Goal: Task Accomplishment & Management: Complete application form

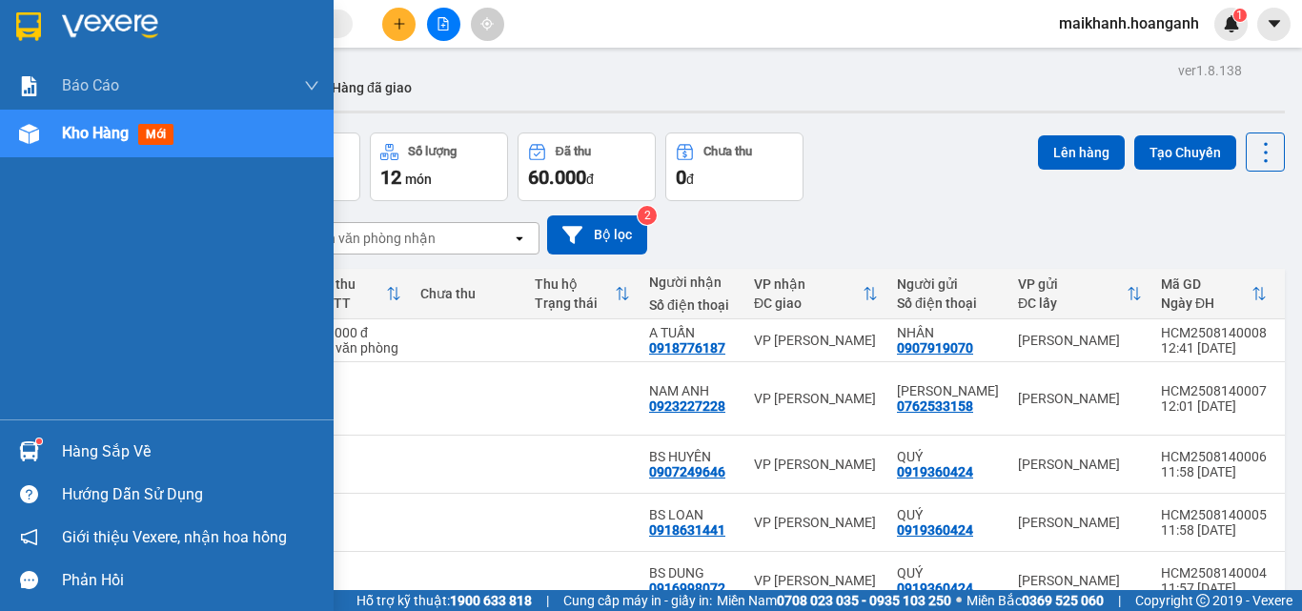
click at [81, 133] on span "Kho hàng" at bounding box center [95, 133] width 67 height 18
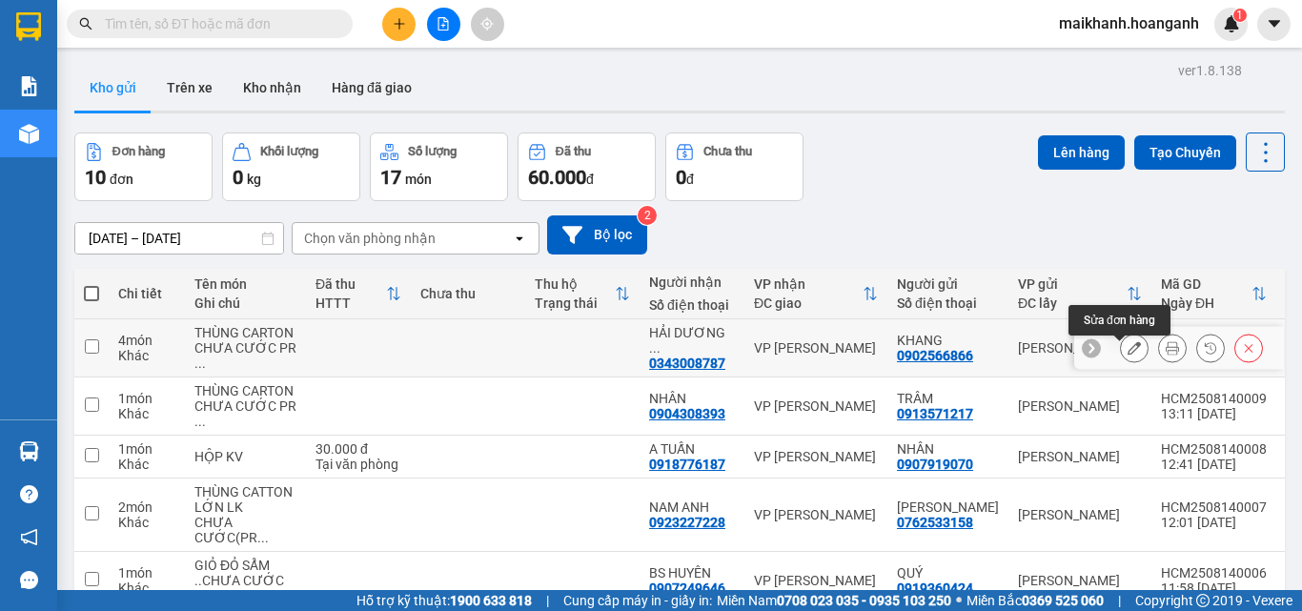
click at [1121, 363] on button at bounding box center [1134, 348] width 27 height 33
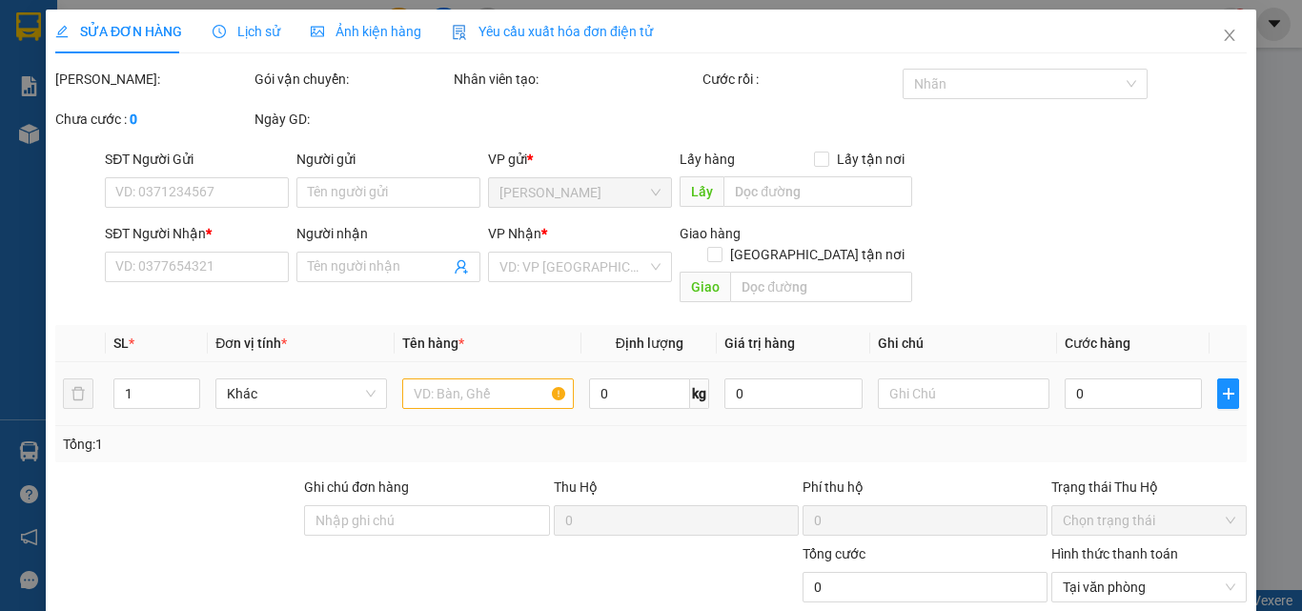
type input "0902566866"
type input "KHANG"
type input "0343008787"
type input "HẢI DƯƠNG HỌC"
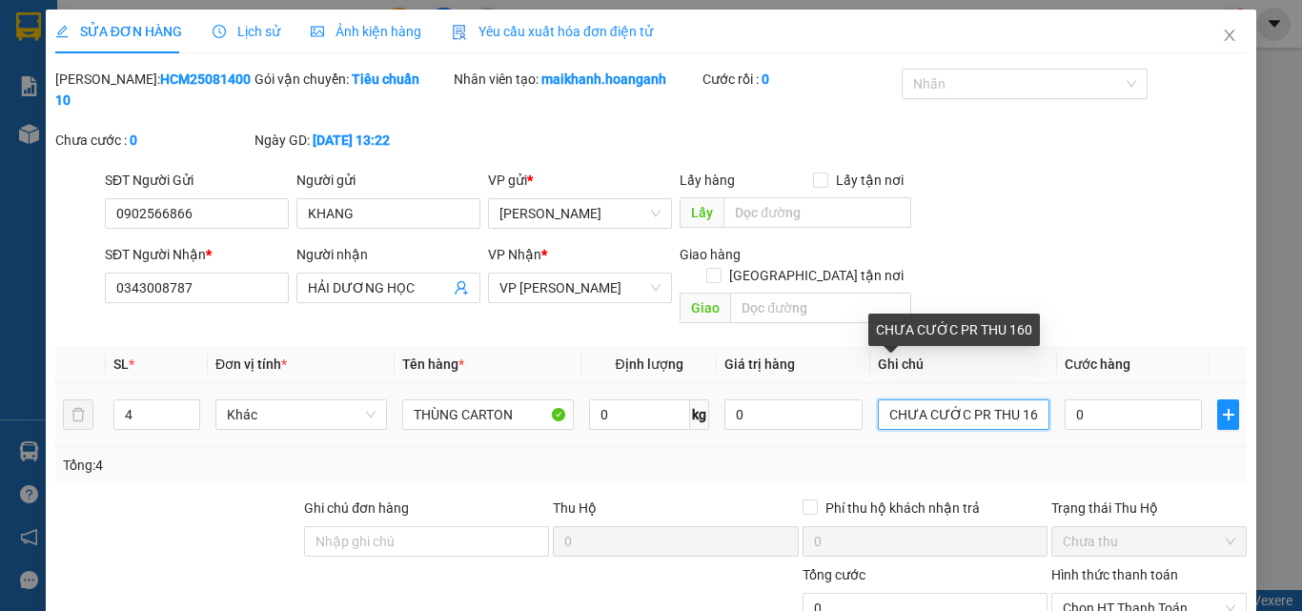
click at [1022, 399] on input "CHƯA CƯỚC PR THU 160" at bounding box center [964, 414] width 172 height 31
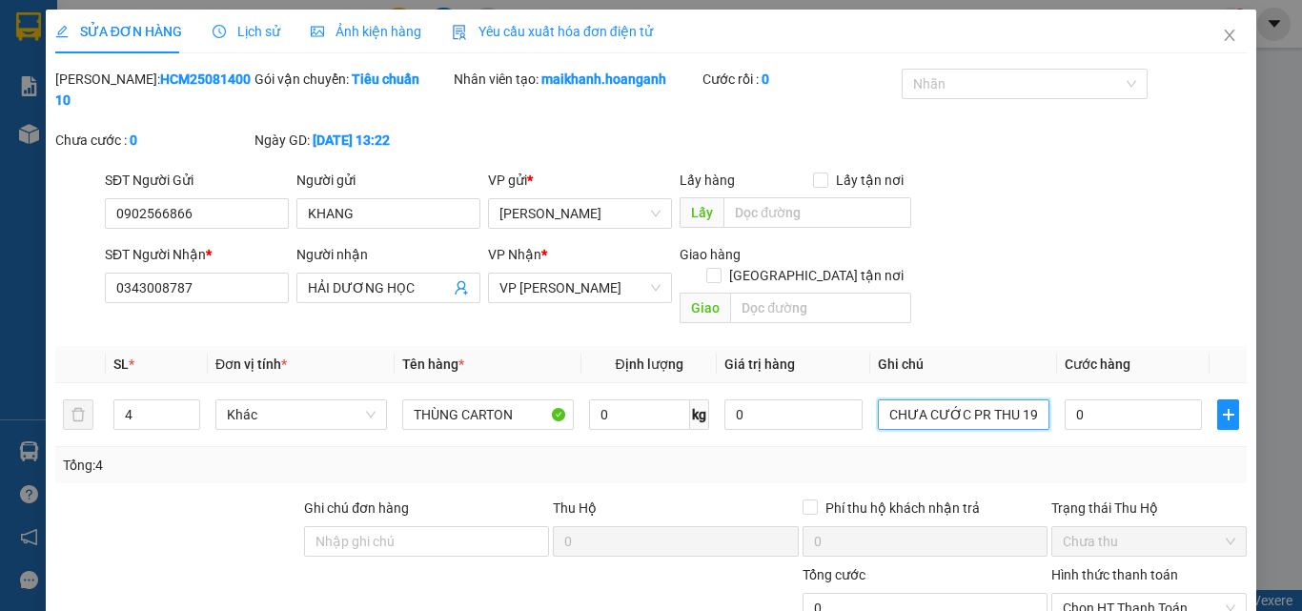
type input "CHƯA CƯỚC PR THU 190"
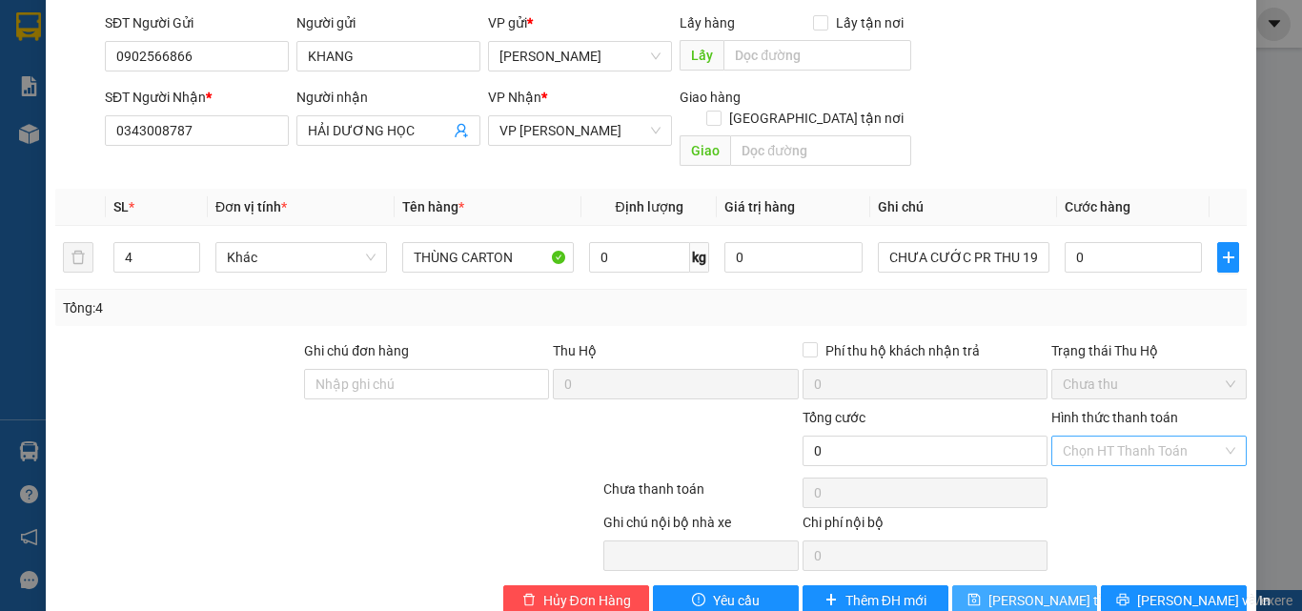
click at [1030, 590] on span "[PERSON_NAME] thay đổi" at bounding box center [1064, 600] width 153 height 21
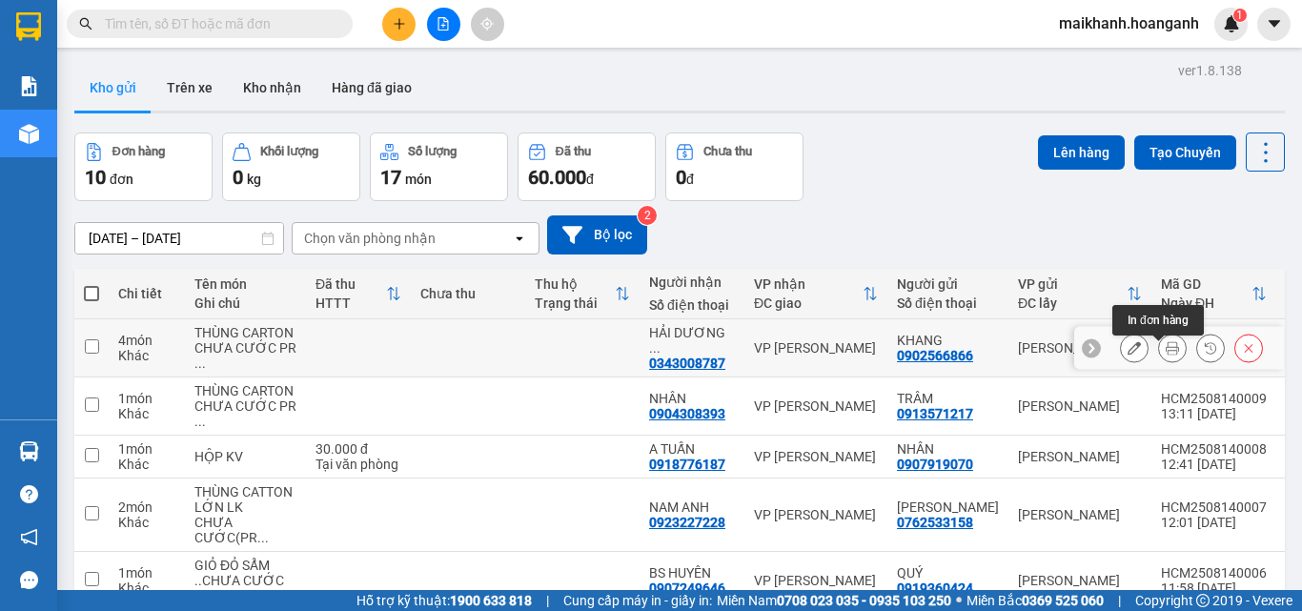
click at [1166, 353] on icon at bounding box center [1172, 347] width 13 height 13
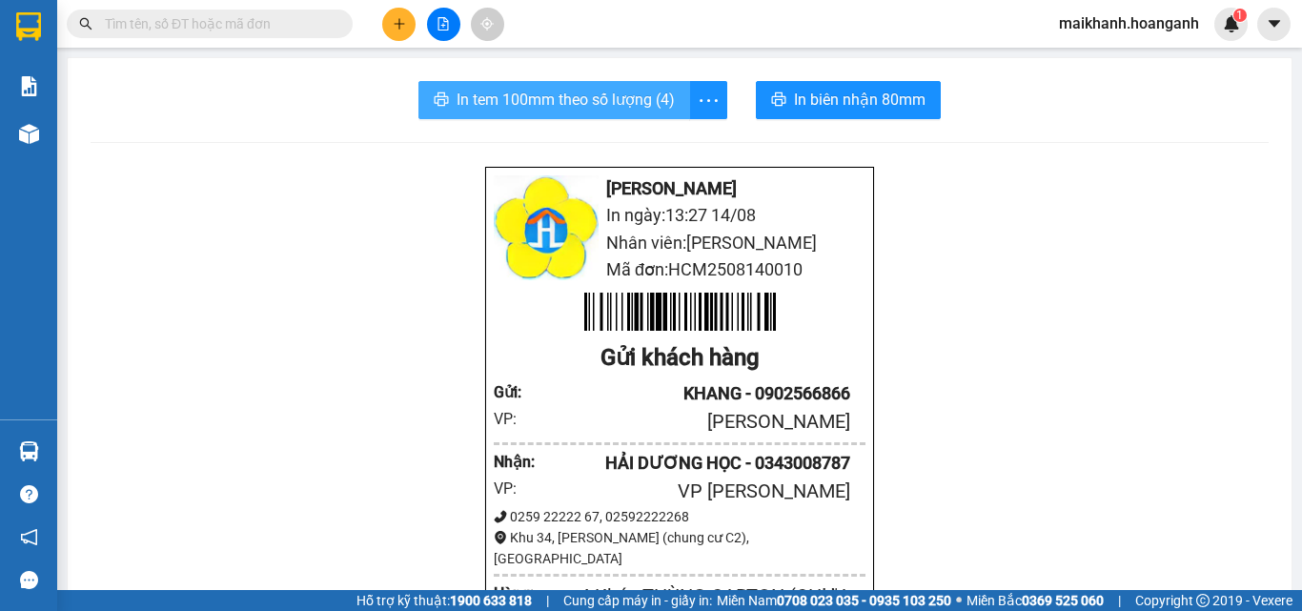
click at [557, 101] on span "In tem 100mm theo số lượng (4)" at bounding box center [566, 100] width 218 height 24
click at [304, 28] on input "text" at bounding box center [217, 23] width 225 height 21
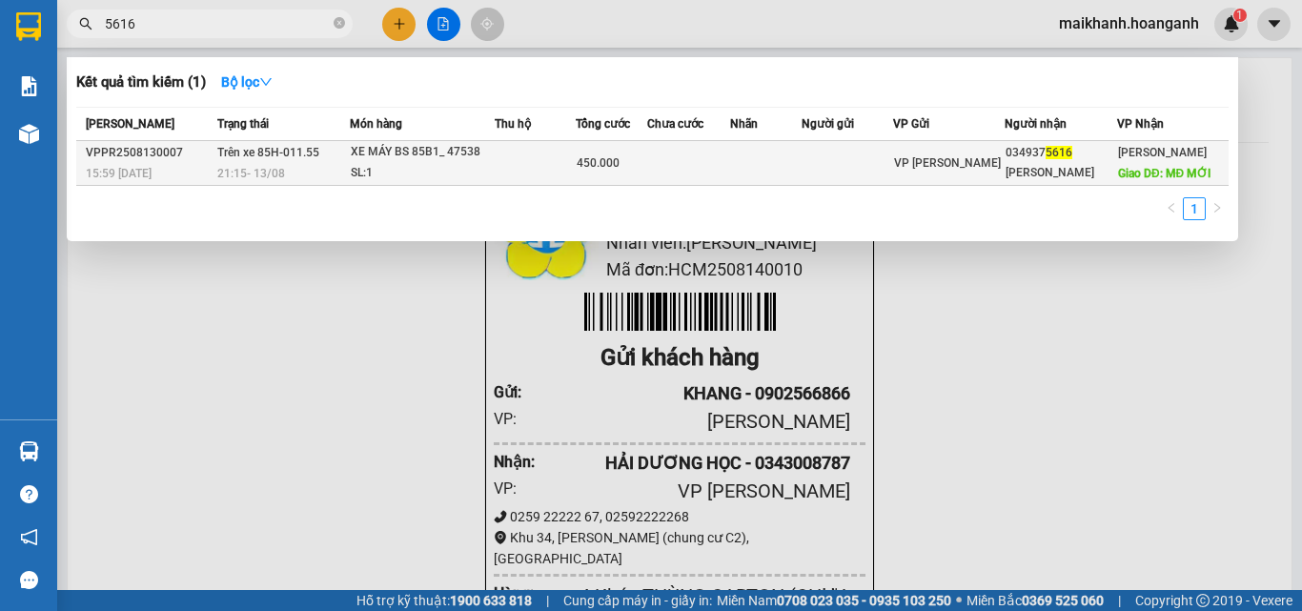
type input "5616"
click at [377, 153] on div "XE MÁY BS 85B1_ 47538" at bounding box center [422, 152] width 143 height 21
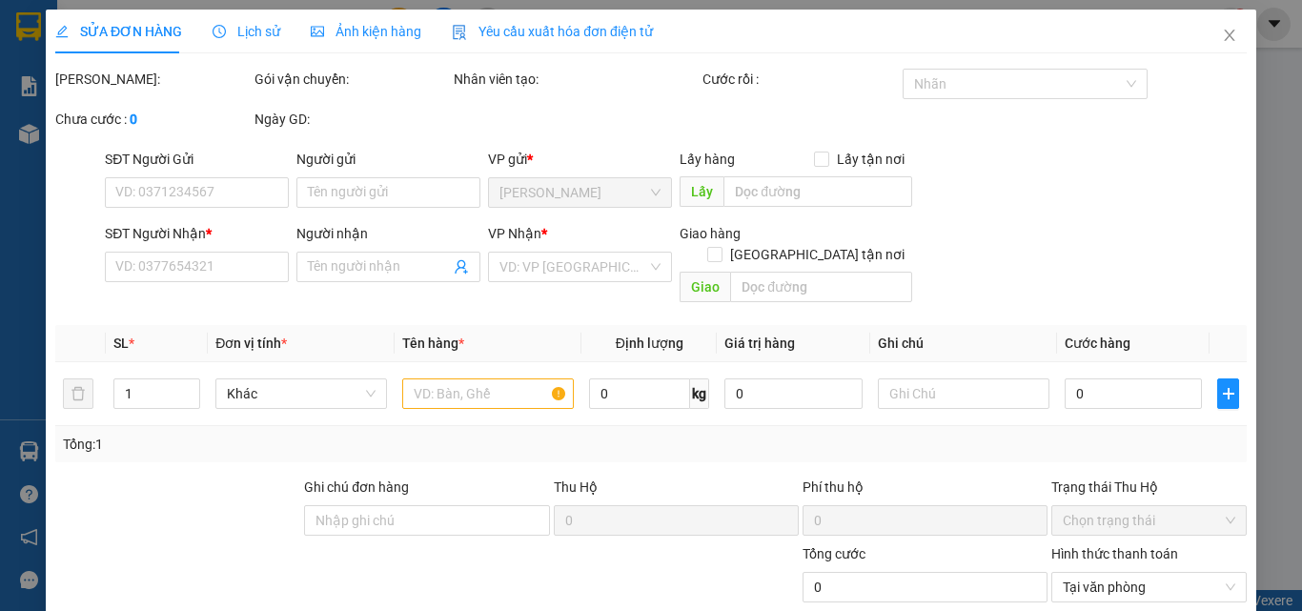
type input "0349375616"
type input "[PERSON_NAME]"
type input "MĐ MỚI"
type input "450.000"
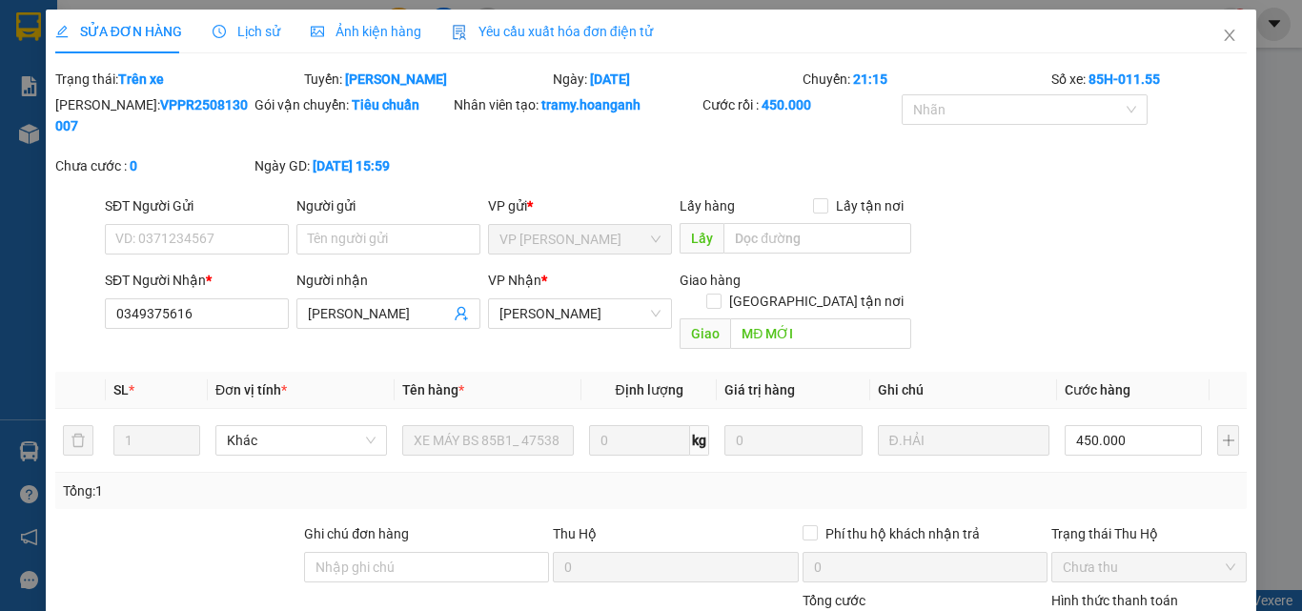
scroll to position [183, 0]
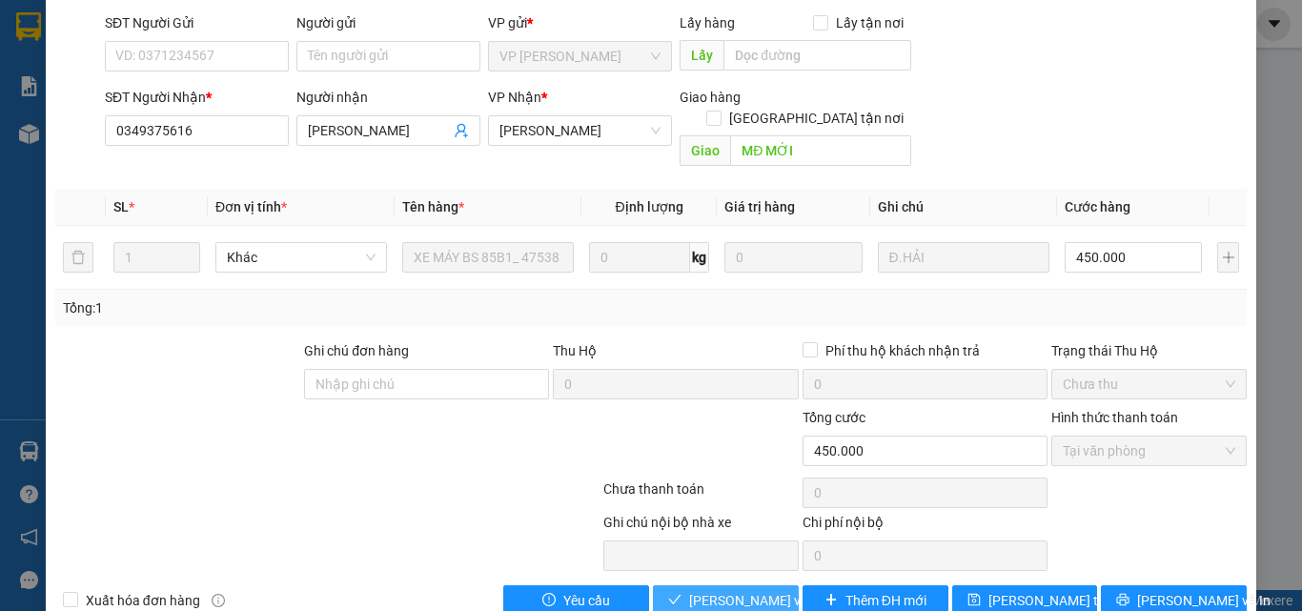
click at [719, 590] on span "[PERSON_NAME] và Giao hàng" at bounding box center [780, 600] width 183 height 21
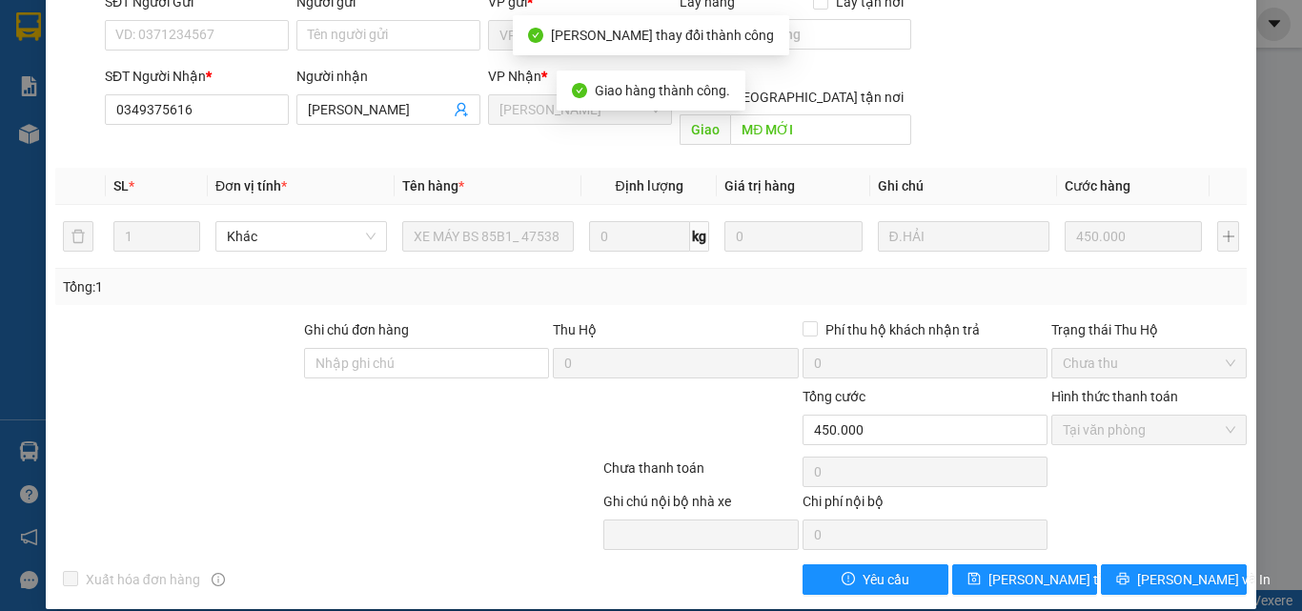
scroll to position [0, 0]
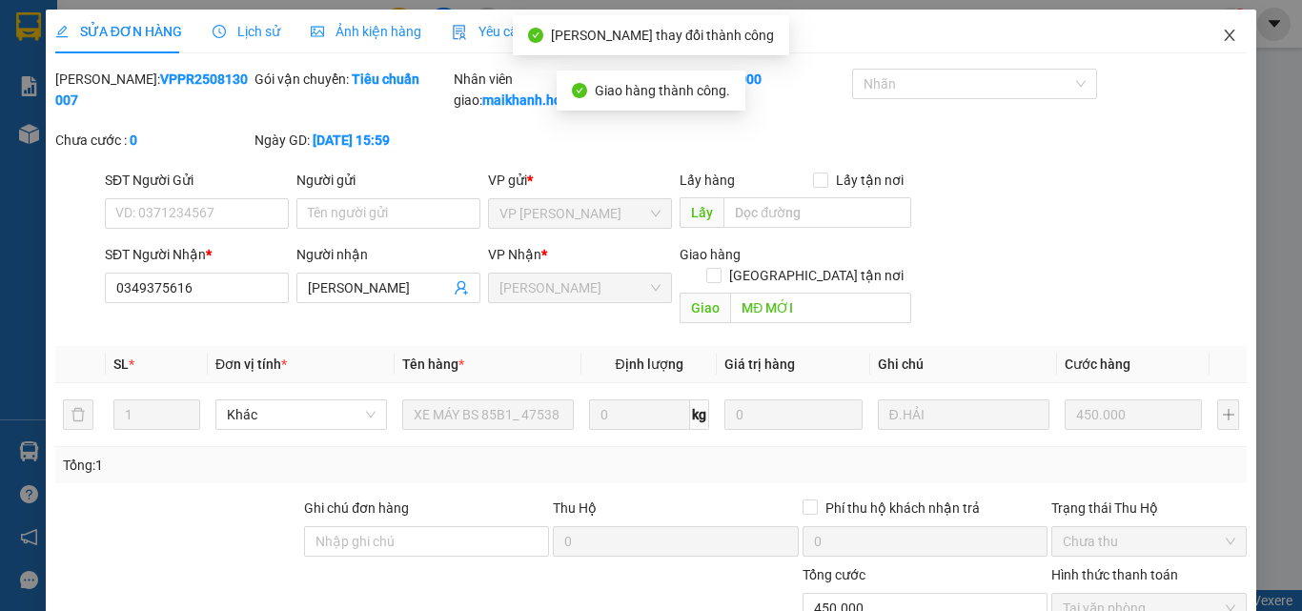
click at [1222, 32] on icon "close" at bounding box center [1229, 35] width 15 height 15
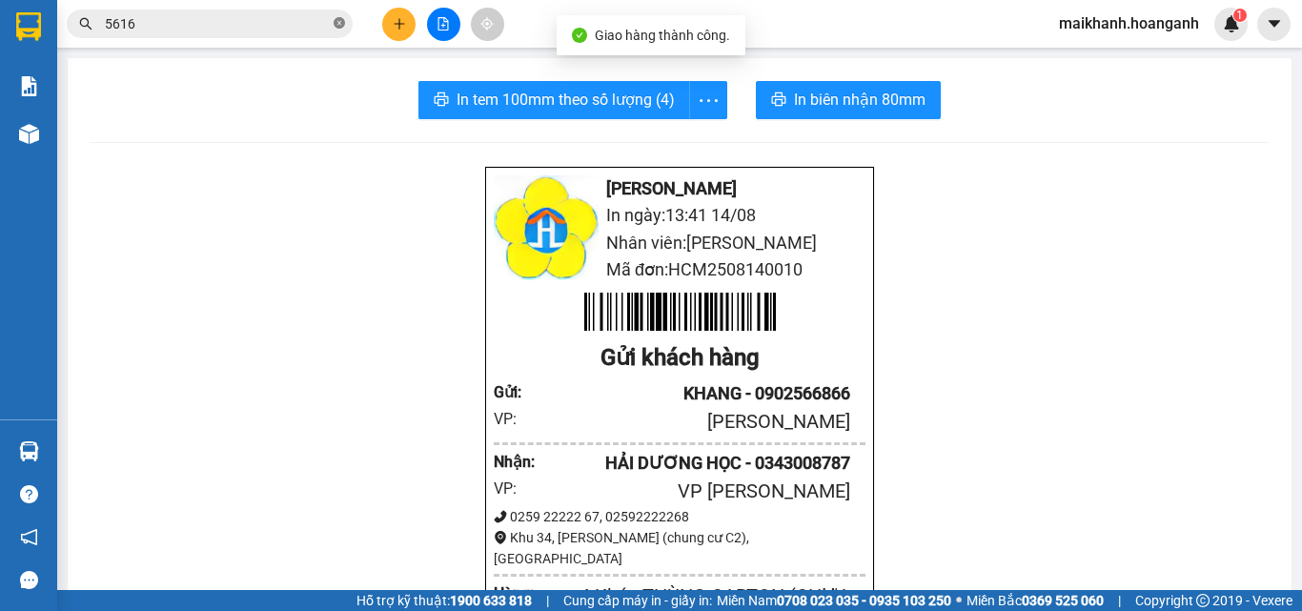
click at [339, 22] on icon "close-circle" at bounding box center [339, 22] width 11 height 11
click at [321, 19] on input "text" at bounding box center [217, 23] width 225 height 21
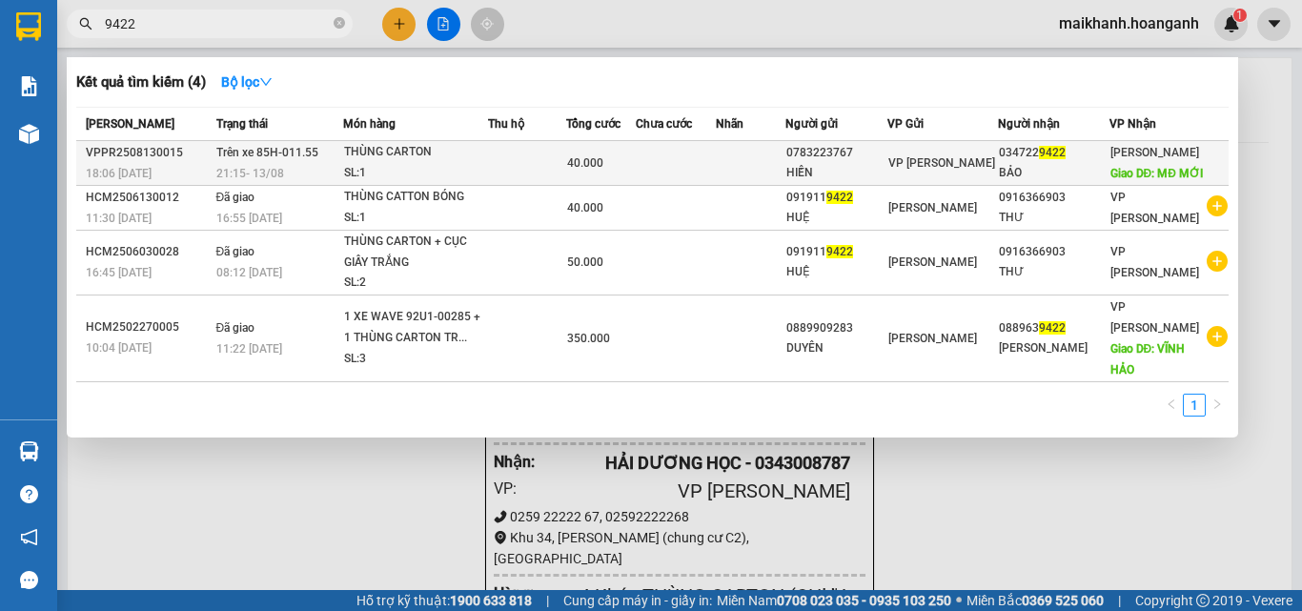
type input "9422"
click at [395, 153] on div "THÙNG CARTON" at bounding box center [415, 152] width 143 height 21
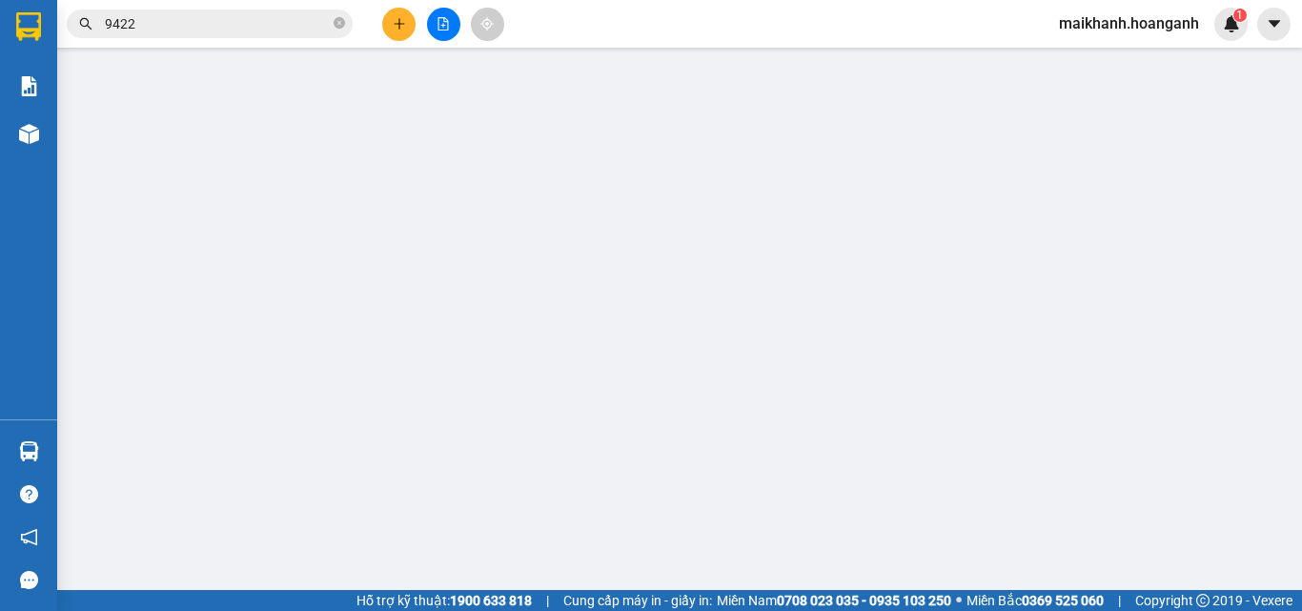
type input "0783223767"
type input "HIỀN"
type input "0347229422"
type input "BẢO"
type input "MĐ MỚI"
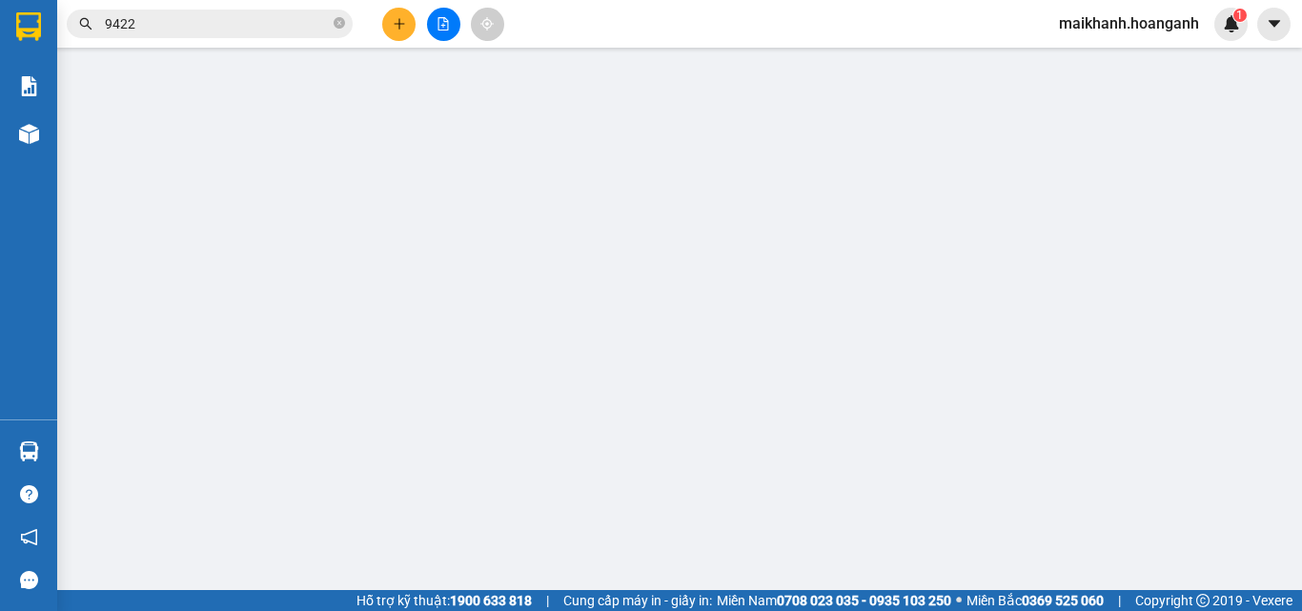
type input "40.000"
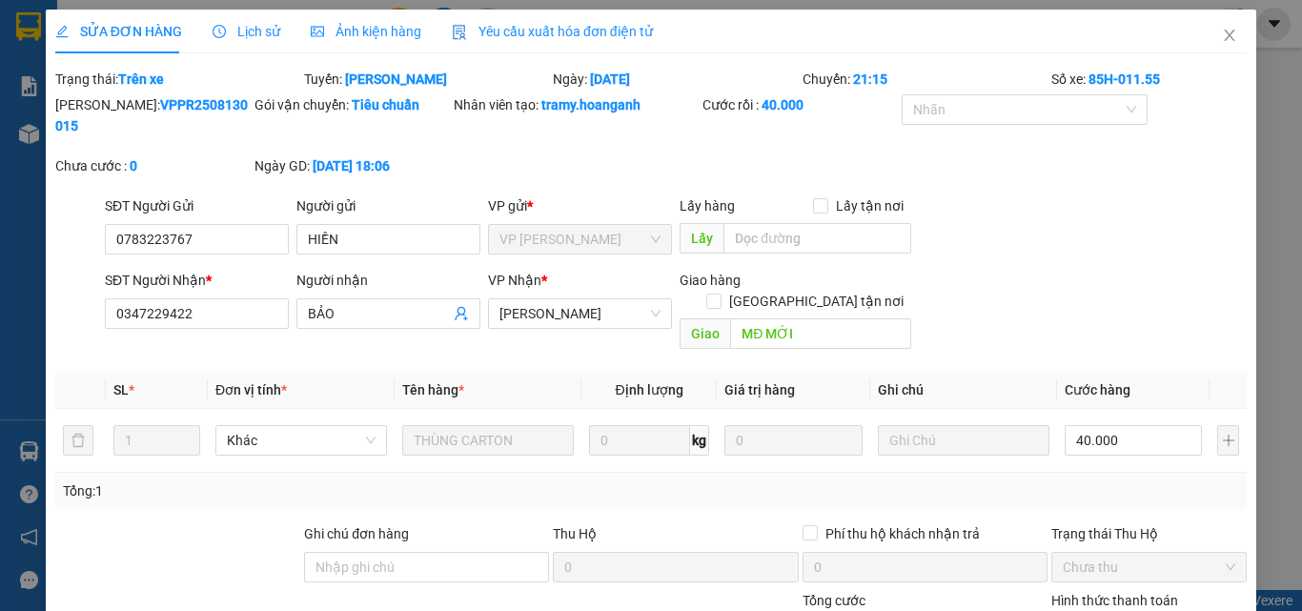
scroll to position [183, 0]
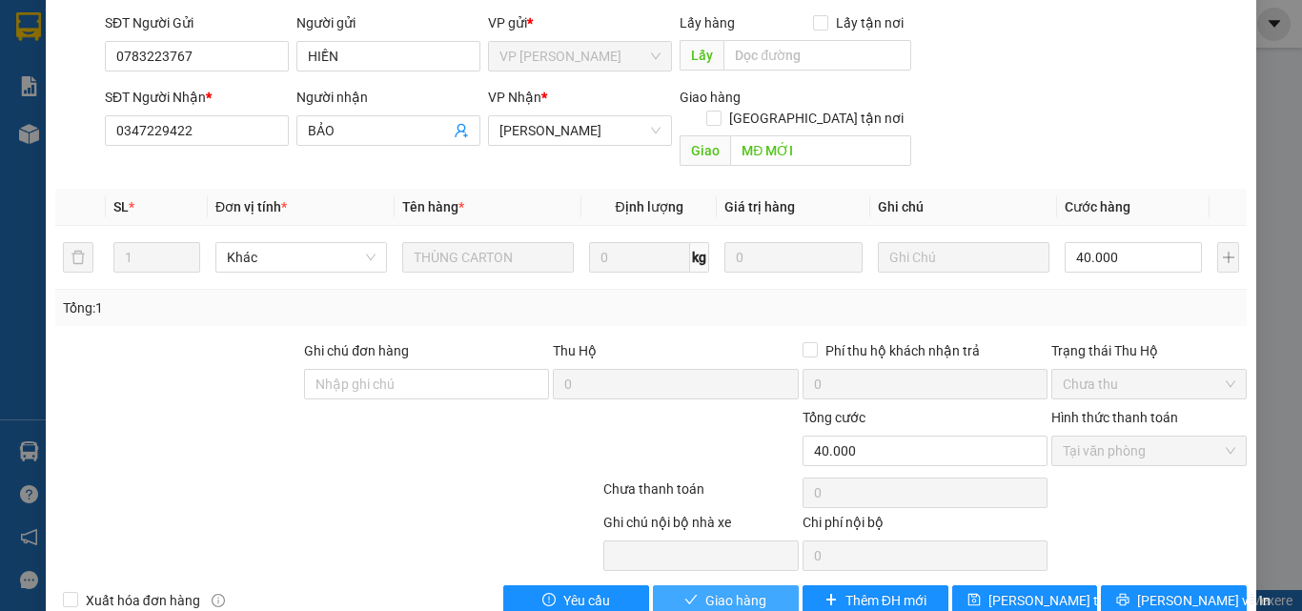
click at [754, 590] on span "Giao hàng" at bounding box center [735, 600] width 61 height 21
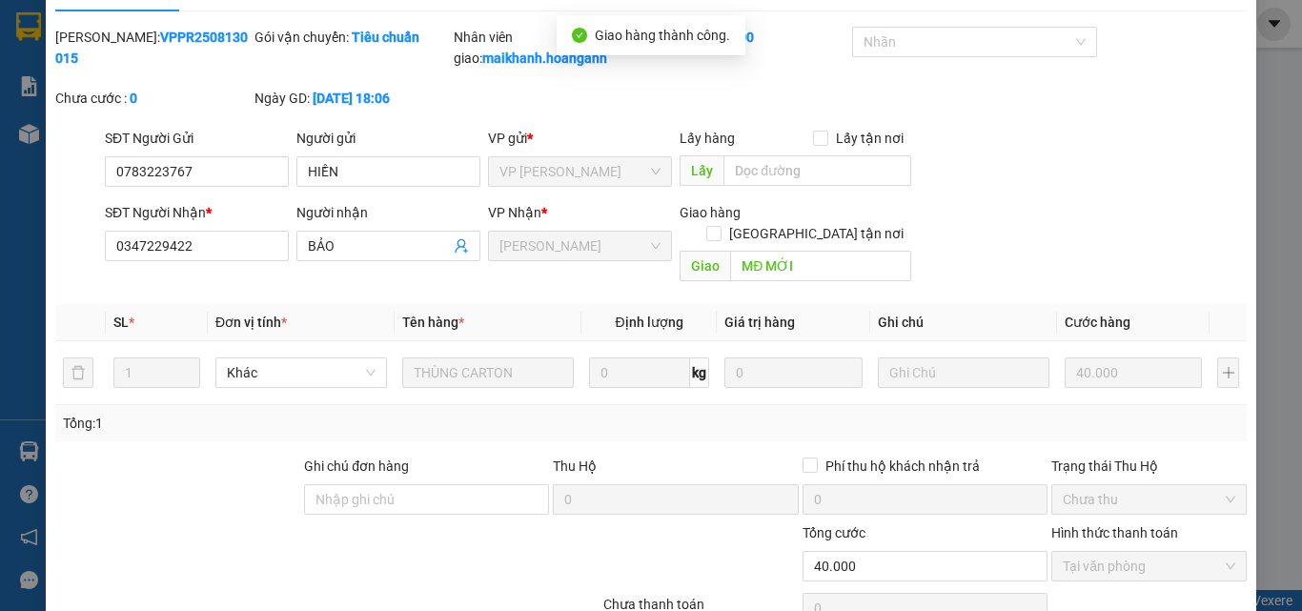
scroll to position [0, 0]
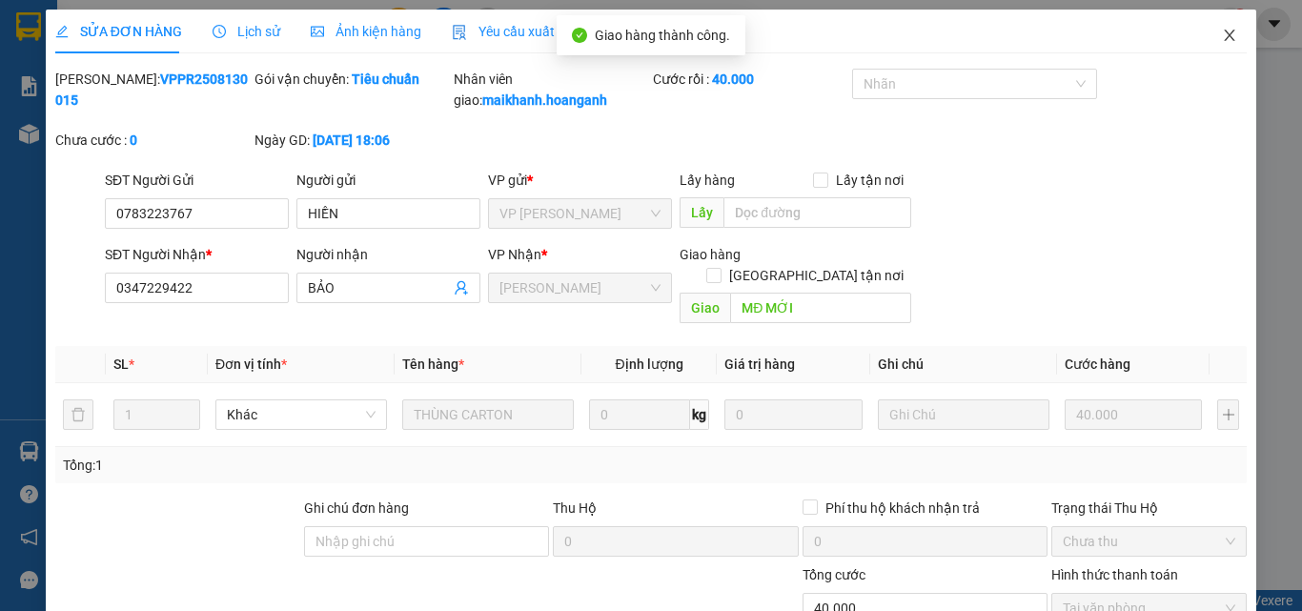
click at [1225, 38] on icon "close" at bounding box center [1230, 35] width 10 height 11
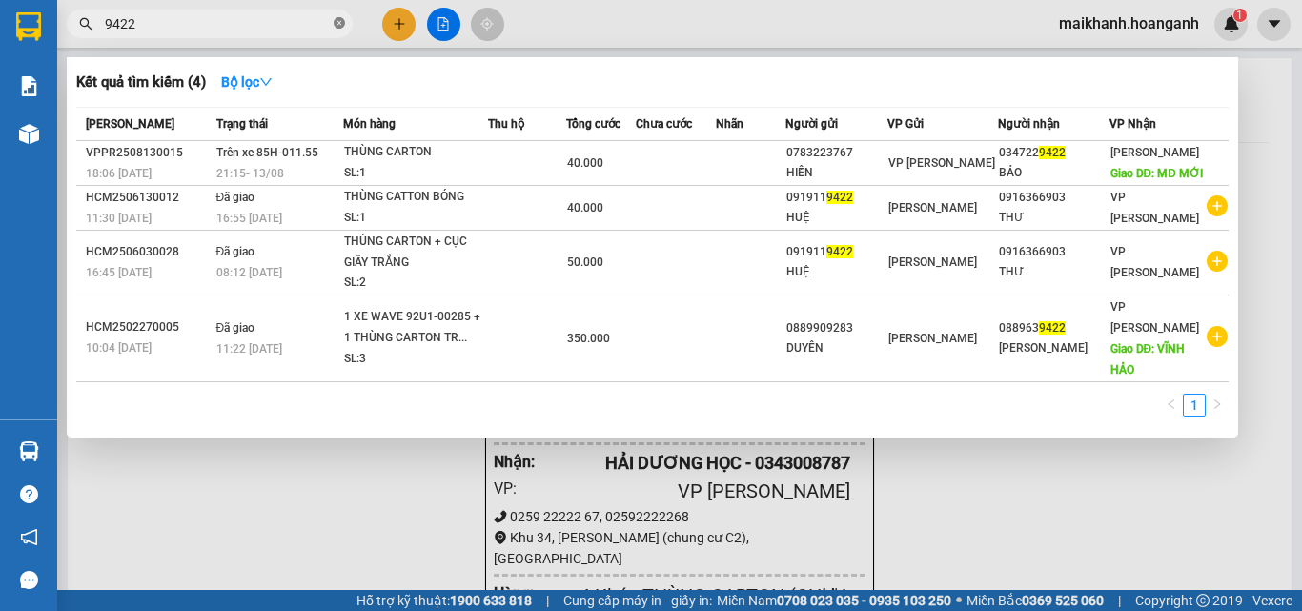
click at [341, 21] on icon "close-circle" at bounding box center [339, 22] width 11 height 11
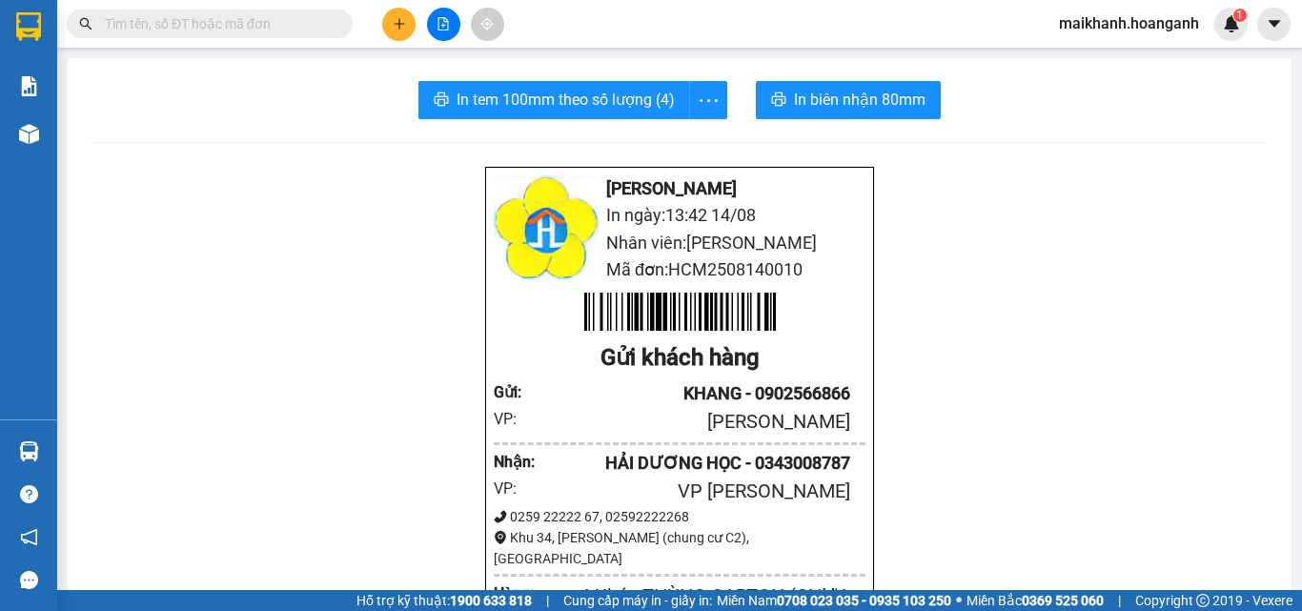
click at [288, 18] on input "text" at bounding box center [217, 23] width 225 height 21
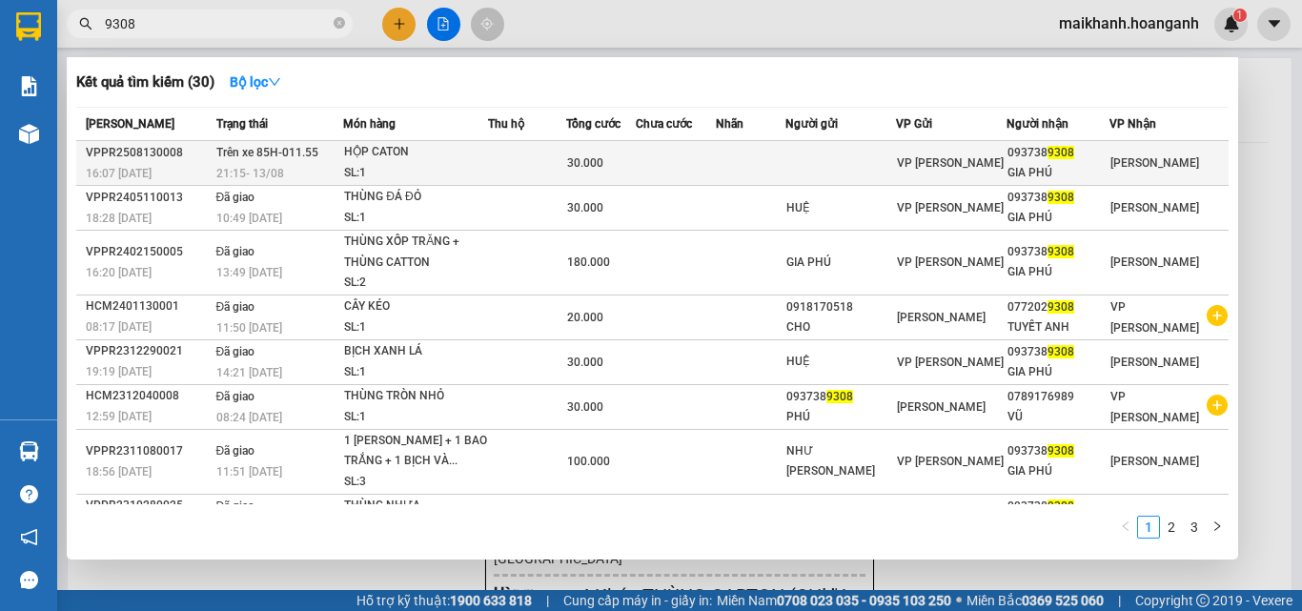
type input "9308"
click at [379, 158] on div "HỘP CATON" at bounding box center [415, 152] width 143 height 21
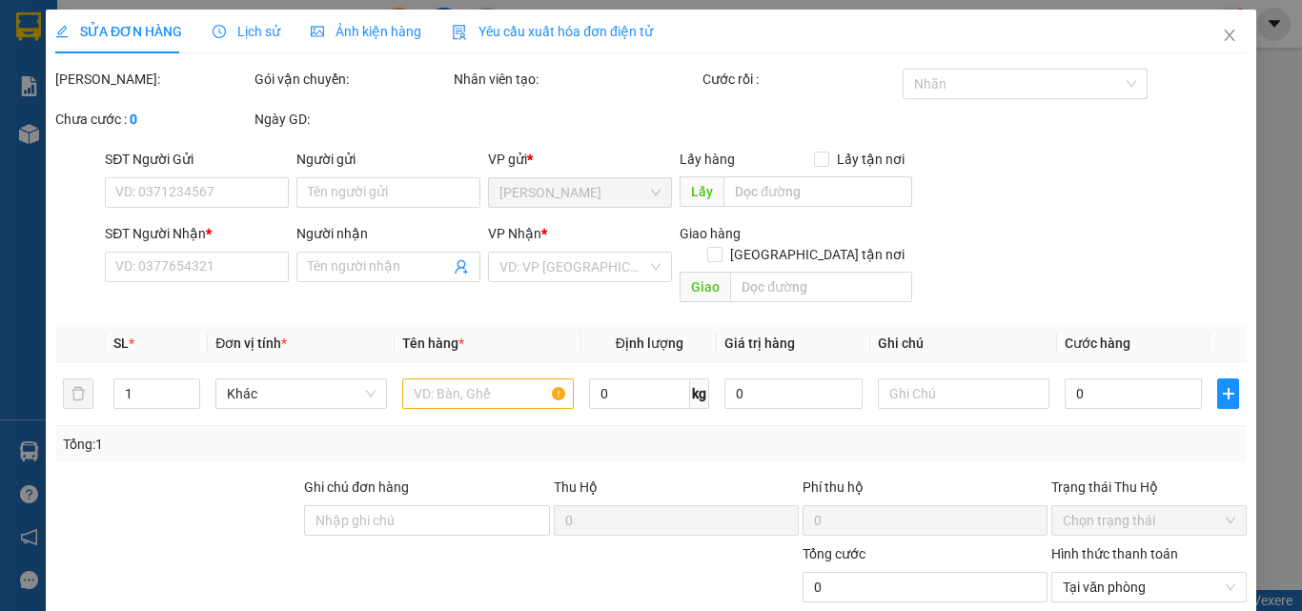
type input "0937389308"
type input "GIA PHÚ"
type input "30.000"
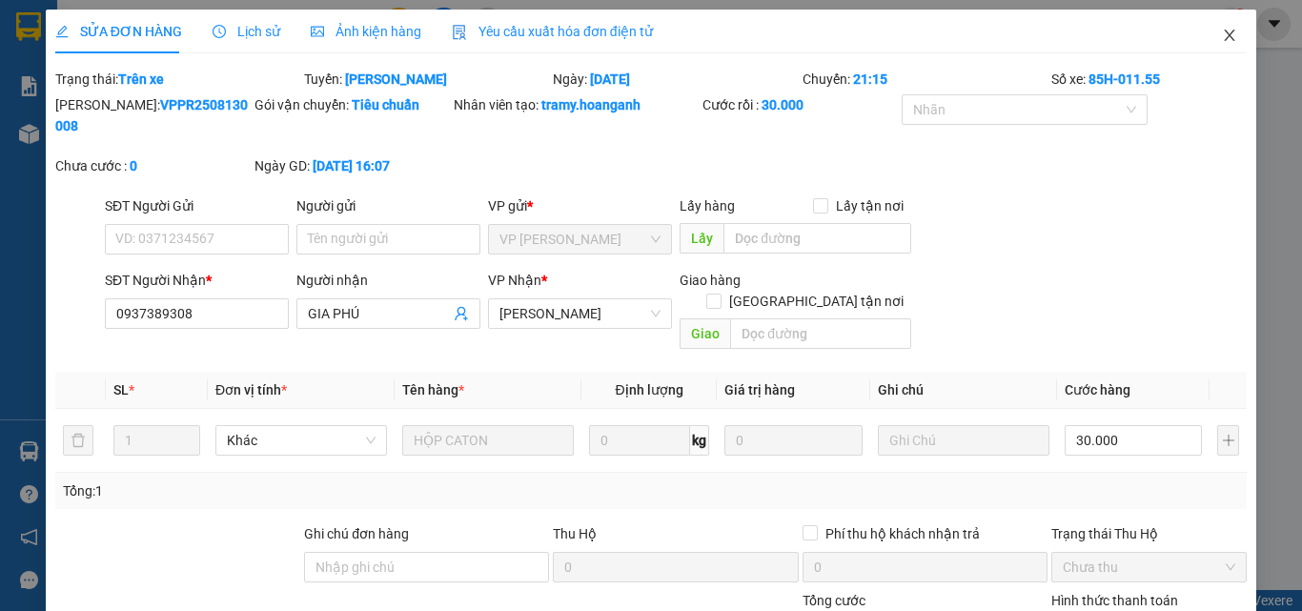
click at [1222, 33] on icon "close" at bounding box center [1229, 35] width 15 height 15
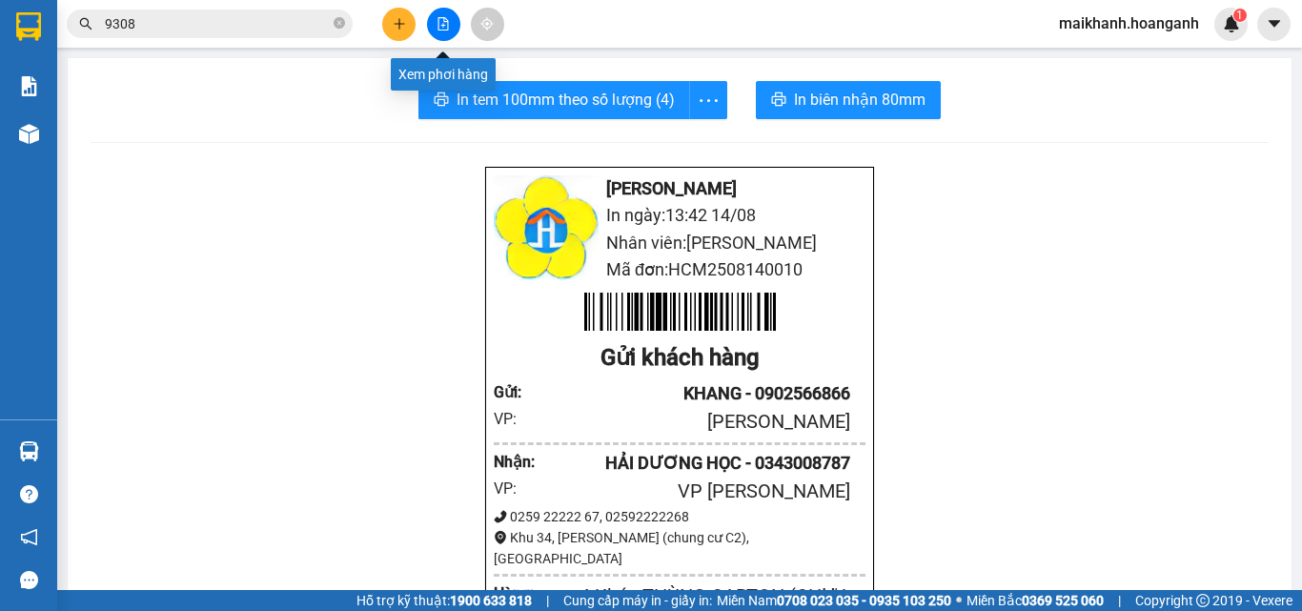
click at [443, 27] on icon "file-add" at bounding box center [443, 23] width 10 height 13
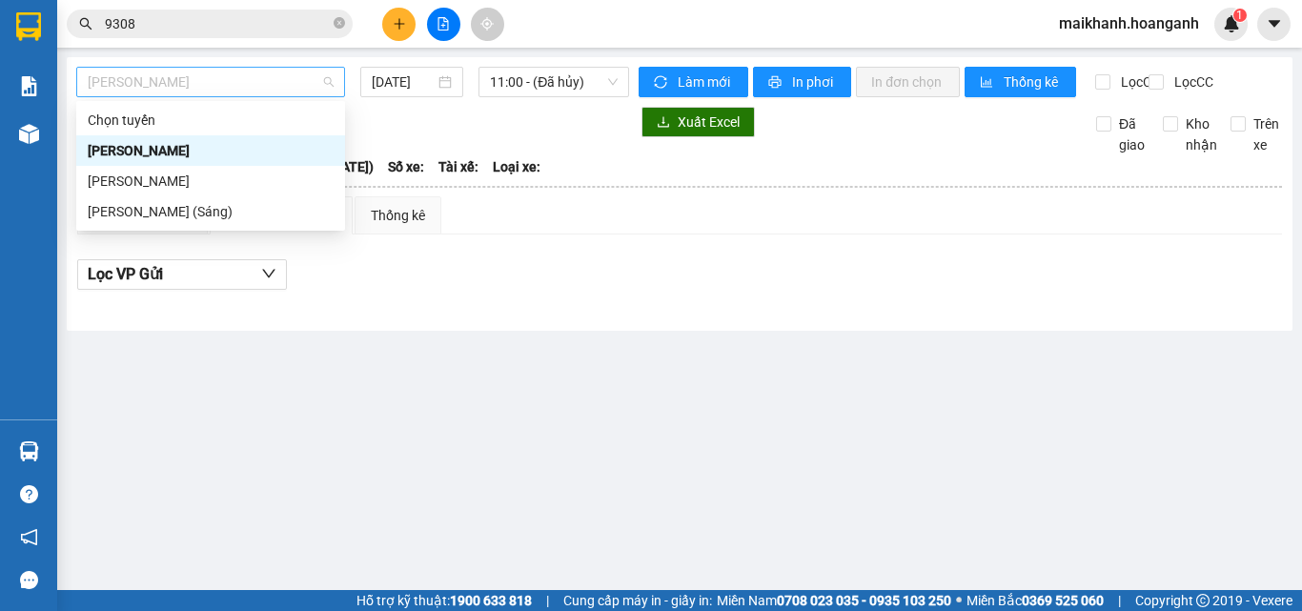
click at [239, 84] on span "[PERSON_NAME]" at bounding box center [211, 82] width 246 height 29
click at [209, 176] on div "[PERSON_NAME]" at bounding box center [211, 181] width 246 height 21
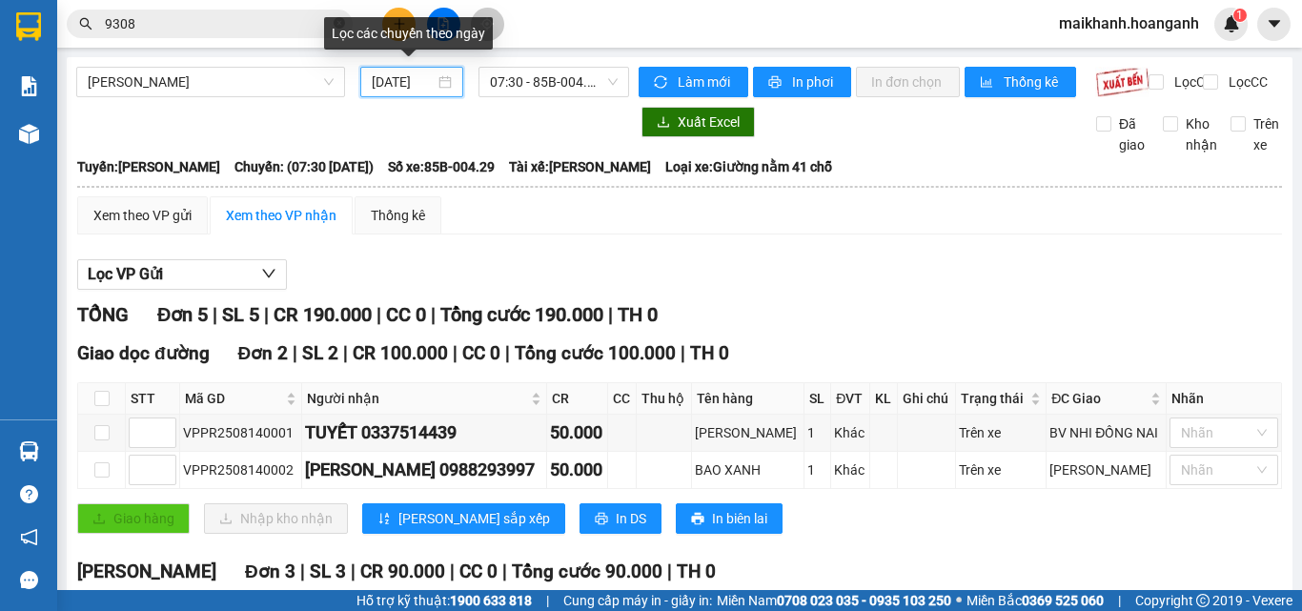
click at [421, 79] on input "[DATE]" at bounding box center [403, 81] width 63 height 21
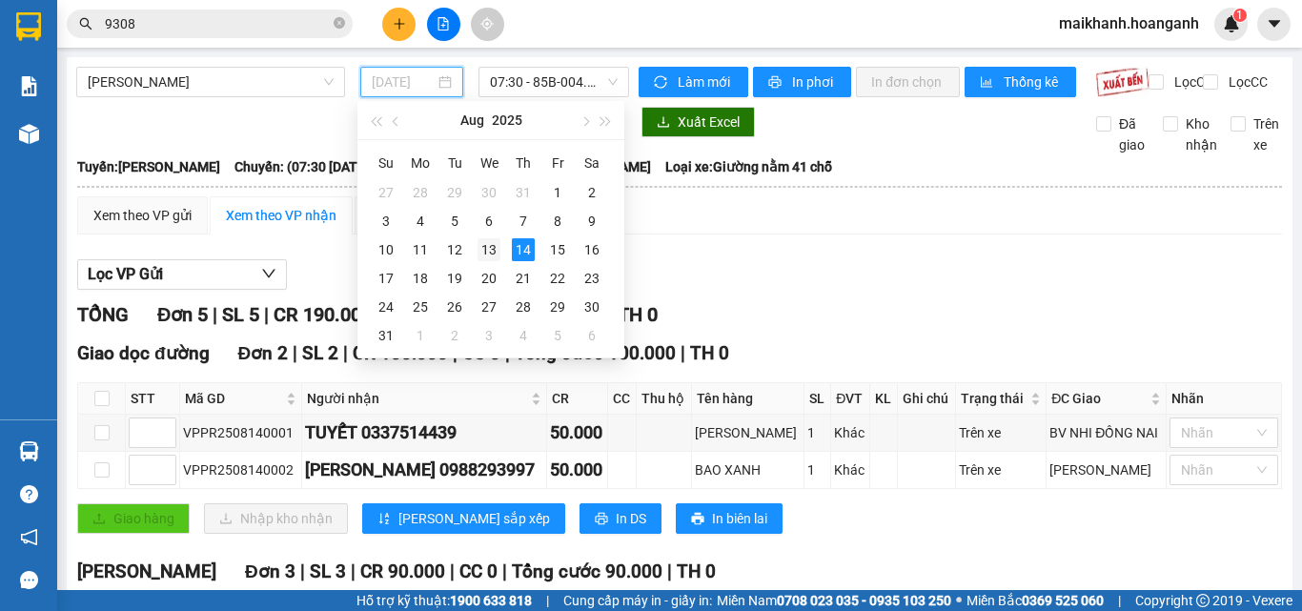
click at [488, 243] on div "13" at bounding box center [489, 249] width 23 height 23
type input "[DATE]"
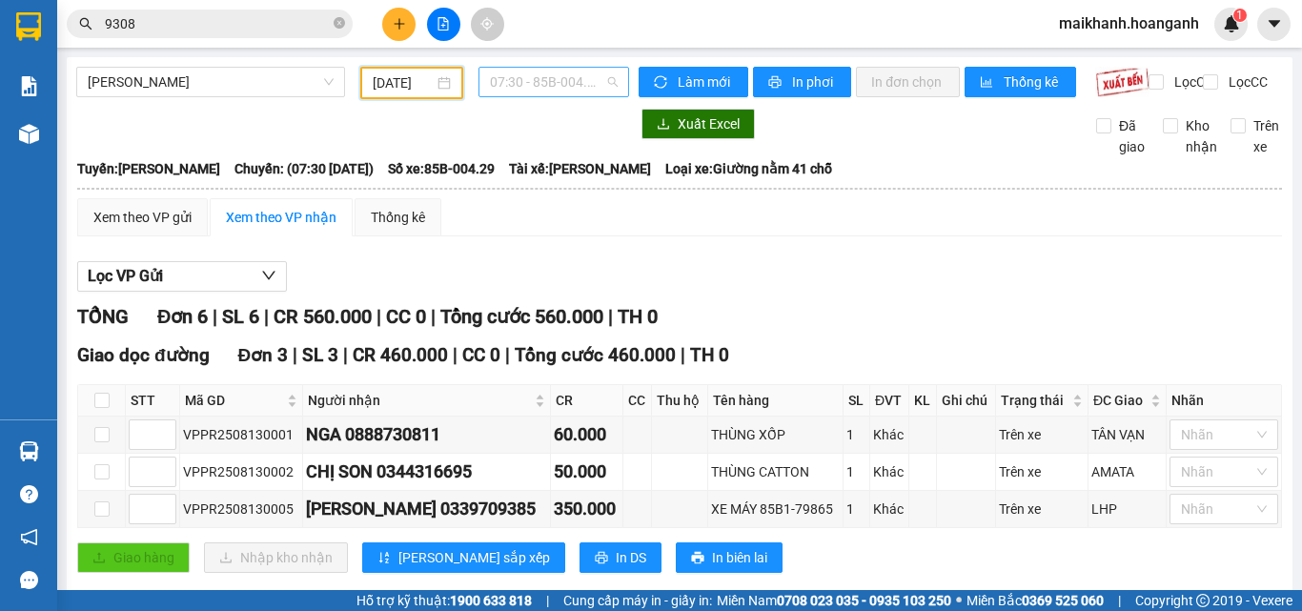
click at [568, 69] on span "07:30 - 85B-004.29" at bounding box center [554, 82] width 128 height 29
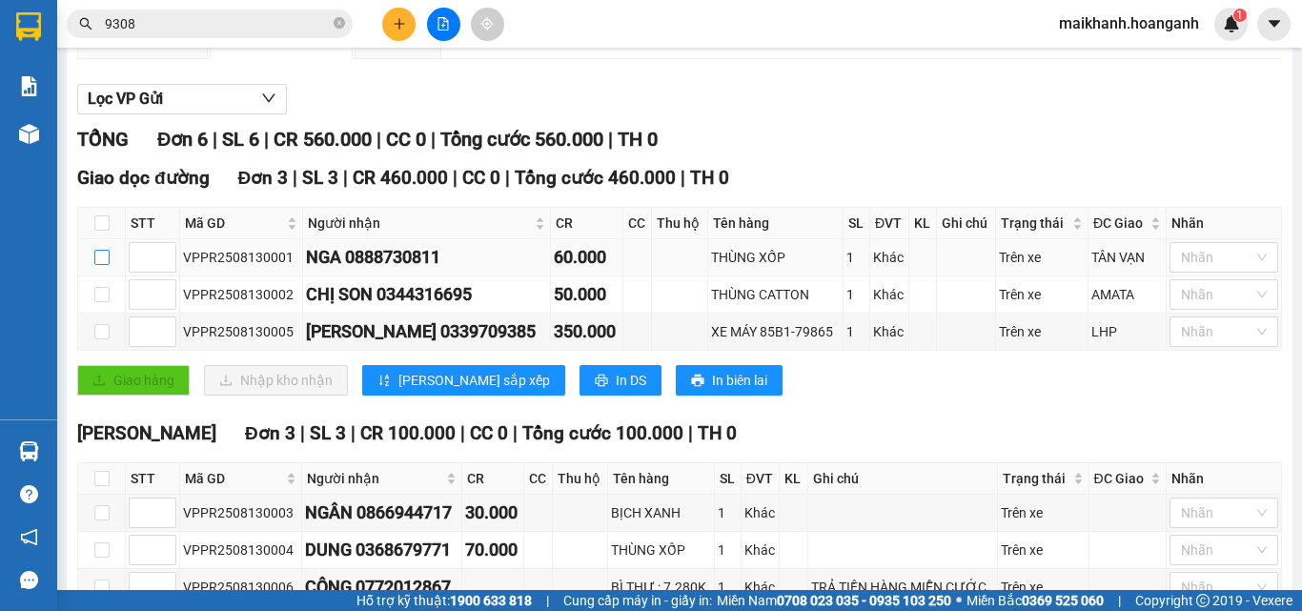
click at [99, 268] on label at bounding box center [101, 257] width 15 height 21
click at [99, 265] on input "checkbox" at bounding box center [101, 257] width 15 height 15
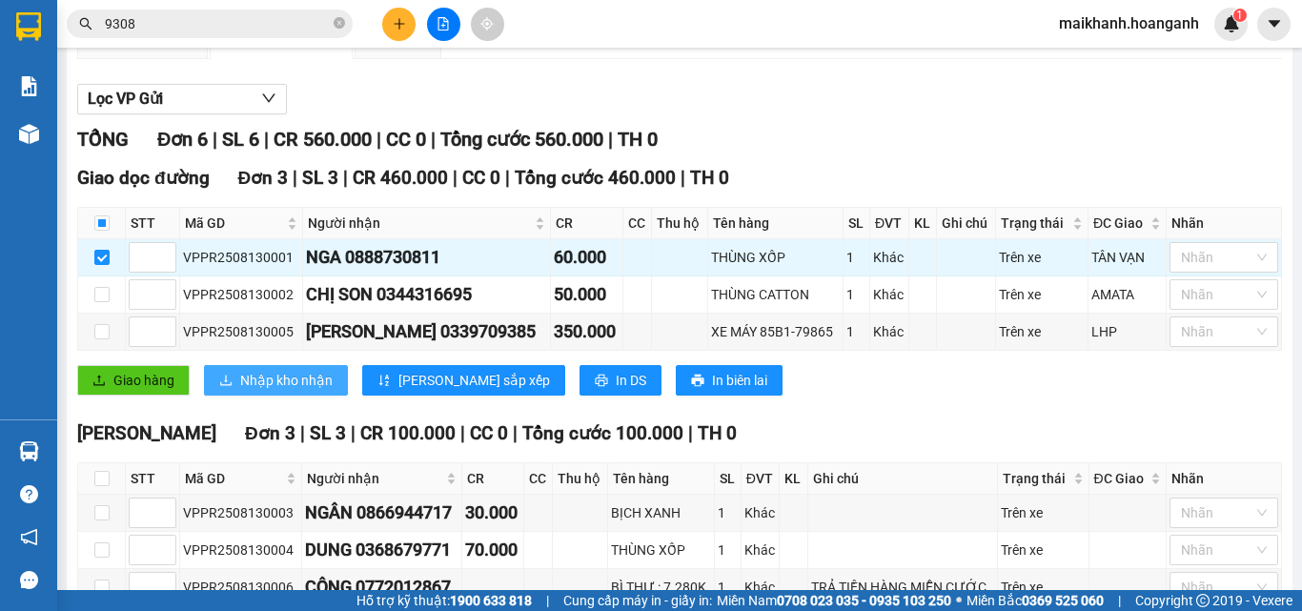
click at [284, 391] on span "Nhập kho nhận" at bounding box center [286, 380] width 92 height 21
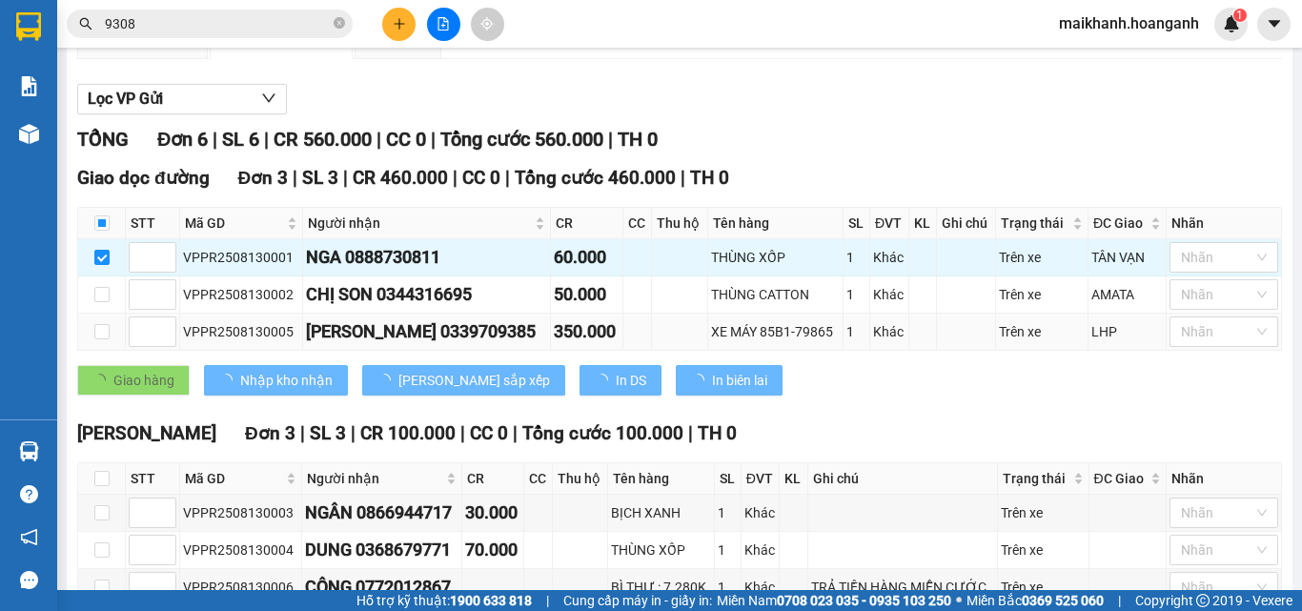
checkbox input "false"
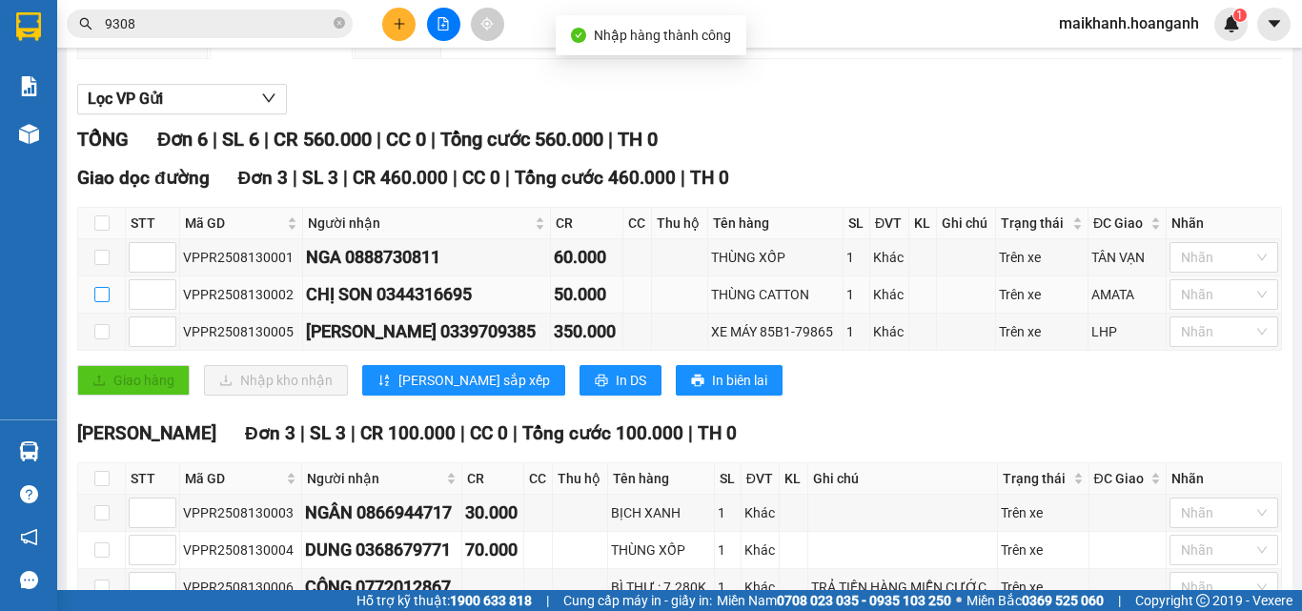
click at [103, 302] on input "checkbox" at bounding box center [101, 294] width 15 height 15
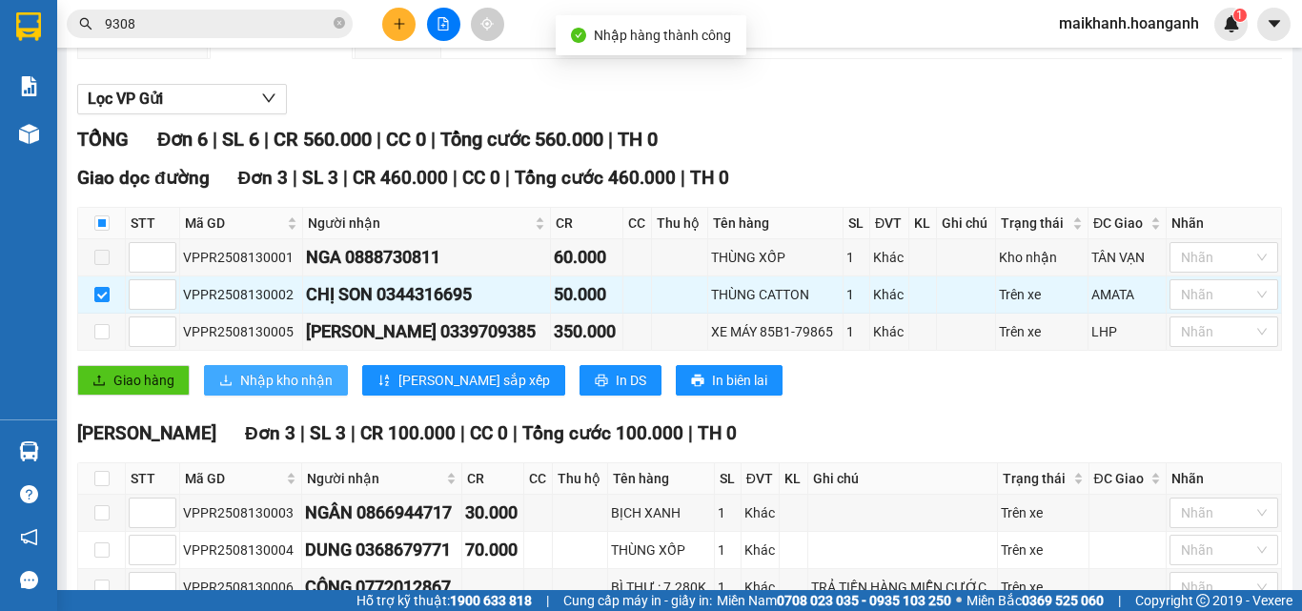
click at [293, 391] on span "Nhập kho nhận" at bounding box center [286, 380] width 92 height 21
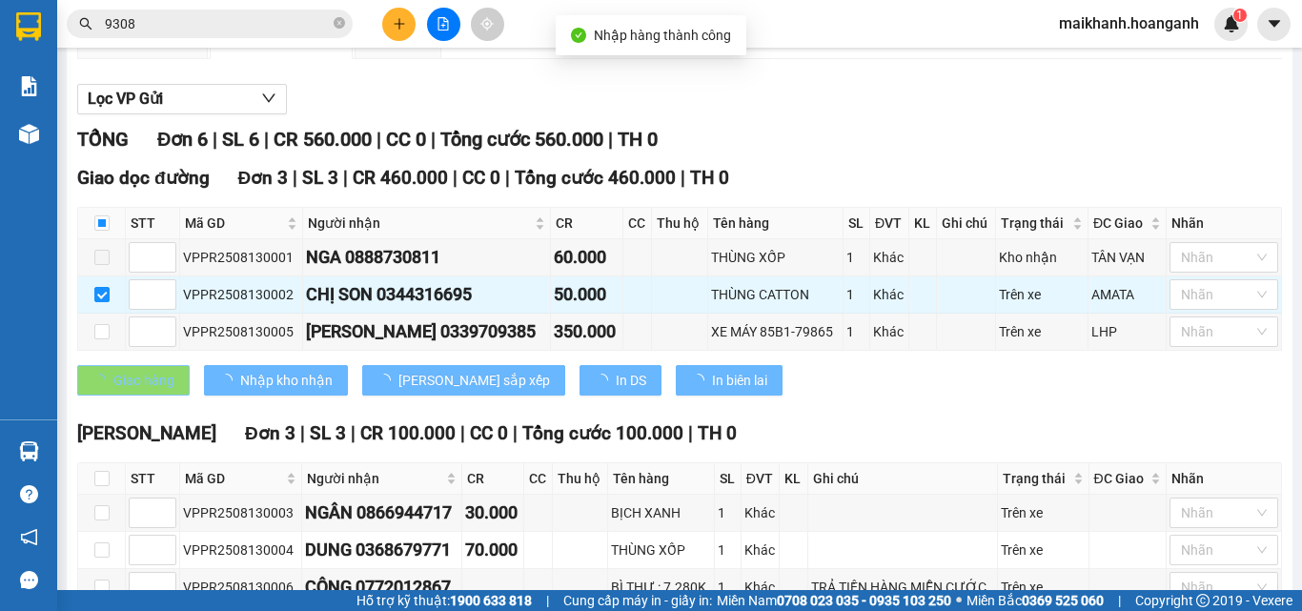
checkbox input "false"
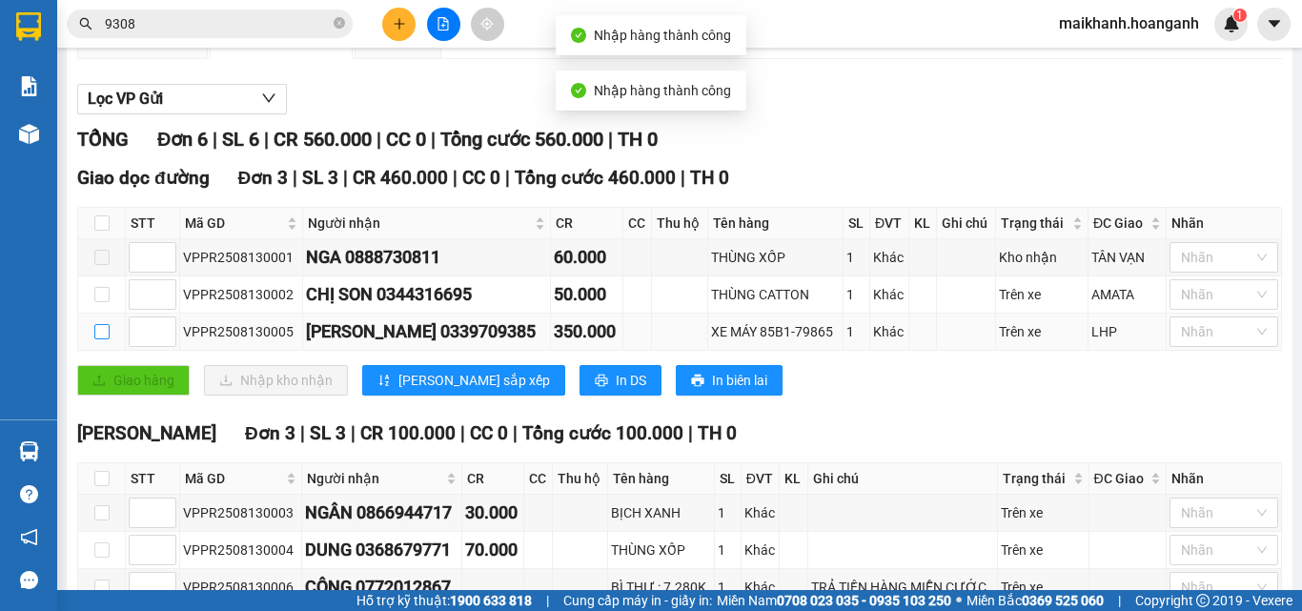
click at [102, 339] on input "checkbox" at bounding box center [101, 331] width 15 height 15
checkbox input "true"
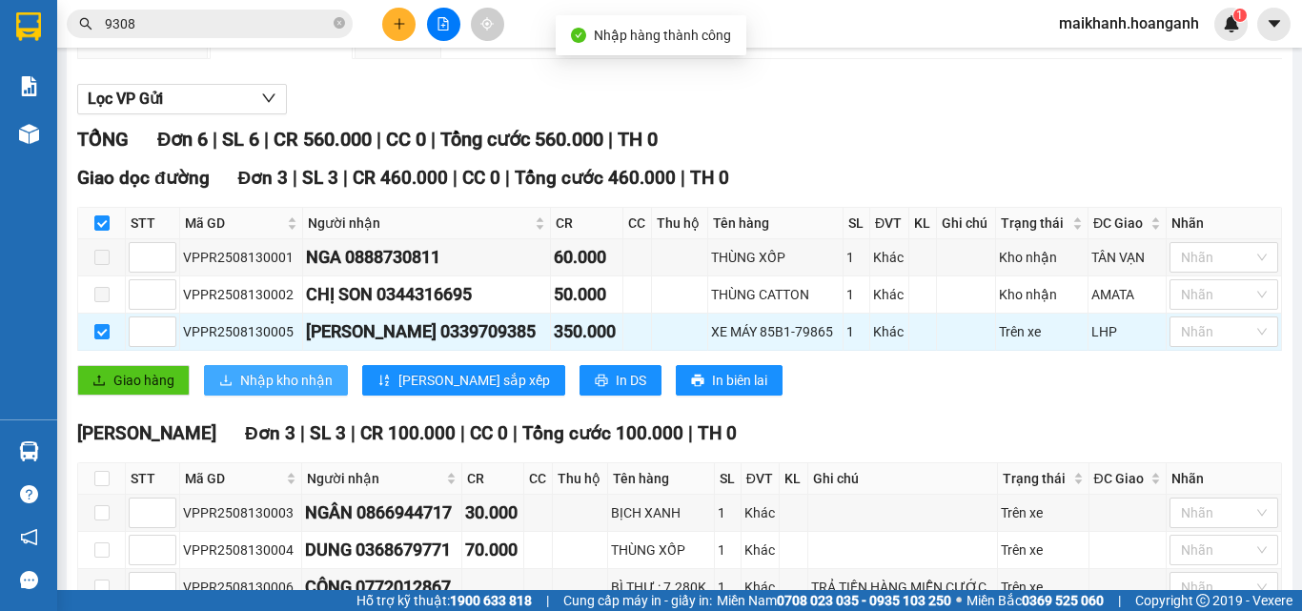
click at [279, 391] on span "Nhập kho nhận" at bounding box center [286, 380] width 92 height 21
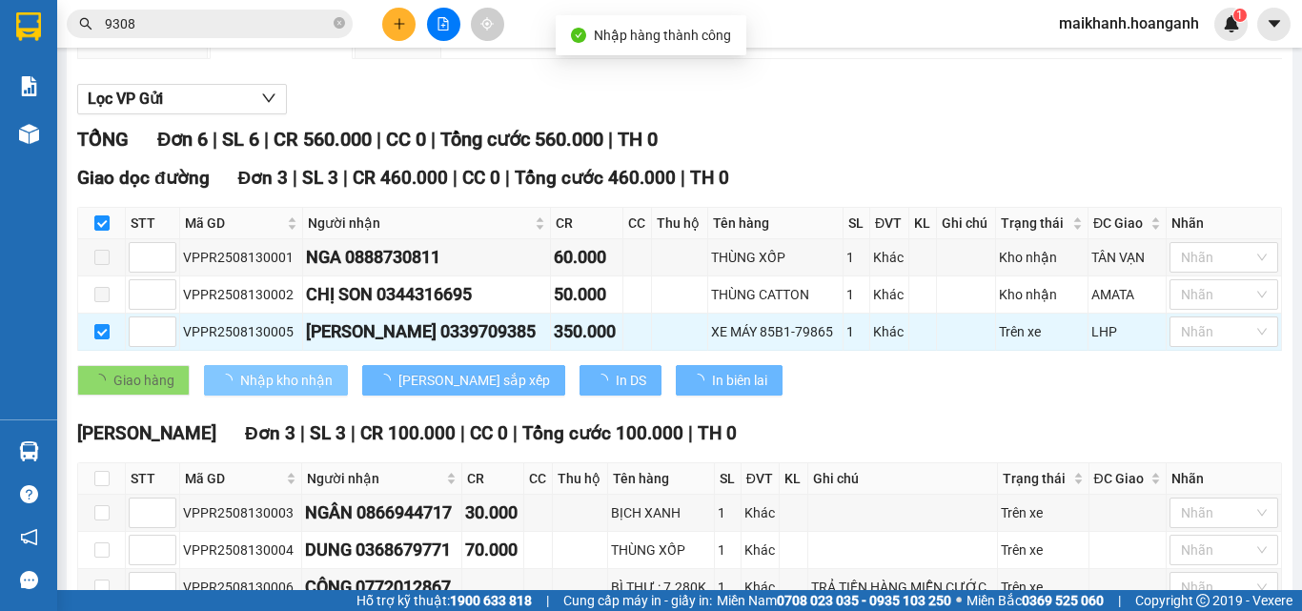
checkbox input "false"
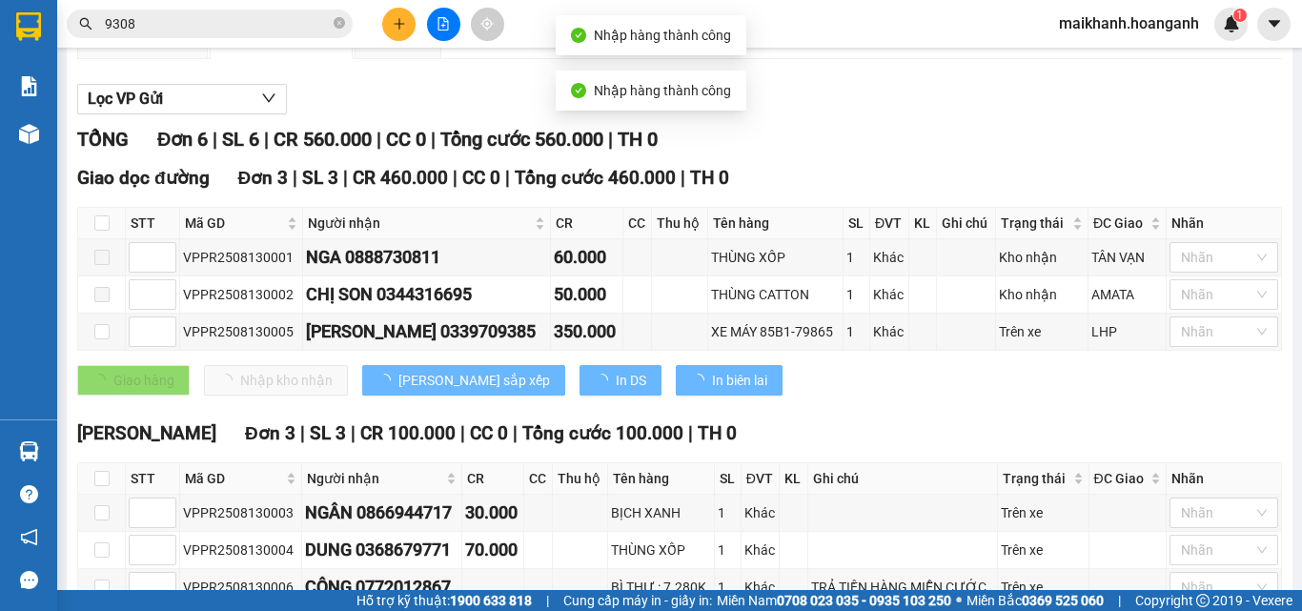
scroll to position [338, 0]
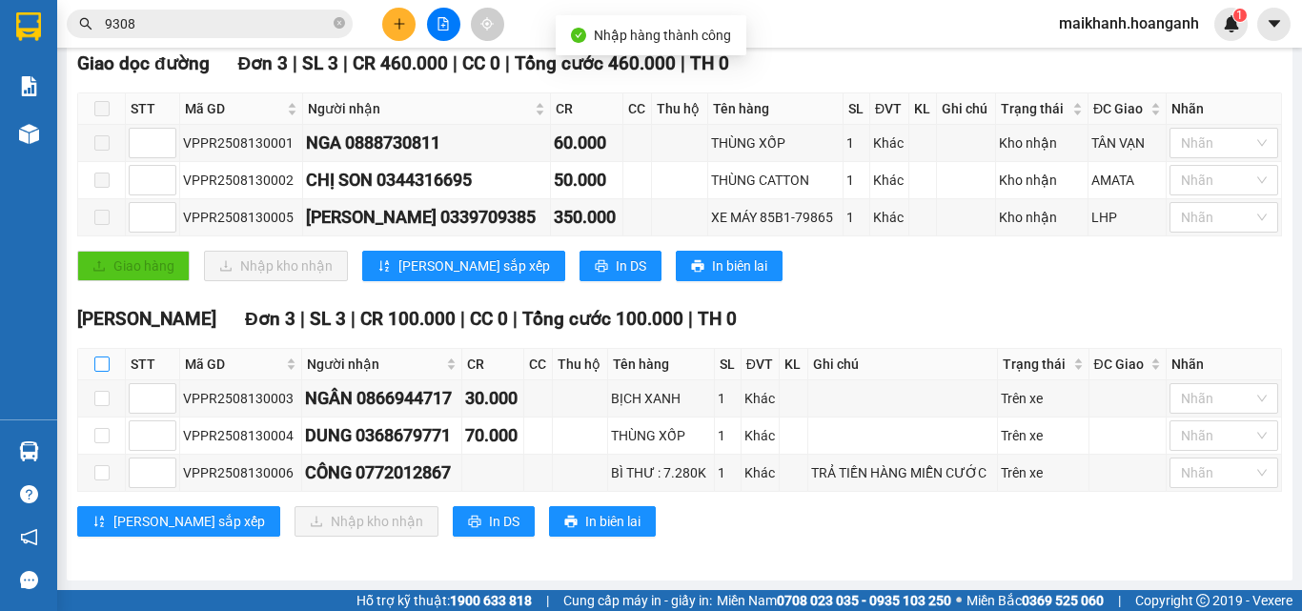
click at [98, 364] on input "checkbox" at bounding box center [101, 363] width 15 height 15
checkbox input "true"
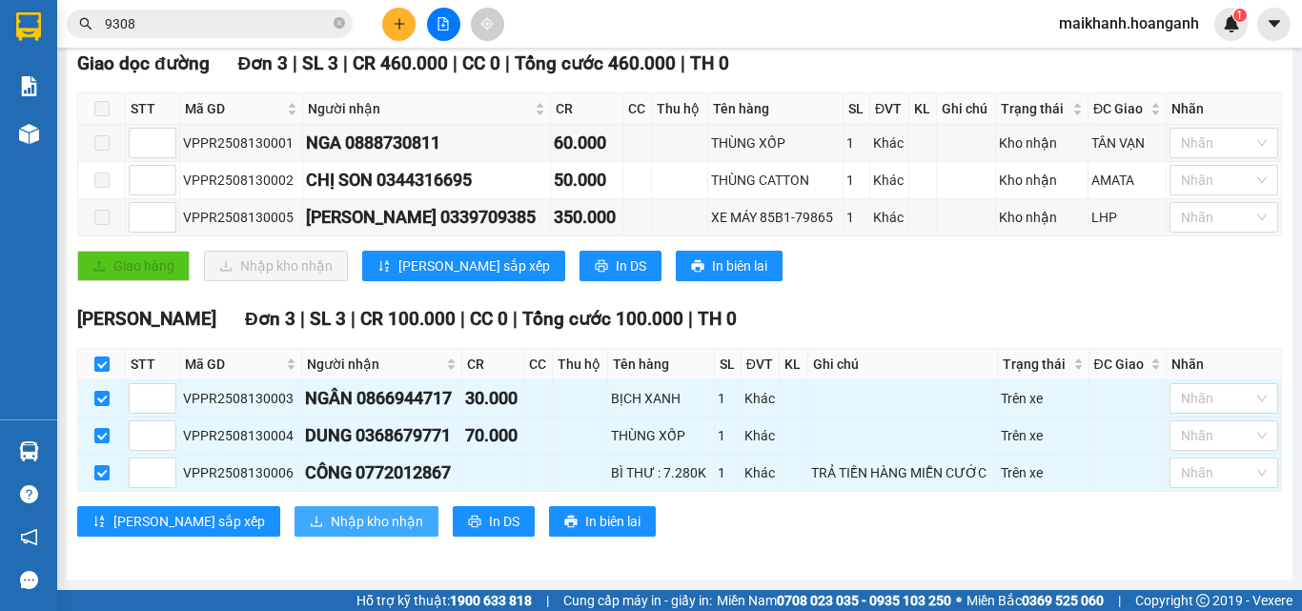
click at [331, 525] on span "Nhập kho nhận" at bounding box center [377, 521] width 92 height 21
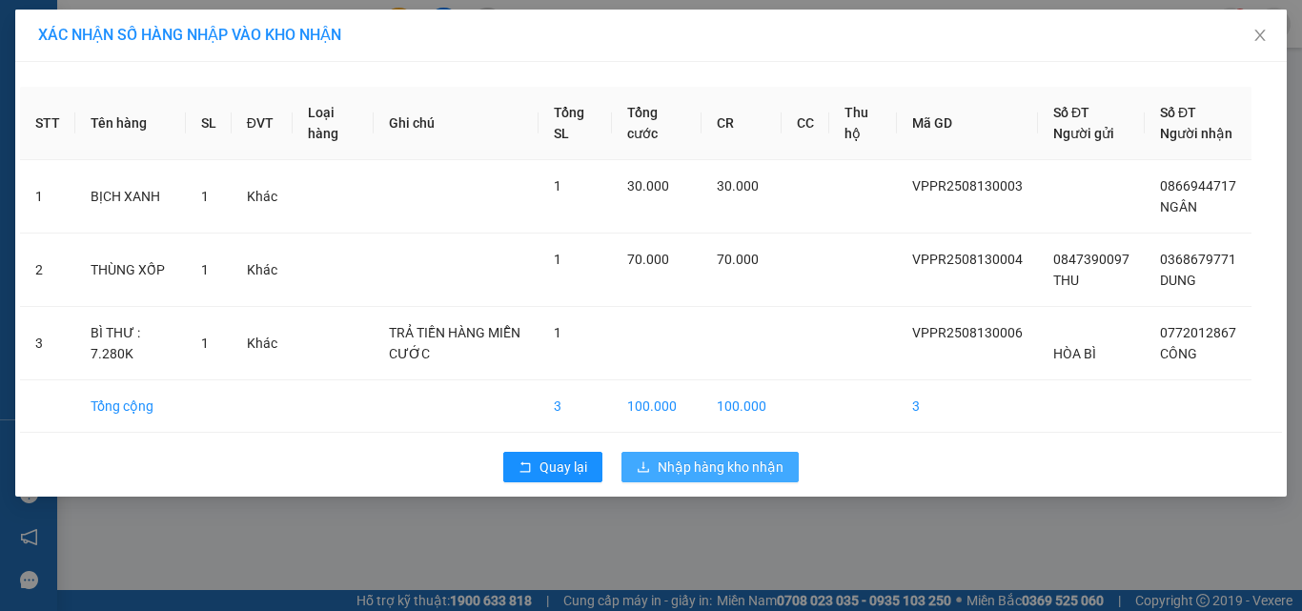
click at [713, 478] on span "Nhập hàng kho nhận" at bounding box center [721, 467] width 126 height 21
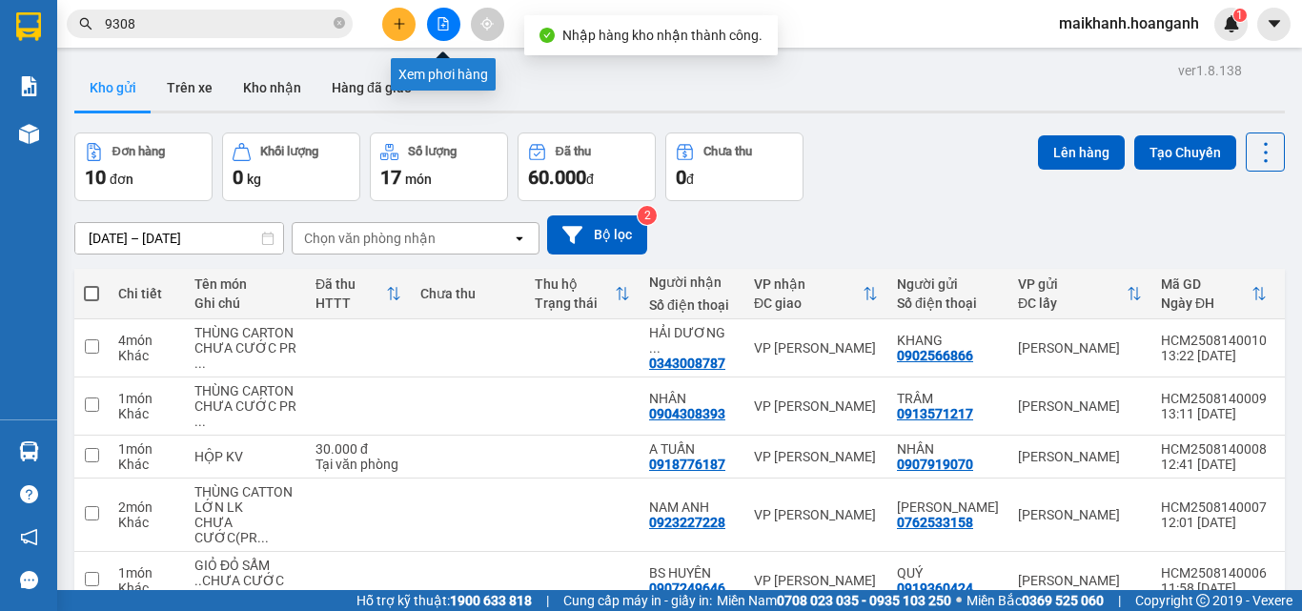
click at [448, 25] on icon "file-add" at bounding box center [443, 23] width 10 height 13
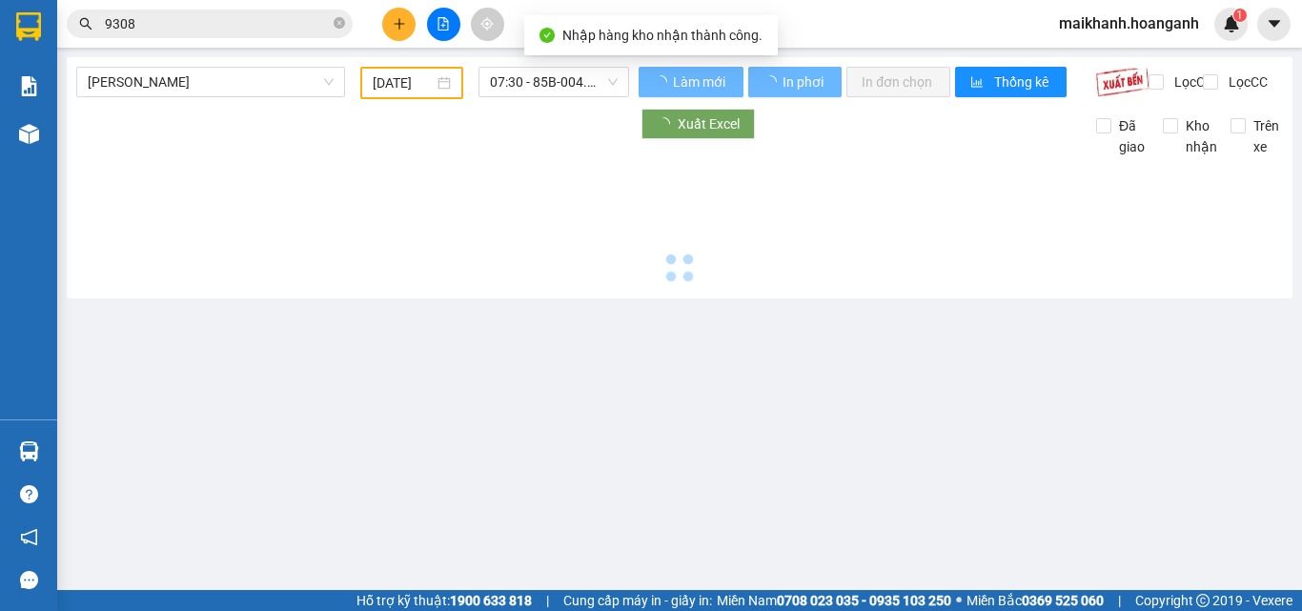
type input "[DATE]"
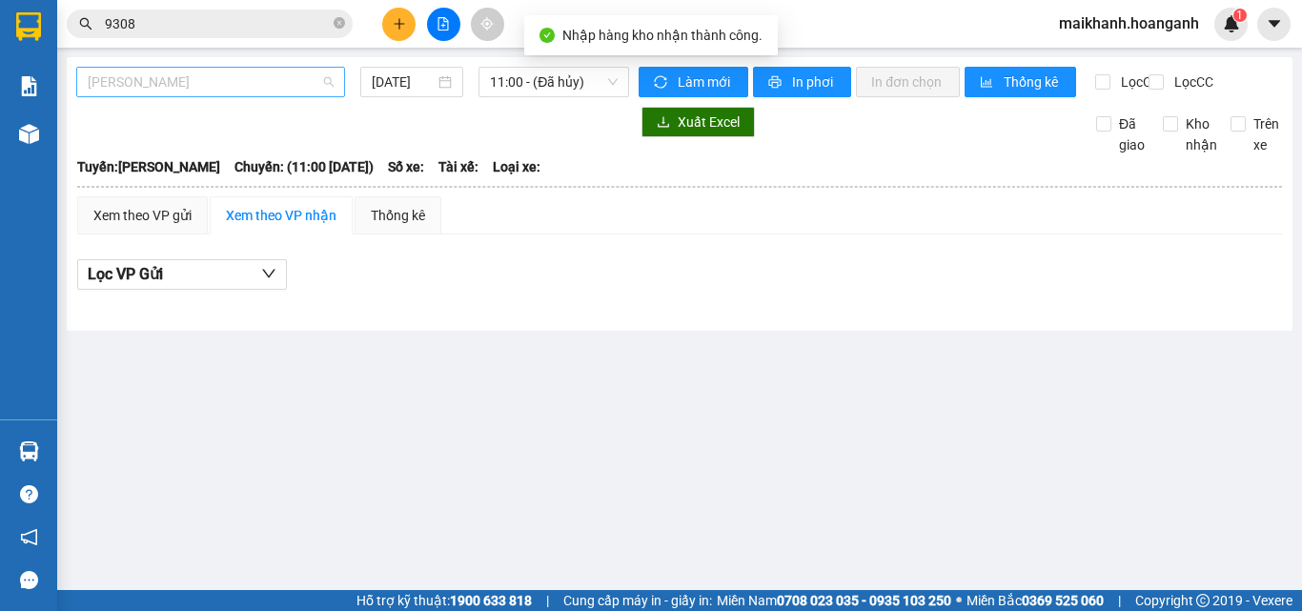
click at [178, 72] on span "[PERSON_NAME]" at bounding box center [211, 82] width 246 height 29
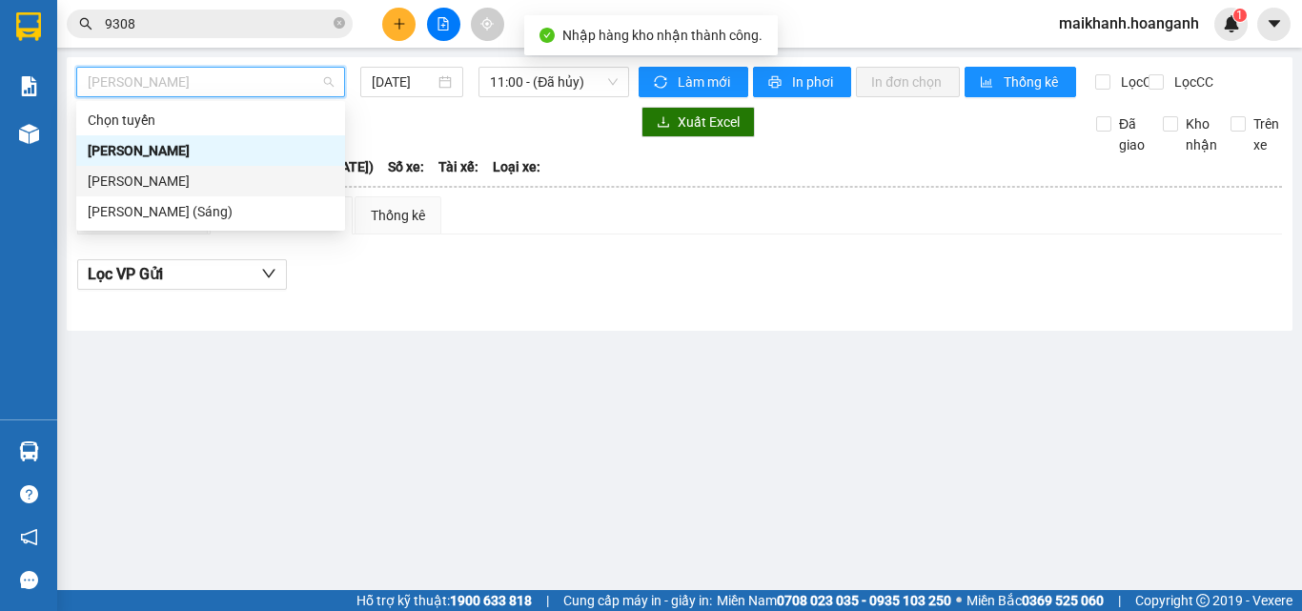
click at [194, 177] on div "[PERSON_NAME]" at bounding box center [211, 181] width 246 height 21
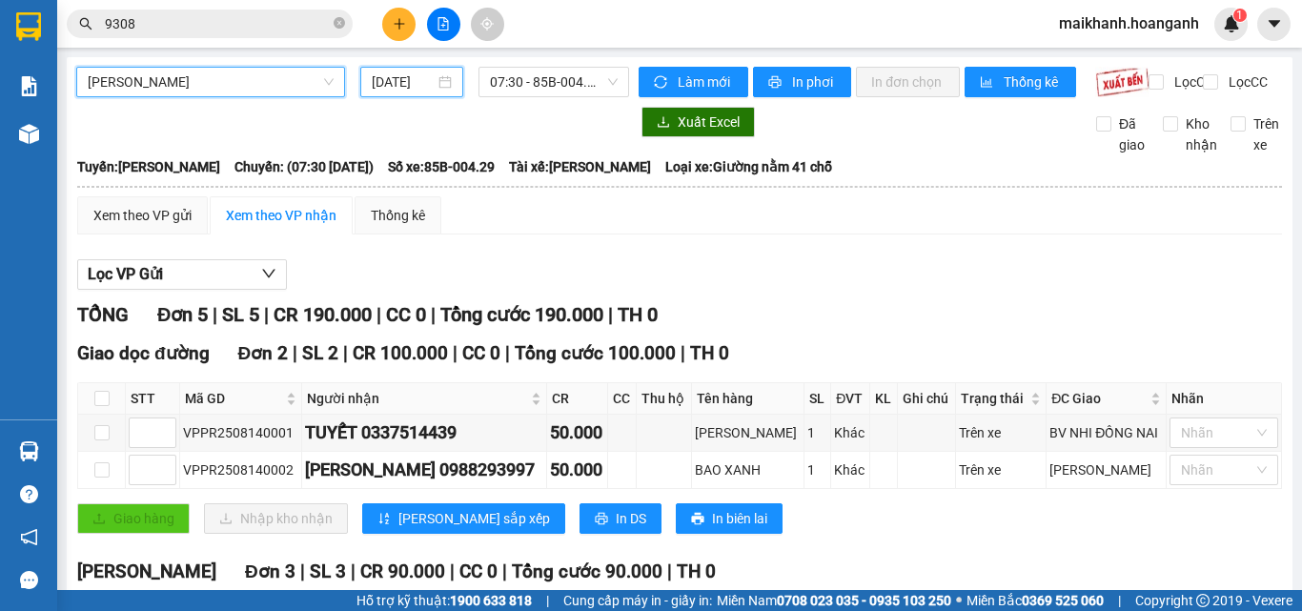
click at [405, 82] on input "[DATE]" at bounding box center [403, 81] width 63 height 21
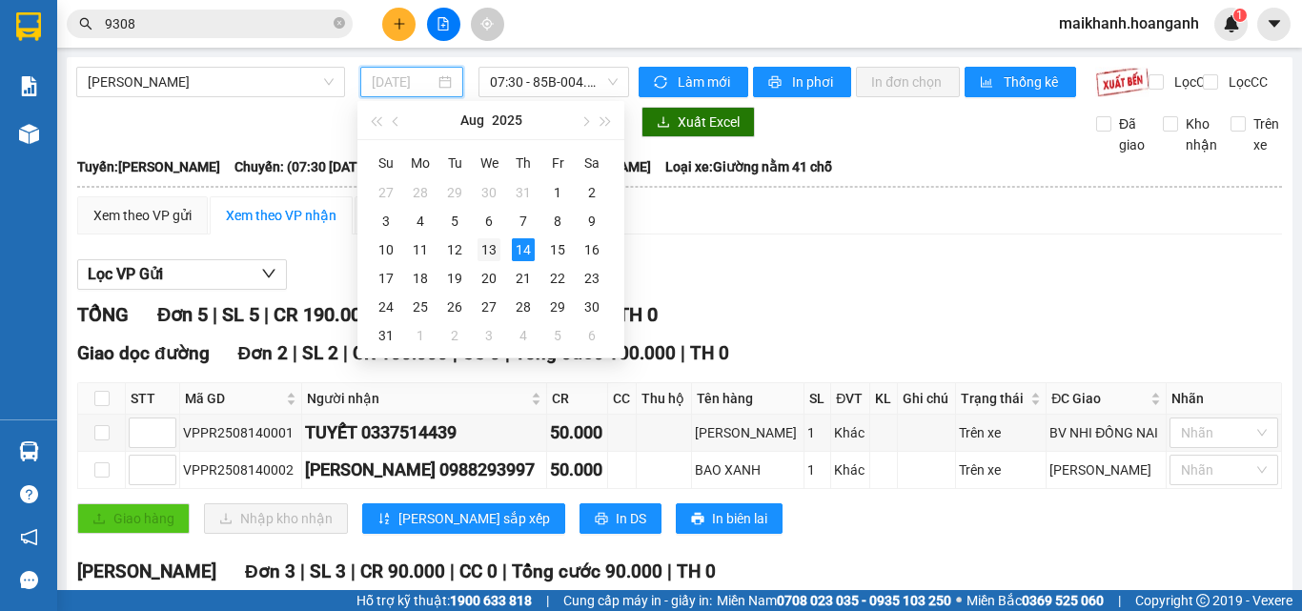
click at [489, 242] on div "13" at bounding box center [489, 249] width 23 height 23
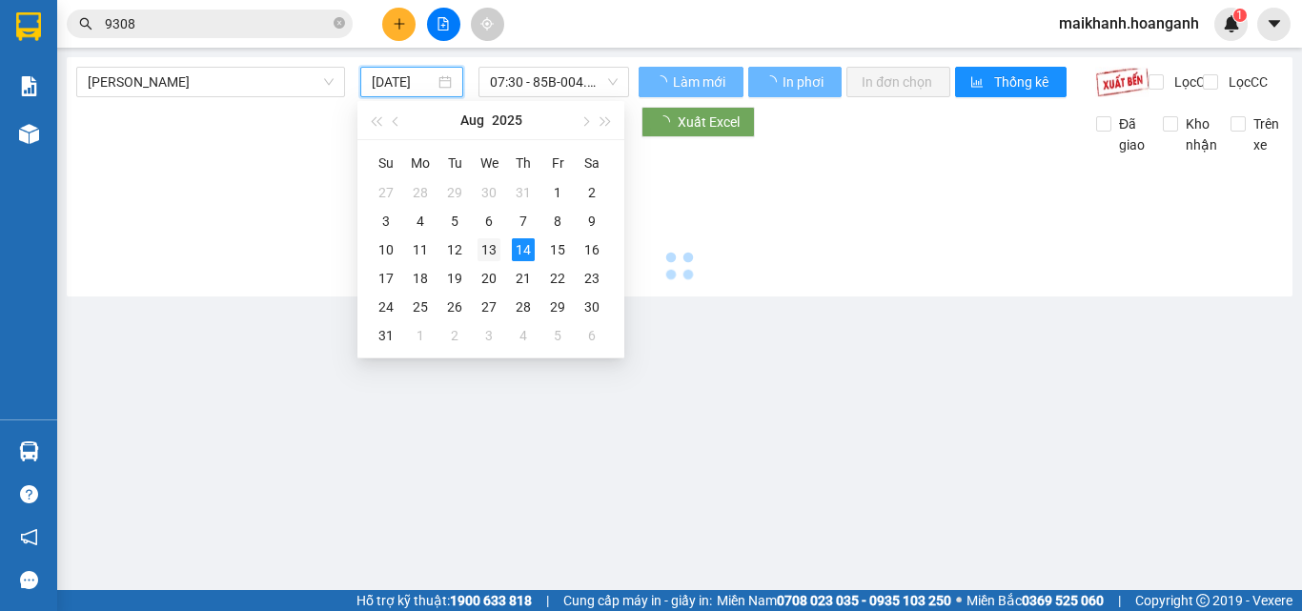
type input "[DATE]"
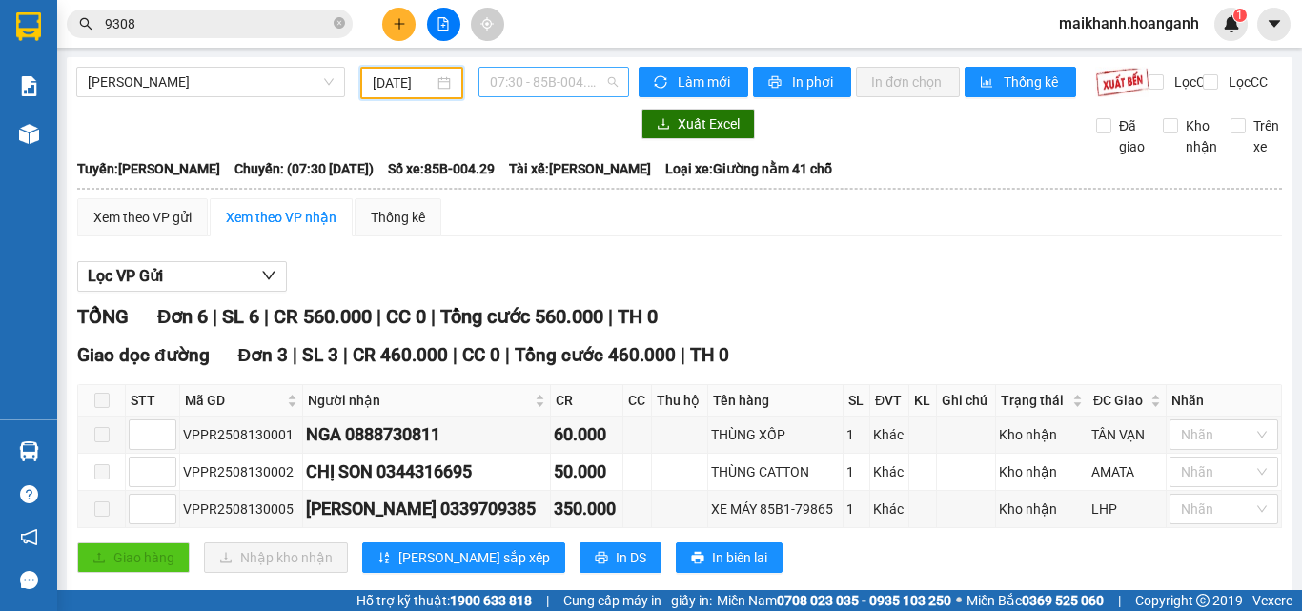
click at [595, 79] on span "07:30 - 85B-004.29" at bounding box center [554, 82] width 128 height 29
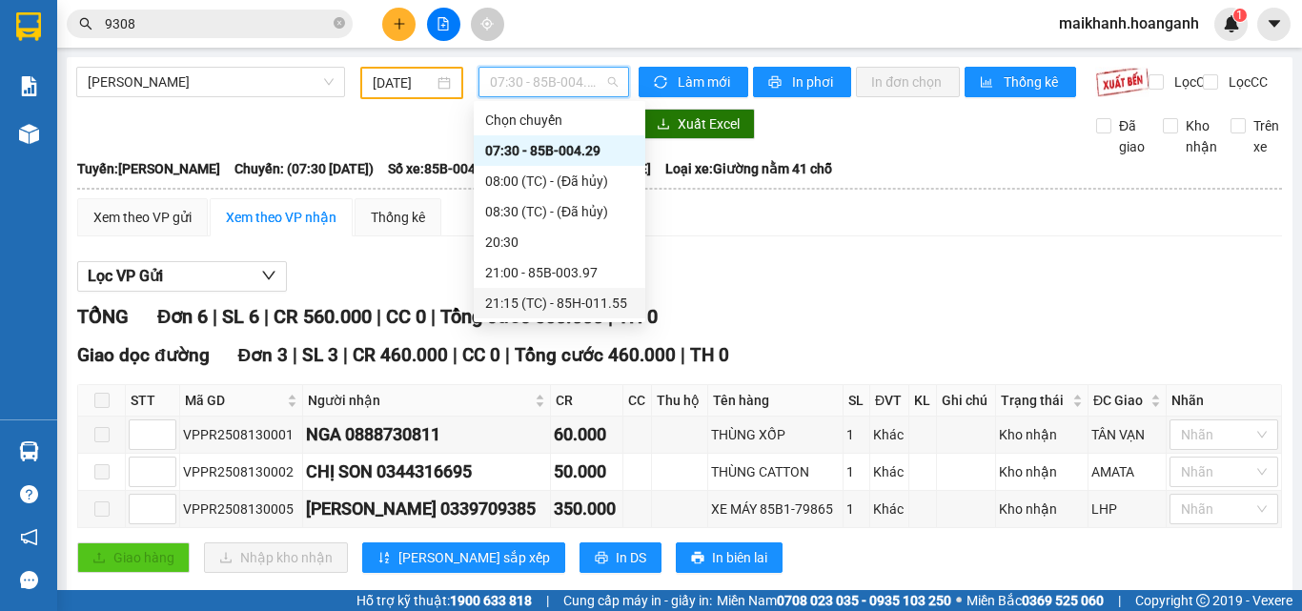
click at [619, 300] on div "21:15 (TC) - 85H-011.55" at bounding box center [559, 303] width 149 height 21
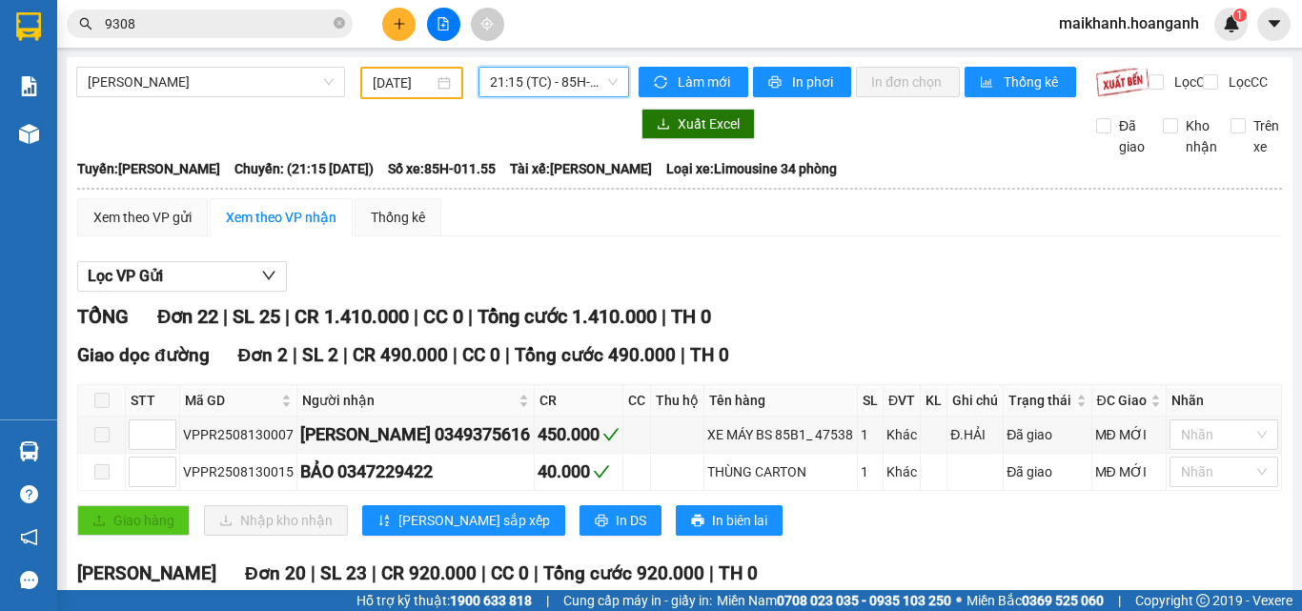
scroll to position [206, 0]
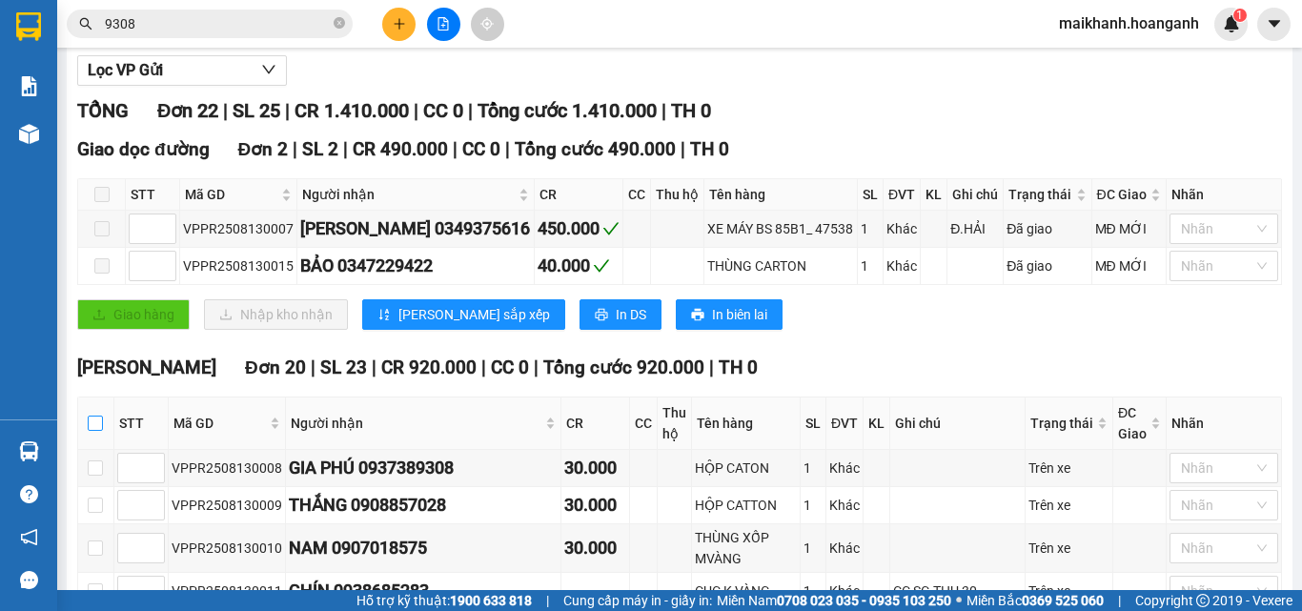
click at [100, 431] on input "checkbox" at bounding box center [95, 423] width 15 height 15
checkbox input "true"
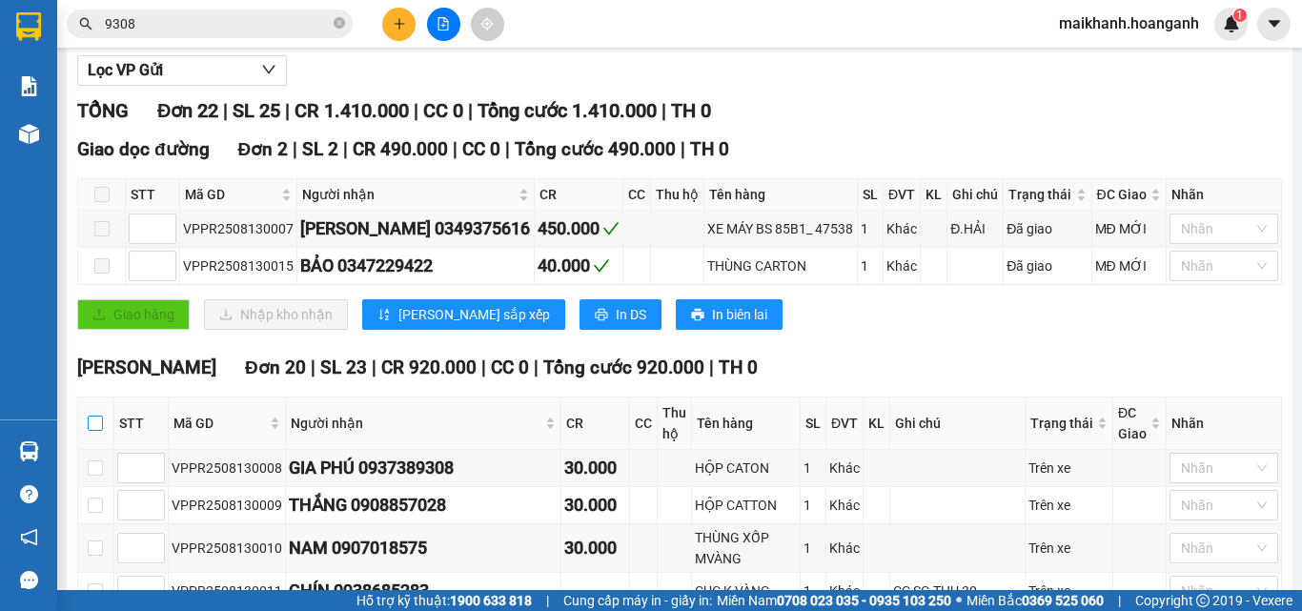
checkbox input "true"
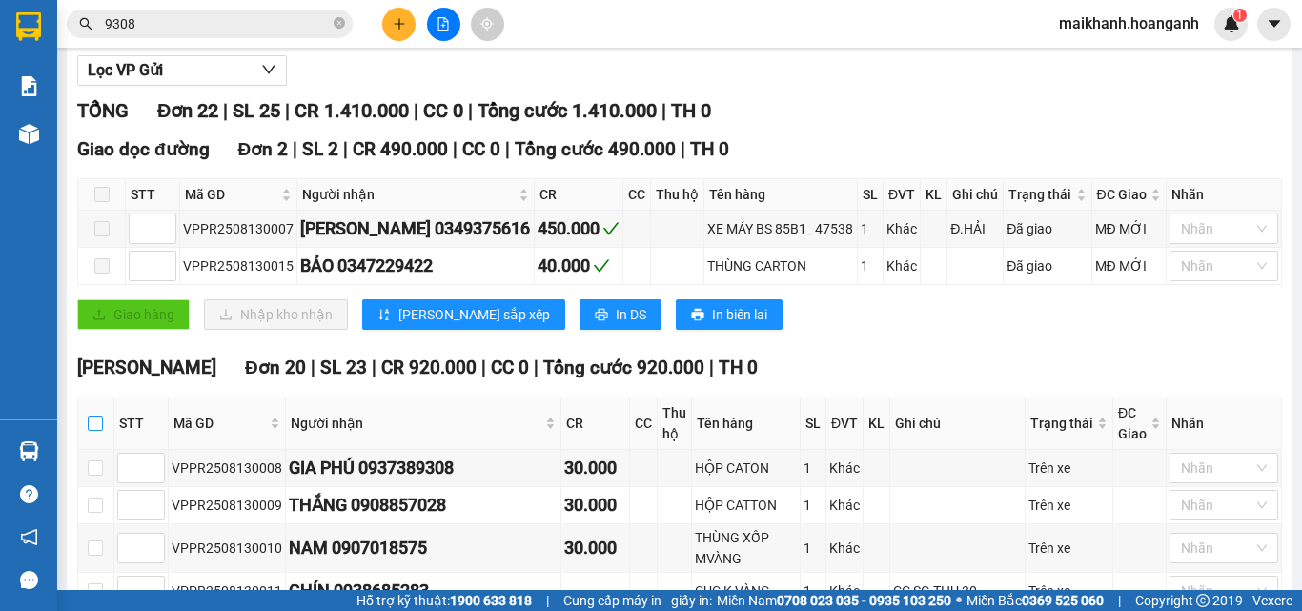
checkbox input "true"
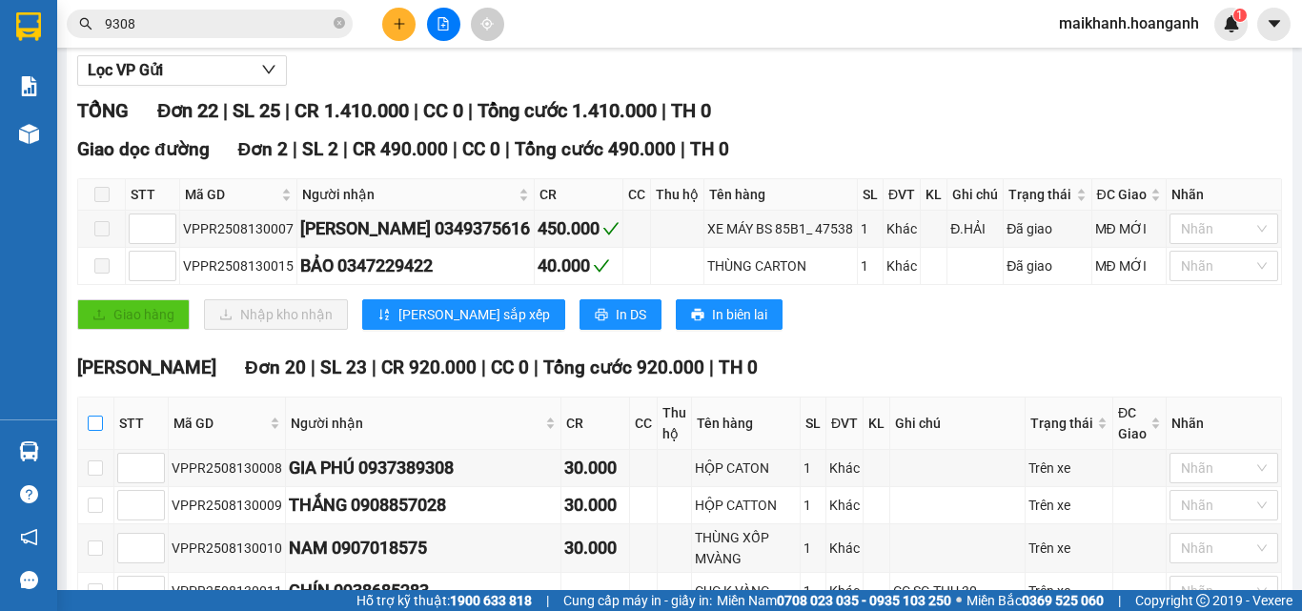
checkbox input "true"
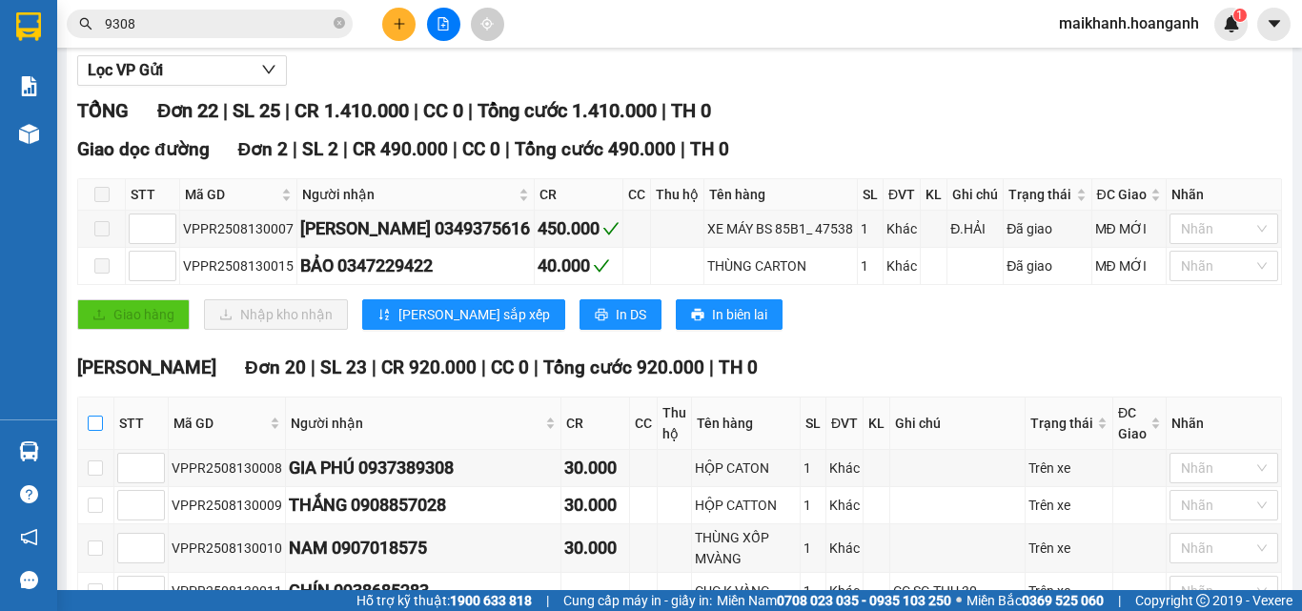
checkbox input "true"
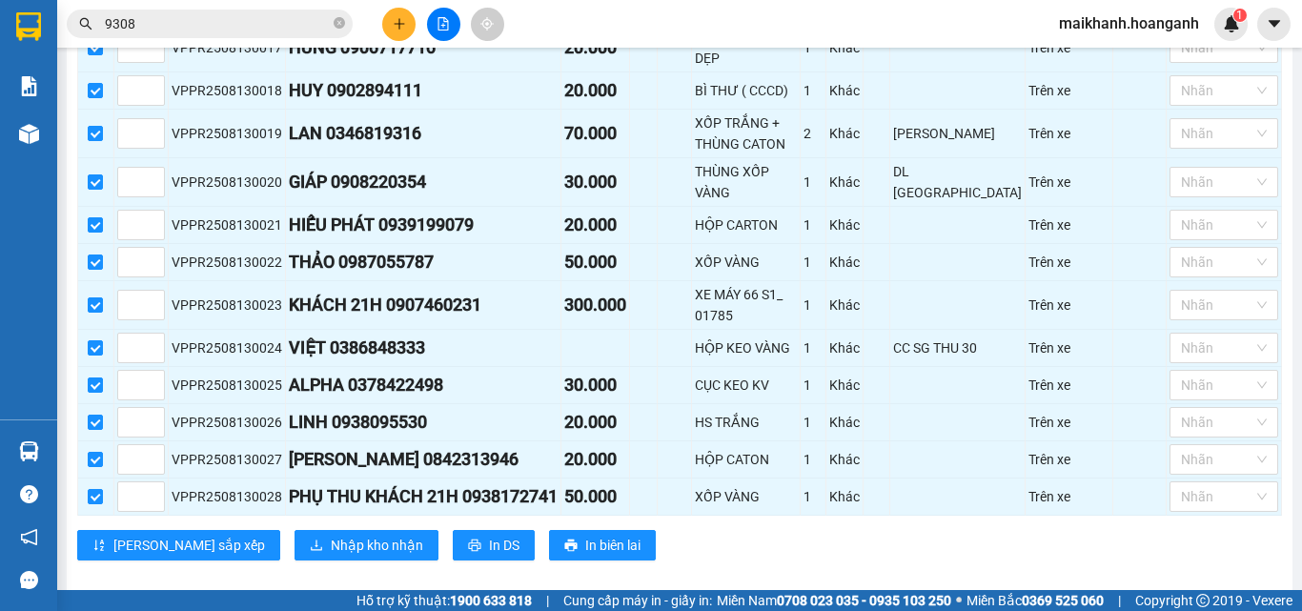
scroll to position [1011, 0]
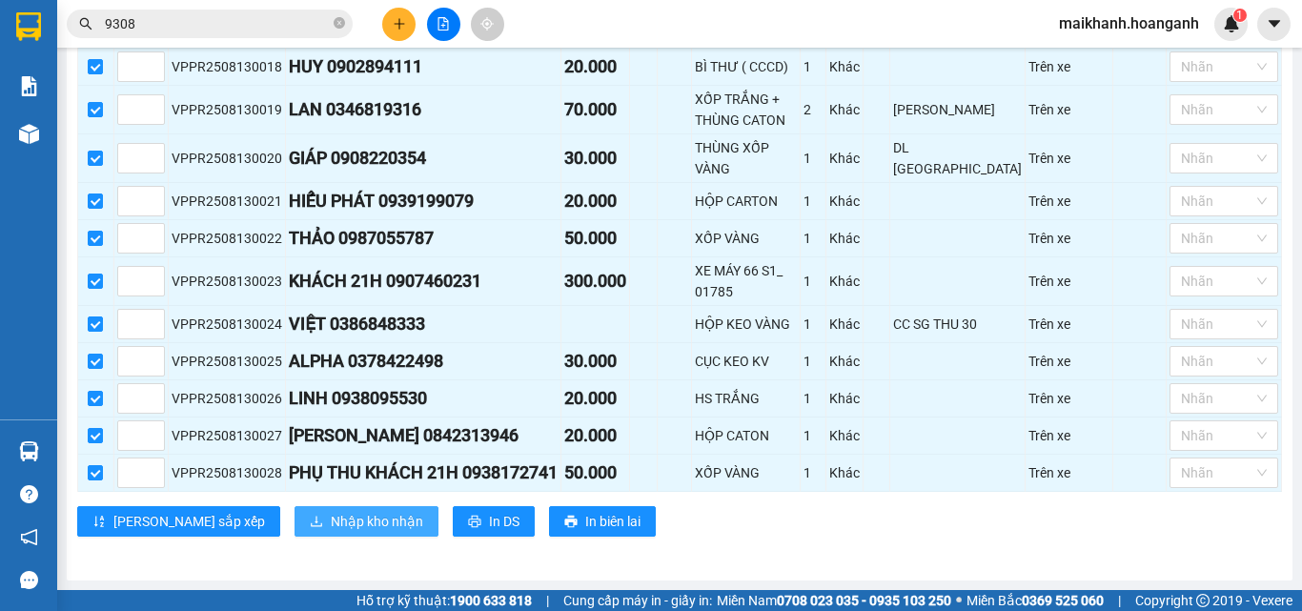
click at [331, 514] on span "Nhập kho nhận" at bounding box center [377, 521] width 92 height 21
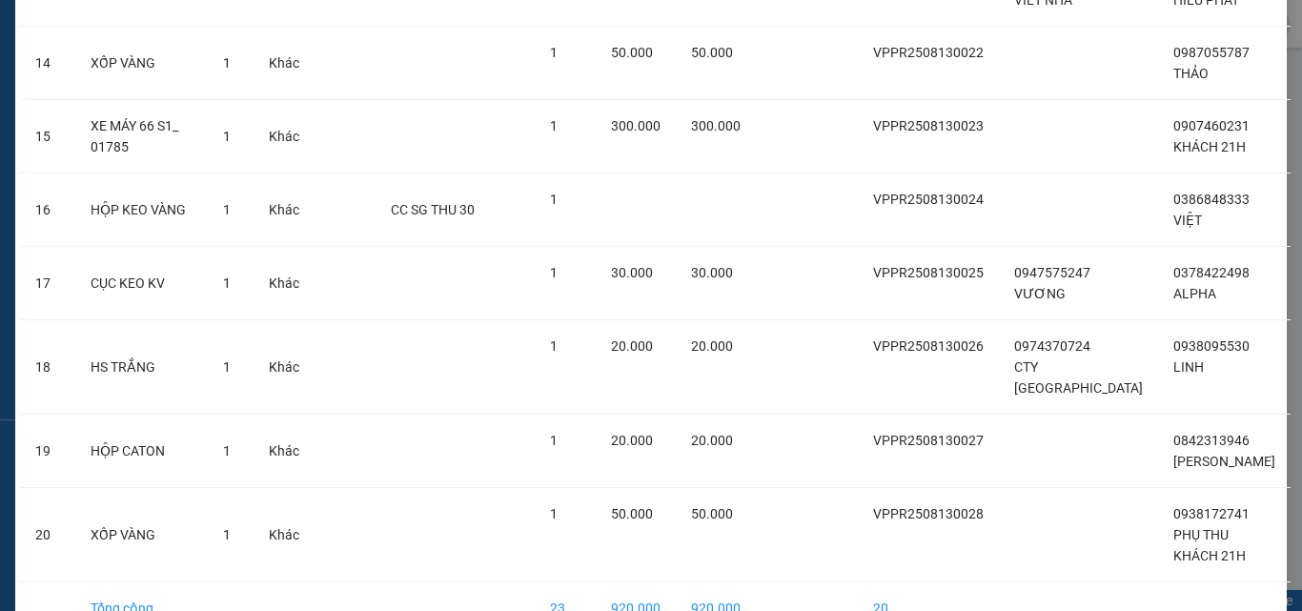
scroll to position [1198, 0]
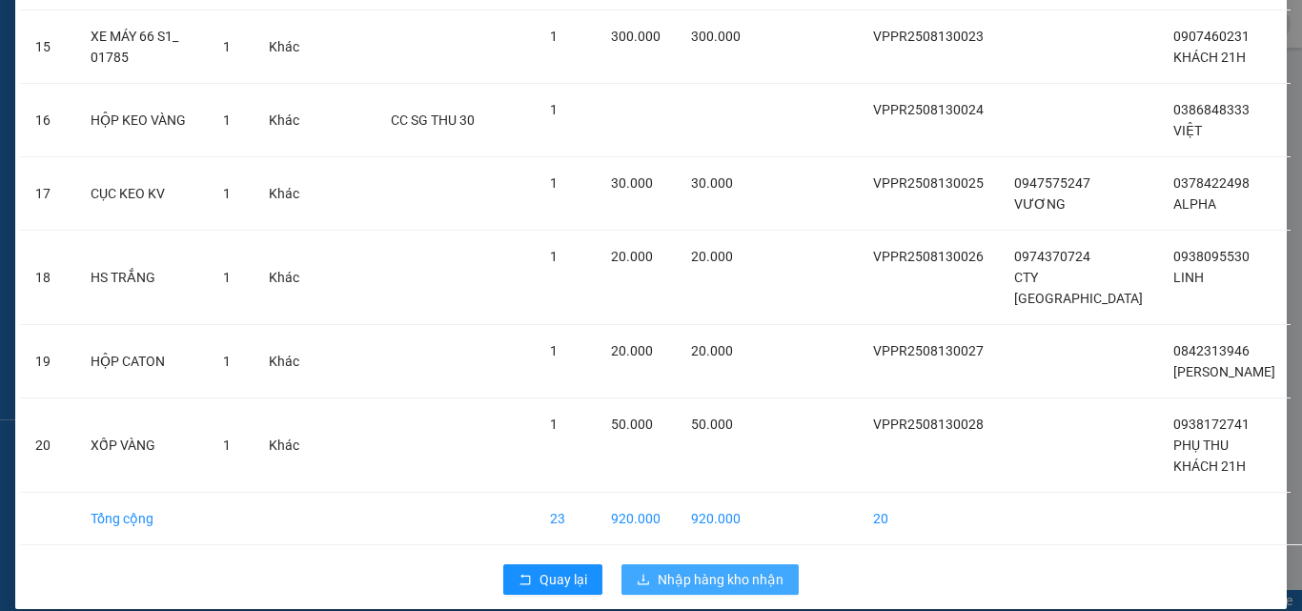
click at [735, 569] on span "Nhập hàng kho nhận" at bounding box center [721, 579] width 126 height 21
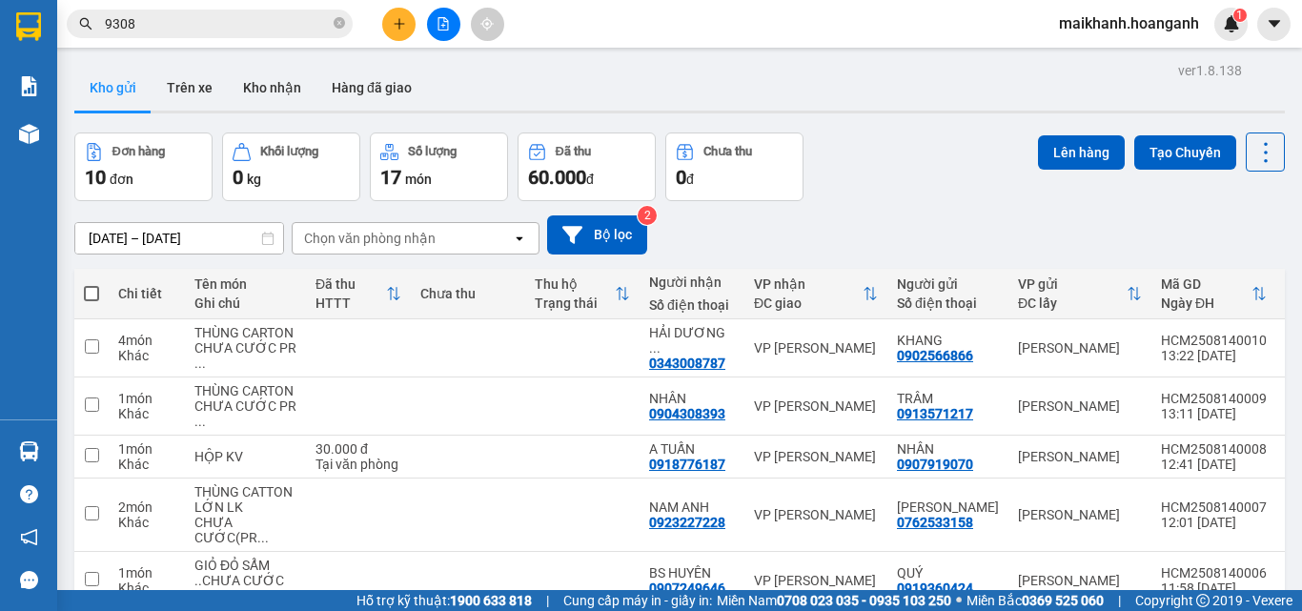
click at [277, 25] on input "9308" at bounding box center [217, 23] width 225 height 21
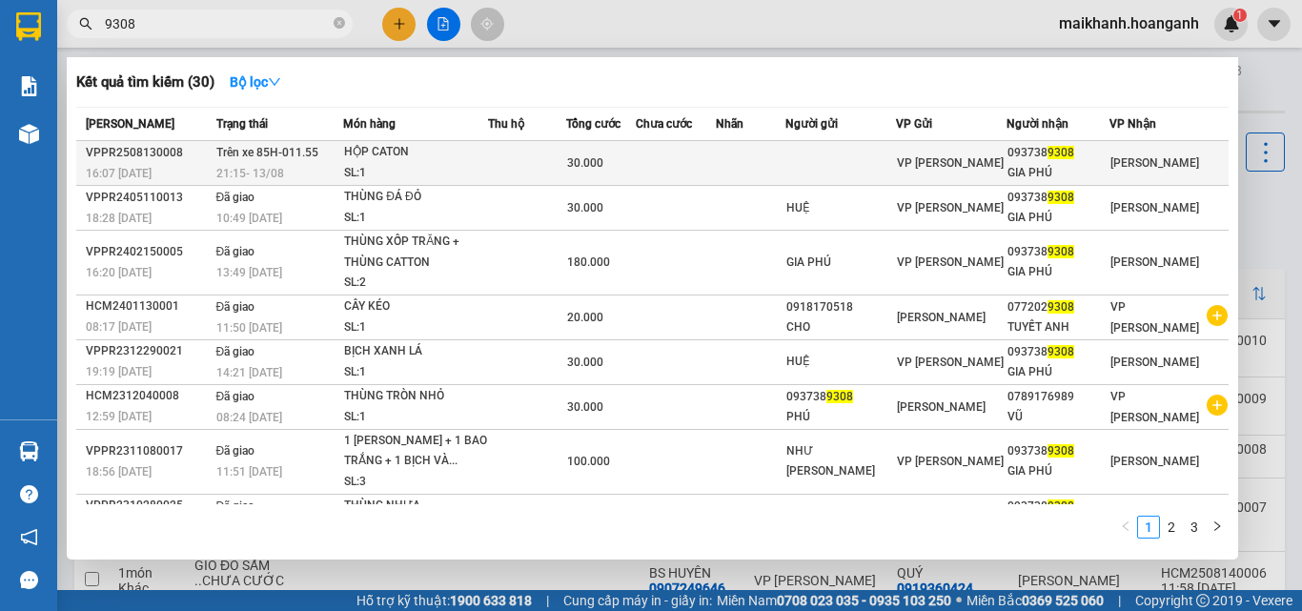
click at [391, 144] on div "HỘP CATON" at bounding box center [415, 152] width 143 height 21
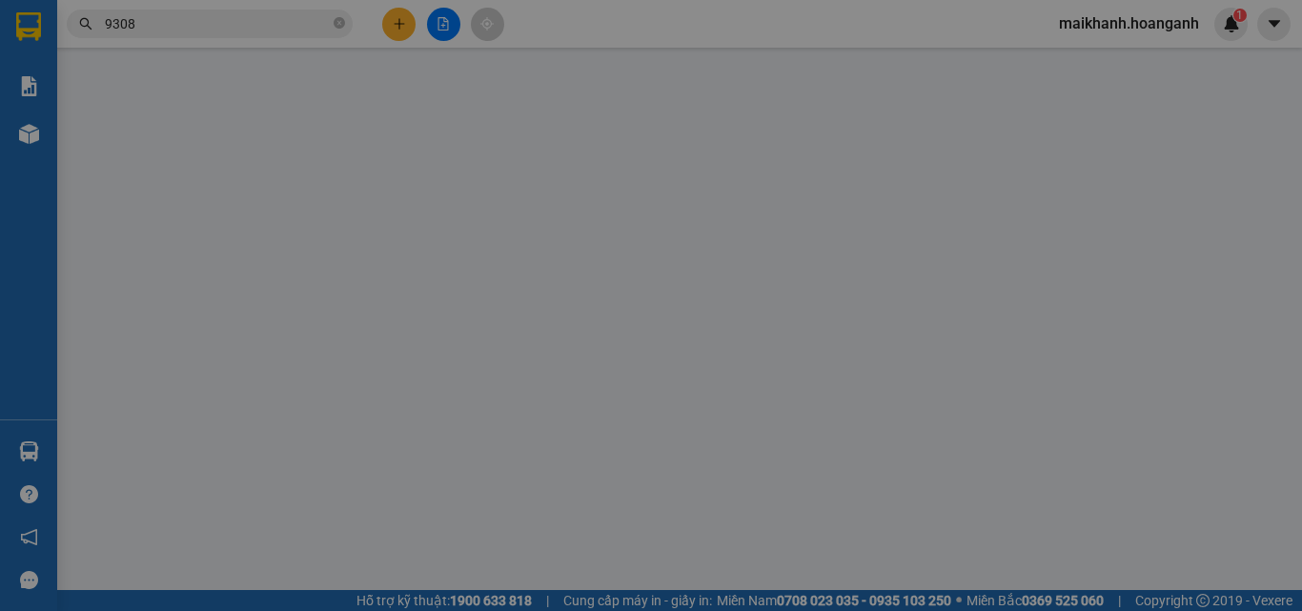
type input "0937389308"
type input "GIA PHÚ"
type input "30.000"
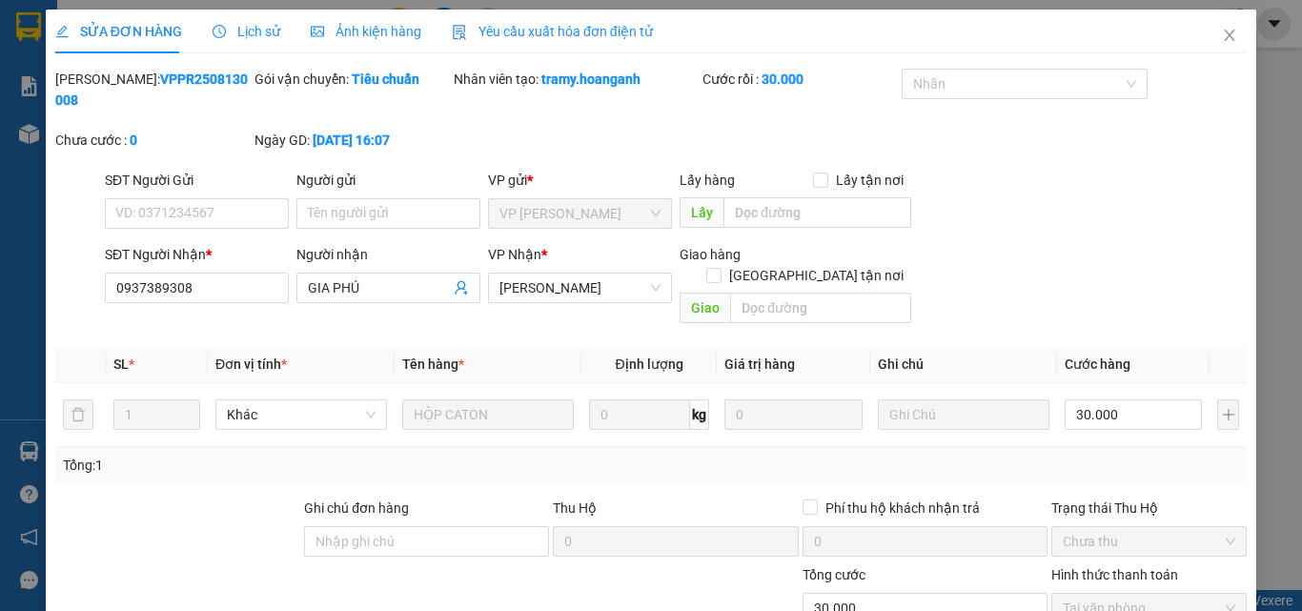
scroll to position [157, 0]
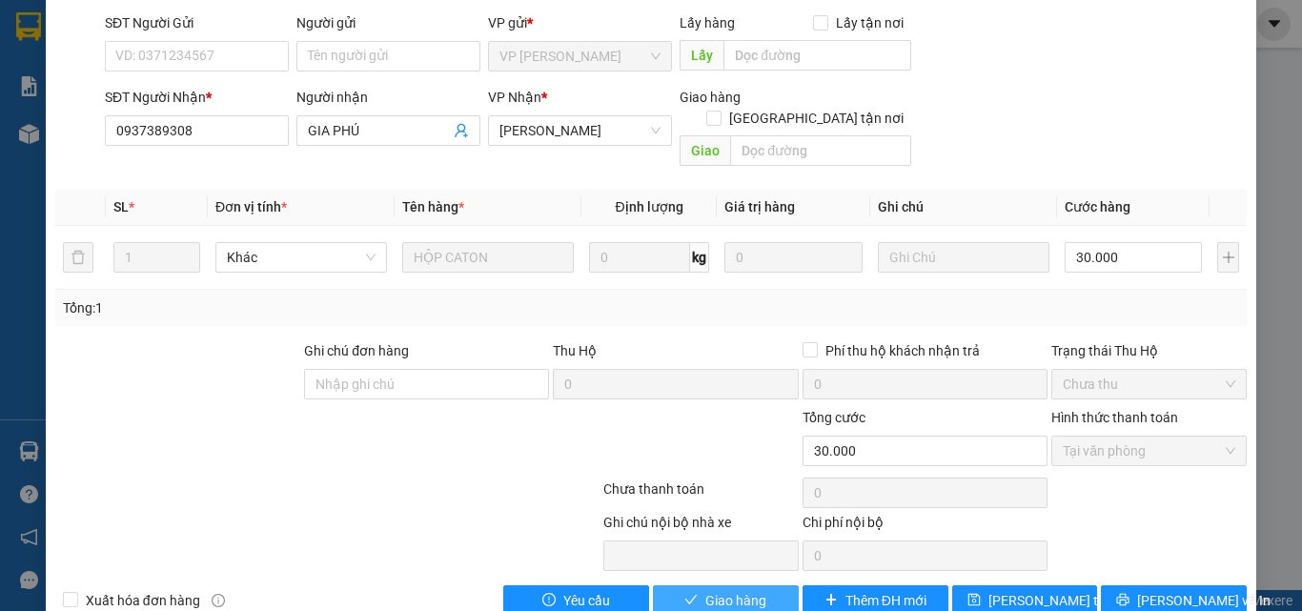
click at [747, 590] on span "Giao hàng" at bounding box center [735, 600] width 61 height 21
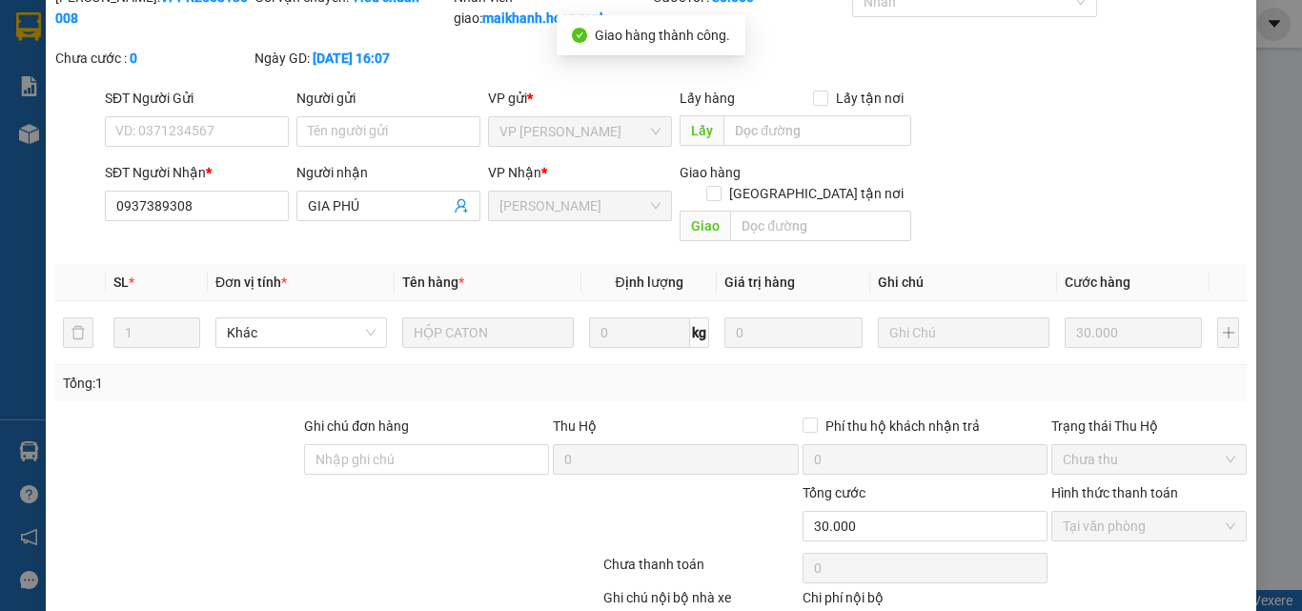
scroll to position [0, 0]
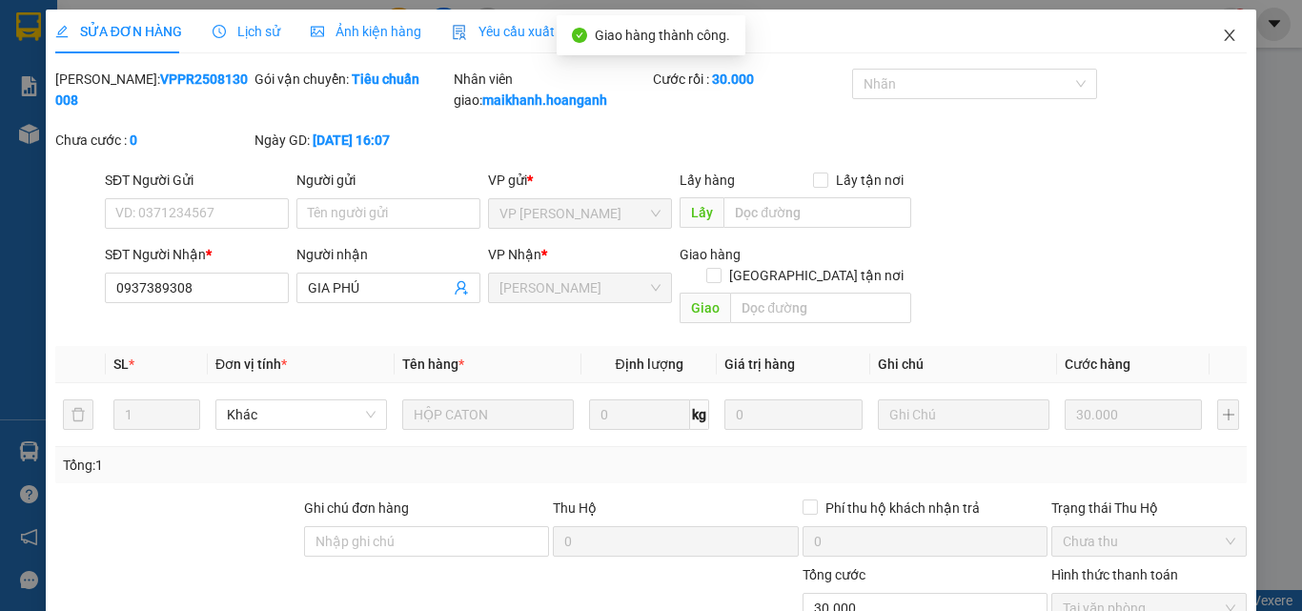
click at [1222, 30] on icon "close" at bounding box center [1229, 35] width 15 height 15
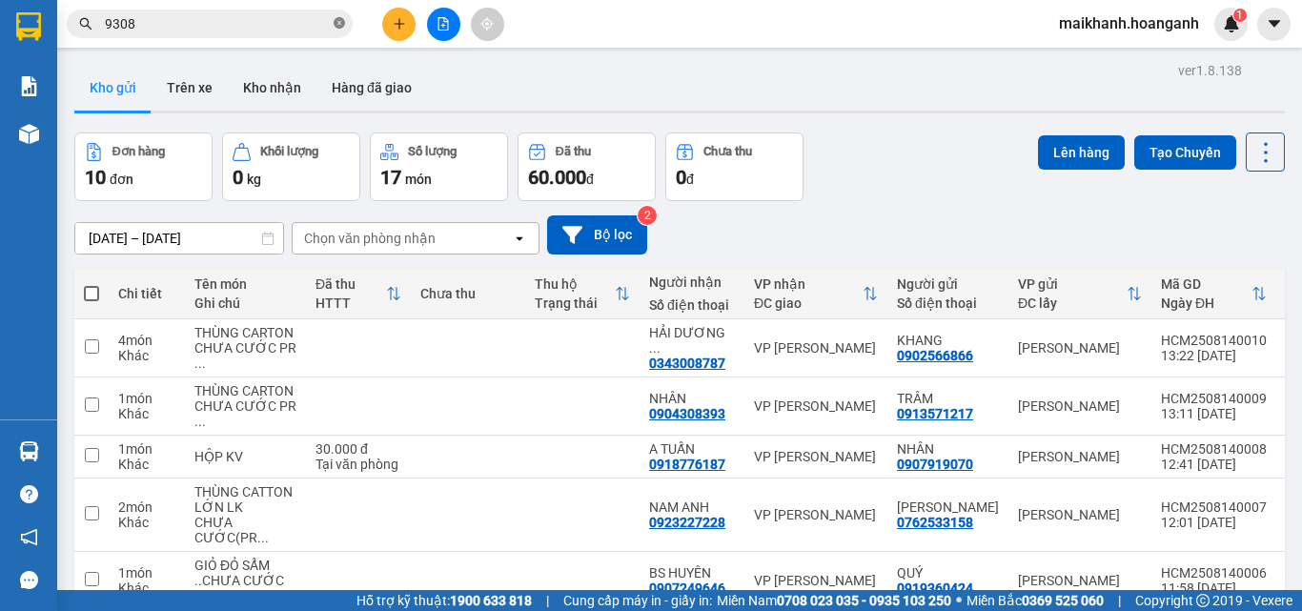
click at [340, 24] on icon "close-circle" at bounding box center [339, 22] width 11 height 11
click at [317, 22] on input "text" at bounding box center [217, 23] width 225 height 21
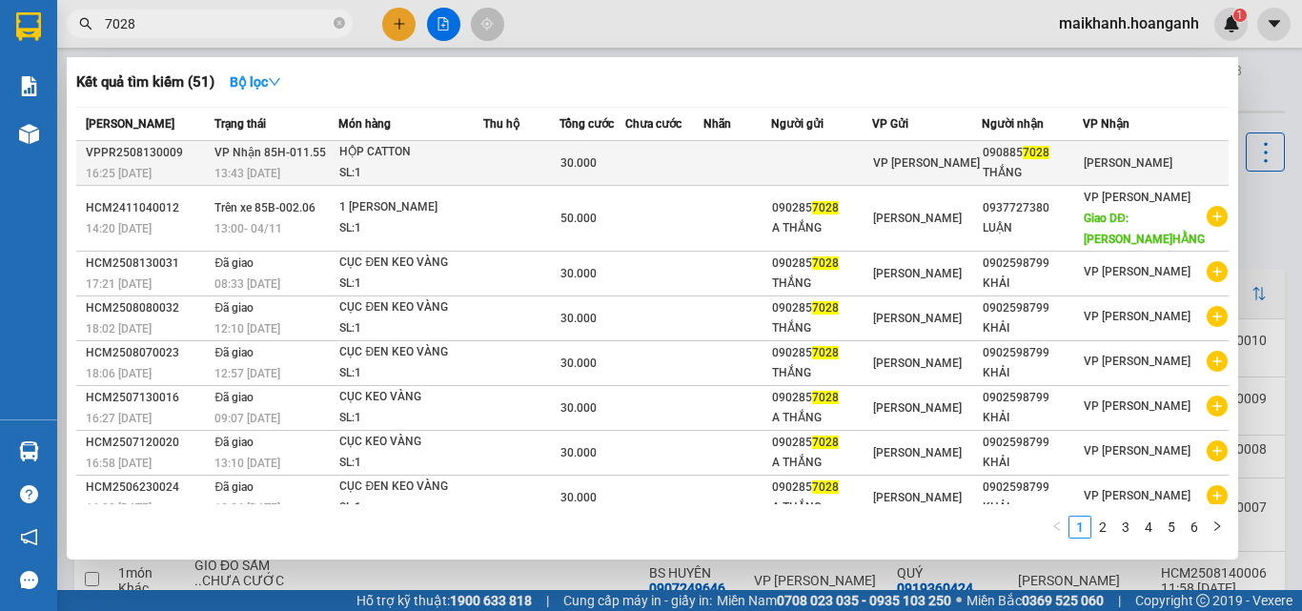
type input "7028"
click at [393, 153] on div "HỘP CATTON" at bounding box center [410, 152] width 143 height 21
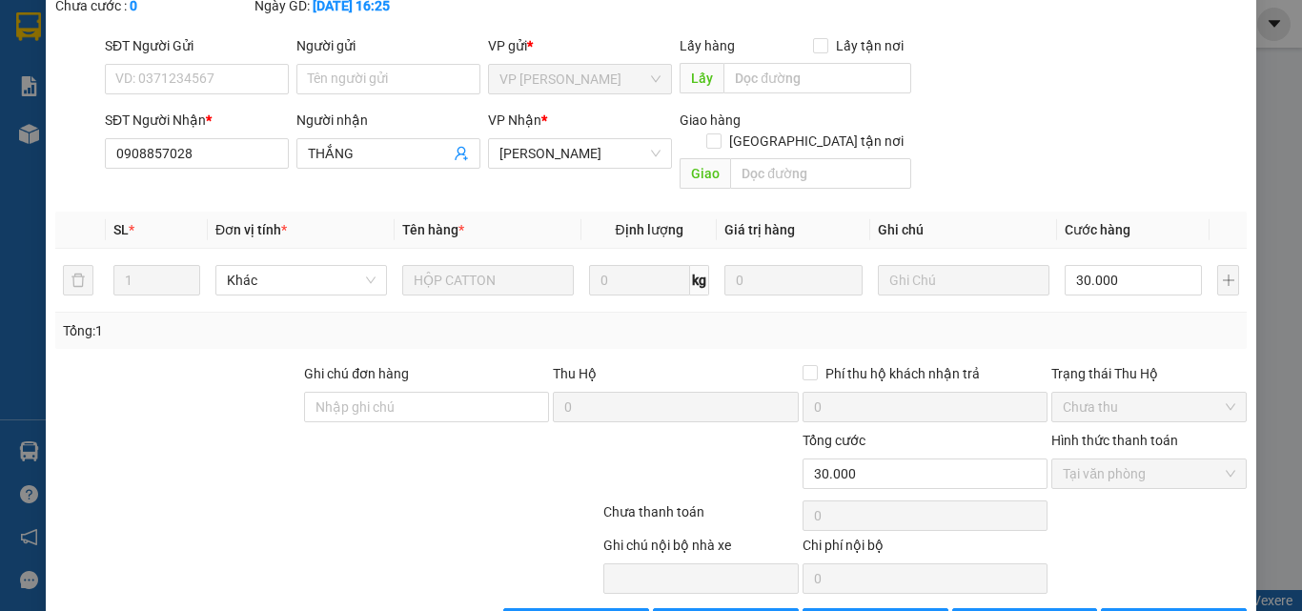
scroll to position [157, 0]
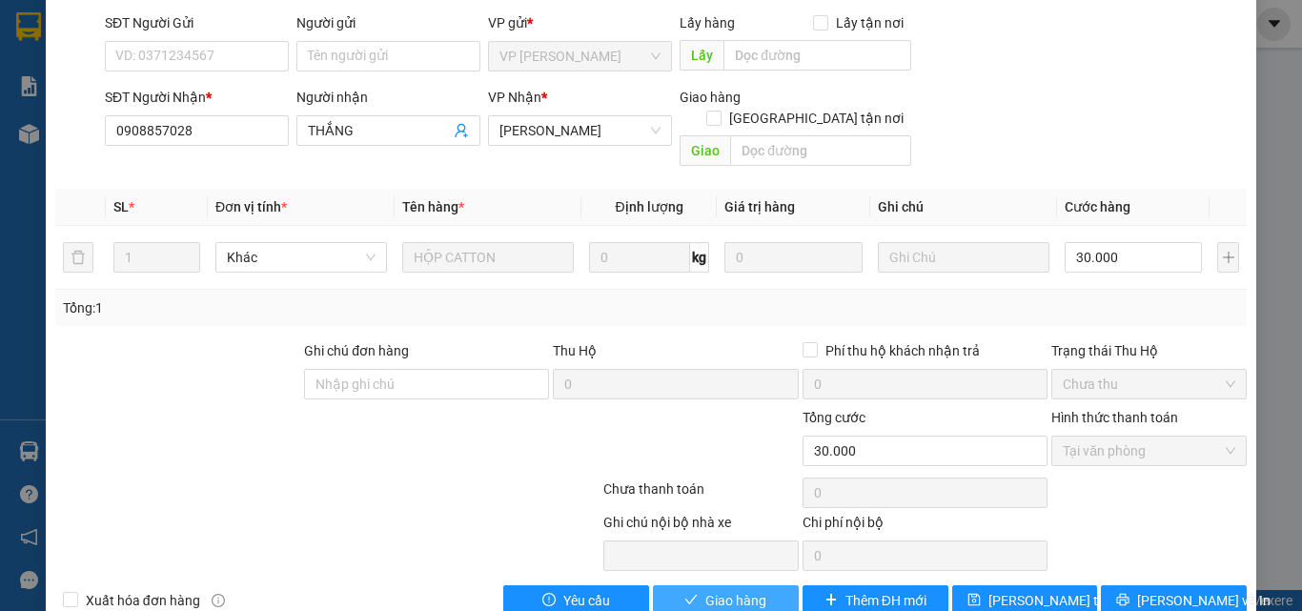
click at [766, 585] on button "Giao hàng" at bounding box center [726, 600] width 146 height 31
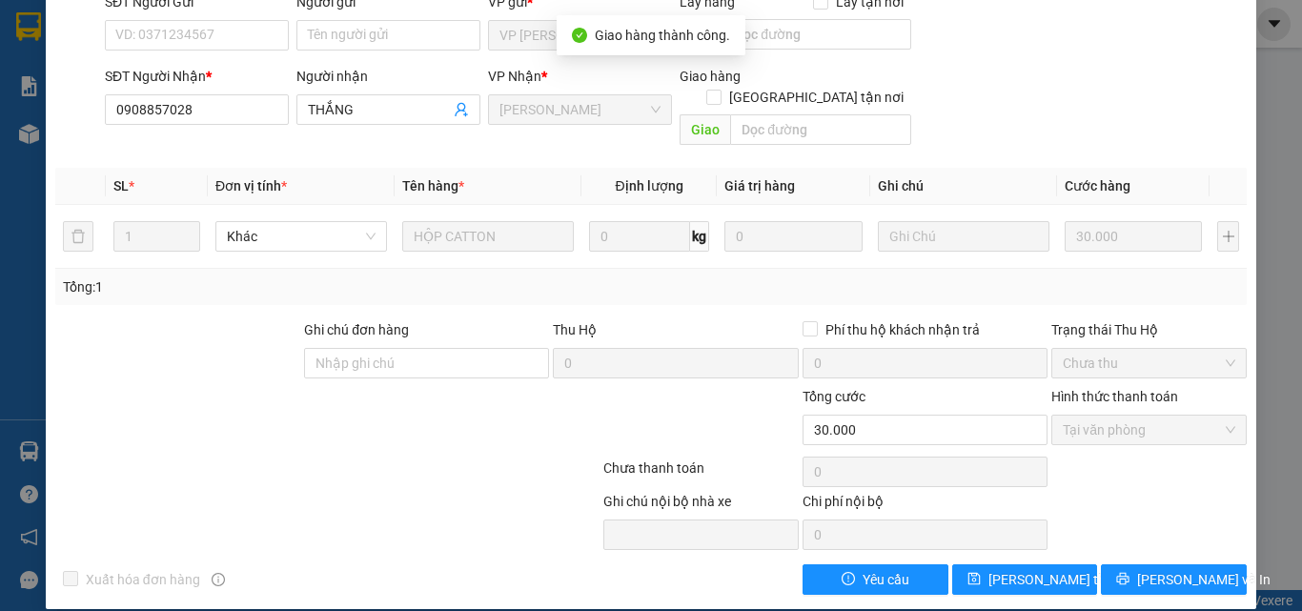
scroll to position [0, 0]
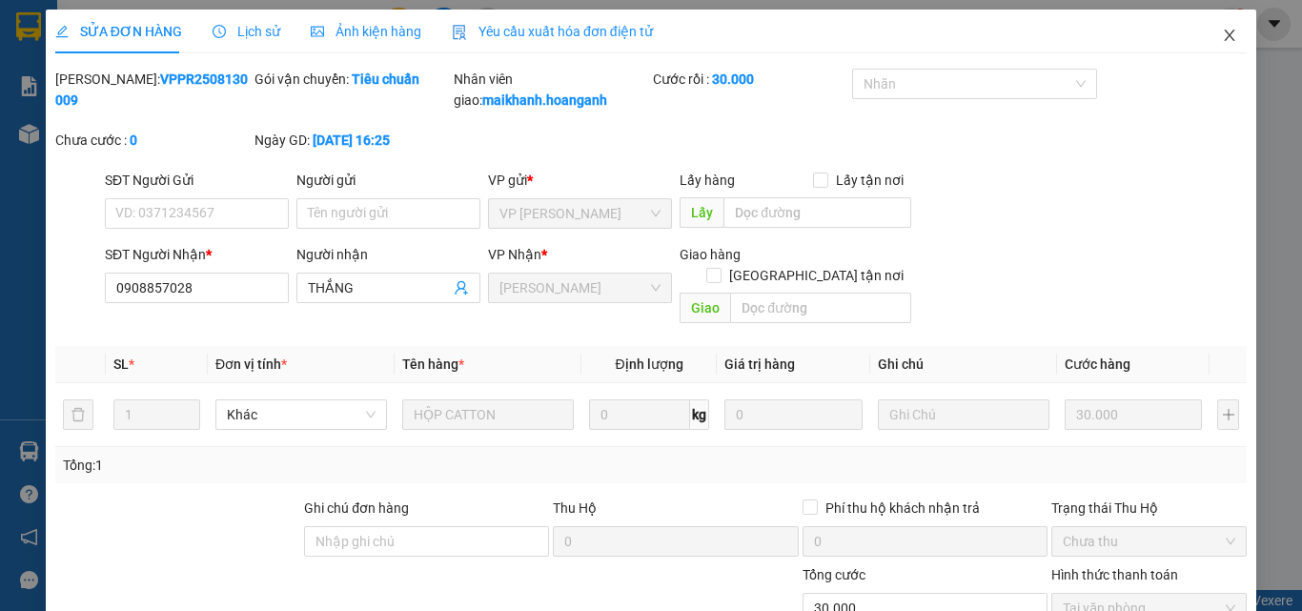
click at [1225, 34] on icon "close" at bounding box center [1230, 35] width 10 height 11
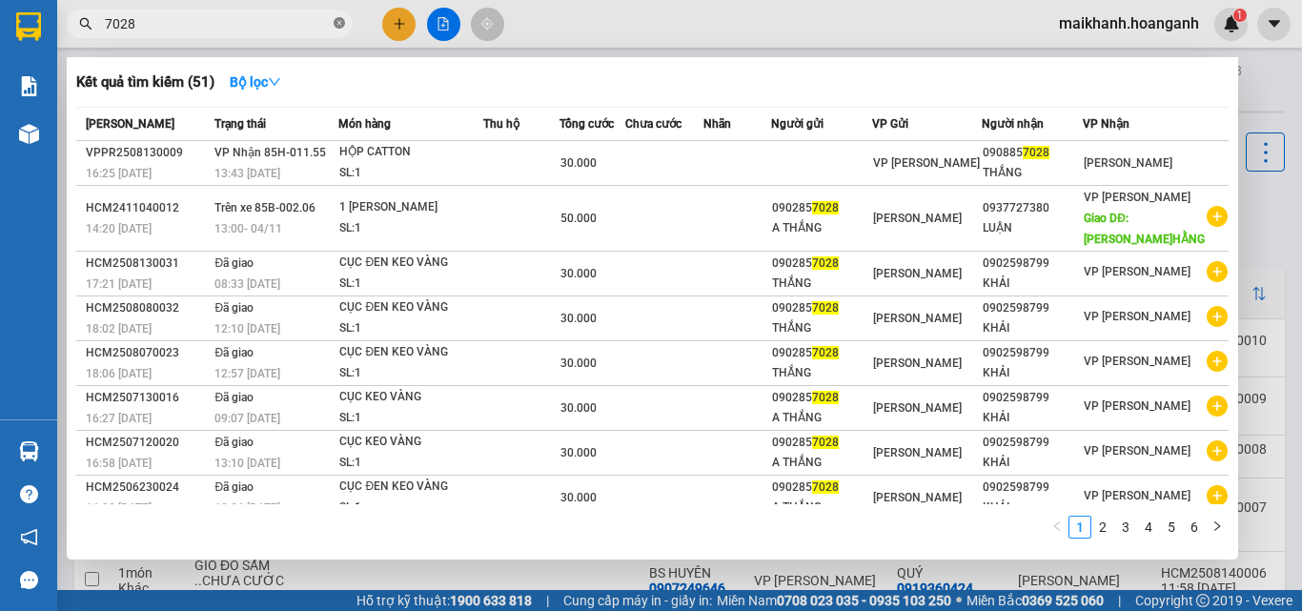
click at [341, 23] on icon "close-circle" at bounding box center [339, 22] width 11 height 11
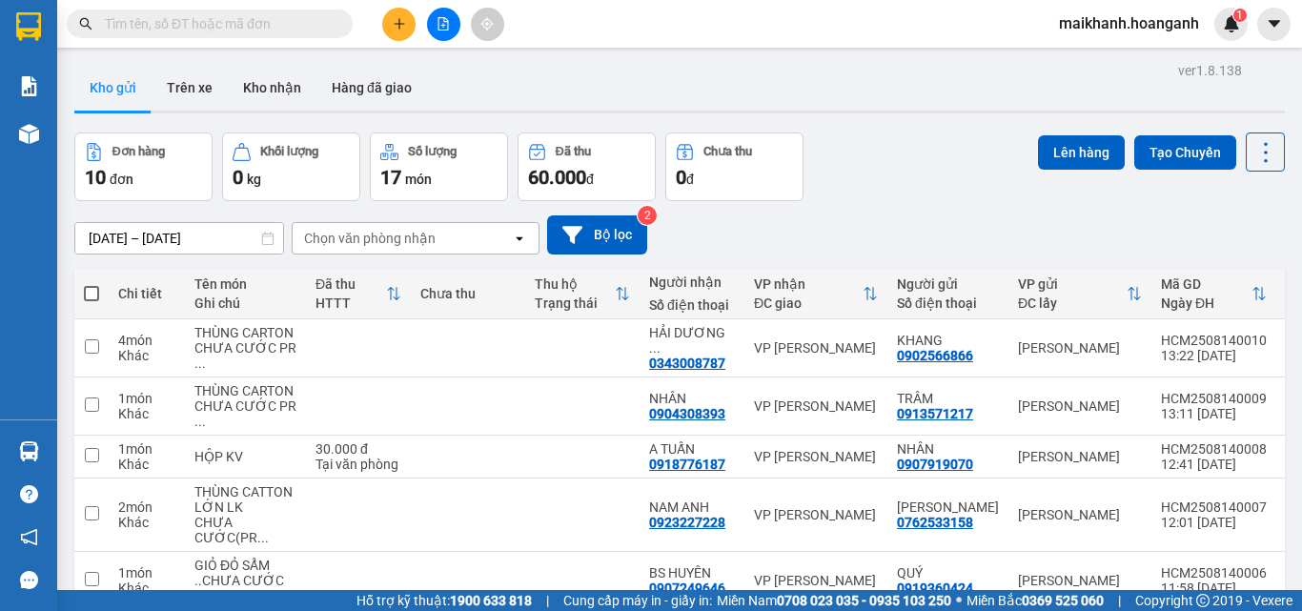
click at [329, 23] on input "text" at bounding box center [217, 23] width 225 height 21
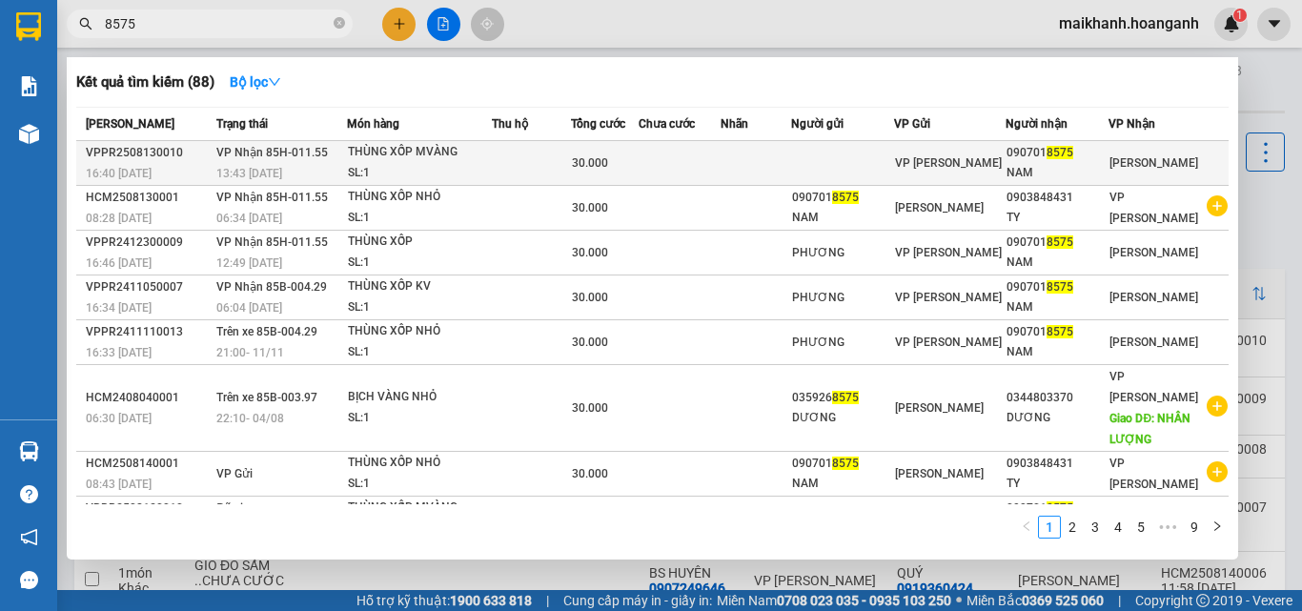
type input "8575"
click at [376, 150] on div "THÙNG XỐP MVÀNG" at bounding box center [419, 152] width 143 height 21
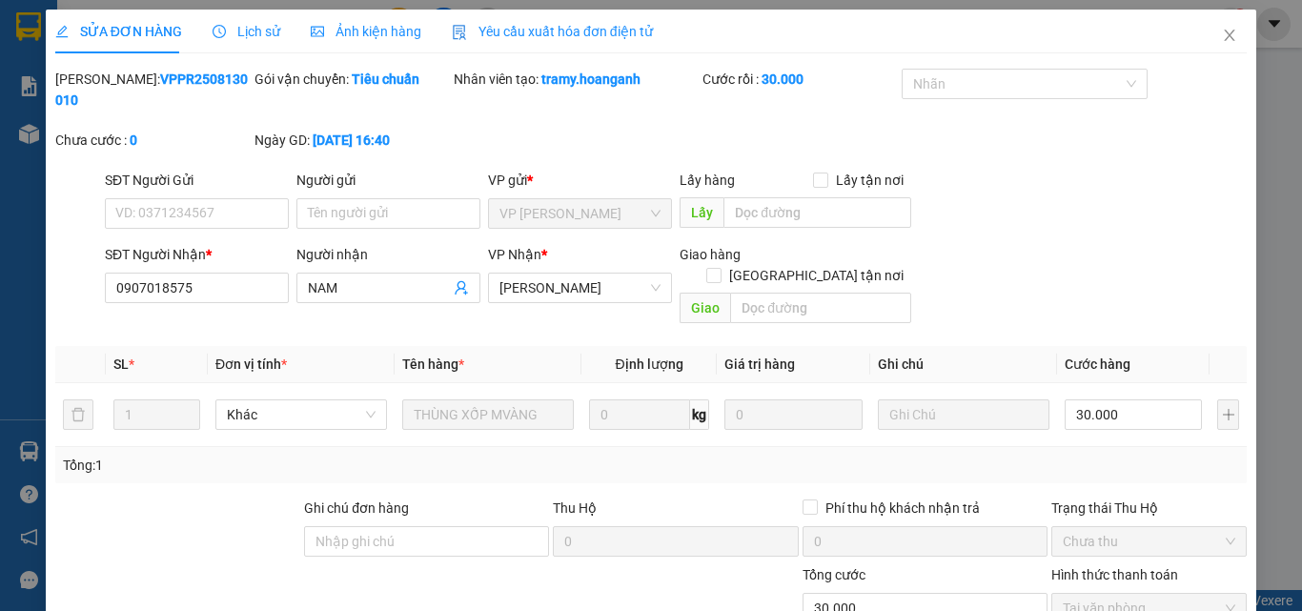
scroll to position [157, 0]
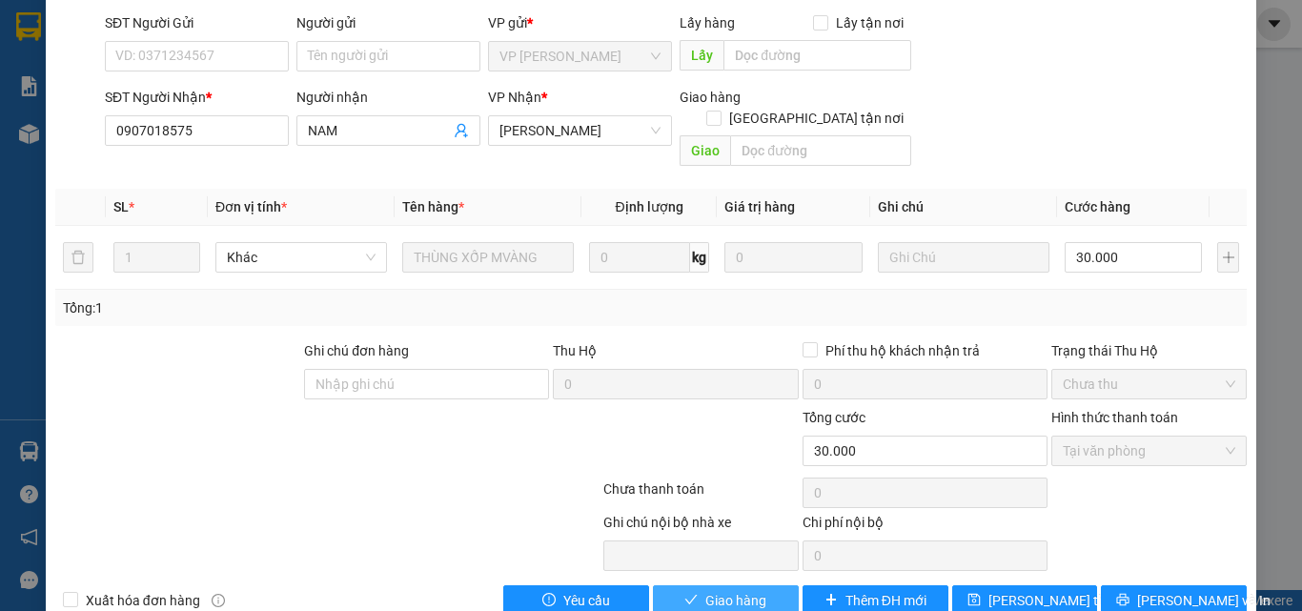
click at [756, 590] on span "Giao hàng" at bounding box center [735, 600] width 61 height 21
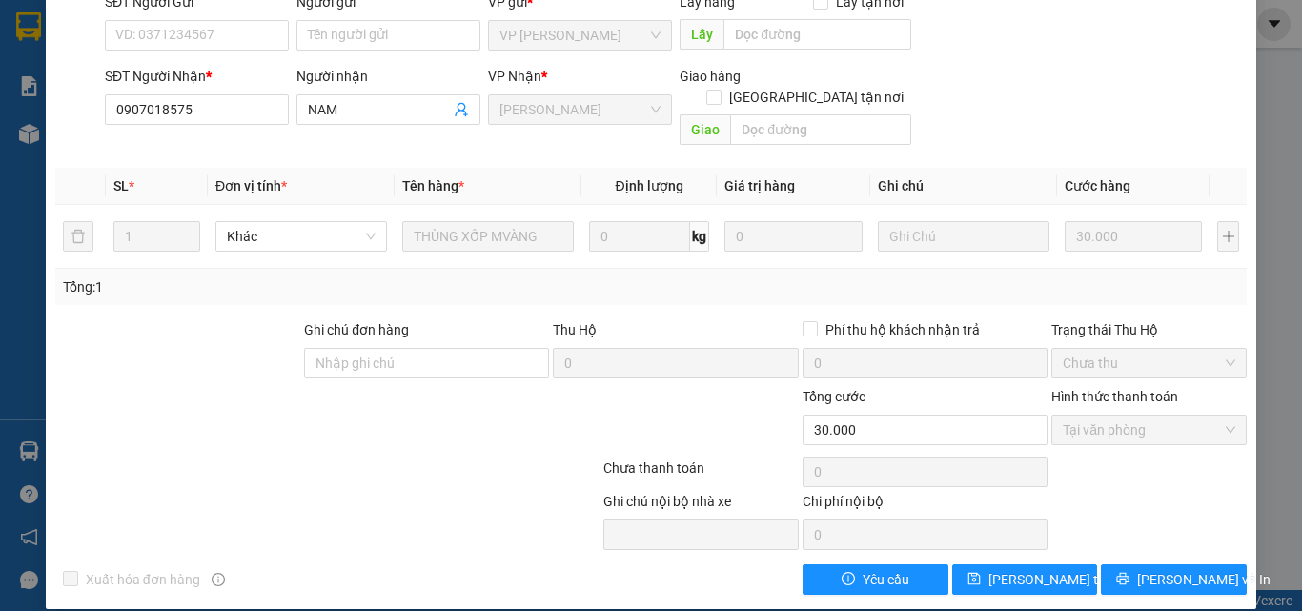
scroll to position [0, 0]
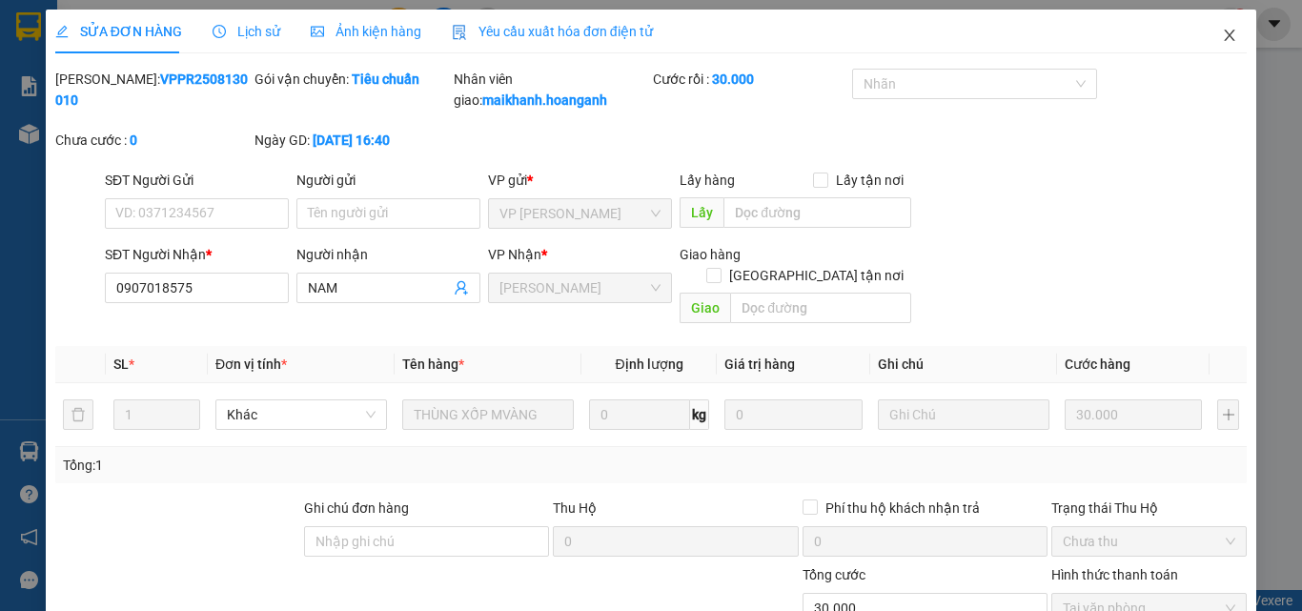
click at [1222, 34] on icon "close" at bounding box center [1229, 35] width 15 height 15
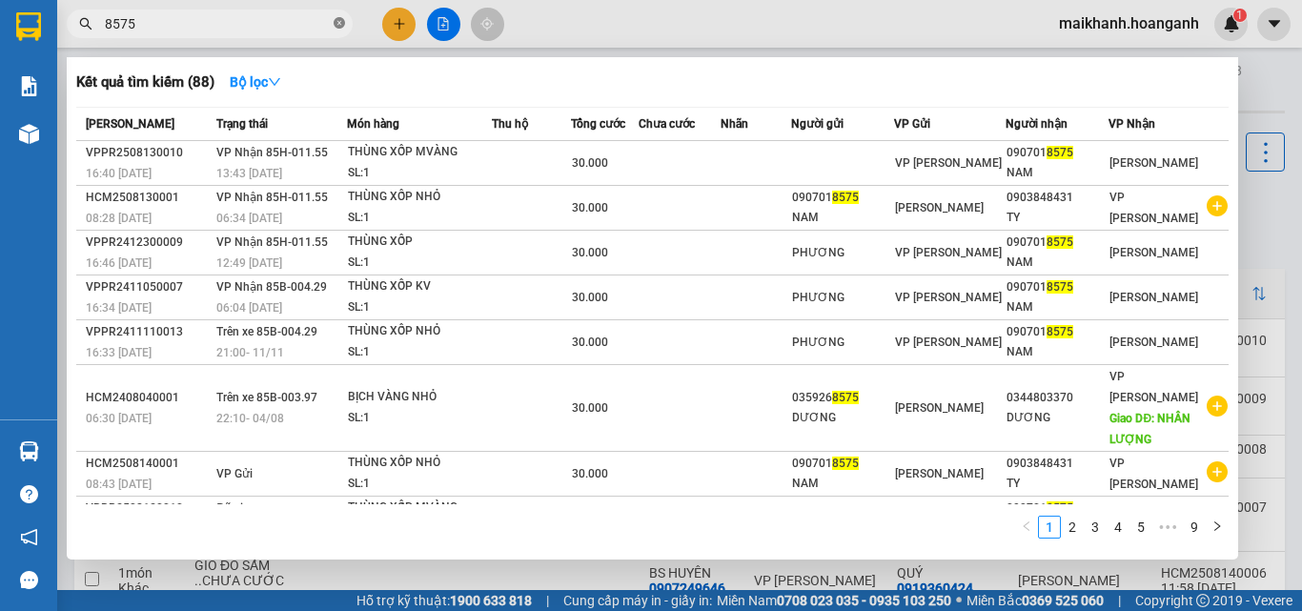
click at [338, 19] on icon "close-circle" at bounding box center [339, 22] width 11 height 11
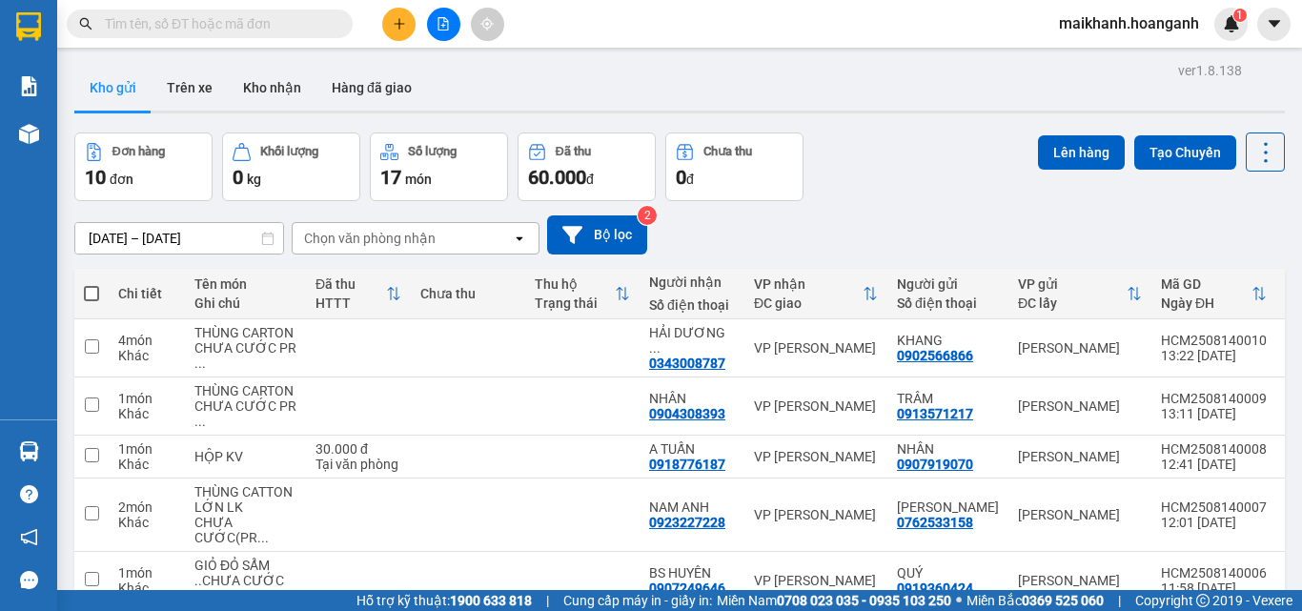
click at [304, 25] on input "text" at bounding box center [217, 23] width 225 height 21
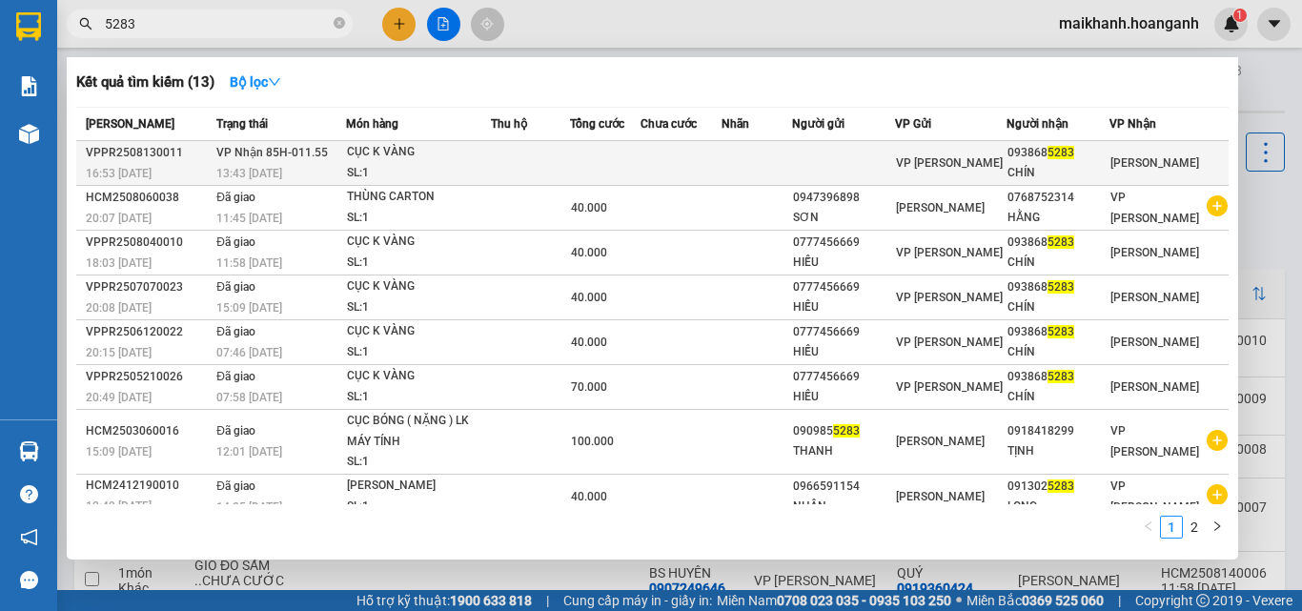
type input "5283"
click at [402, 156] on div "CỤC K VÀNG" at bounding box center [418, 152] width 143 height 21
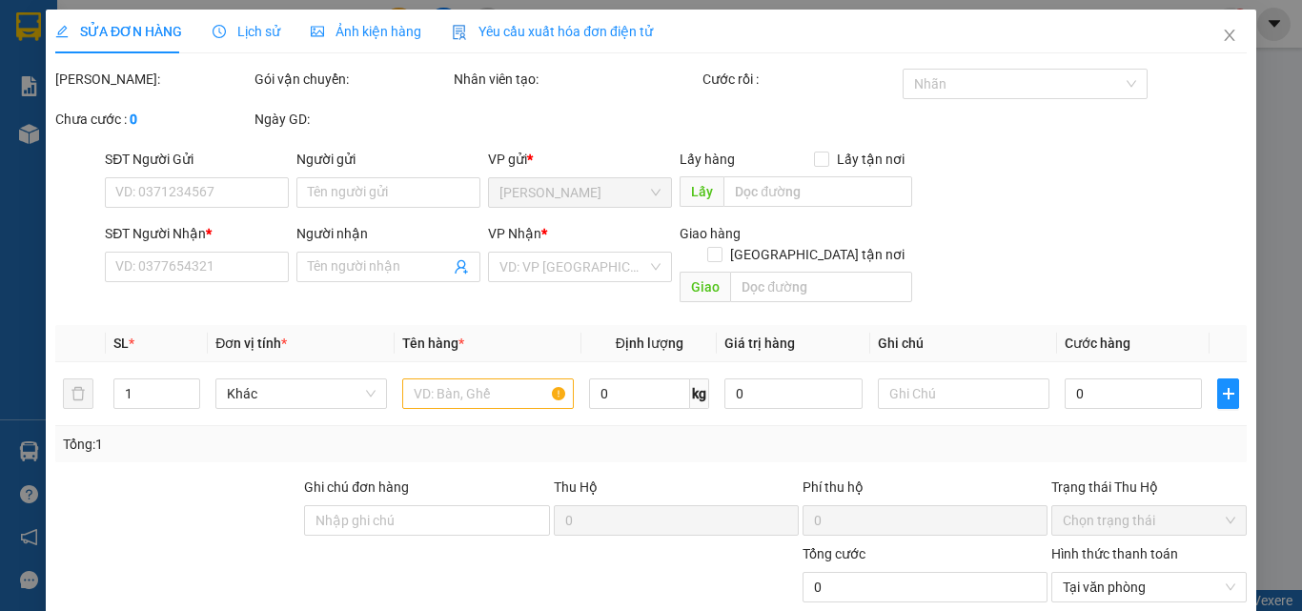
type input "0938685283"
type input "CHÍN"
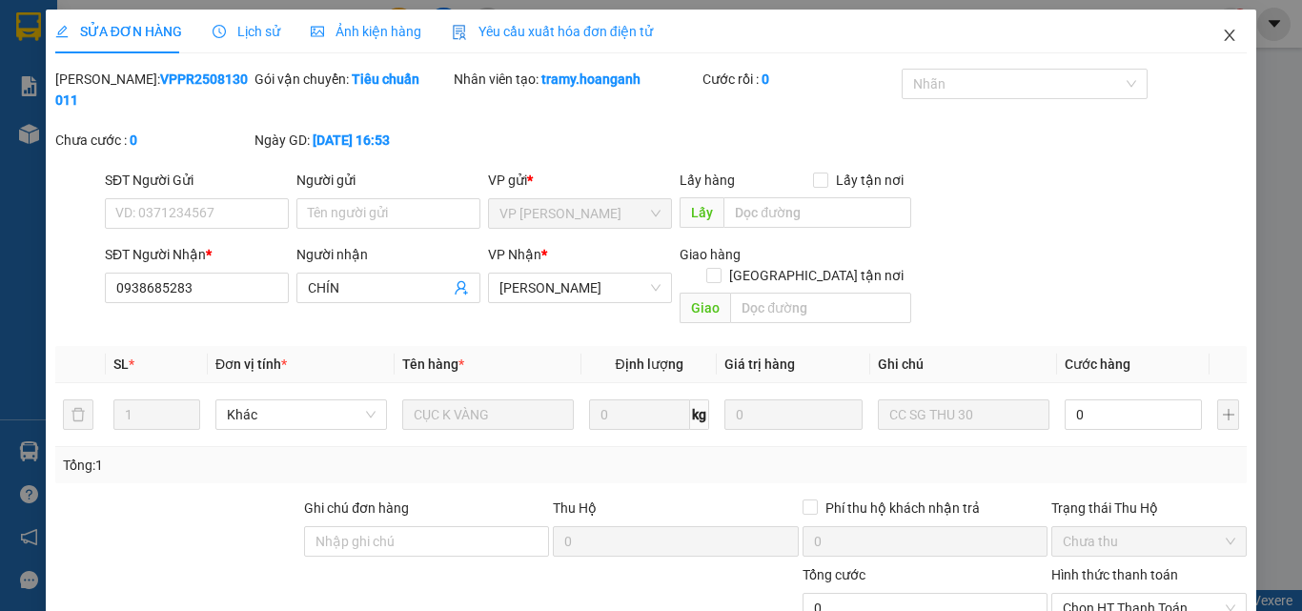
click at [1222, 31] on icon "close" at bounding box center [1229, 35] width 15 height 15
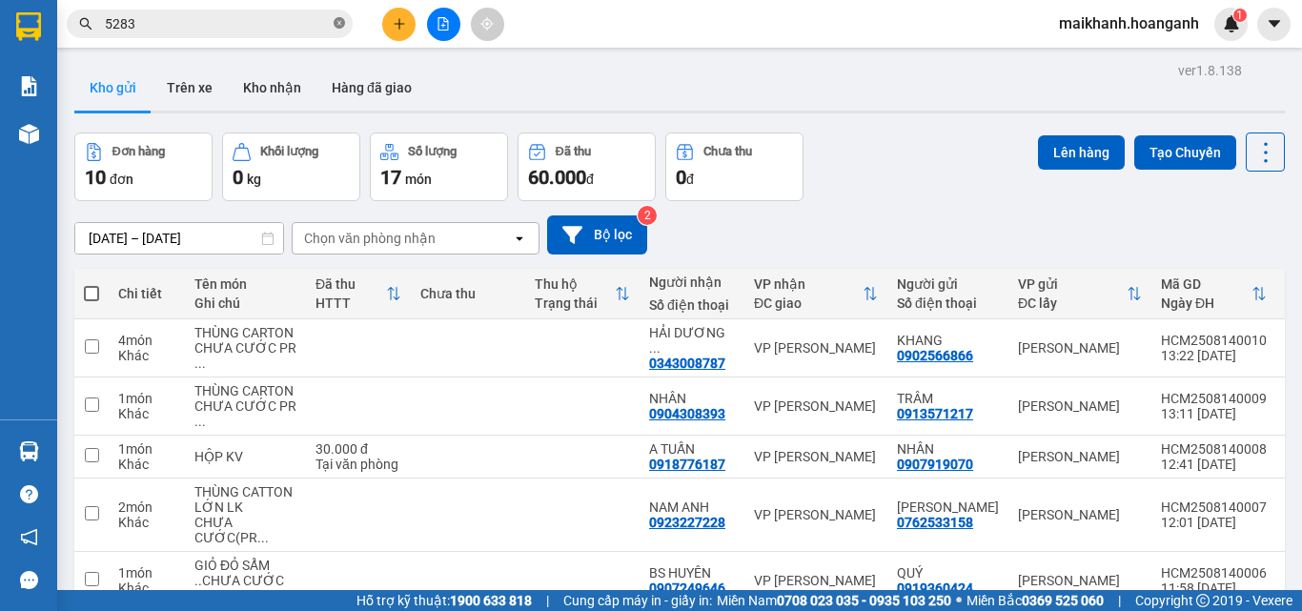
click at [338, 24] on icon "close-circle" at bounding box center [339, 22] width 11 height 11
click at [319, 22] on input "text" at bounding box center [217, 23] width 225 height 21
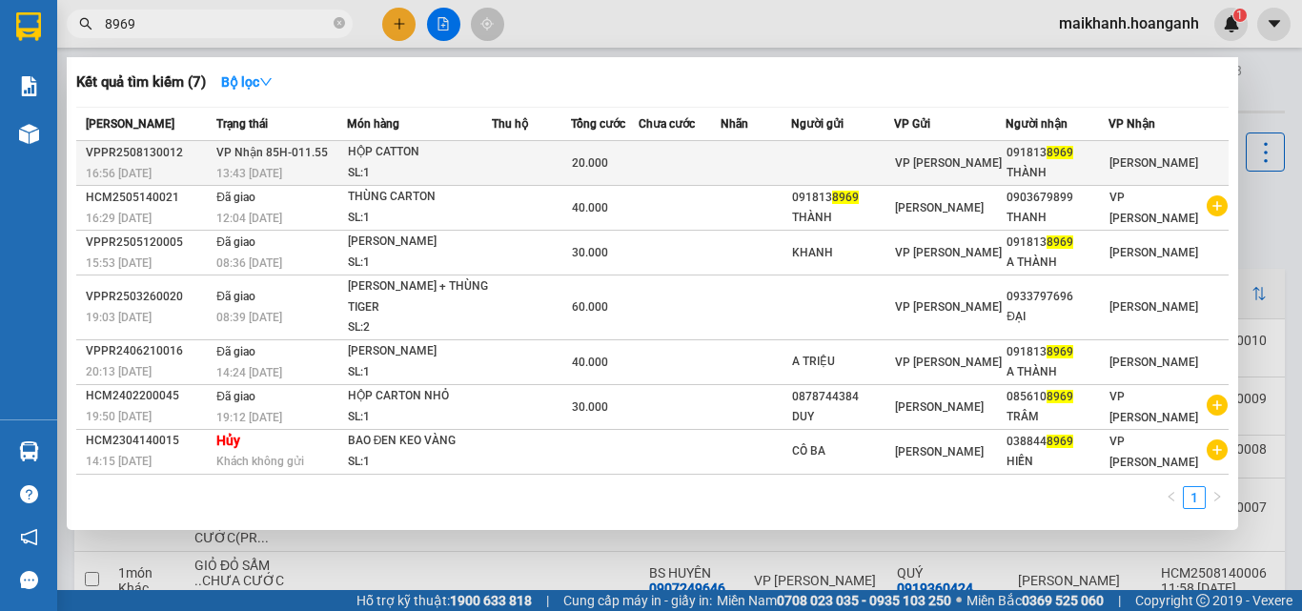
type input "8969"
click at [388, 149] on div "HỘP CATTON" at bounding box center [419, 152] width 143 height 21
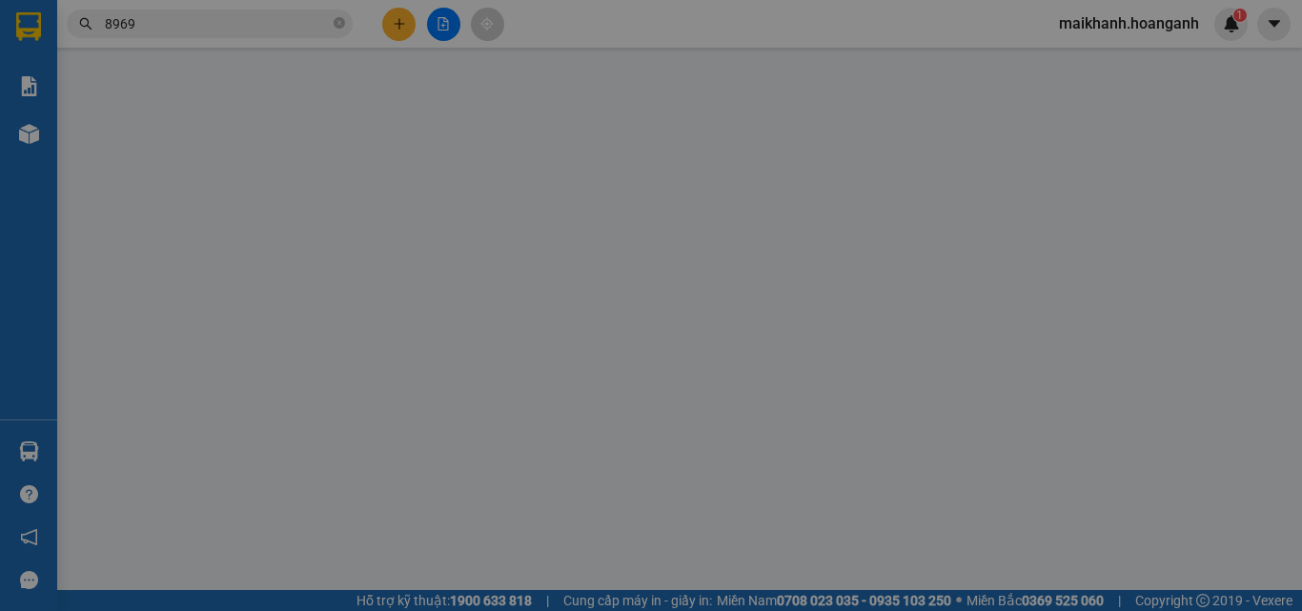
type input "0918138969"
type input "THÀNH"
type input "20.000"
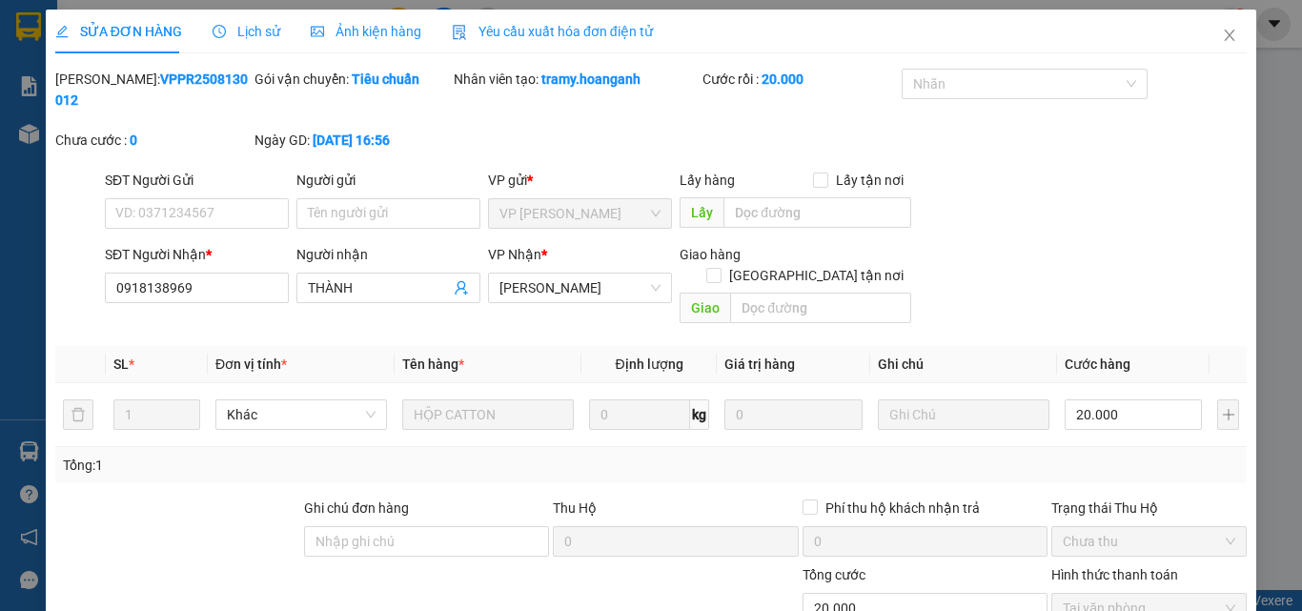
scroll to position [157, 0]
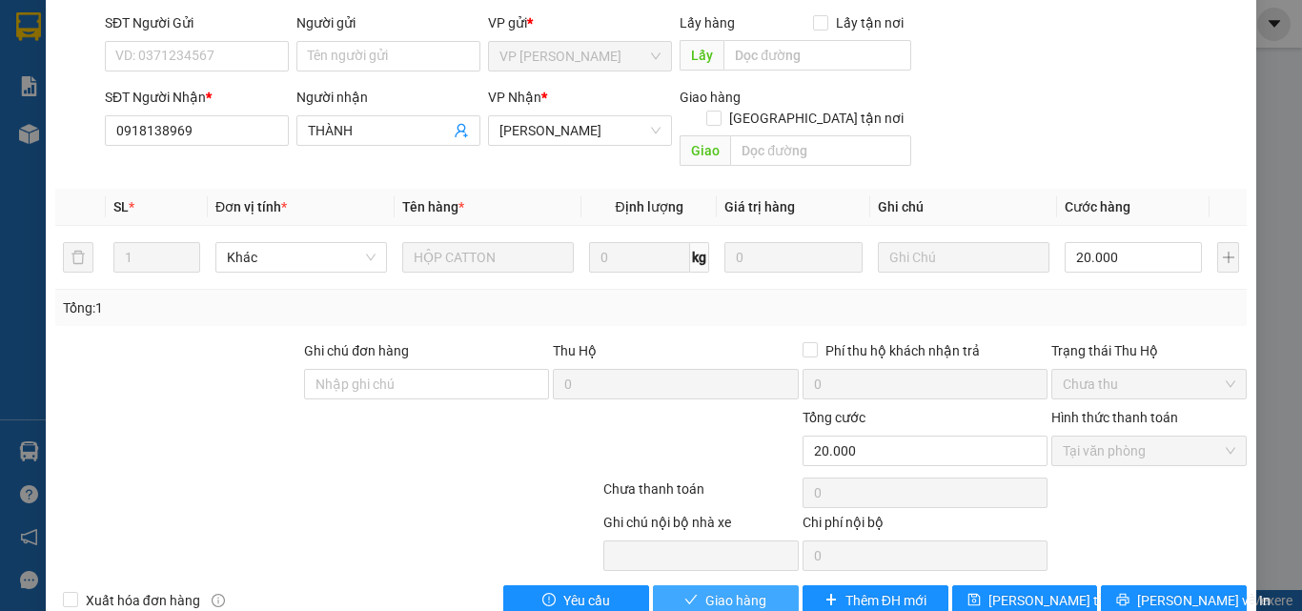
click at [773, 585] on button "Giao hàng" at bounding box center [726, 600] width 146 height 31
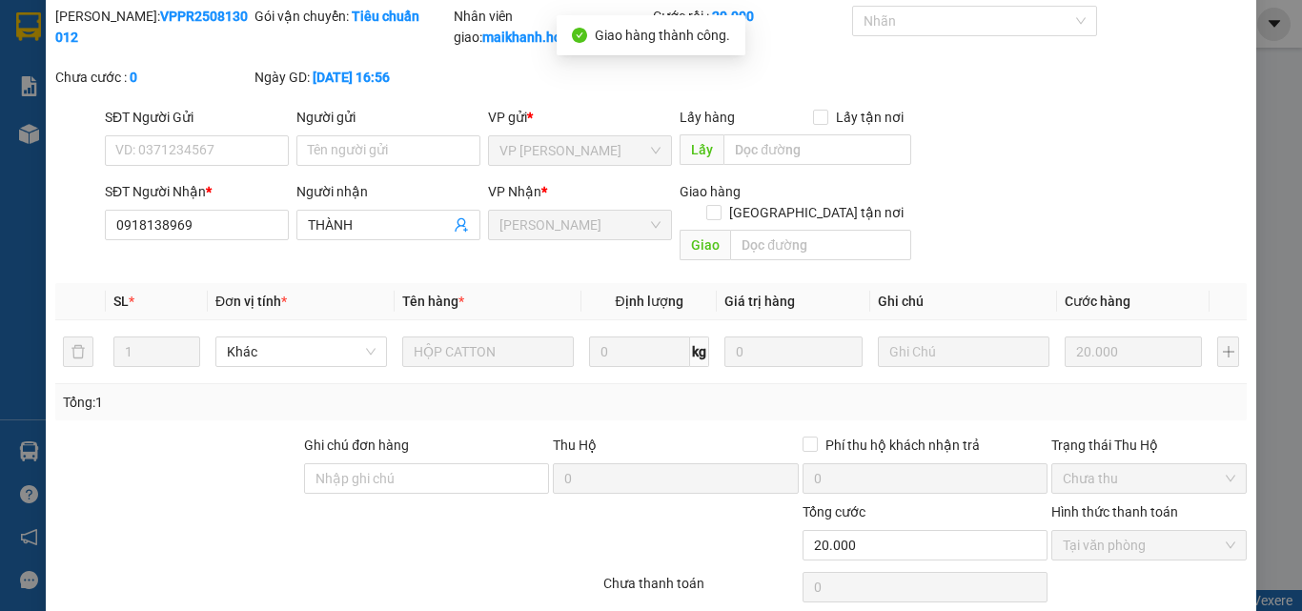
scroll to position [0, 0]
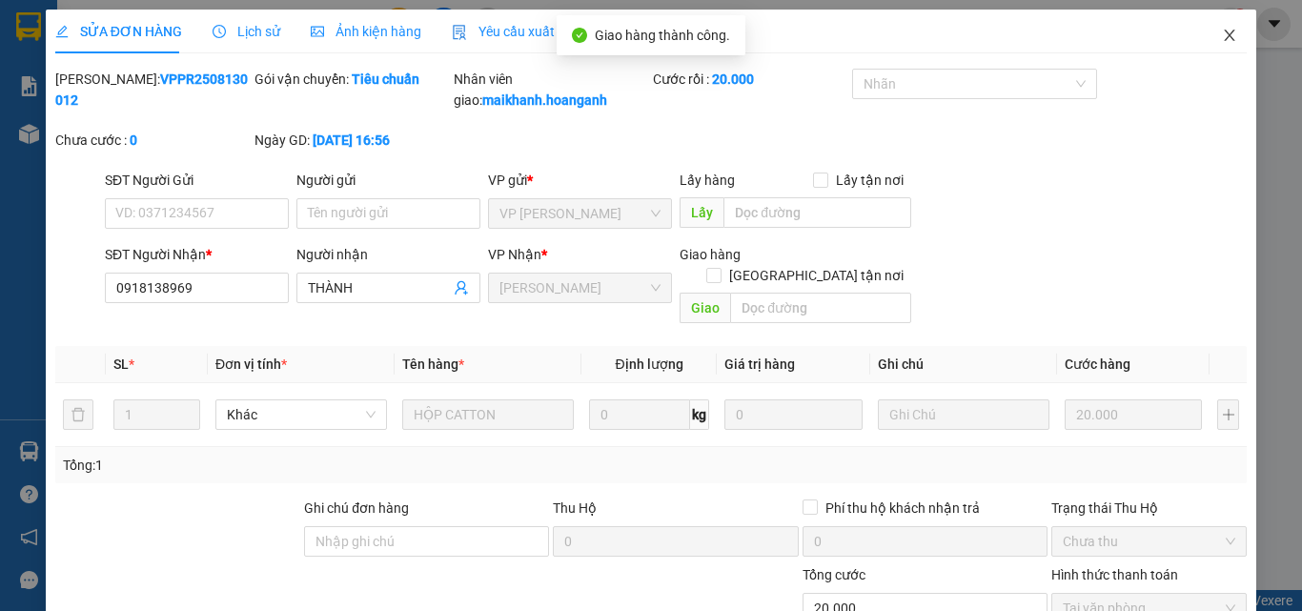
click at [1222, 36] on icon "close" at bounding box center [1229, 35] width 15 height 15
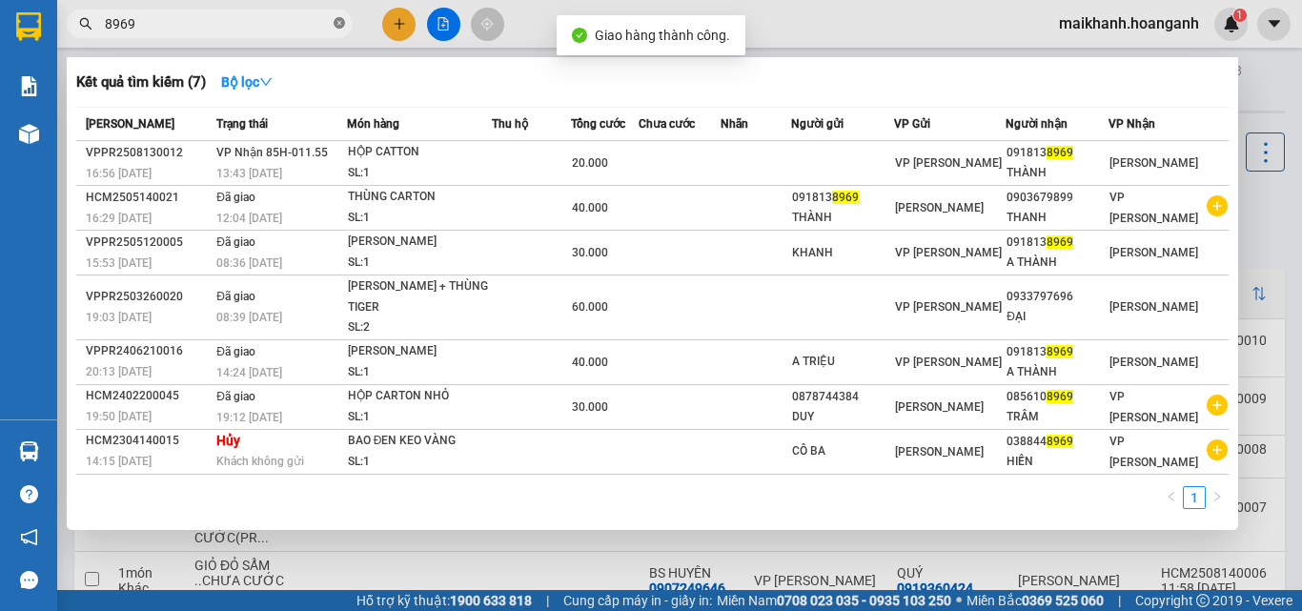
click at [335, 24] on icon "close-circle" at bounding box center [339, 22] width 11 height 11
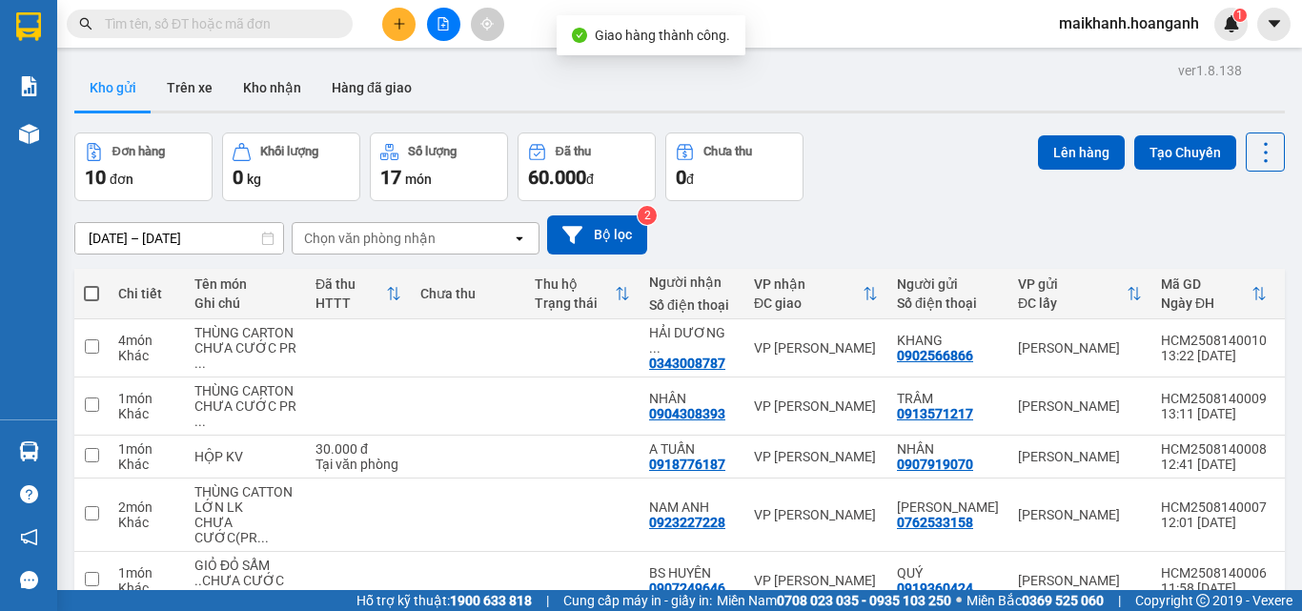
click at [295, 23] on input "text" at bounding box center [217, 23] width 225 height 21
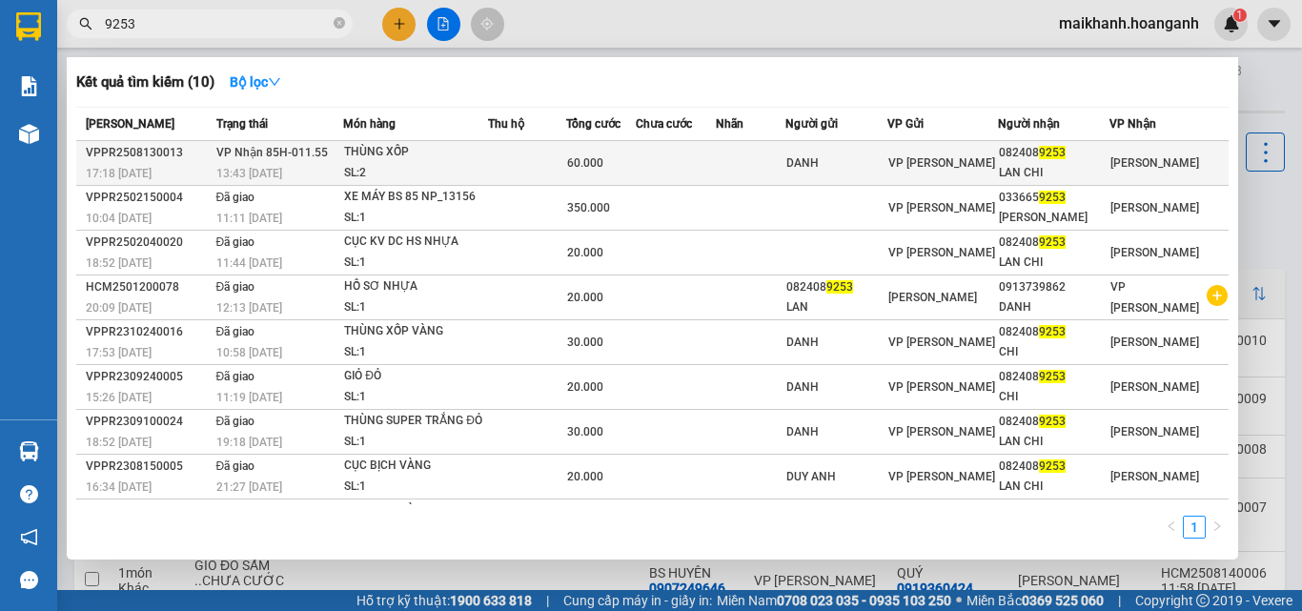
type input "9253"
click at [396, 155] on div "THÙNG XỐP" at bounding box center [415, 152] width 143 height 21
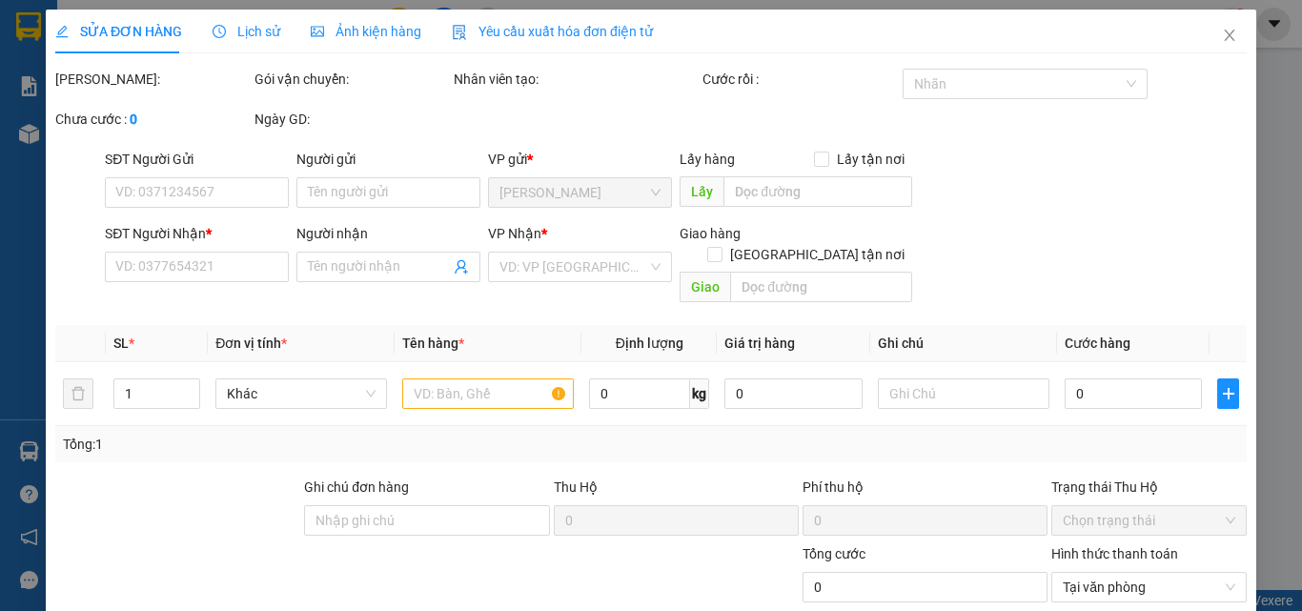
type input "DANH"
type input "0824089253"
type input "LAN CHI"
type input "60.000"
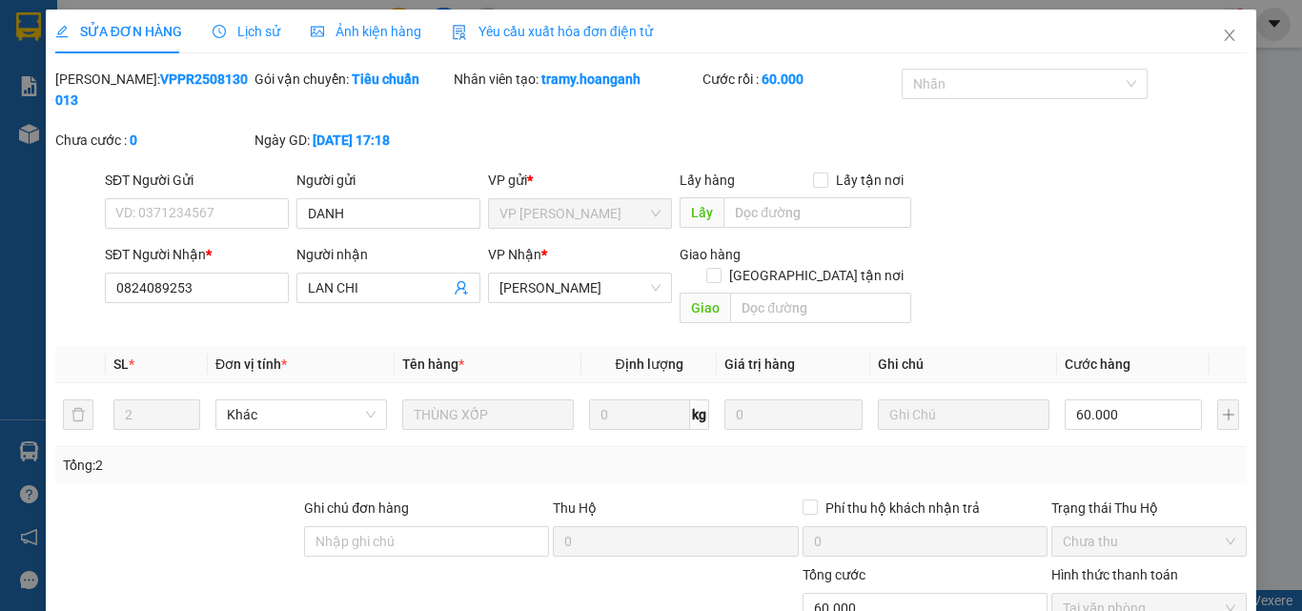
scroll to position [157, 0]
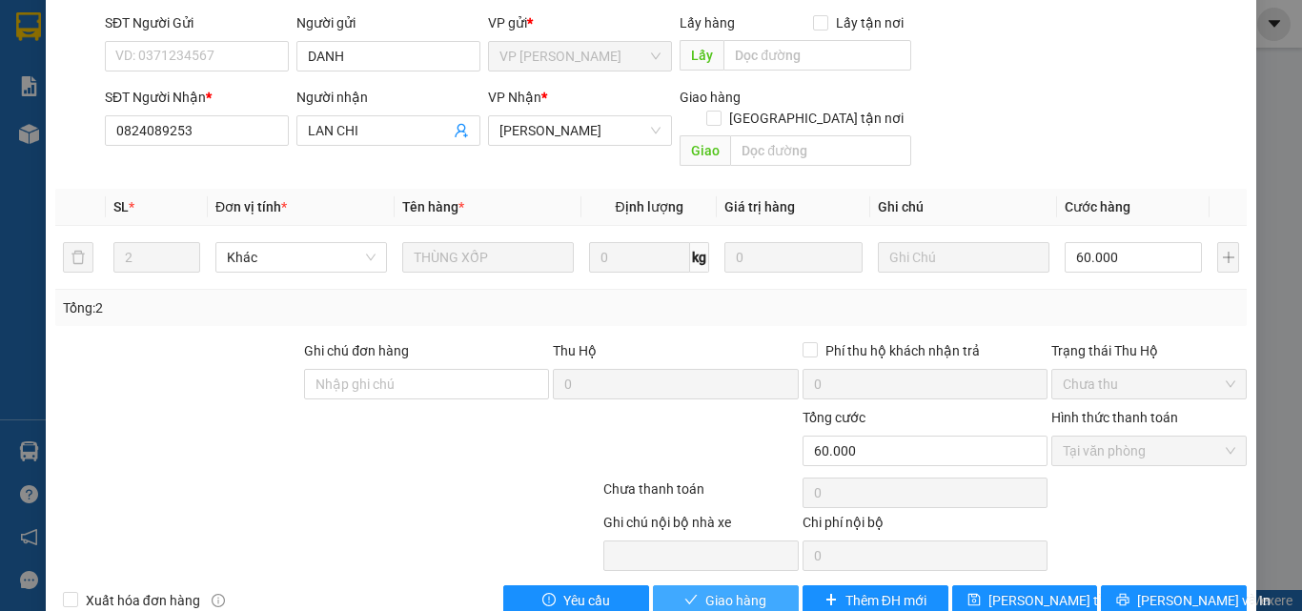
click at [755, 590] on span "Giao hàng" at bounding box center [735, 600] width 61 height 21
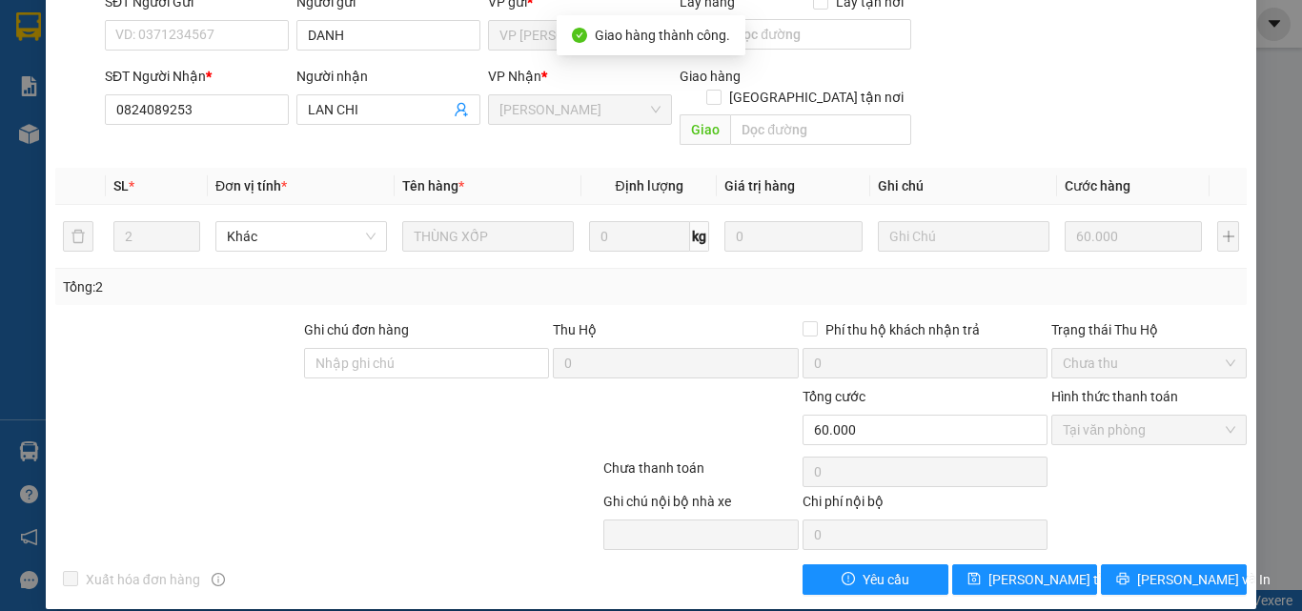
scroll to position [0, 0]
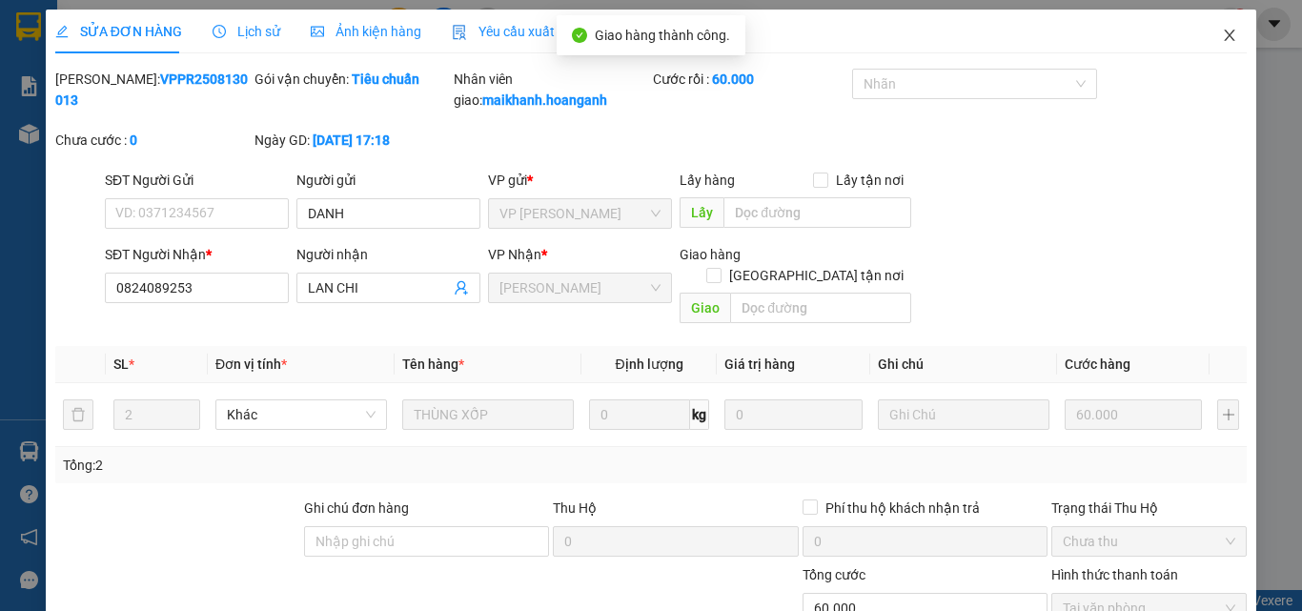
click at [1222, 34] on icon "close" at bounding box center [1229, 35] width 15 height 15
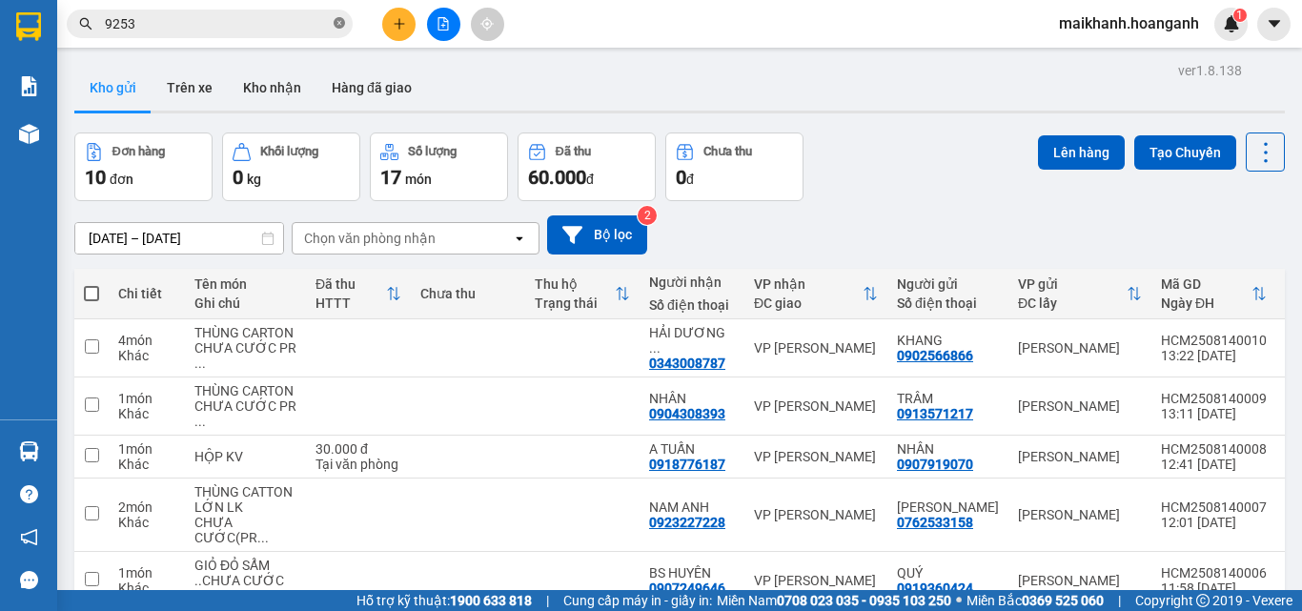
click at [340, 17] on span at bounding box center [339, 24] width 11 height 18
click at [321, 22] on input "text" at bounding box center [217, 23] width 225 height 21
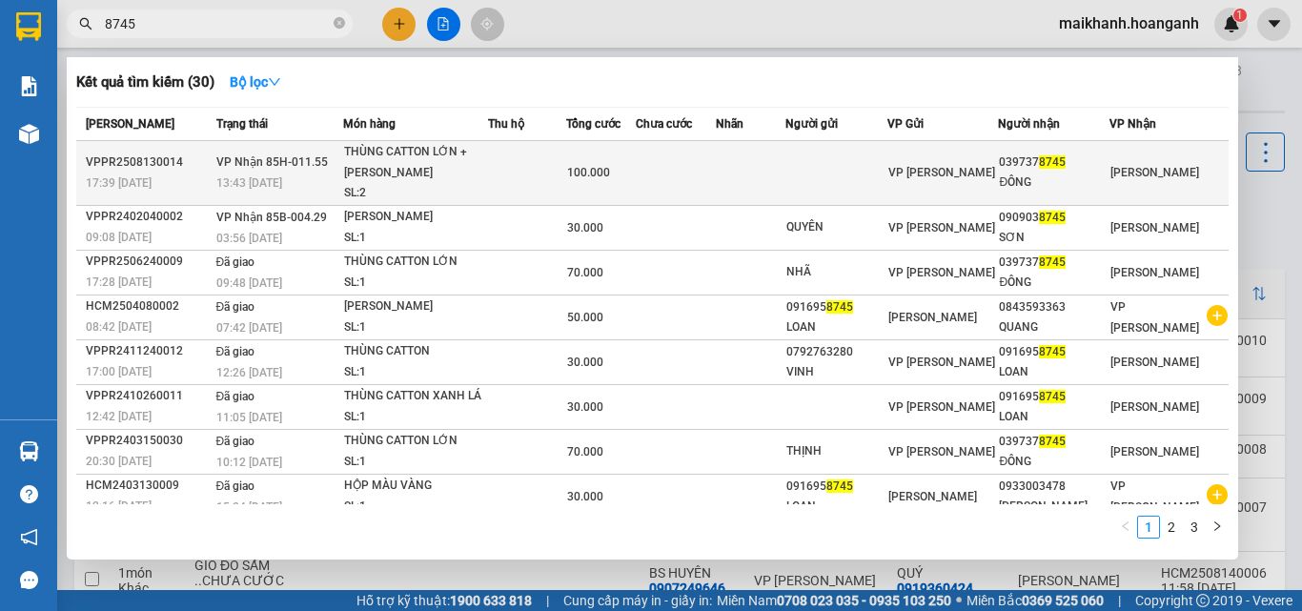
type input "8745"
click at [385, 156] on div "THÙNG CATTON LỚN + [PERSON_NAME]" at bounding box center [415, 162] width 143 height 41
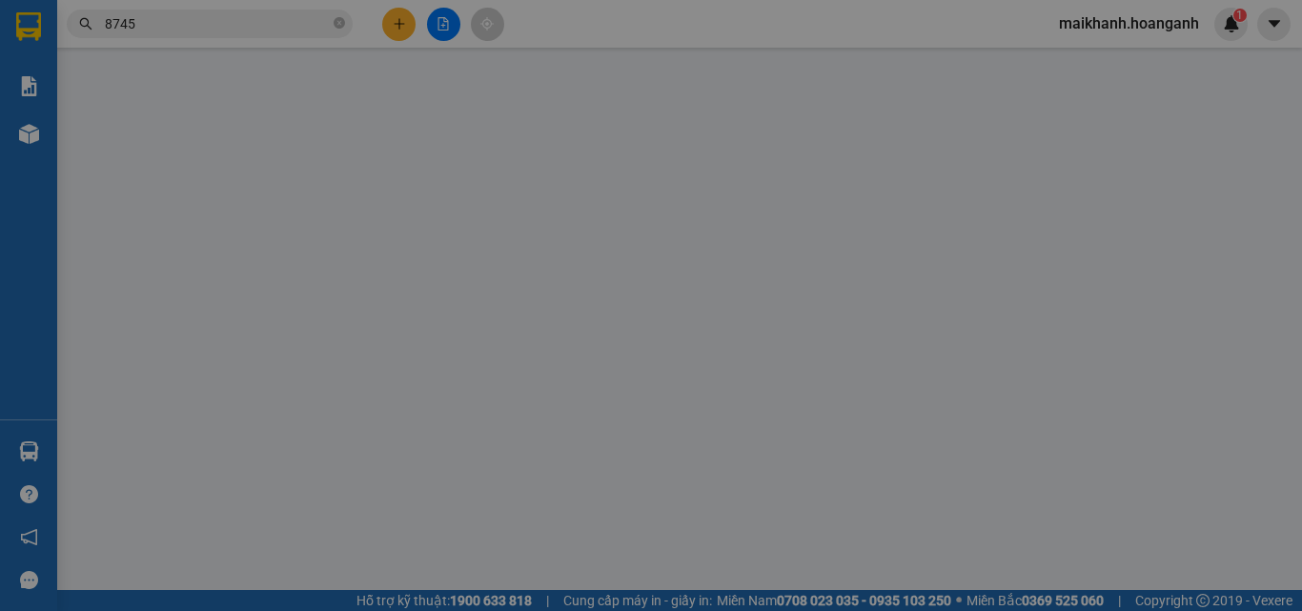
type input "0397378745"
type input "ĐÔNG"
type input "100.000"
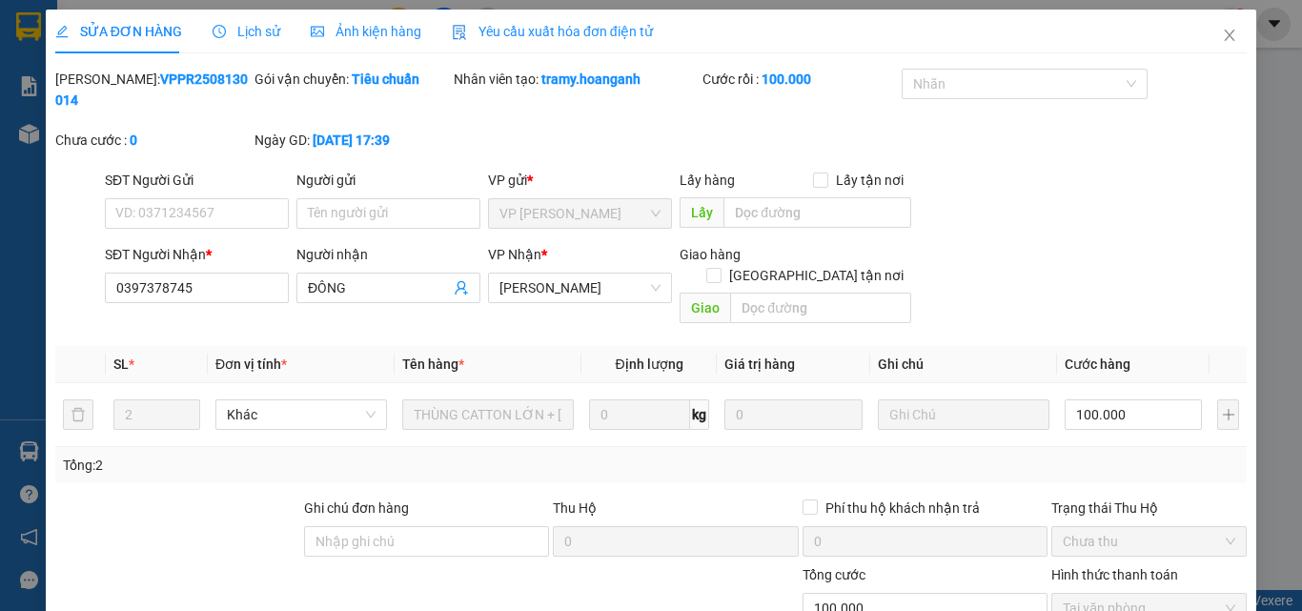
scroll to position [157, 0]
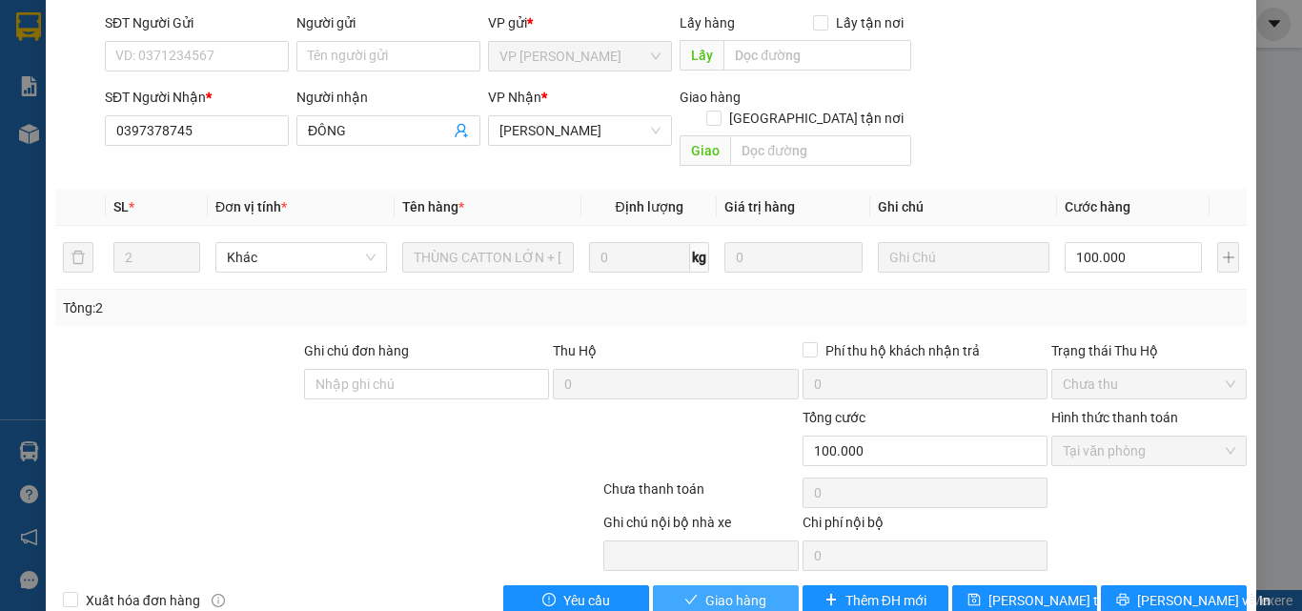
click at [765, 585] on button "Giao hàng" at bounding box center [726, 600] width 146 height 31
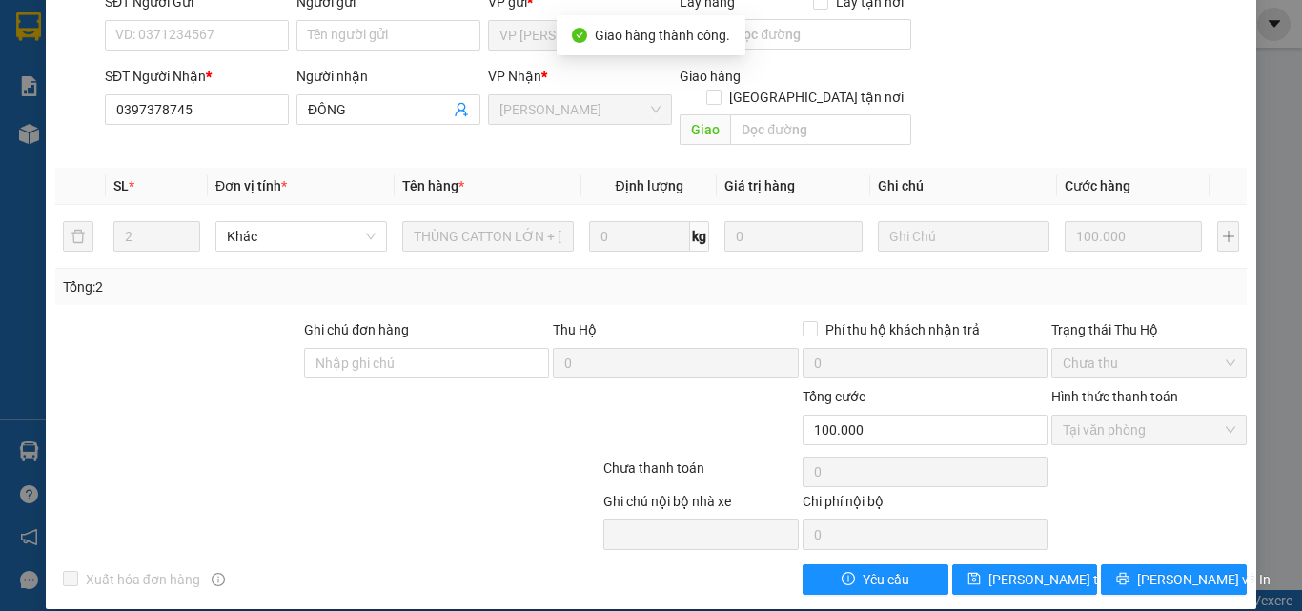
scroll to position [0, 0]
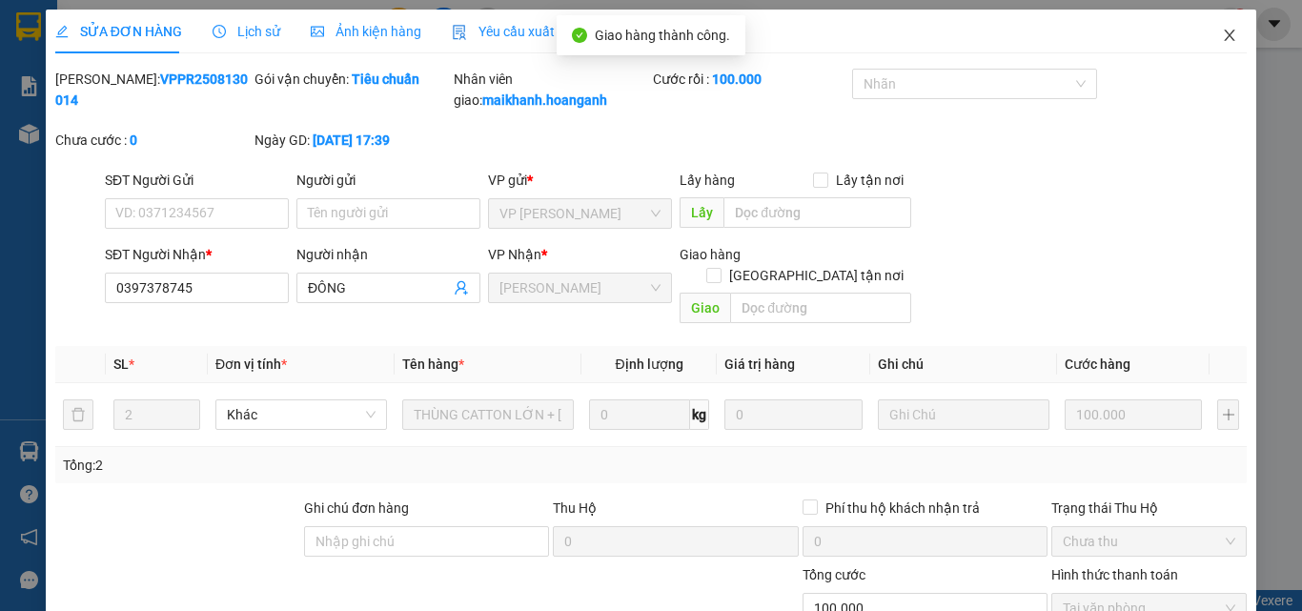
click at [1222, 30] on icon "close" at bounding box center [1229, 35] width 15 height 15
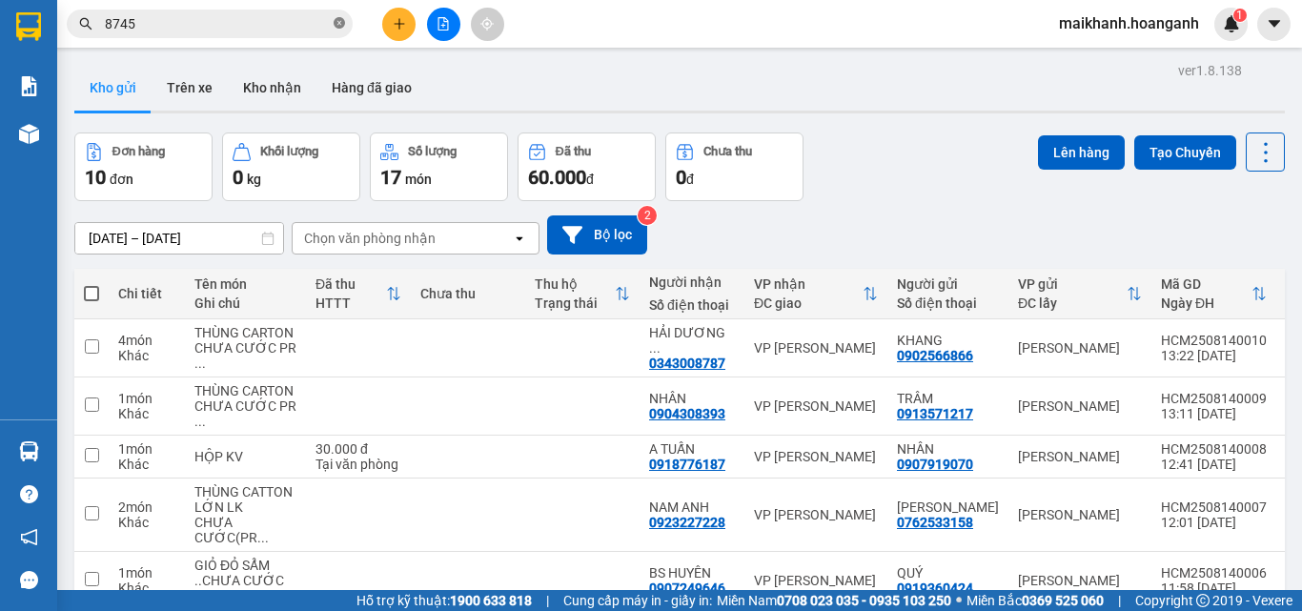
click at [340, 29] on icon "close-circle" at bounding box center [339, 22] width 11 height 11
click at [327, 16] on input "text" at bounding box center [217, 23] width 225 height 21
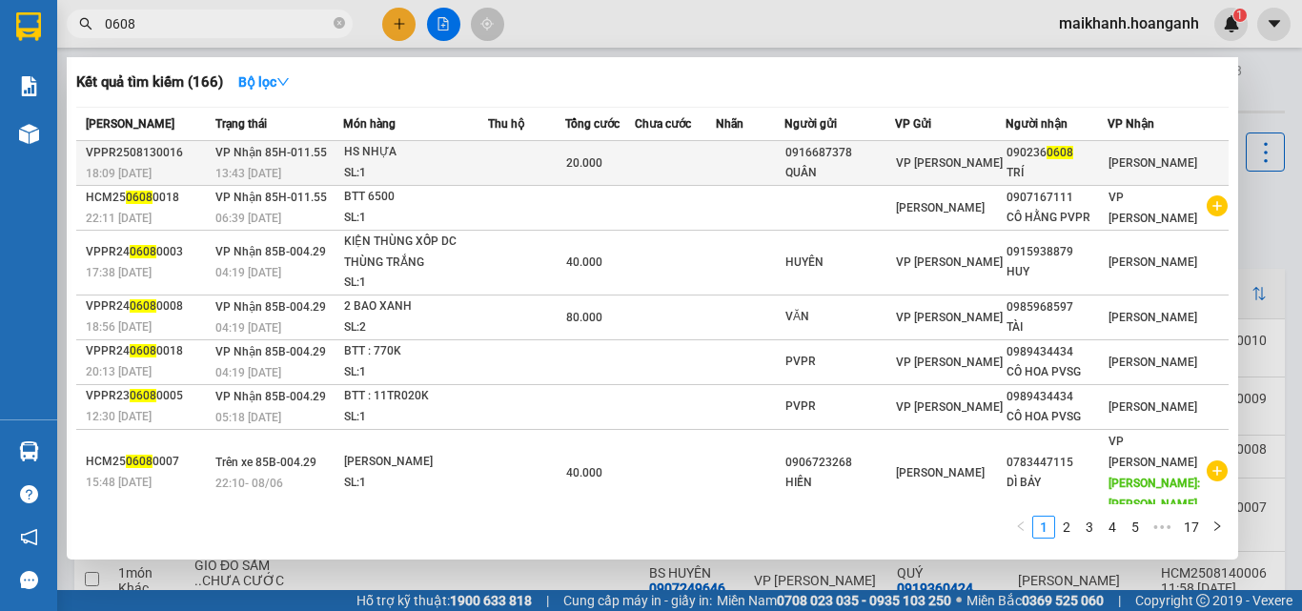
type input "0608"
click at [388, 153] on div "HS NHỰA" at bounding box center [415, 152] width 143 height 21
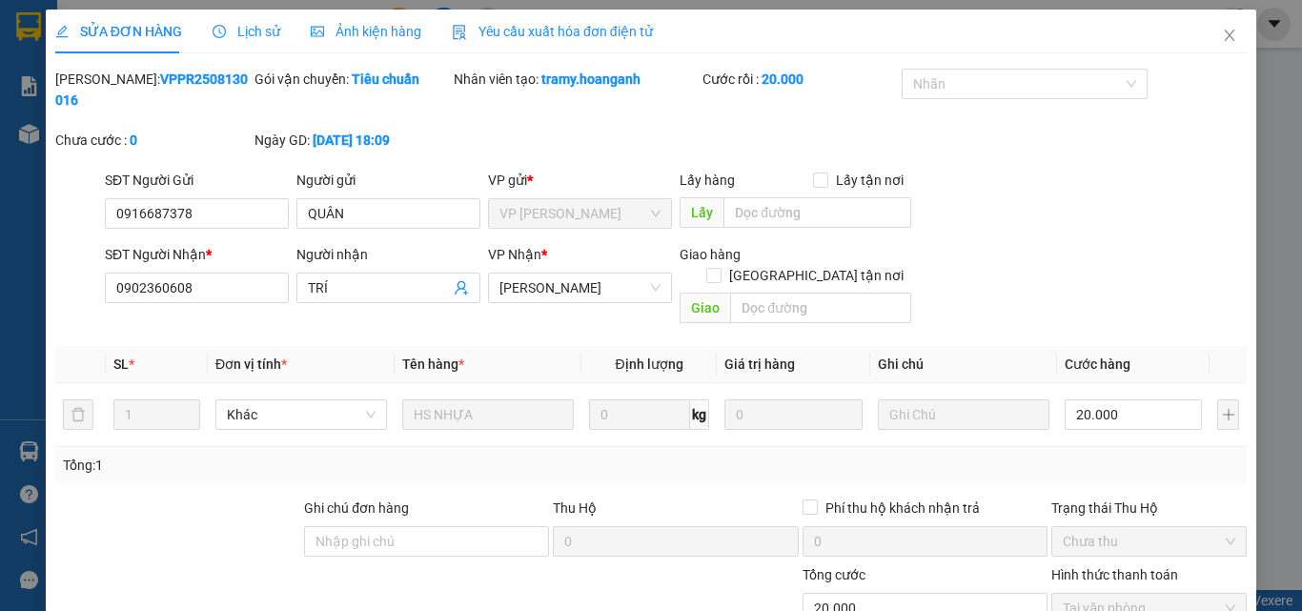
scroll to position [157, 0]
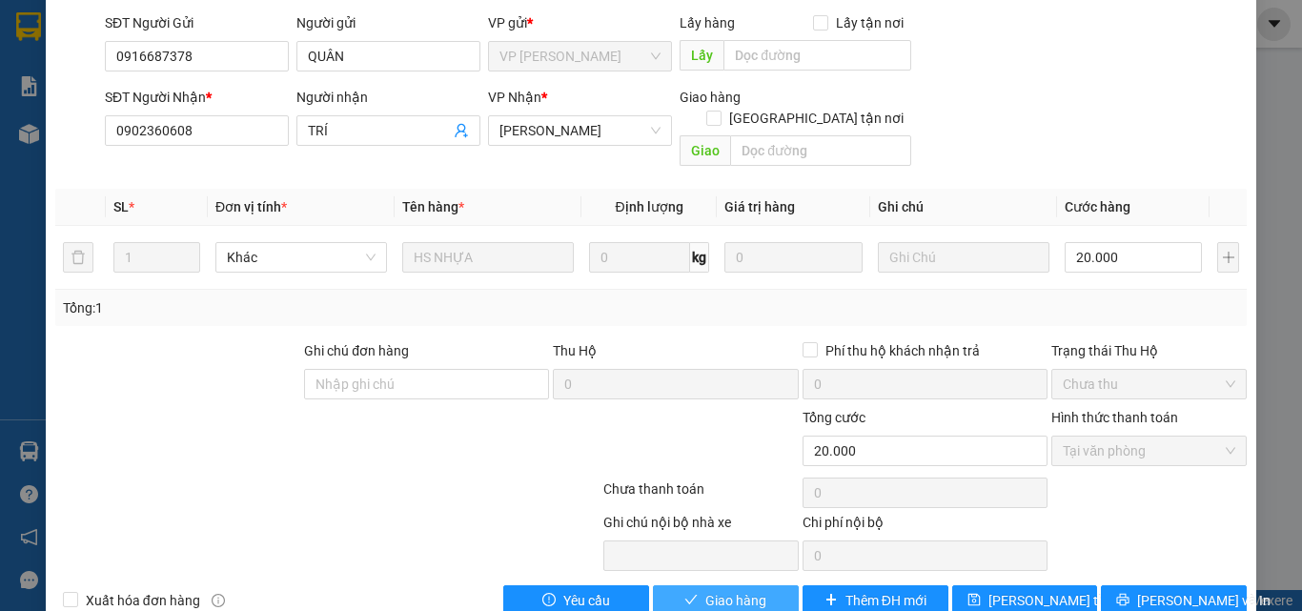
click at [722, 590] on span "Giao hàng" at bounding box center [735, 600] width 61 height 21
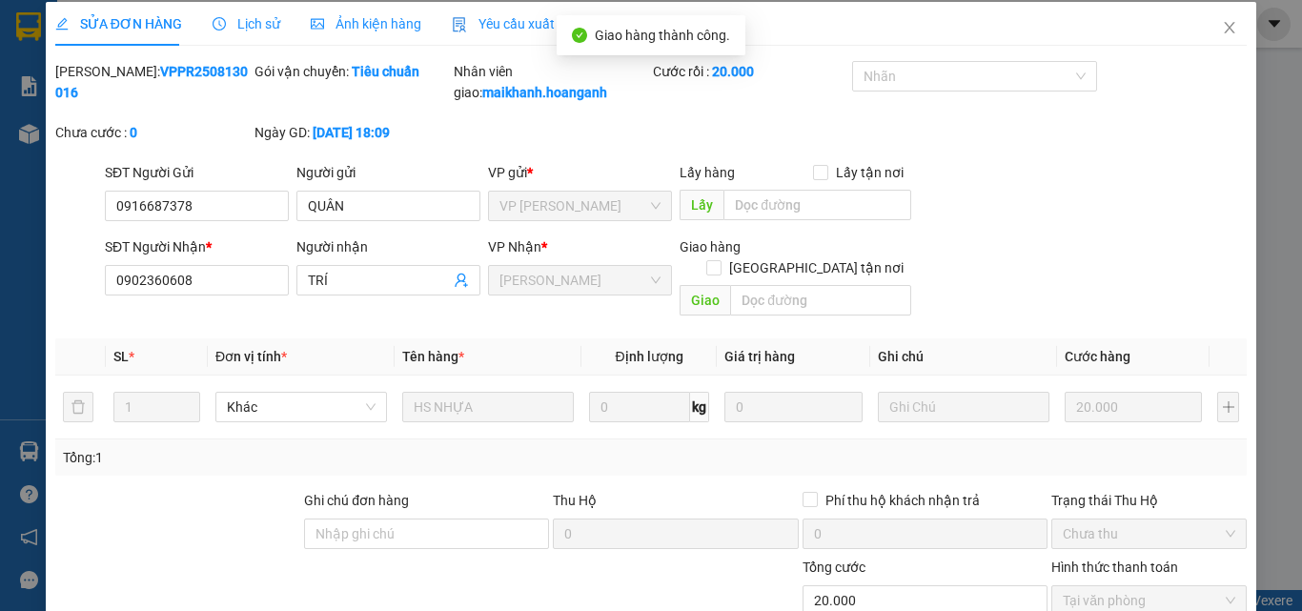
scroll to position [0, 0]
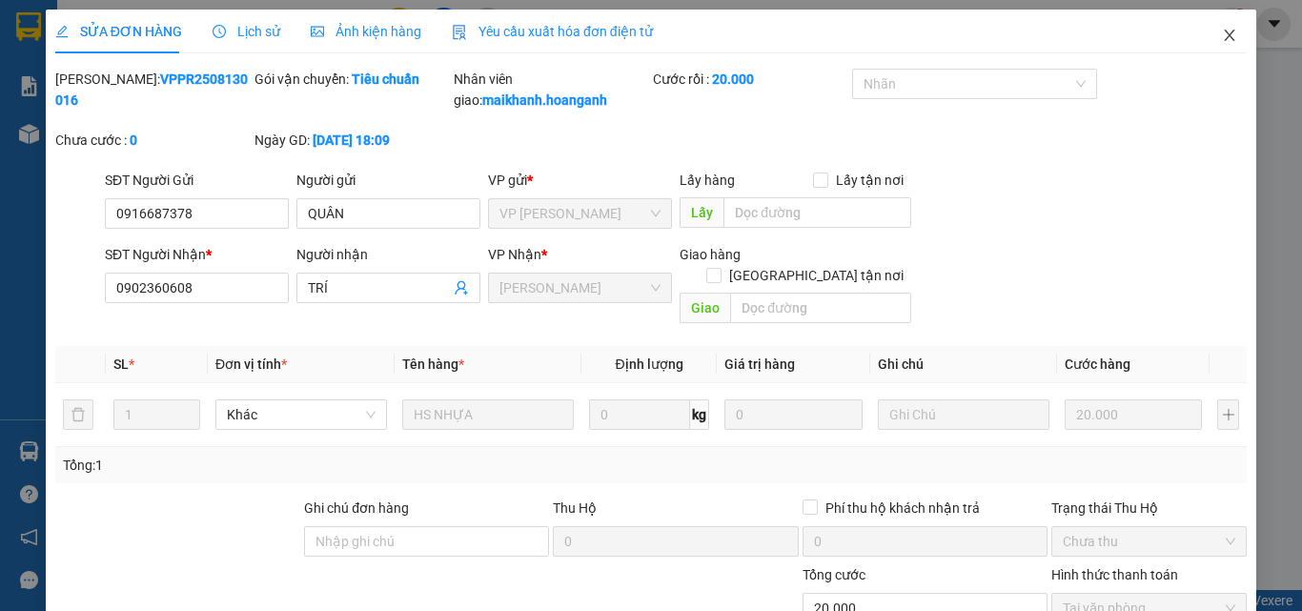
click at [1222, 31] on icon "close" at bounding box center [1229, 35] width 15 height 15
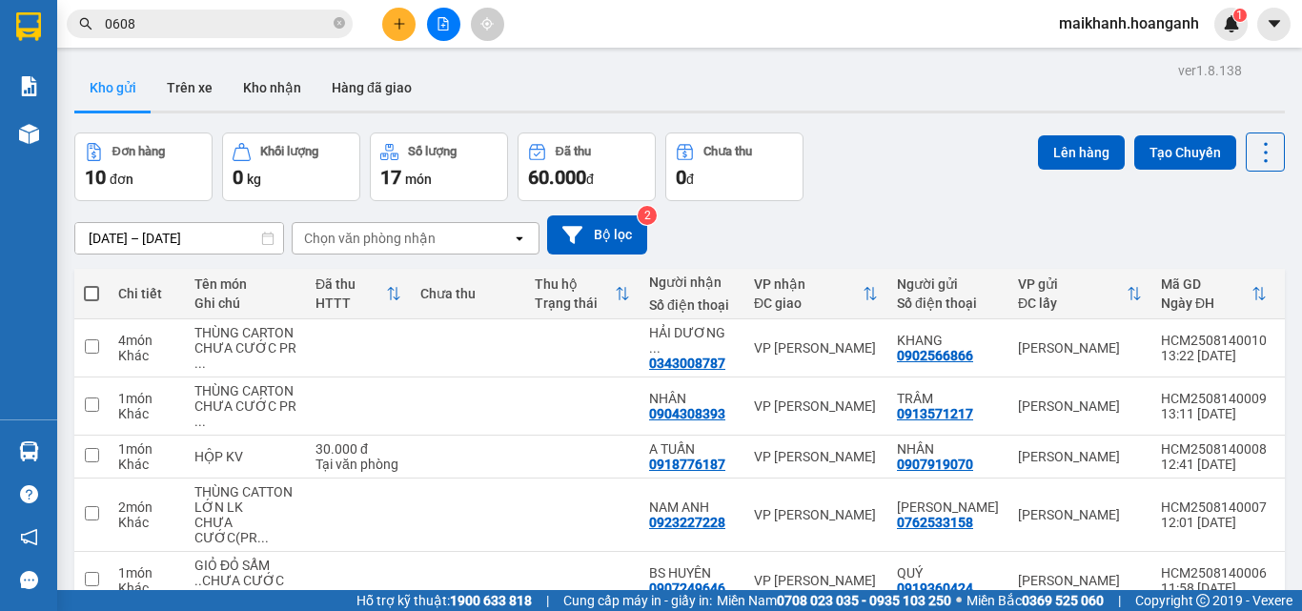
click at [339, 25] on icon "close-circle" at bounding box center [339, 22] width 11 height 11
click at [312, 26] on input "text" at bounding box center [217, 23] width 225 height 21
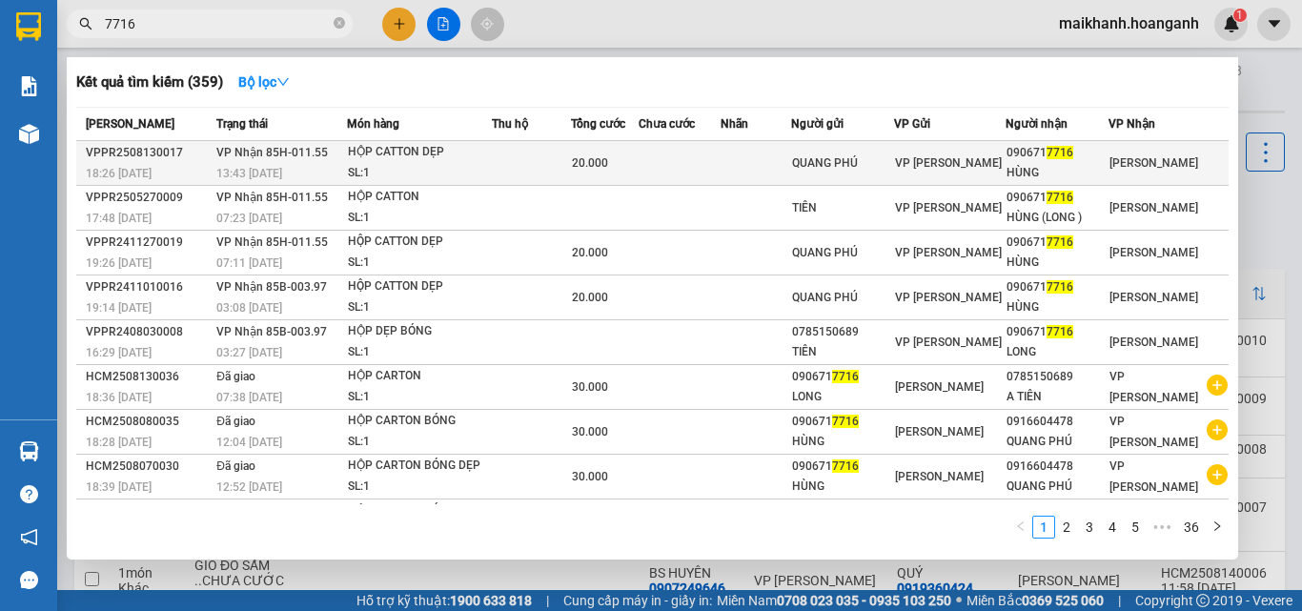
type input "7716"
click at [420, 147] on div "HỘP CATTON DẸP" at bounding box center [419, 152] width 143 height 21
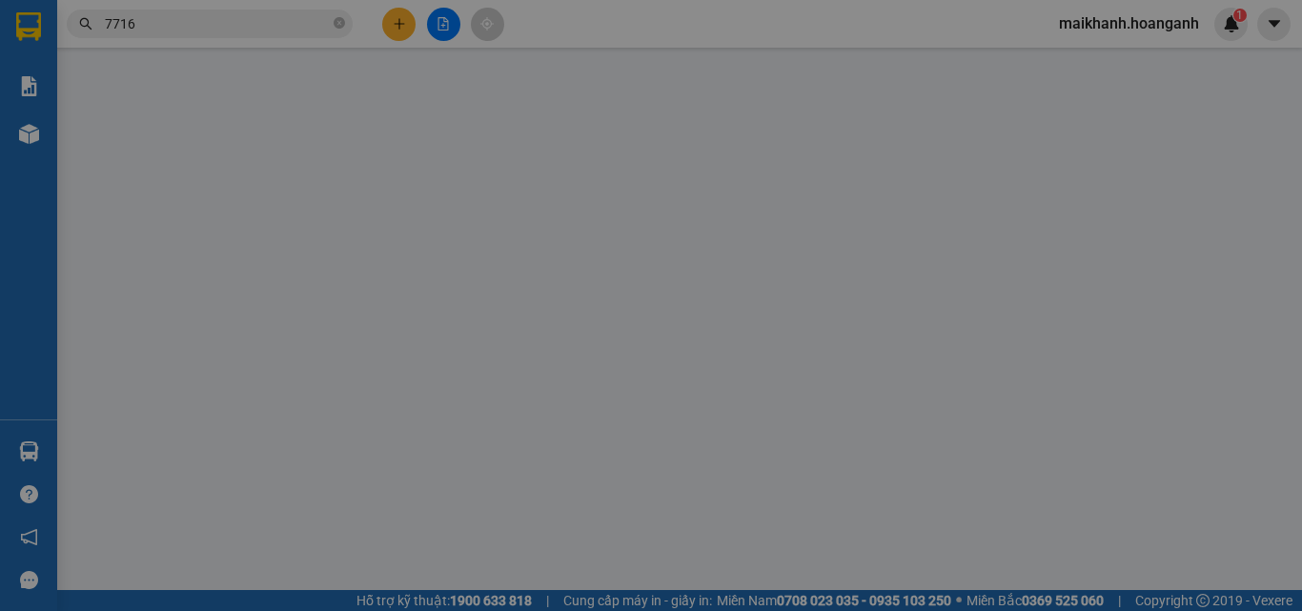
type input "QUANG PHÚ"
type input "0906717716"
type input "HÙNG"
type input "20.000"
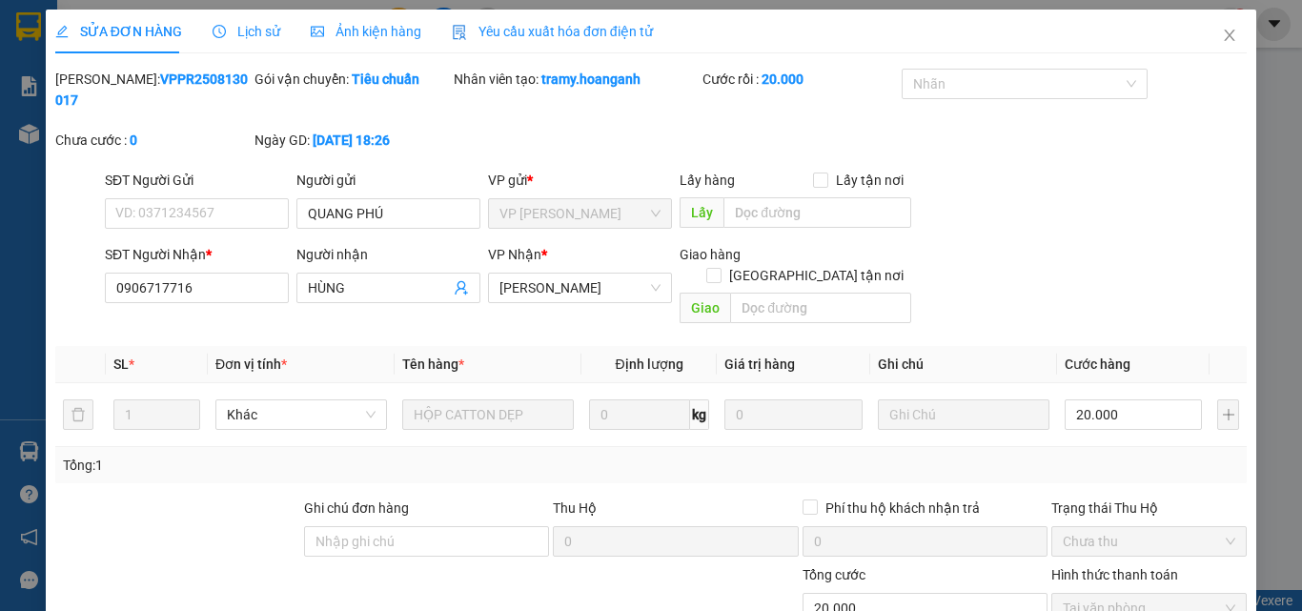
scroll to position [157, 0]
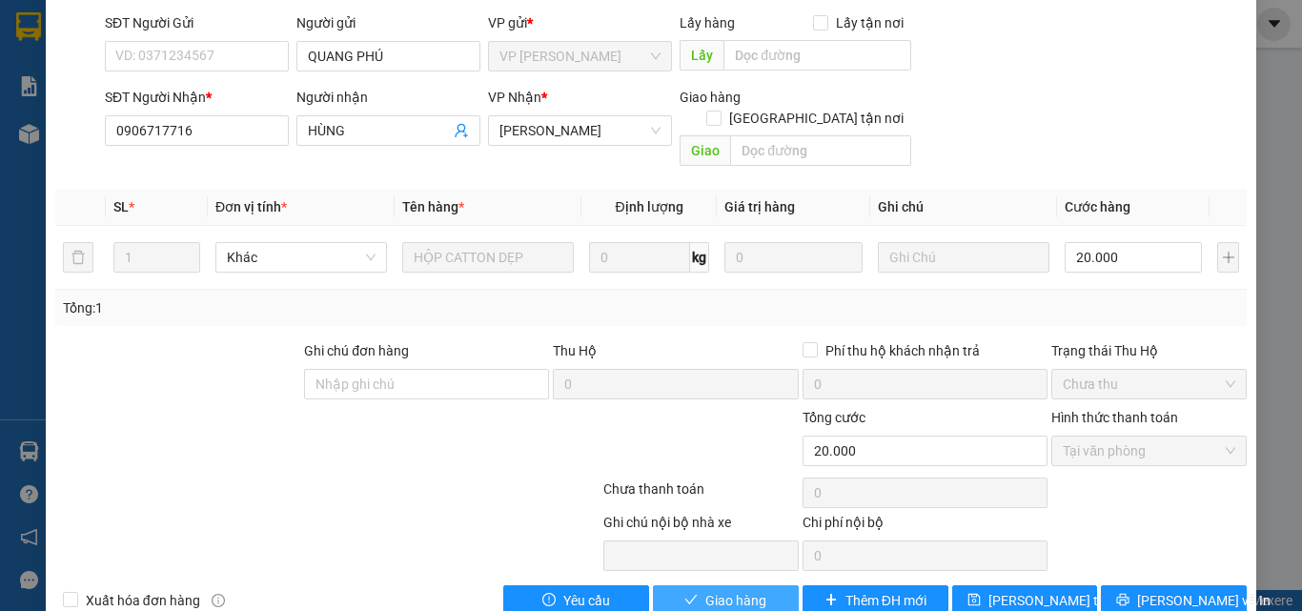
click at [747, 590] on span "Giao hàng" at bounding box center [735, 600] width 61 height 21
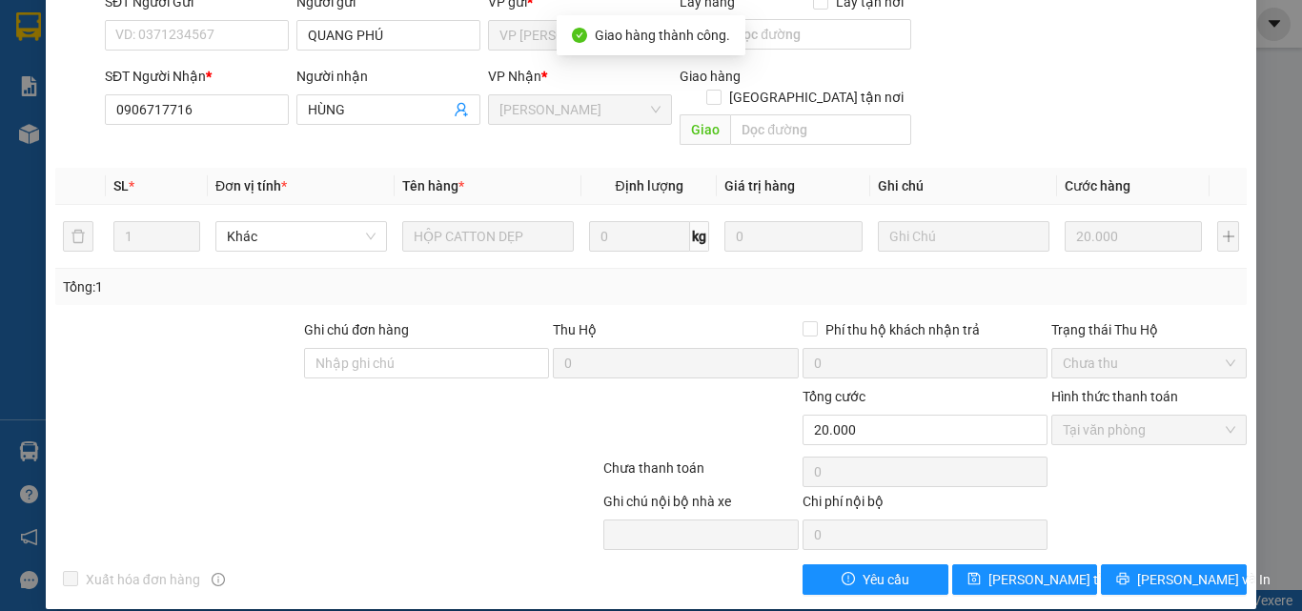
scroll to position [0, 0]
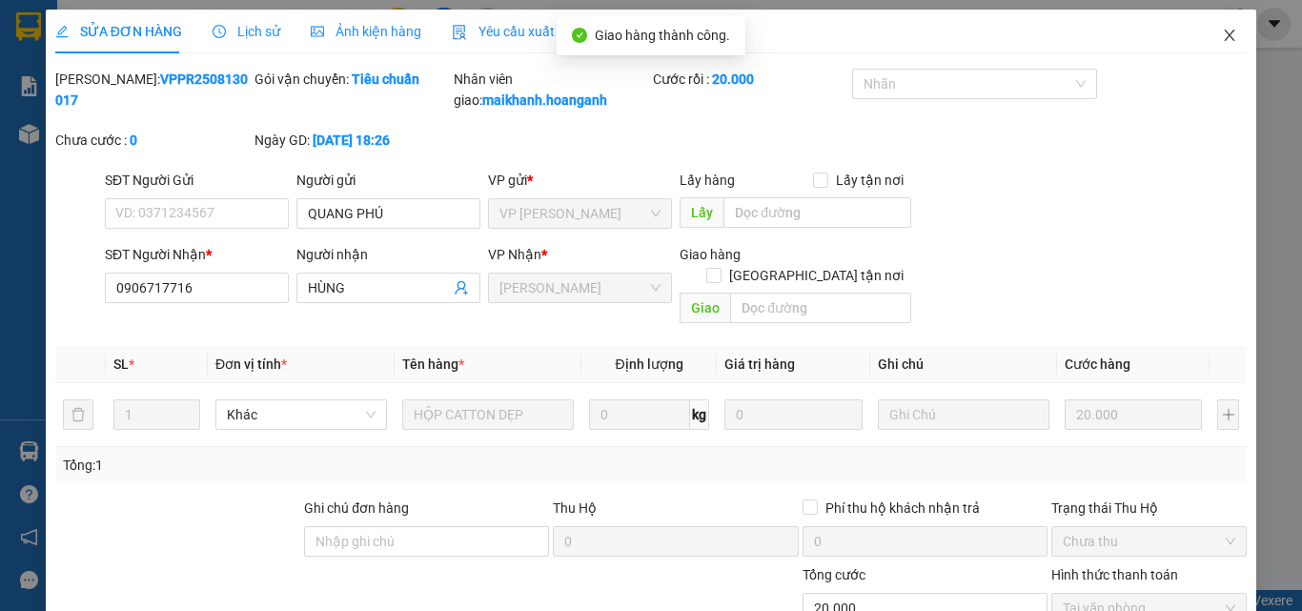
click at [1225, 36] on icon "close" at bounding box center [1230, 35] width 10 height 11
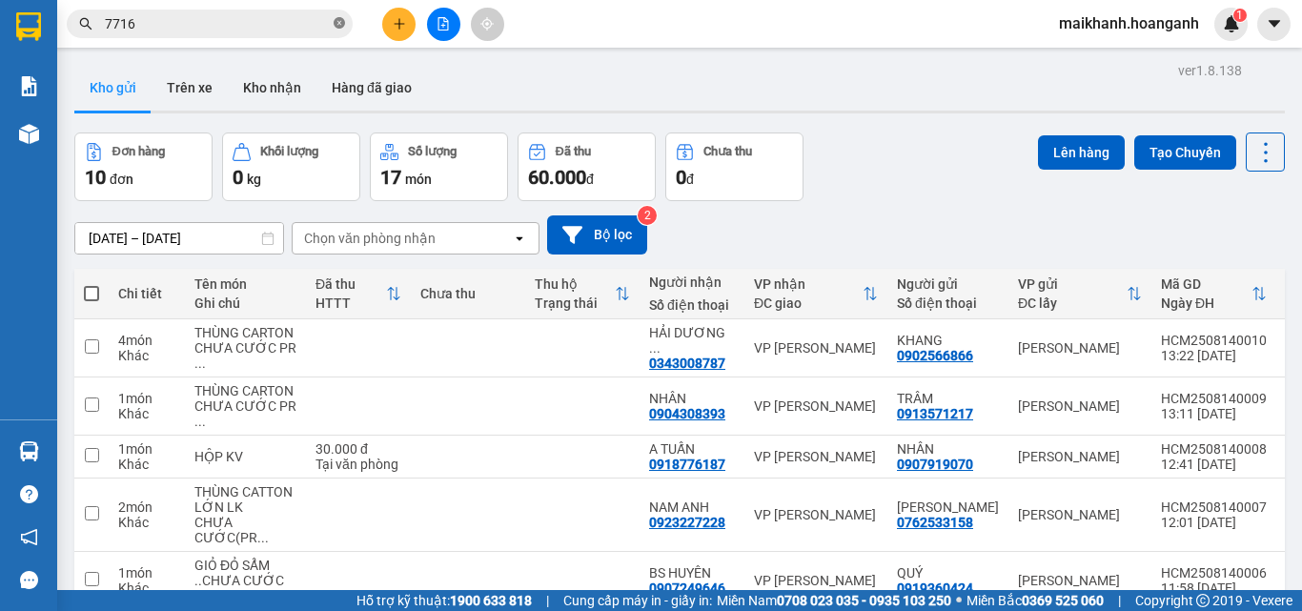
click at [337, 22] on icon "close-circle" at bounding box center [339, 22] width 11 height 11
click at [304, 23] on input "text" at bounding box center [217, 23] width 225 height 21
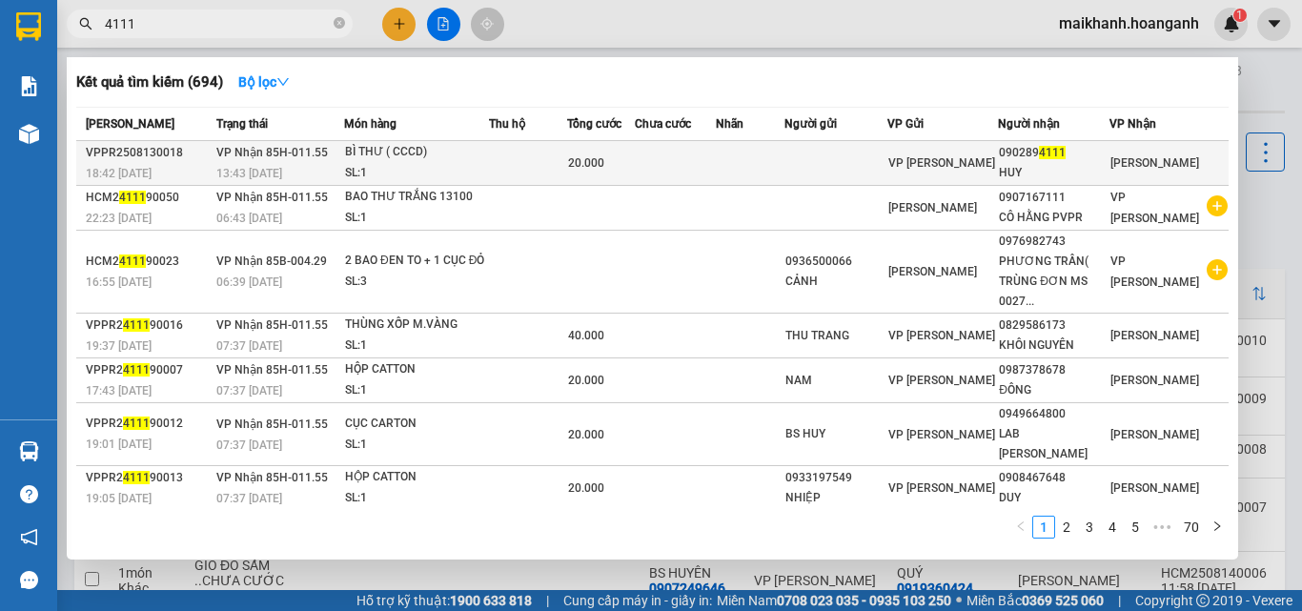
type input "4111"
click at [376, 156] on div "BÌ THƯ ( CCCD)" at bounding box center [416, 152] width 143 height 21
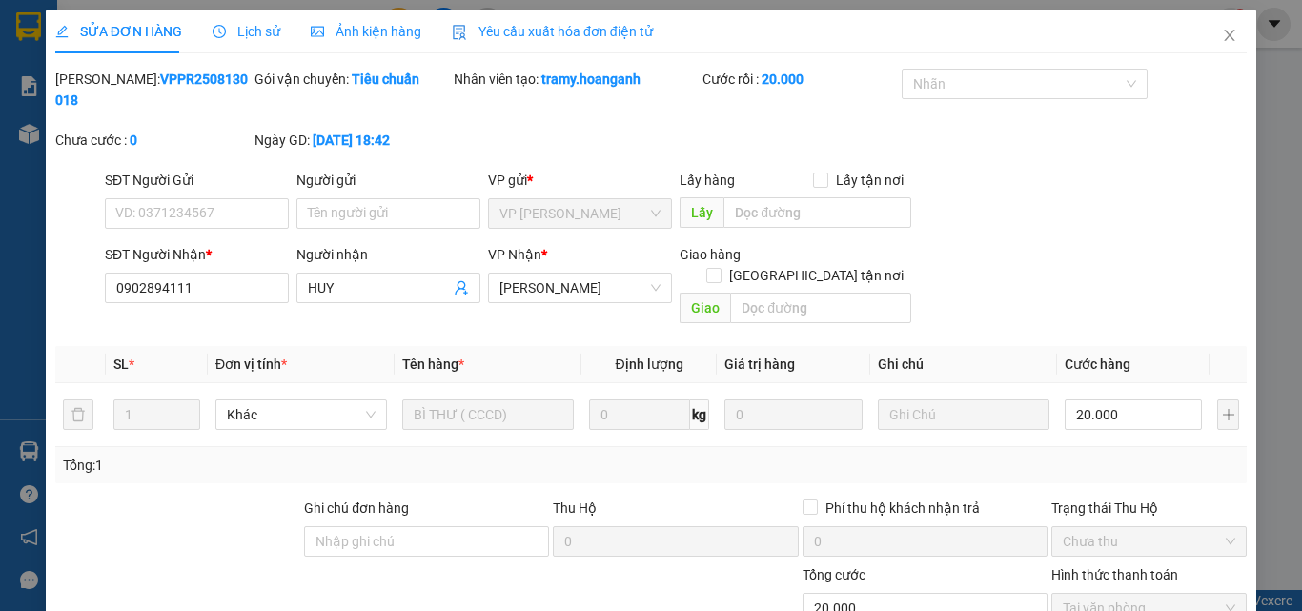
scroll to position [157, 0]
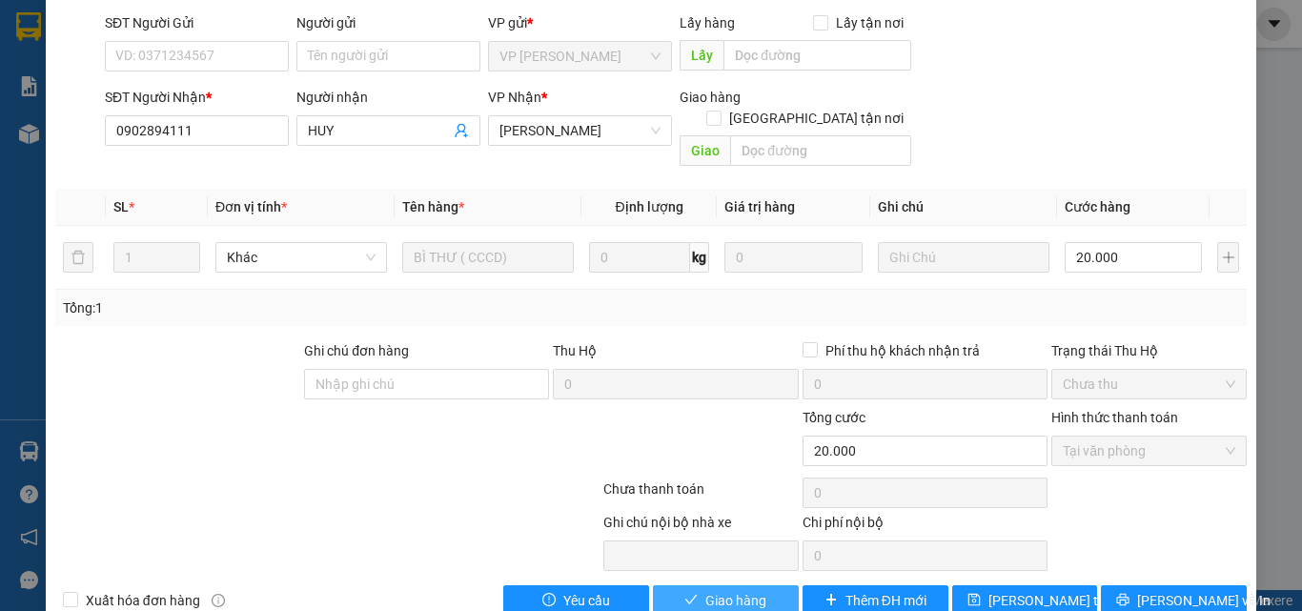
click at [766, 585] on button "Giao hàng" at bounding box center [726, 600] width 146 height 31
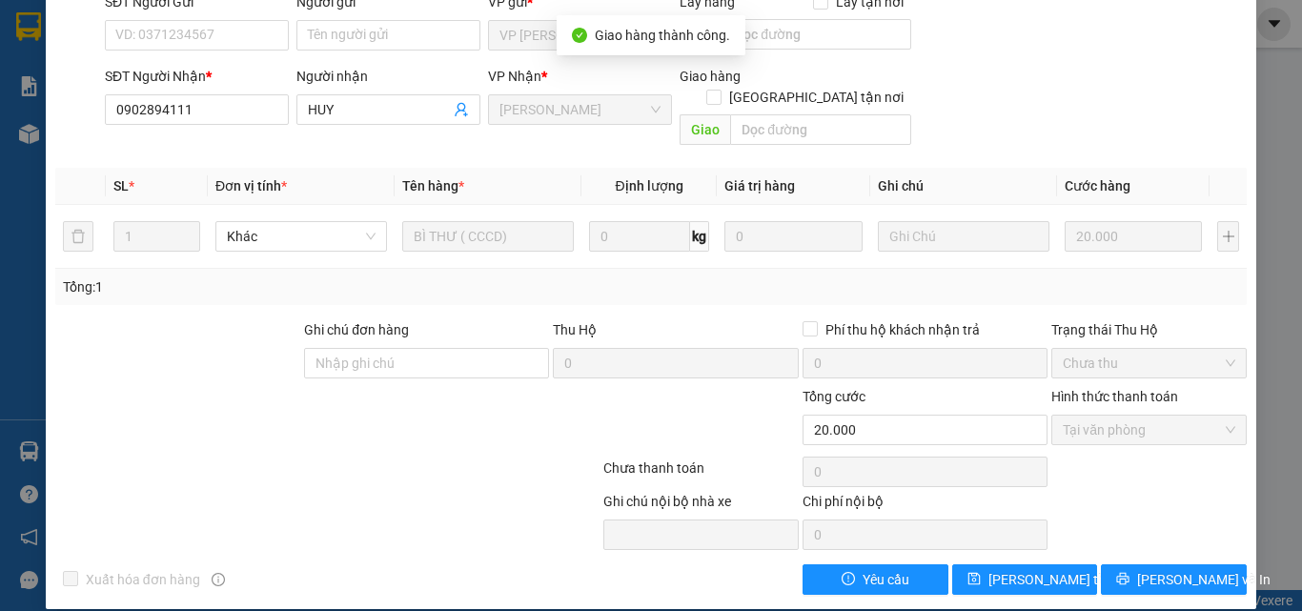
scroll to position [0, 0]
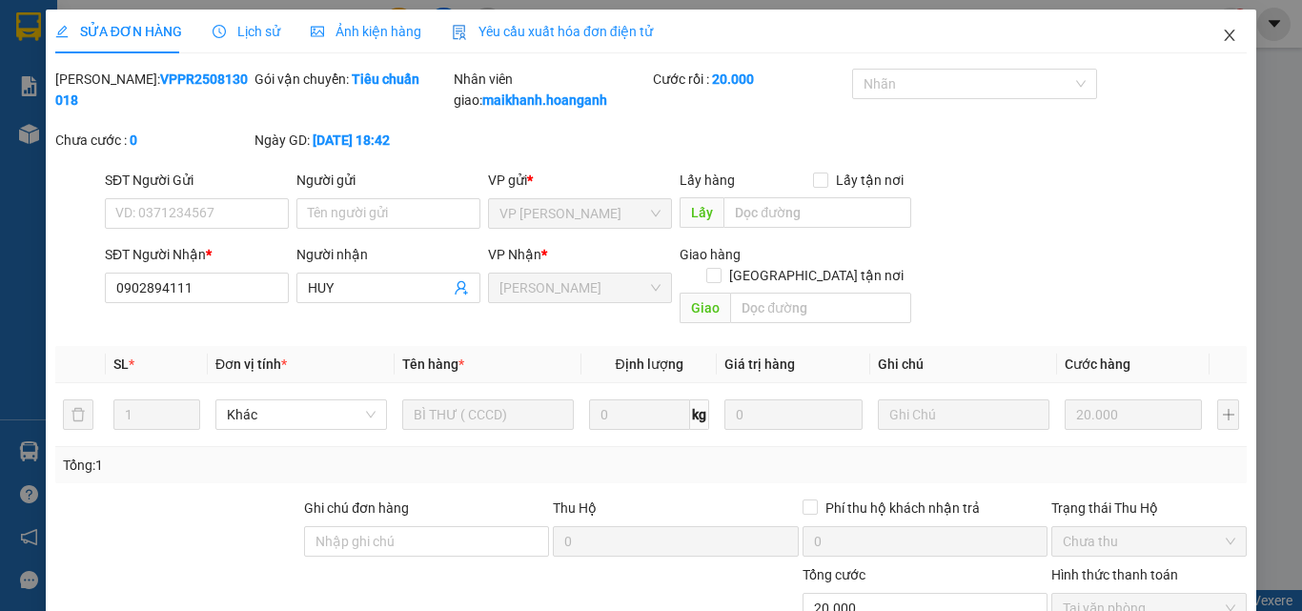
click at [1222, 34] on icon "close" at bounding box center [1229, 35] width 15 height 15
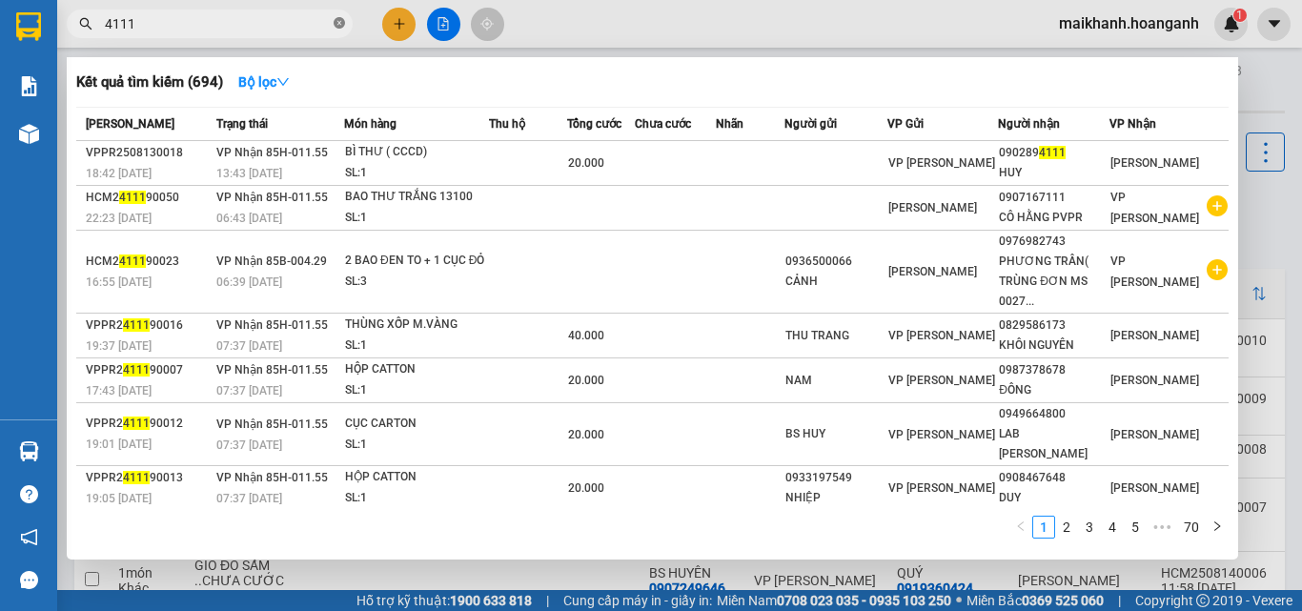
click at [335, 22] on icon "close-circle" at bounding box center [339, 22] width 11 height 11
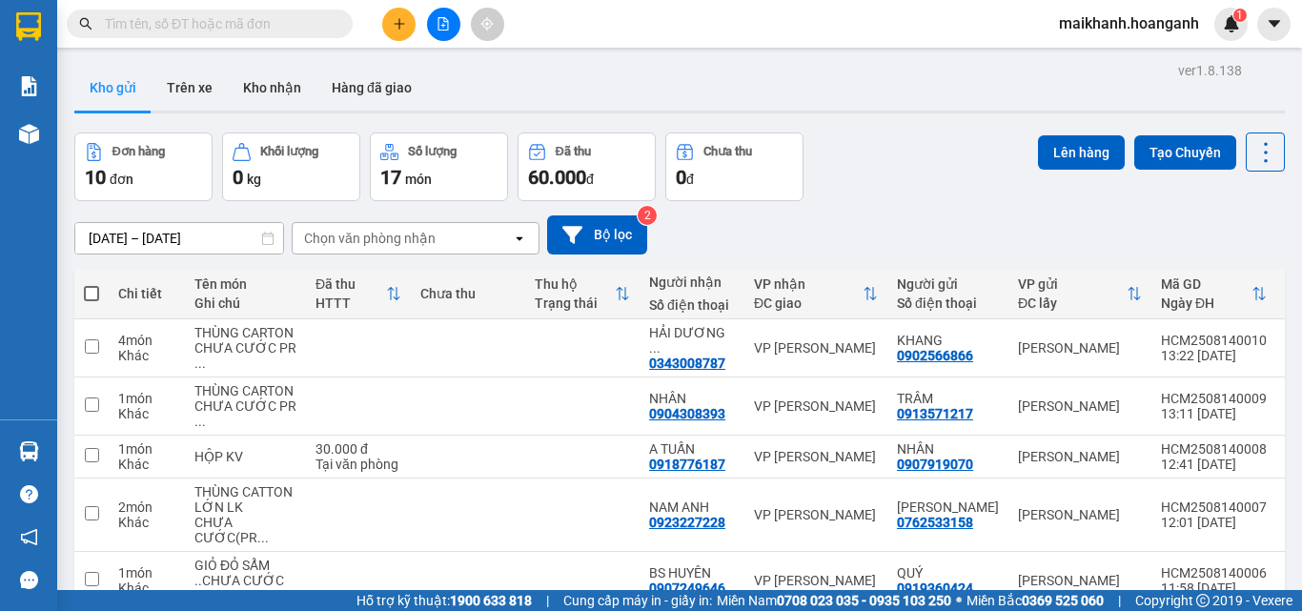
click at [299, 26] on input "text" at bounding box center [217, 23] width 225 height 21
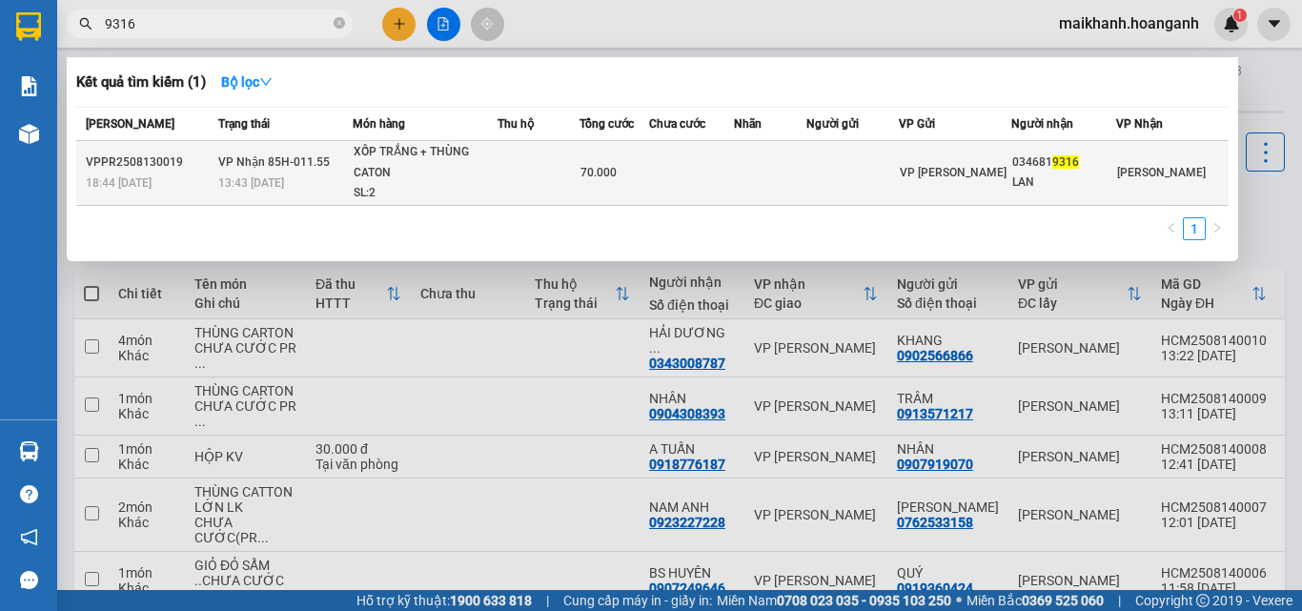
type input "9316"
click at [388, 152] on div "XỐP TRẮNG + THÙNG CATON" at bounding box center [425, 162] width 143 height 41
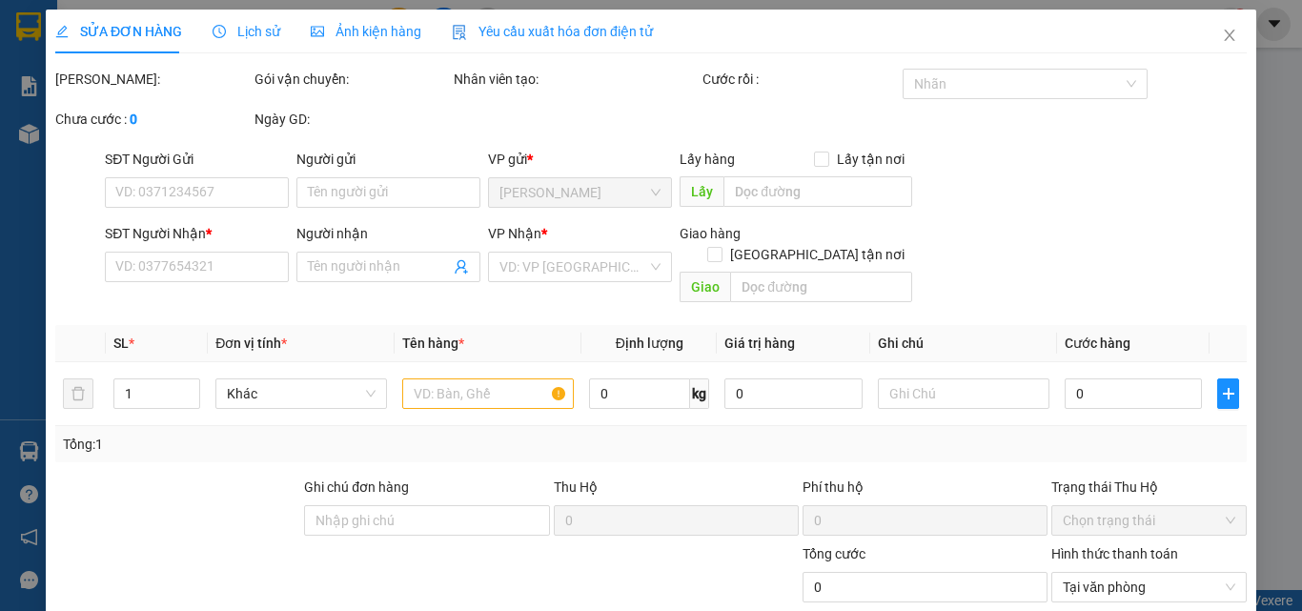
type input "0346819316"
type input "LAN"
type input "70.000"
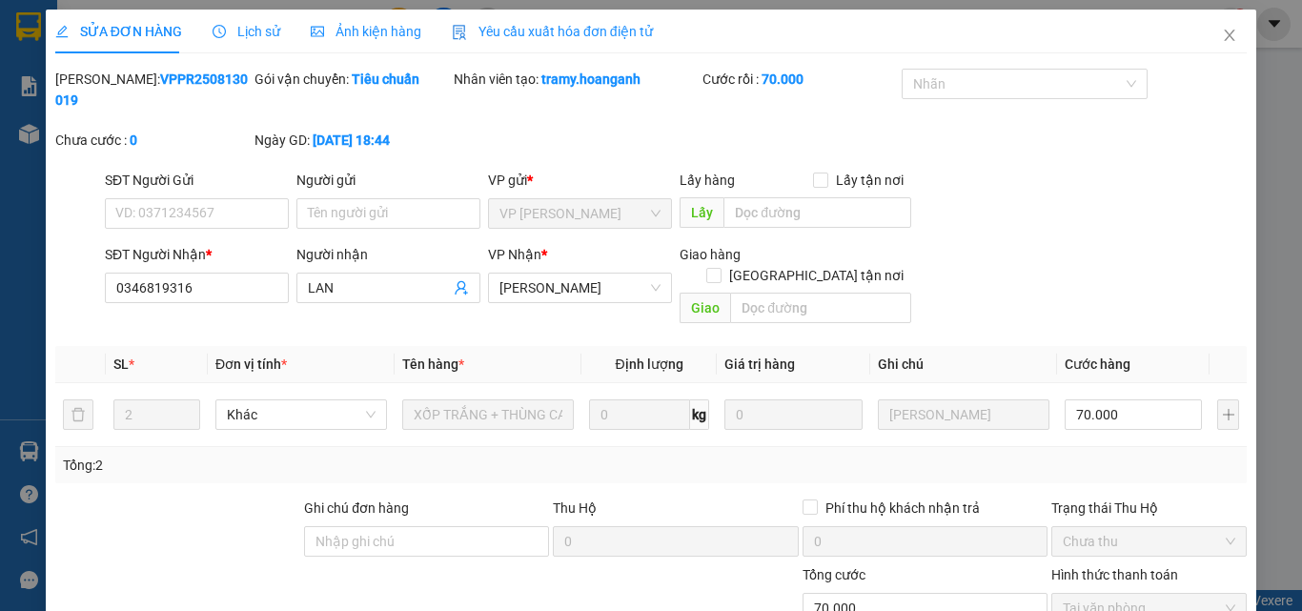
scroll to position [157, 0]
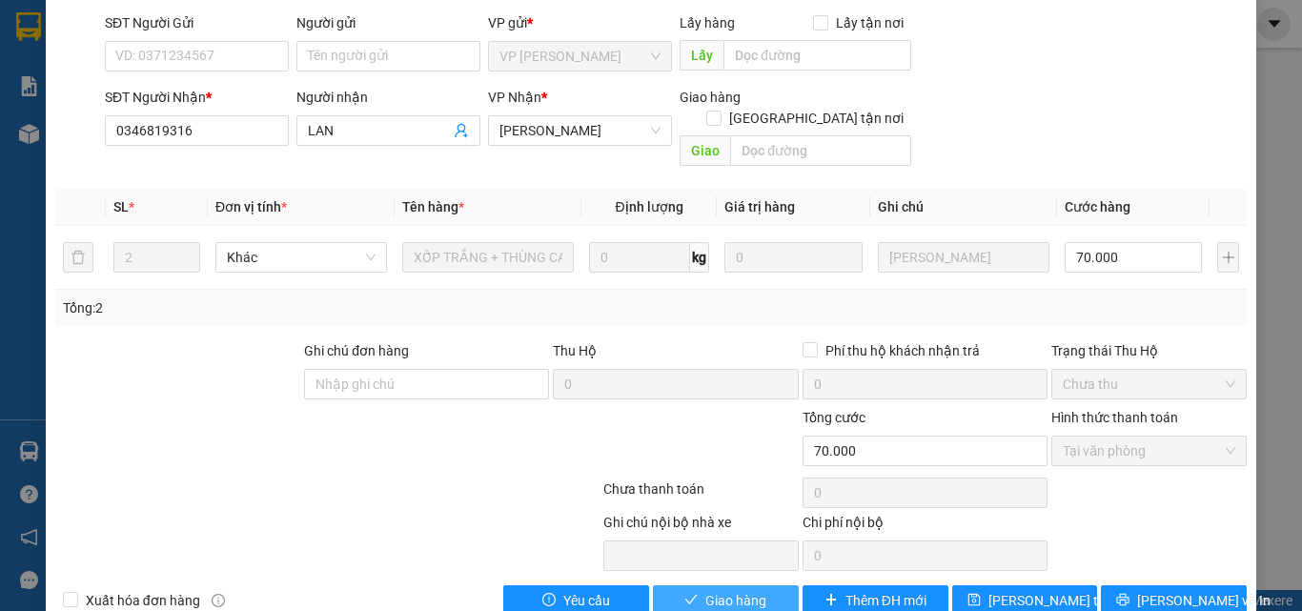
click at [766, 585] on button "Giao hàng" at bounding box center [726, 600] width 146 height 31
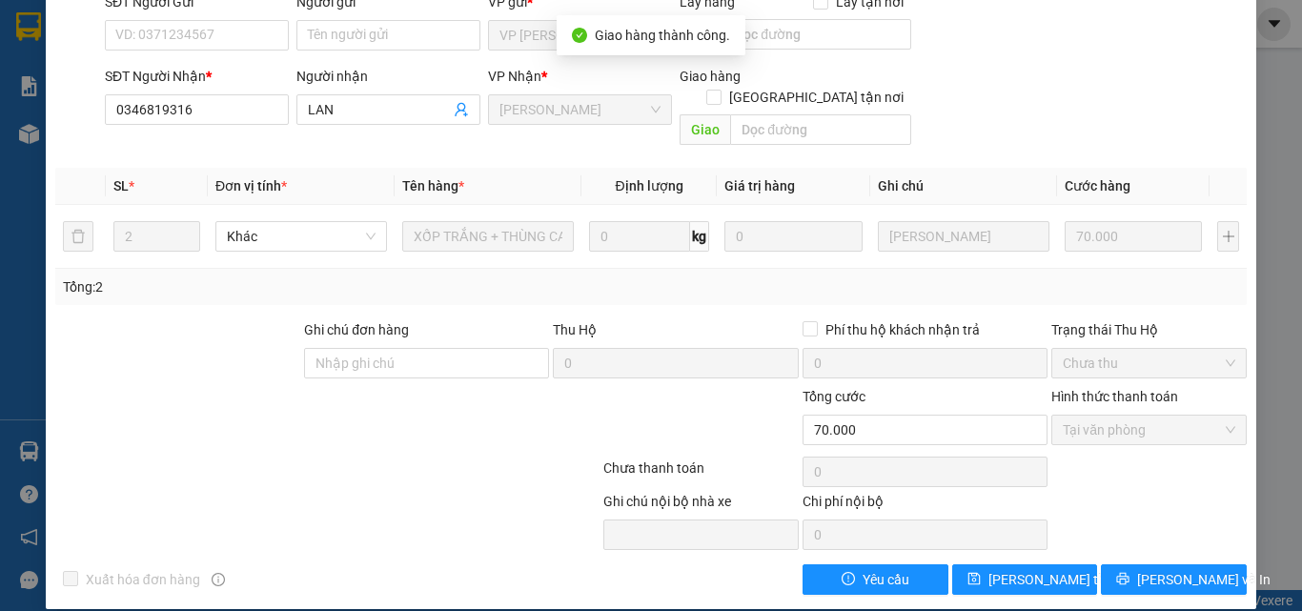
scroll to position [0, 0]
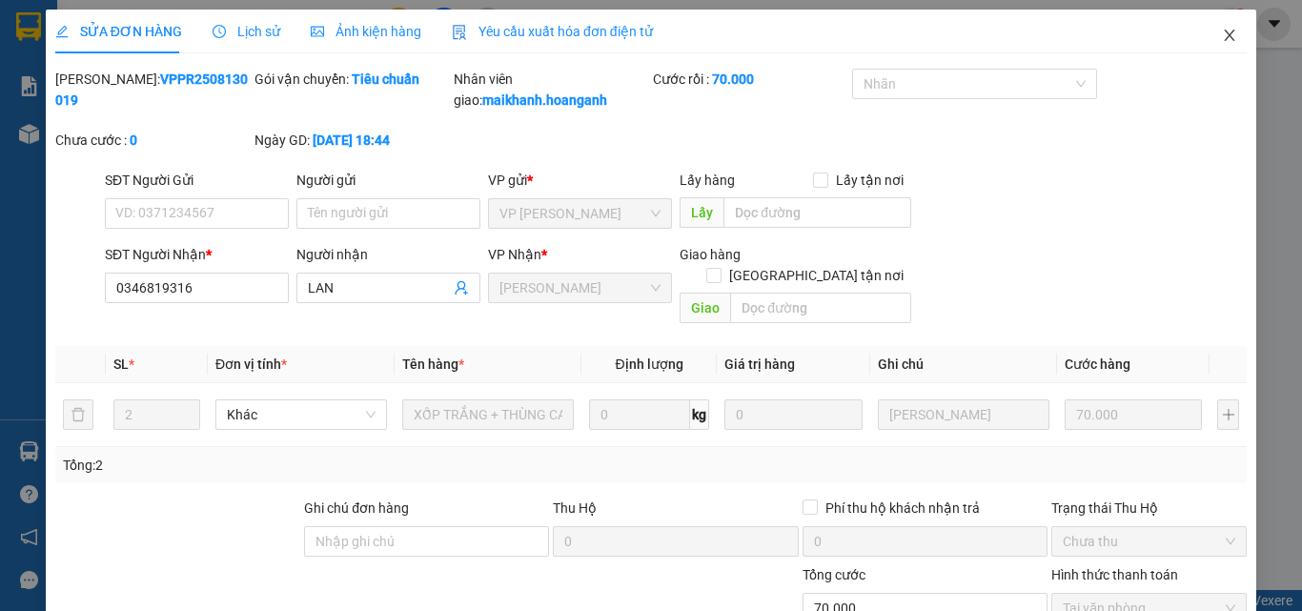
click at [1222, 36] on icon "close" at bounding box center [1229, 35] width 15 height 15
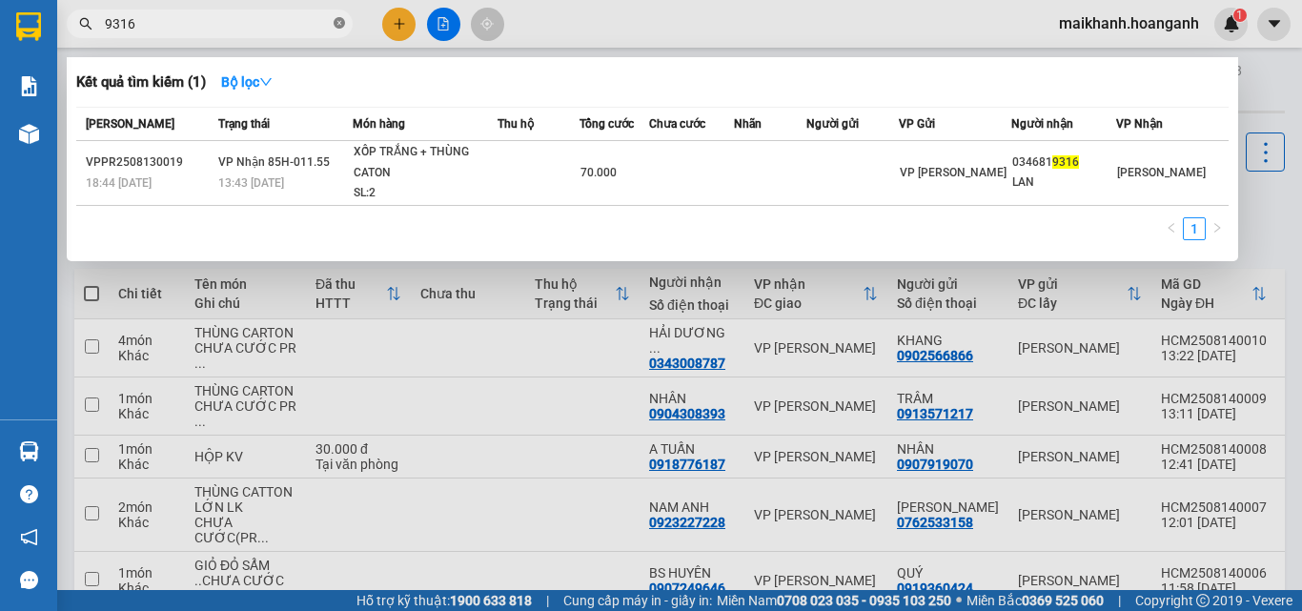
click at [337, 18] on icon "close-circle" at bounding box center [339, 22] width 11 height 11
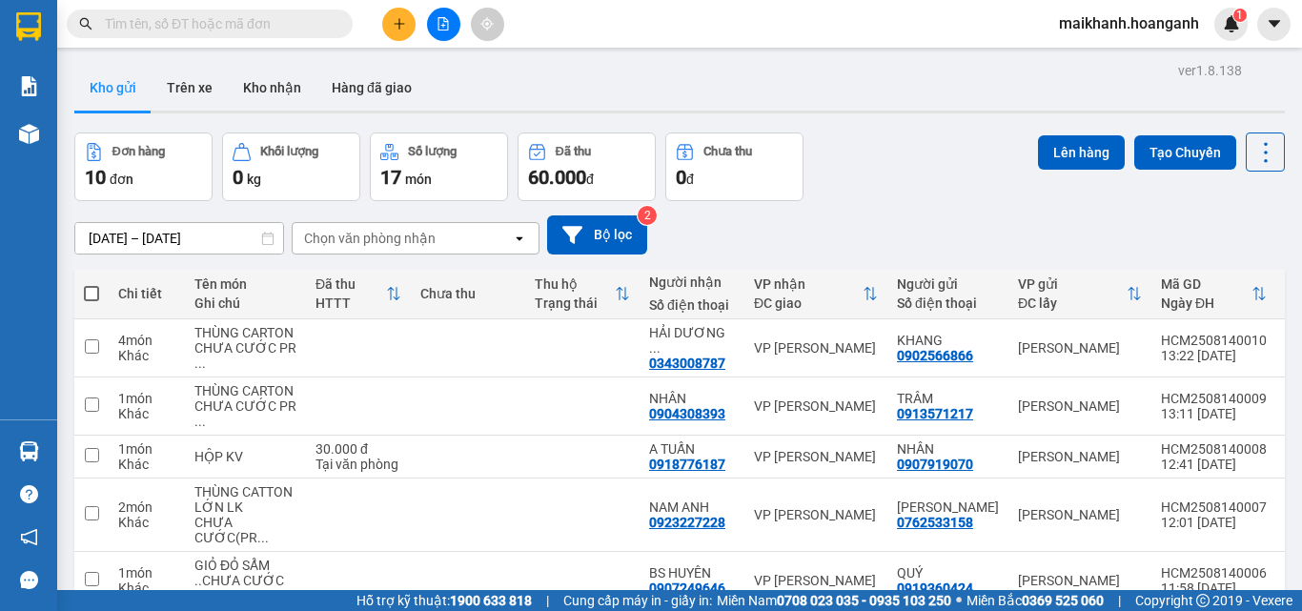
click at [314, 24] on input "text" at bounding box center [217, 23] width 225 height 21
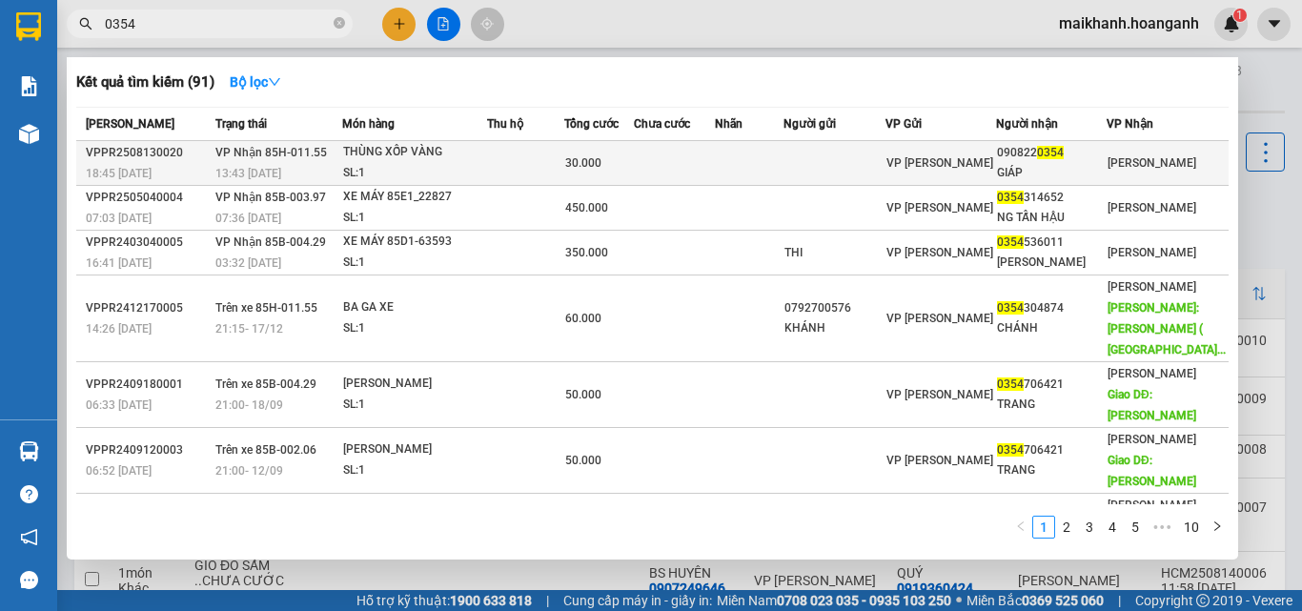
type input "0354"
click at [379, 156] on div "THÙNG XỐP VÀNG" at bounding box center [414, 152] width 143 height 21
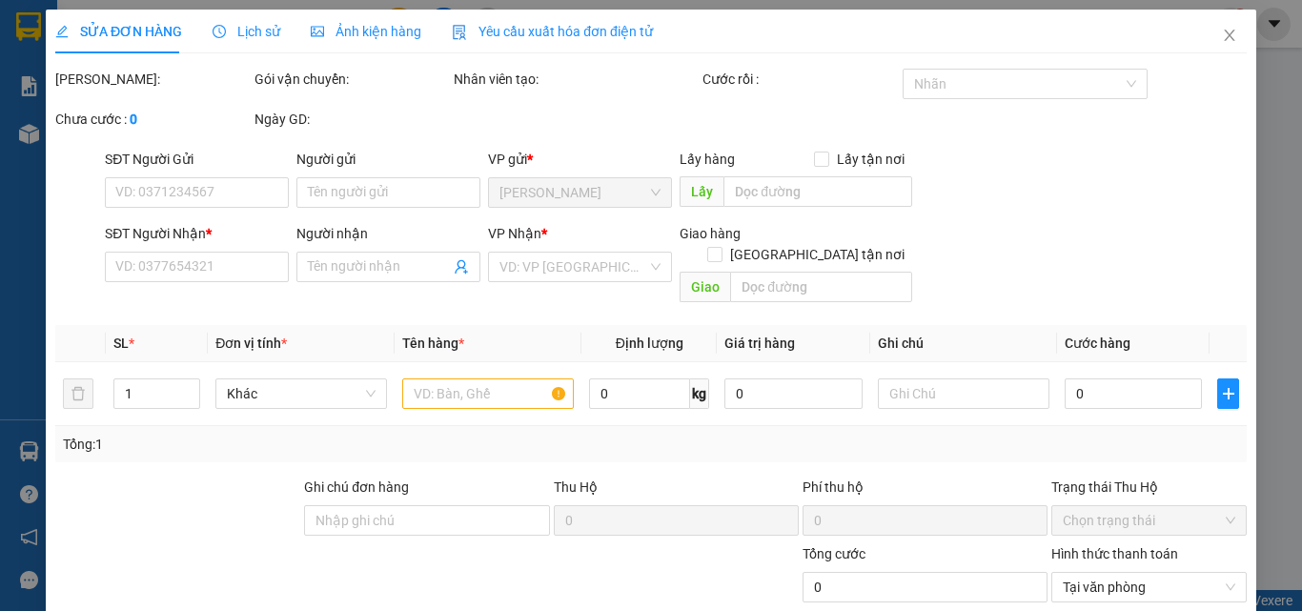
type input "0908220354"
type input "GIÁP"
type input "30.000"
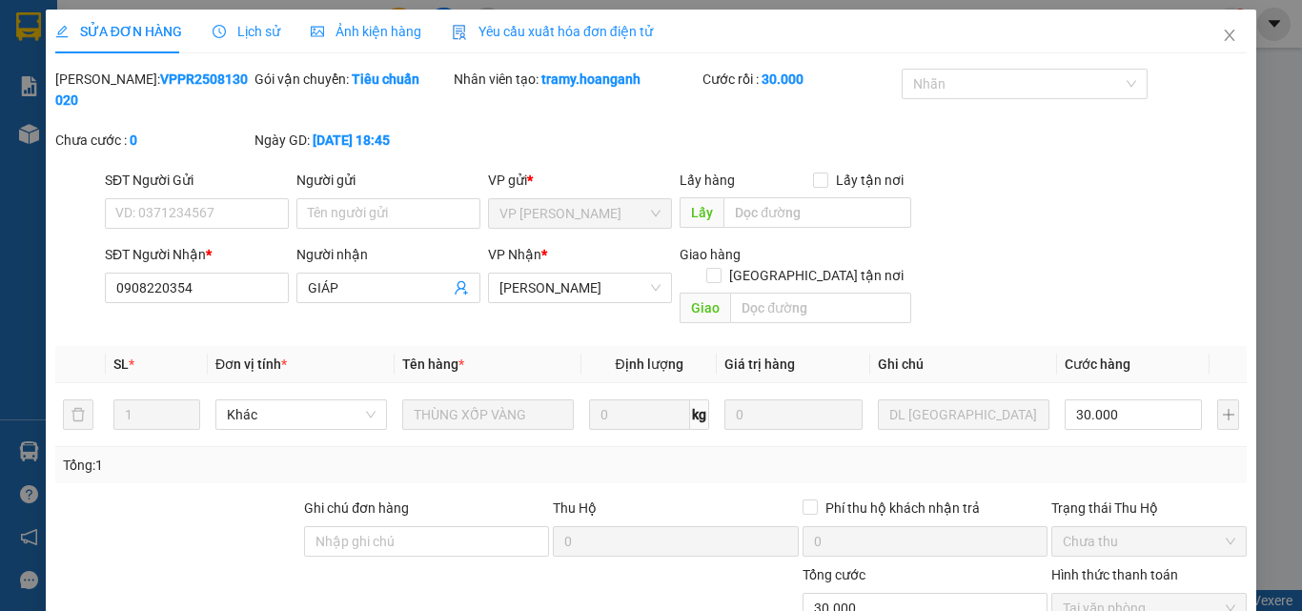
scroll to position [157, 0]
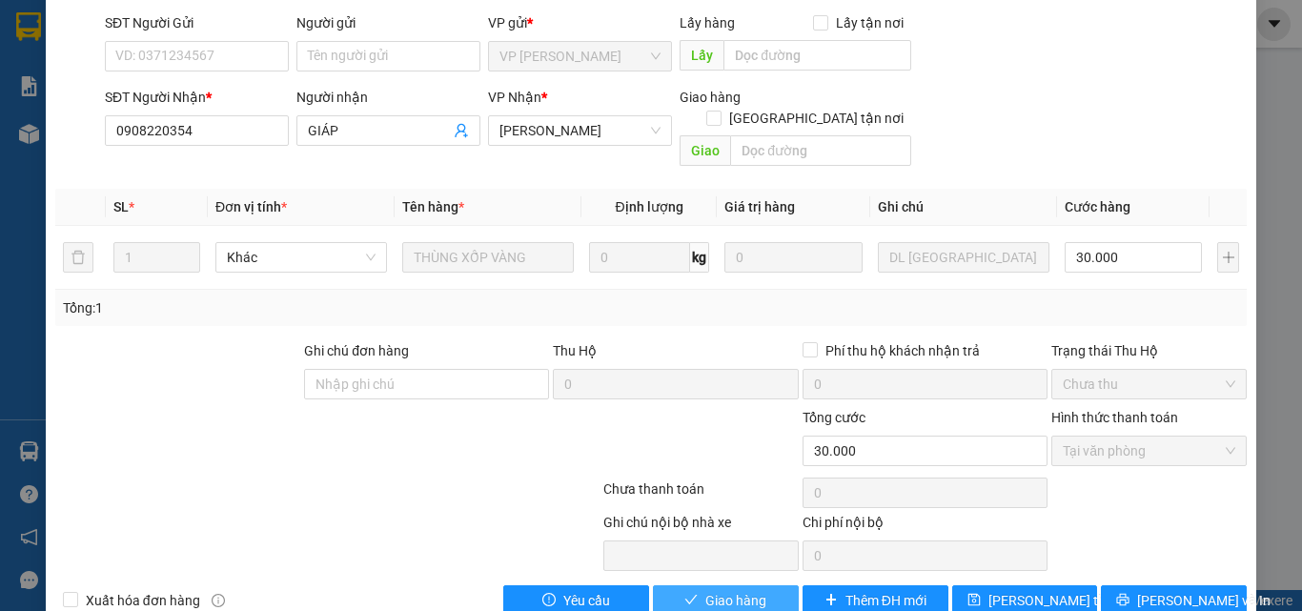
click at [716, 590] on span "Giao hàng" at bounding box center [735, 600] width 61 height 21
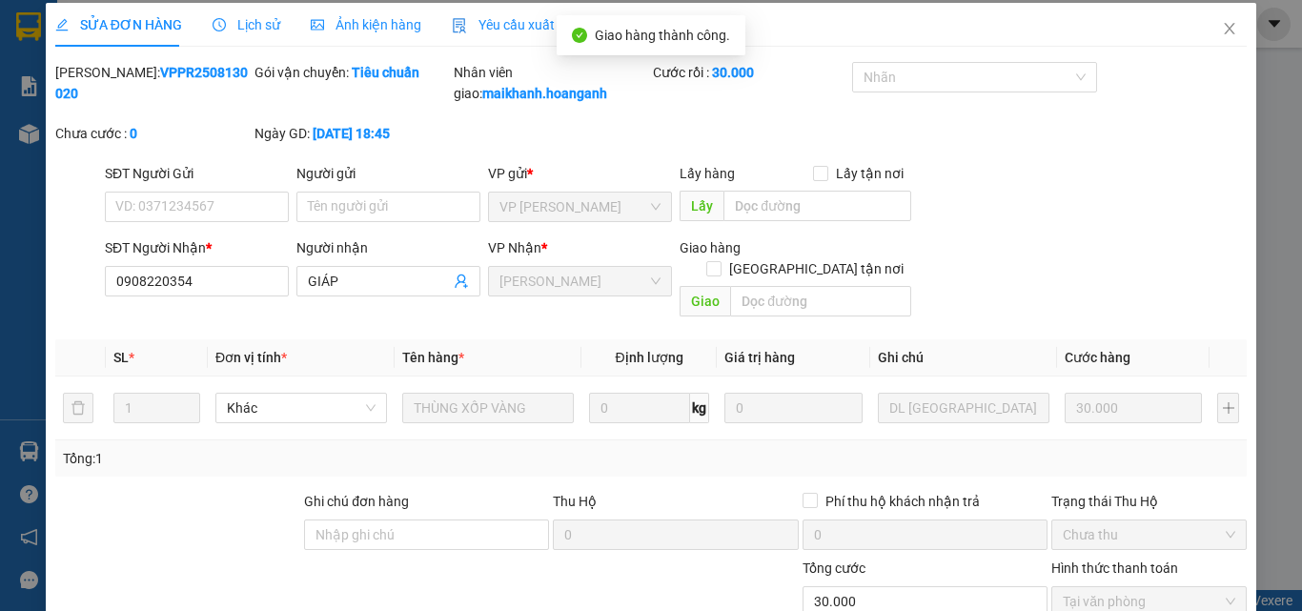
scroll to position [0, 0]
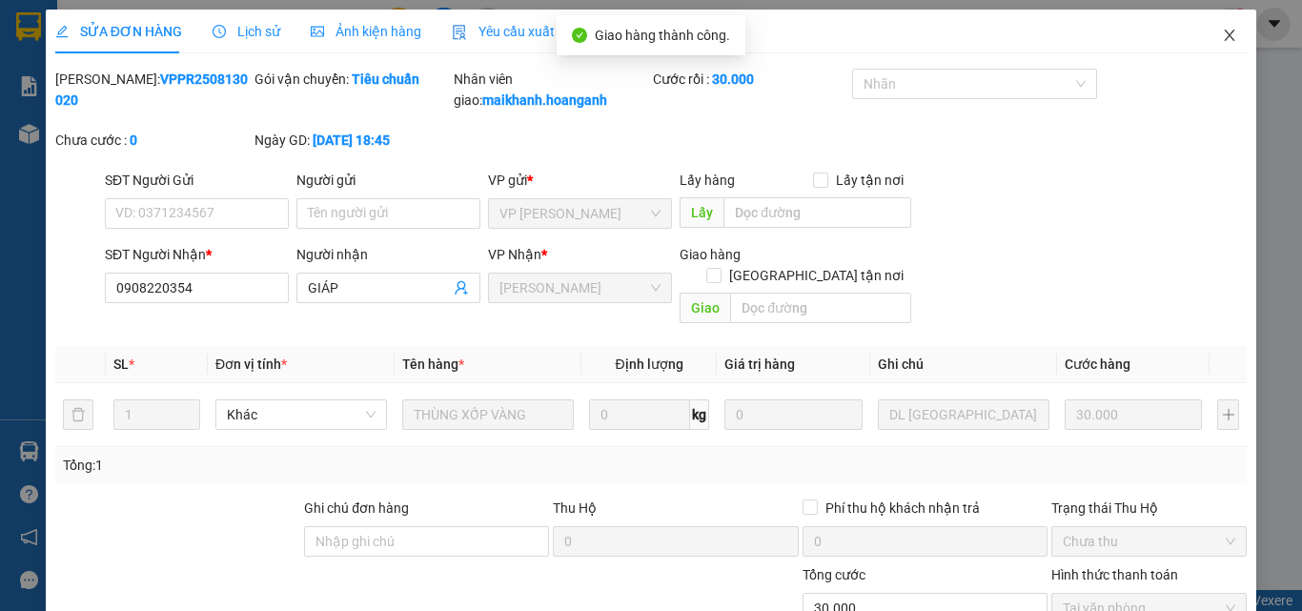
click at [1222, 31] on icon "close" at bounding box center [1229, 35] width 15 height 15
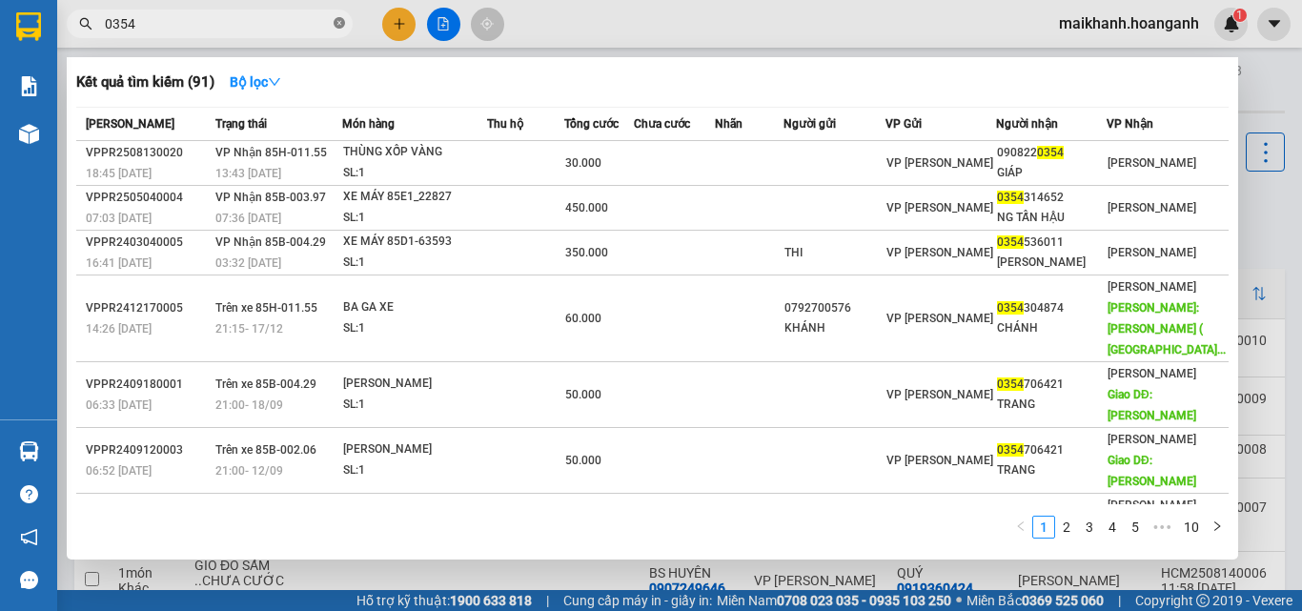
click at [338, 18] on icon "close-circle" at bounding box center [339, 22] width 11 height 11
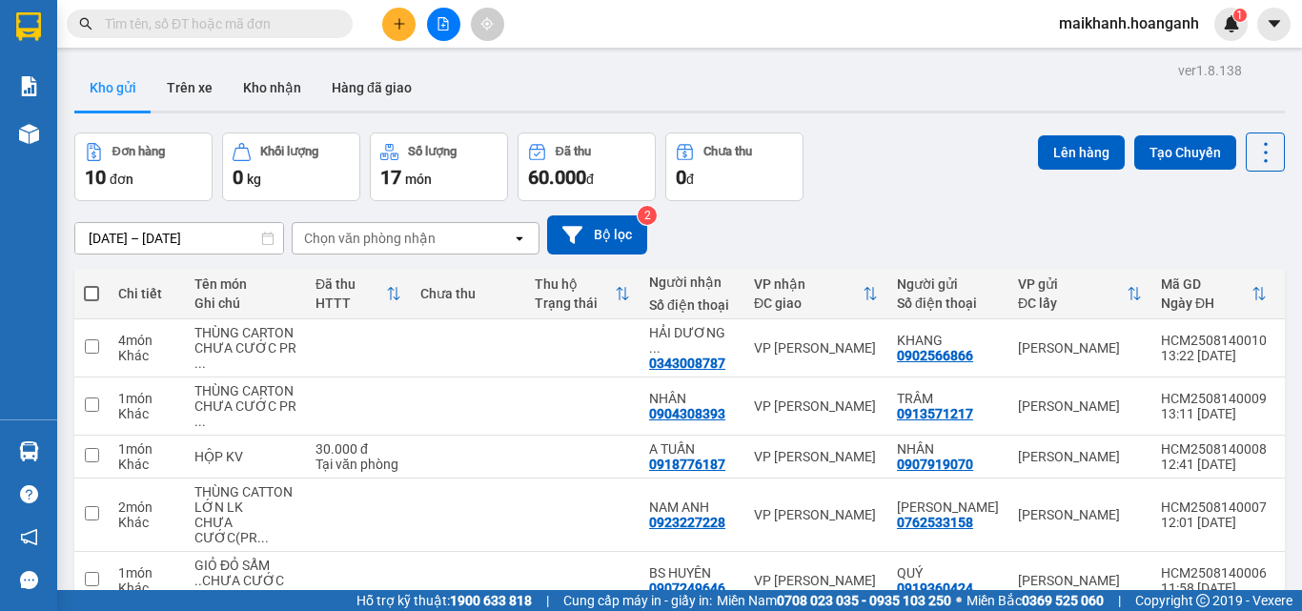
click at [306, 23] on input "text" at bounding box center [217, 23] width 225 height 21
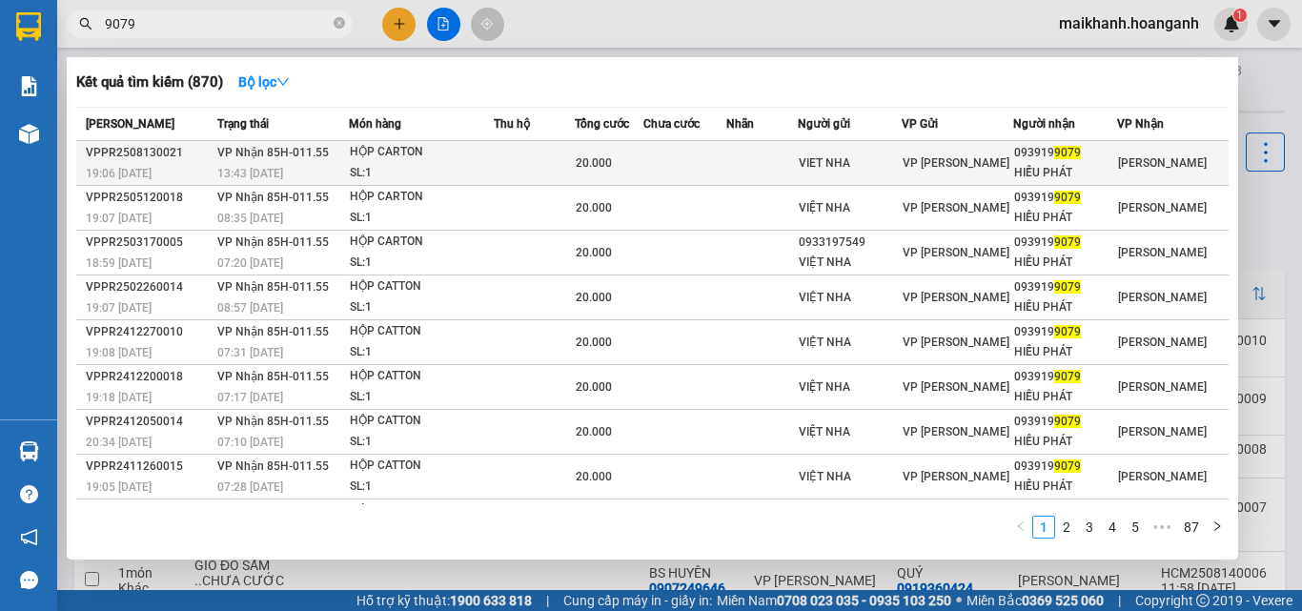
type input "9079"
click at [391, 147] on div "HỘP CARTON" at bounding box center [421, 152] width 143 height 21
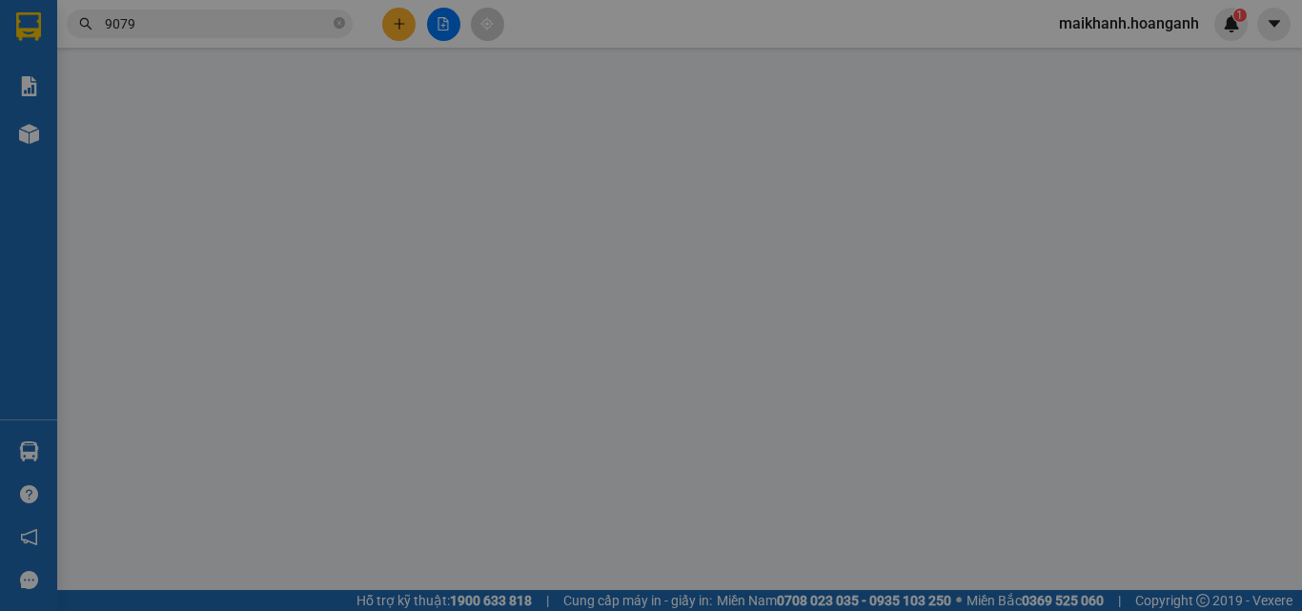
type input "VIET NHA"
type input "0939199079"
type input "HIẾU PHÁT"
type input "20.000"
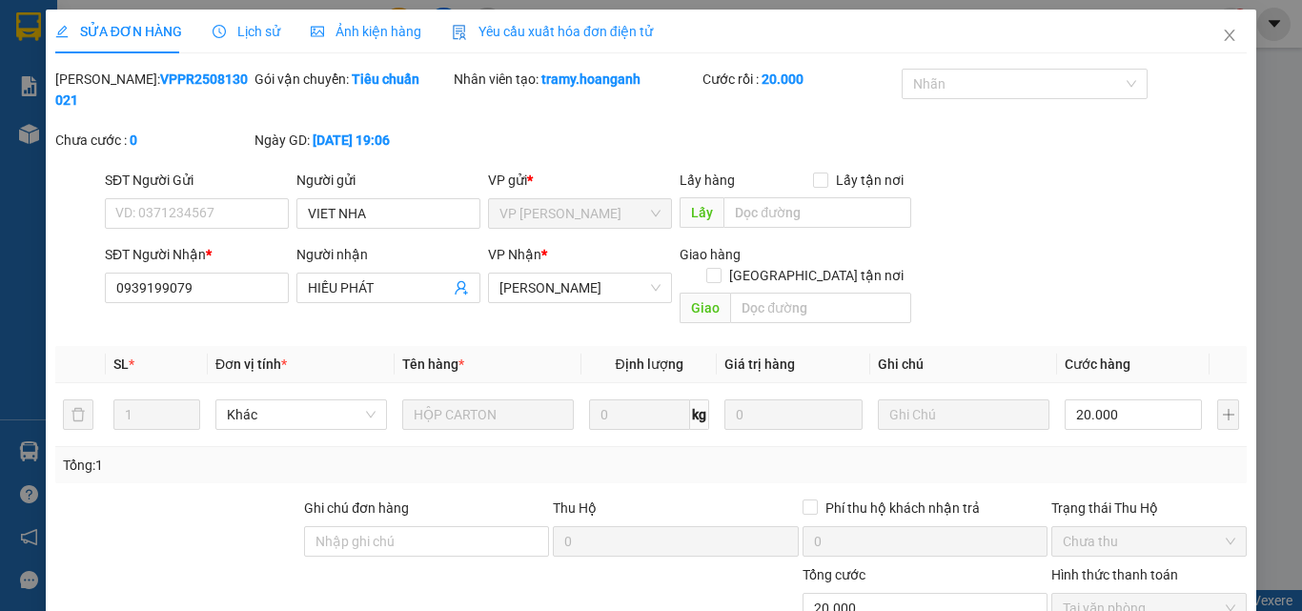
scroll to position [157, 0]
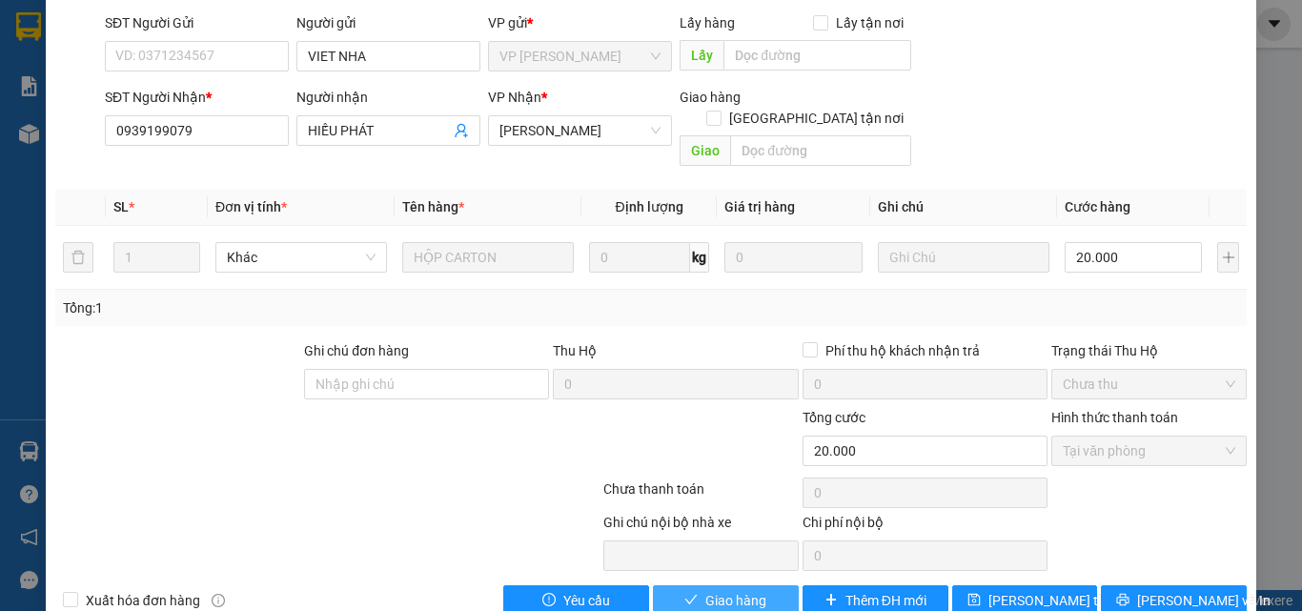
click at [725, 590] on span "Giao hàng" at bounding box center [735, 600] width 61 height 21
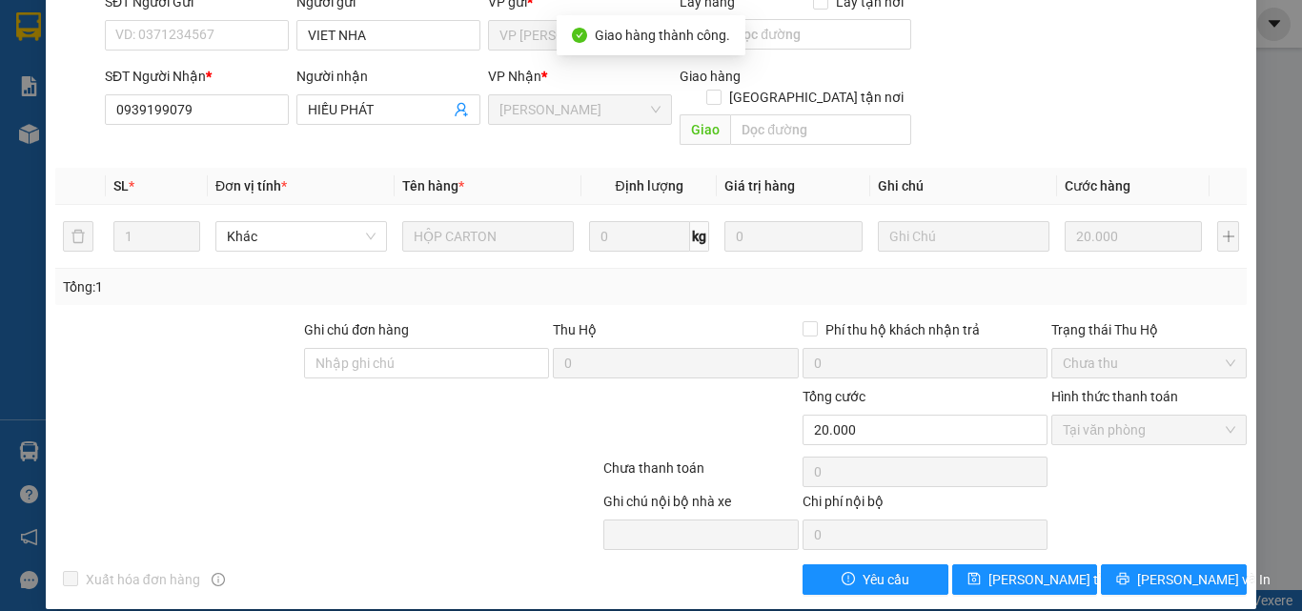
scroll to position [0, 0]
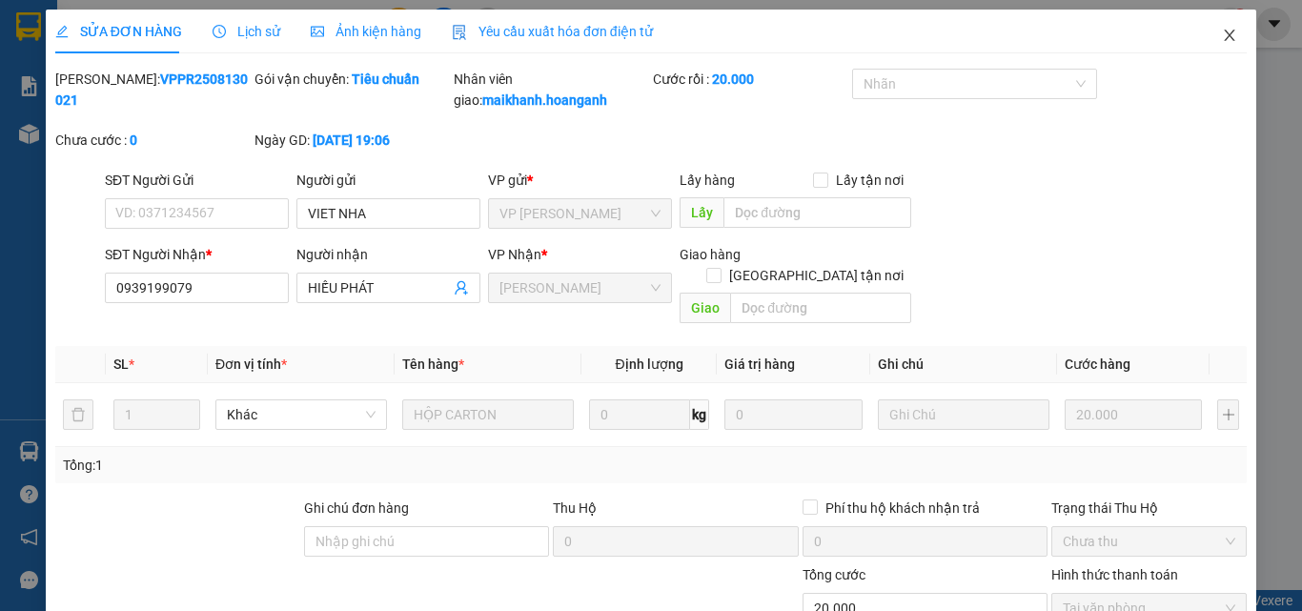
click at [1222, 39] on icon "close" at bounding box center [1229, 35] width 15 height 15
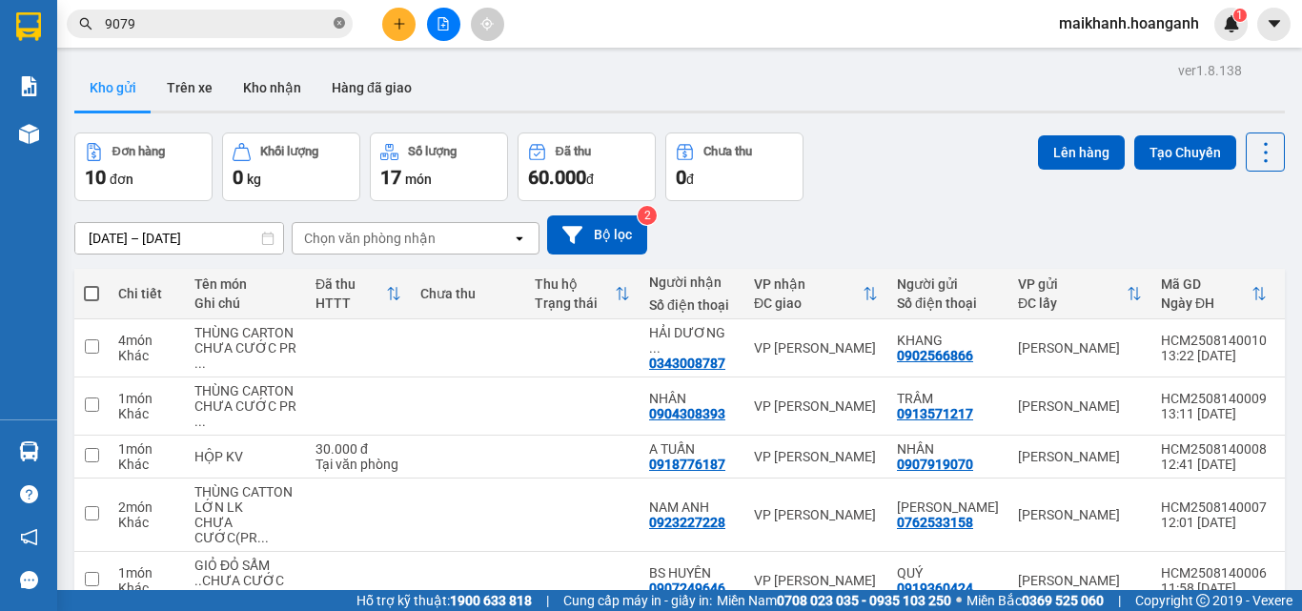
click at [338, 22] on icon "close-circle" at bounding box center [339, 22] width 11 height 11
click at [296, 21] on input "text" at bounding box center [217, 23] width 225 height 21
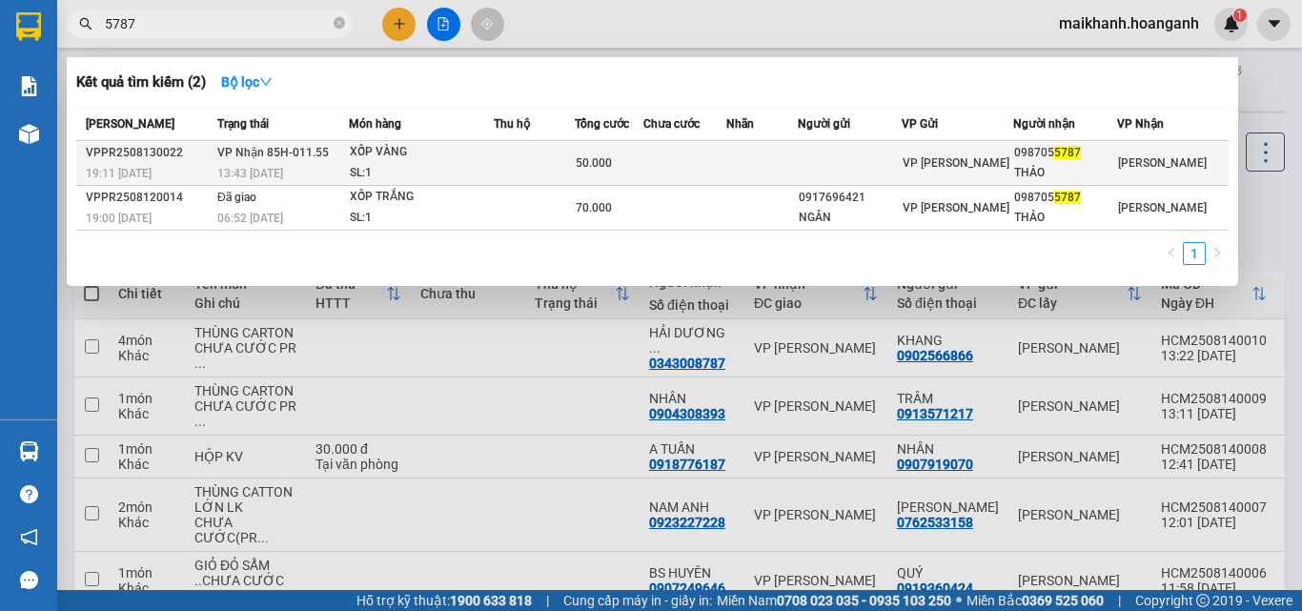
type input "5787"
click at [383, 152] on div "XỐP VÀNG" at bounding box center [421, 152] width 143 height 21
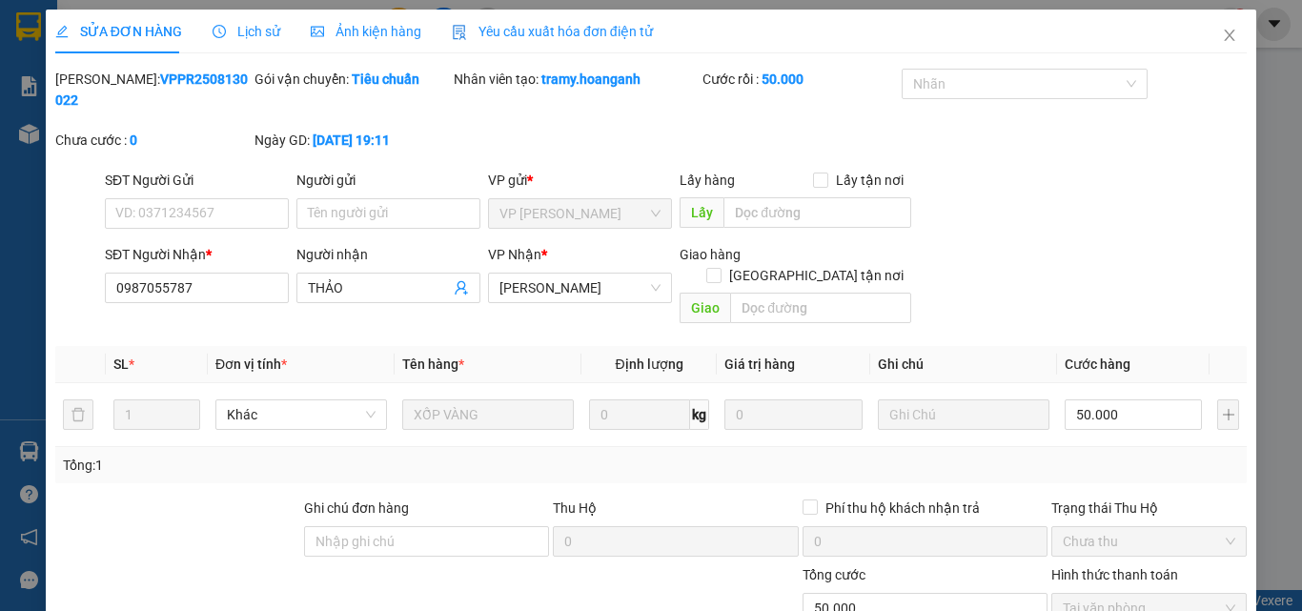
scroll to position [157, 0]
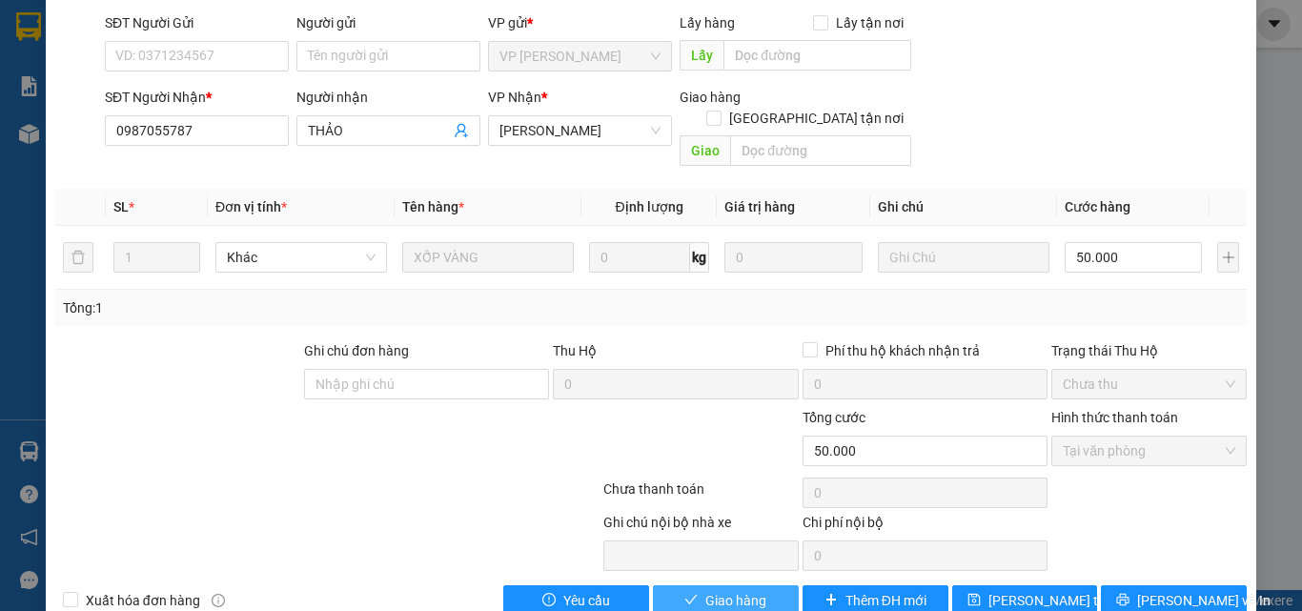
click at [730, 590] on span "Giao hàng" at bounding box center [735, 600] width 61 height 21
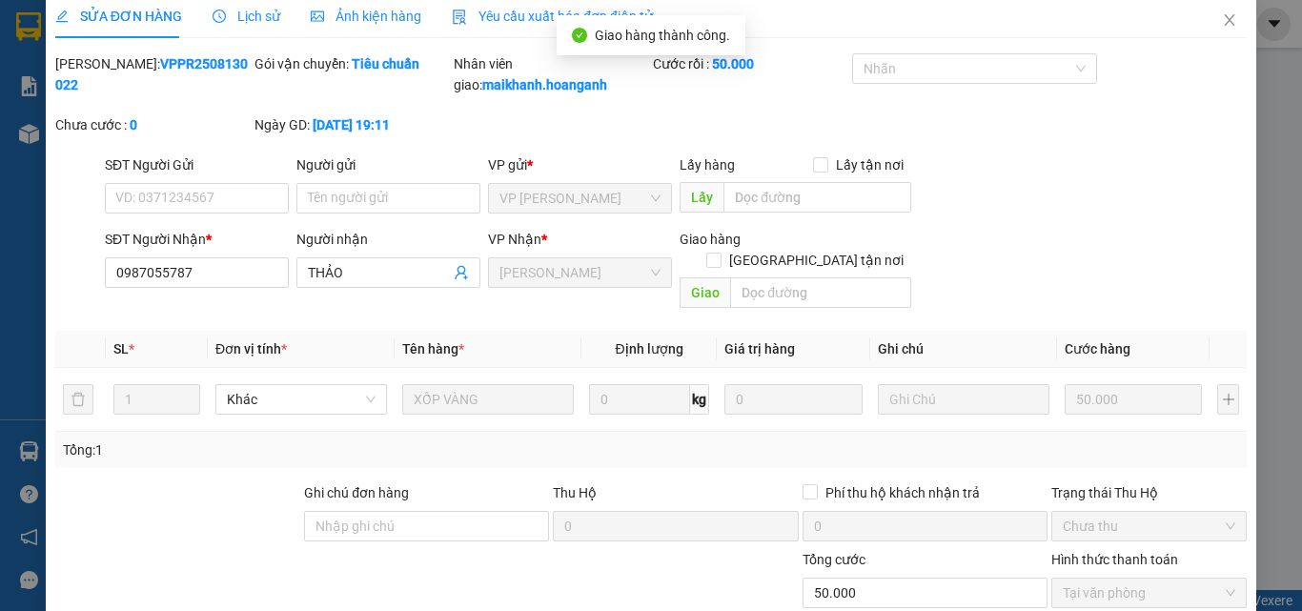
scroll to position [0, 0]
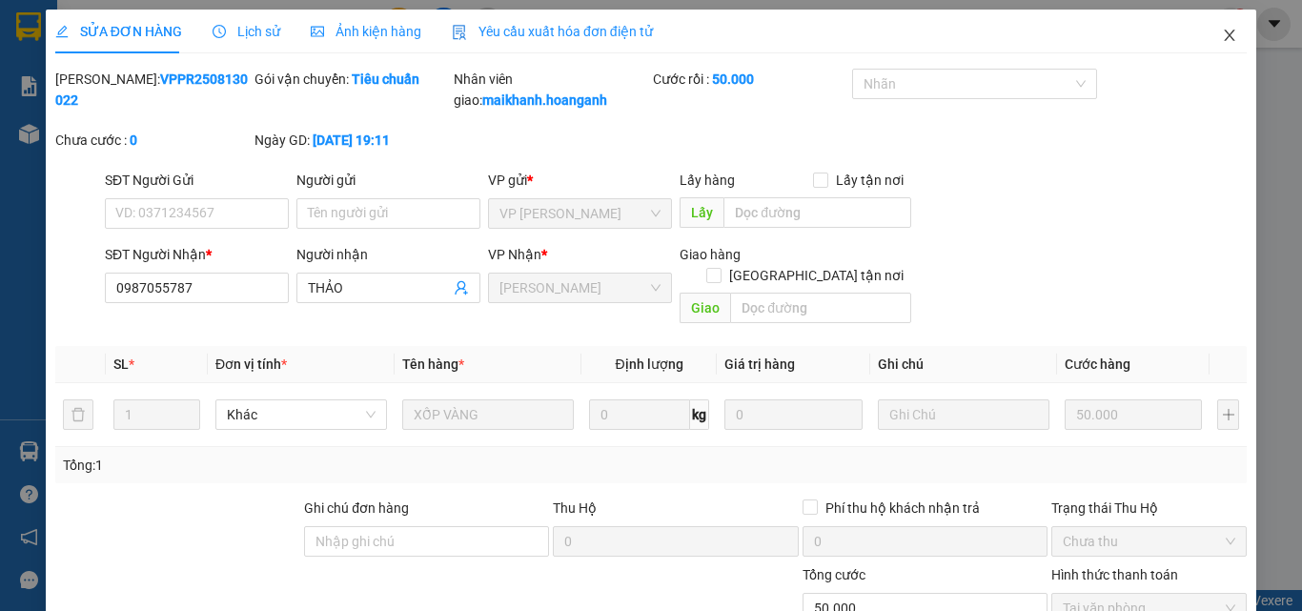
click at [1225, 37] on icon "close" at bounding box center [1230, 35] width 10 height 11
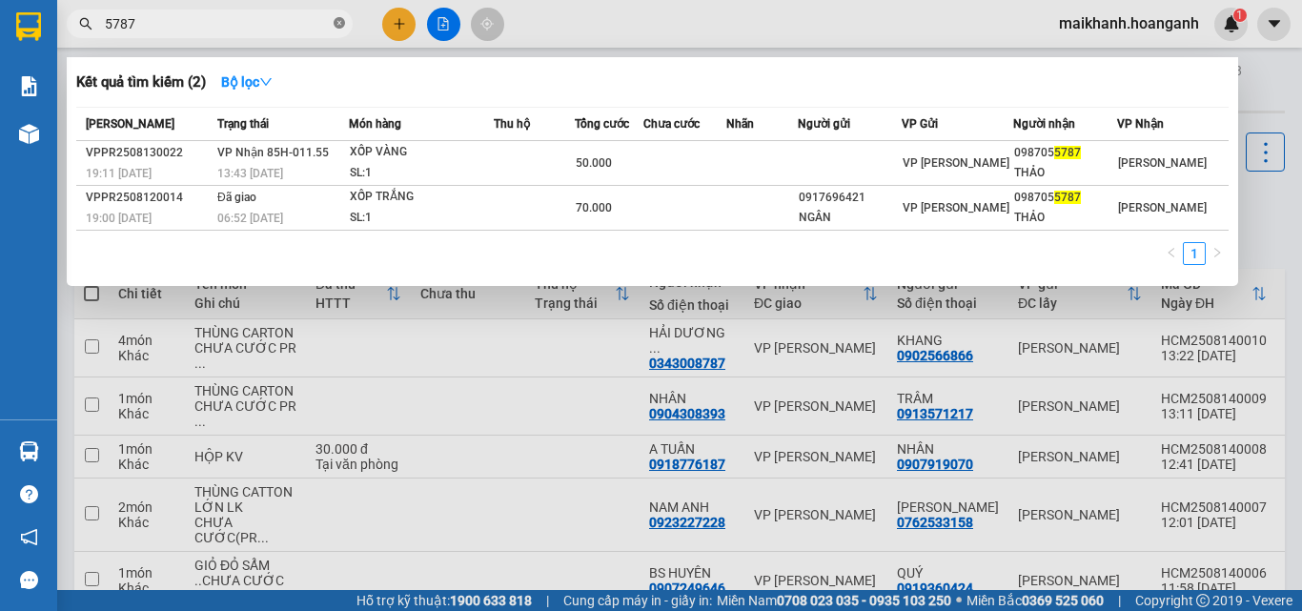
click at [341, 21] on icon "close-circle" at bounding box center [339, 22] width 11 height 11
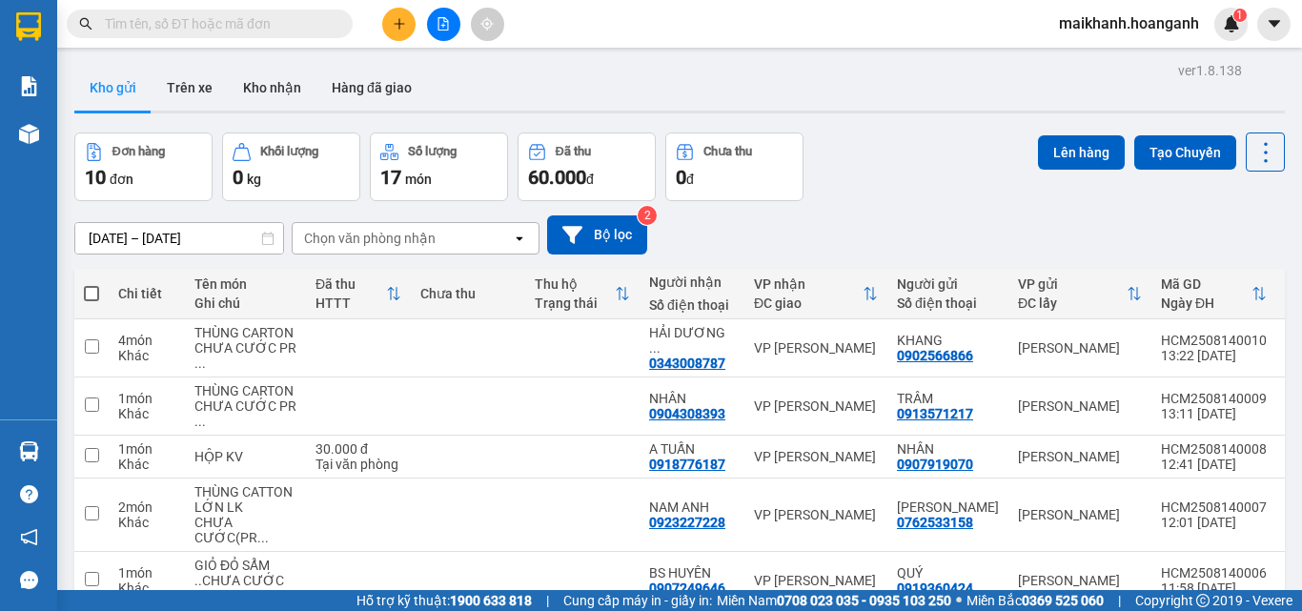
click at [319, 28] on input "text" at bounding box center [217, 23] width 225 height 21
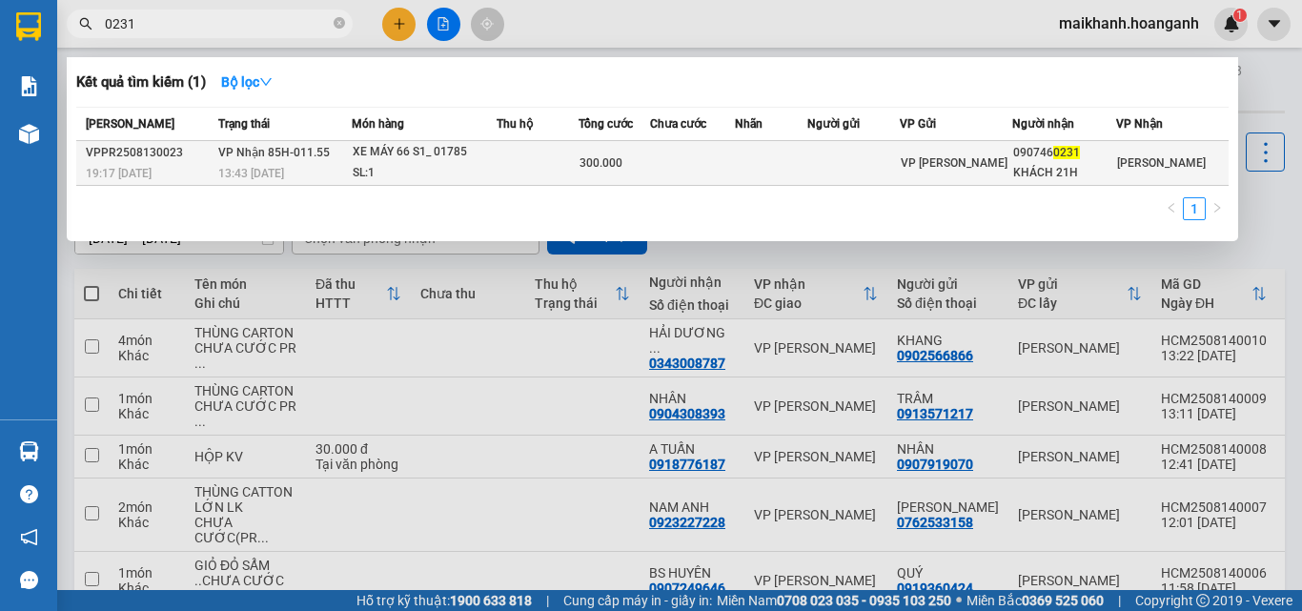
type input "0231"
click at [368, 153] on div "XE MÁY 66 S1_ 01785" at bounding box center [424, 152] width 143 height 21
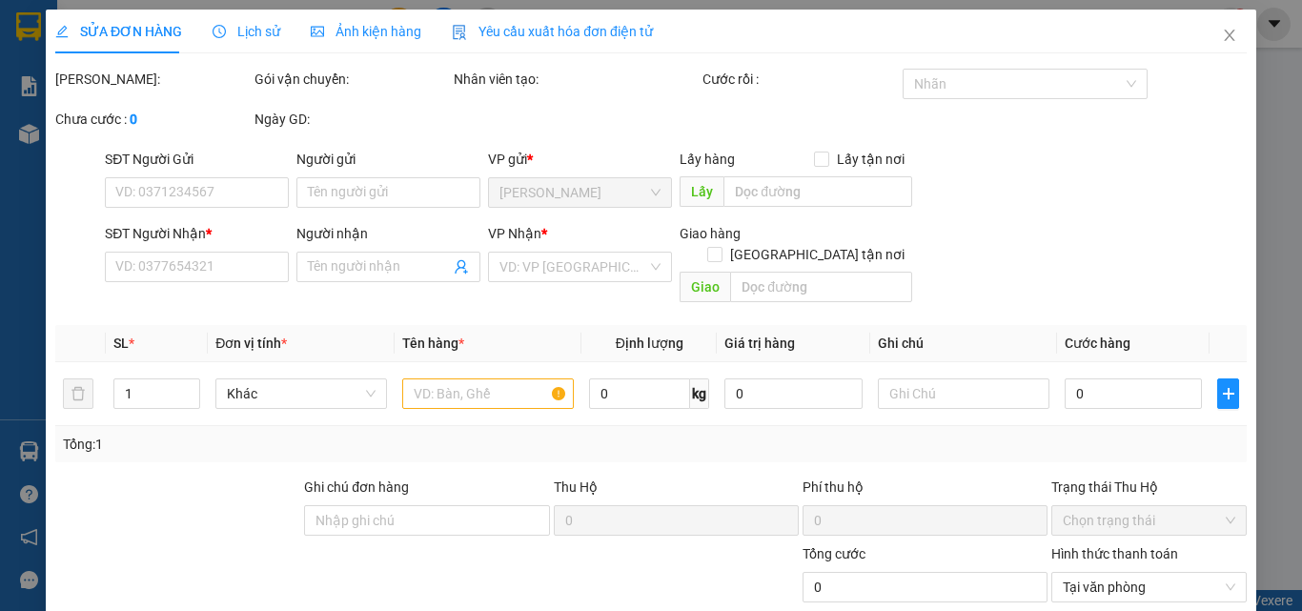
type input "0907460231"
type input "KHÁCH 21H"
type input "300.000"
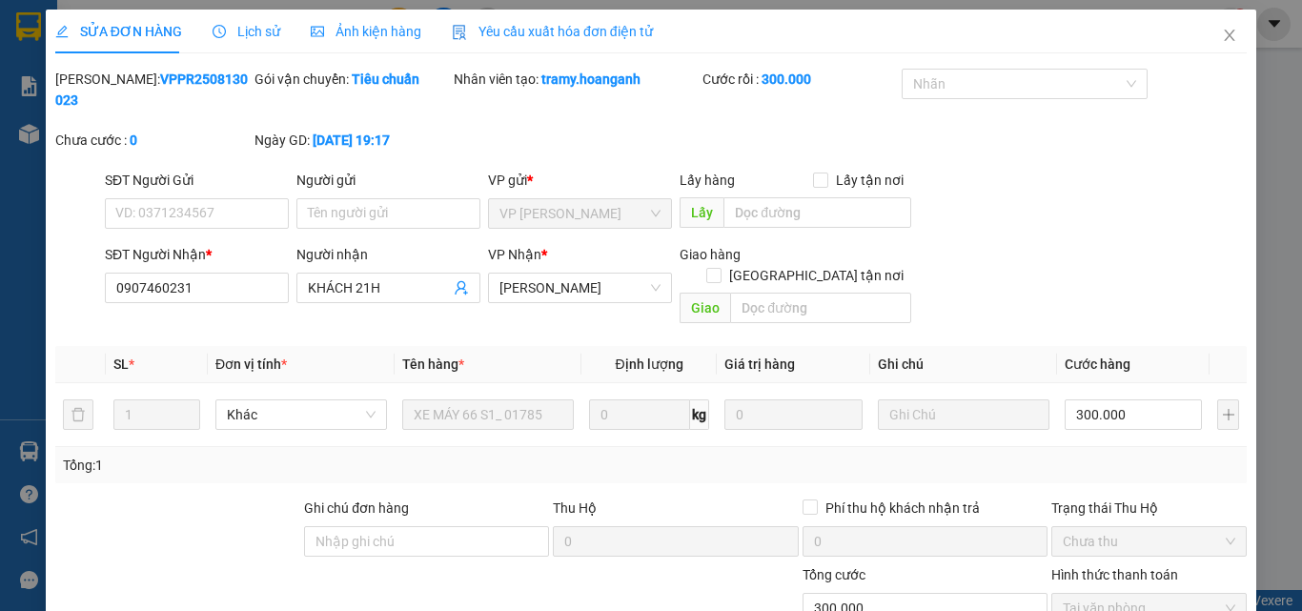
scroll to position [157, 0]
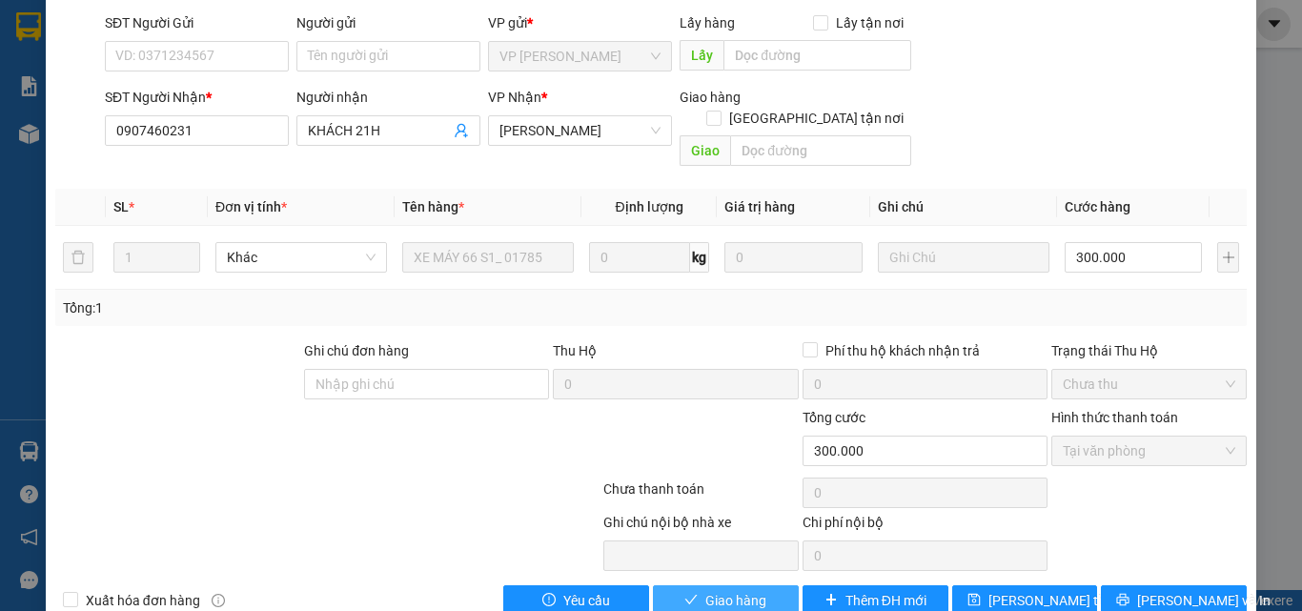
click at [722, 590] on span "Giao hàng" at bounding box center [735, 600] width 61 height 21
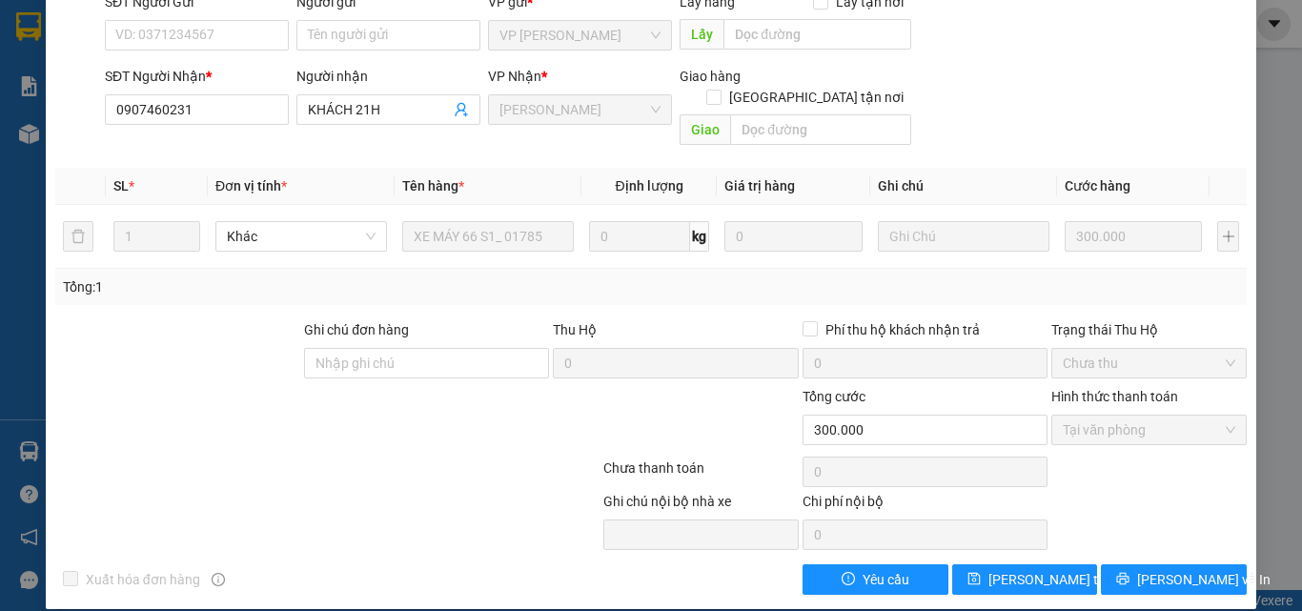
scroll to position [0, 0]
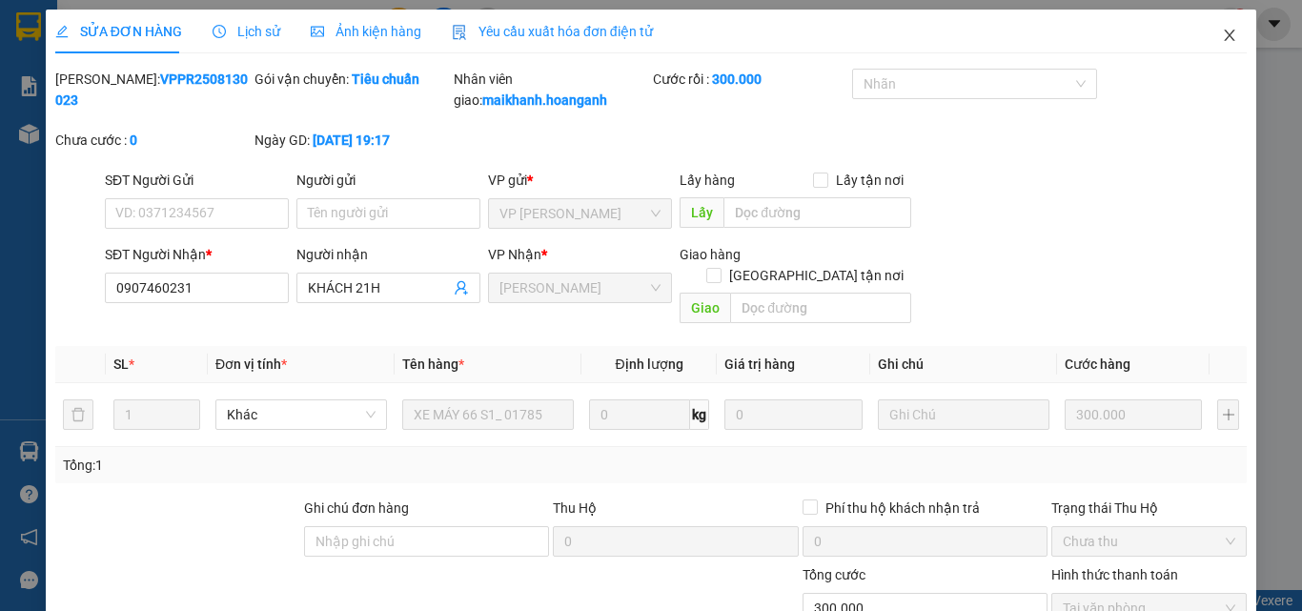
click at [1222, 31] on icon "close" at bounding box center [1229, 35] width 15 height 15
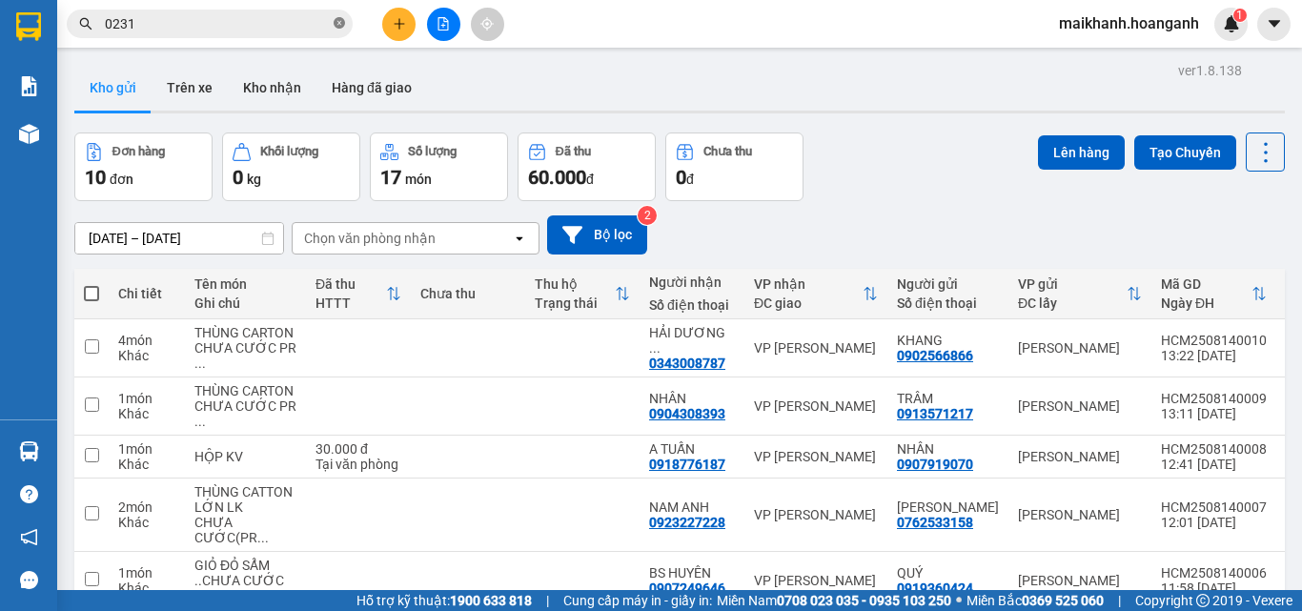
click at [339, 24] on icon "close-circle" at bounding box center [339, 22] width 11 height 11
click at [318, 25] on input "text" at bounding box center [217, 23] width 225 height 21
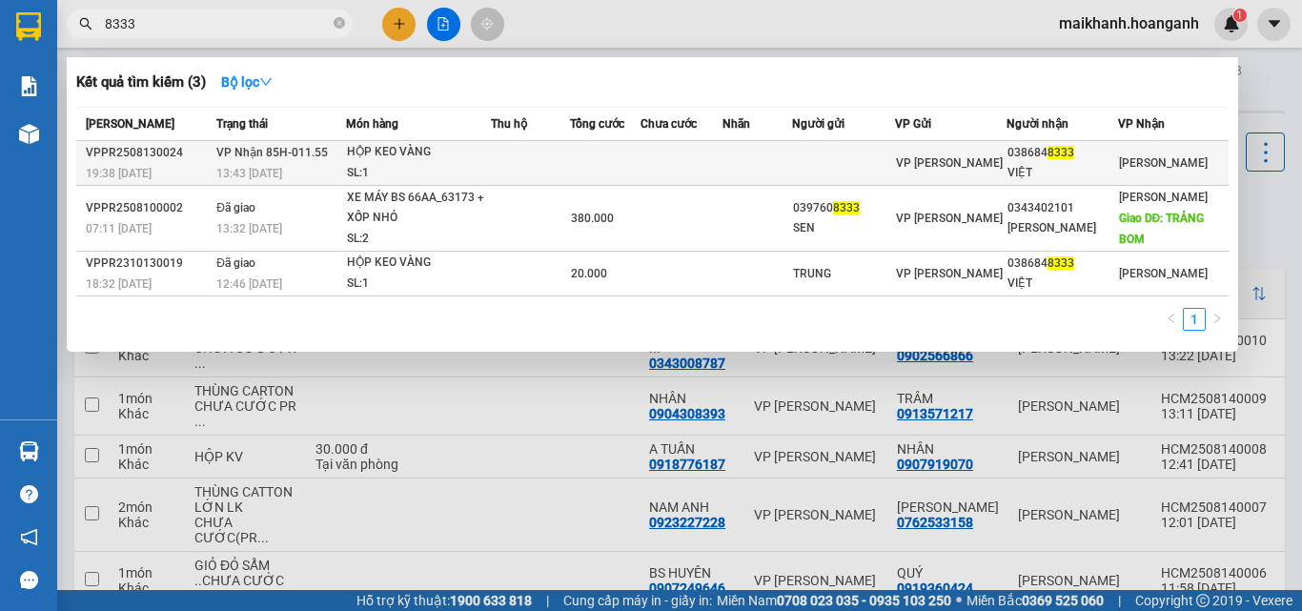
type input "8333"
click at [390, 153] on div "HỘP KEO VÀNG" at bounding box center [418, 152] width 143 height 21
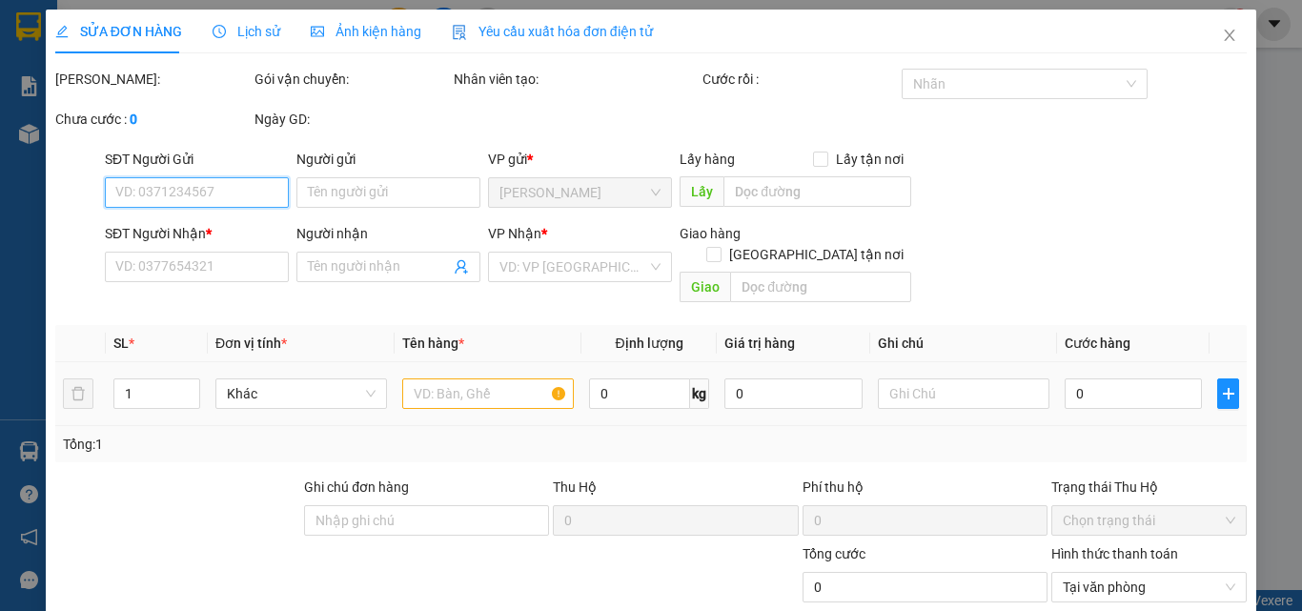
type input "0386848333"
type input "VIỆT"
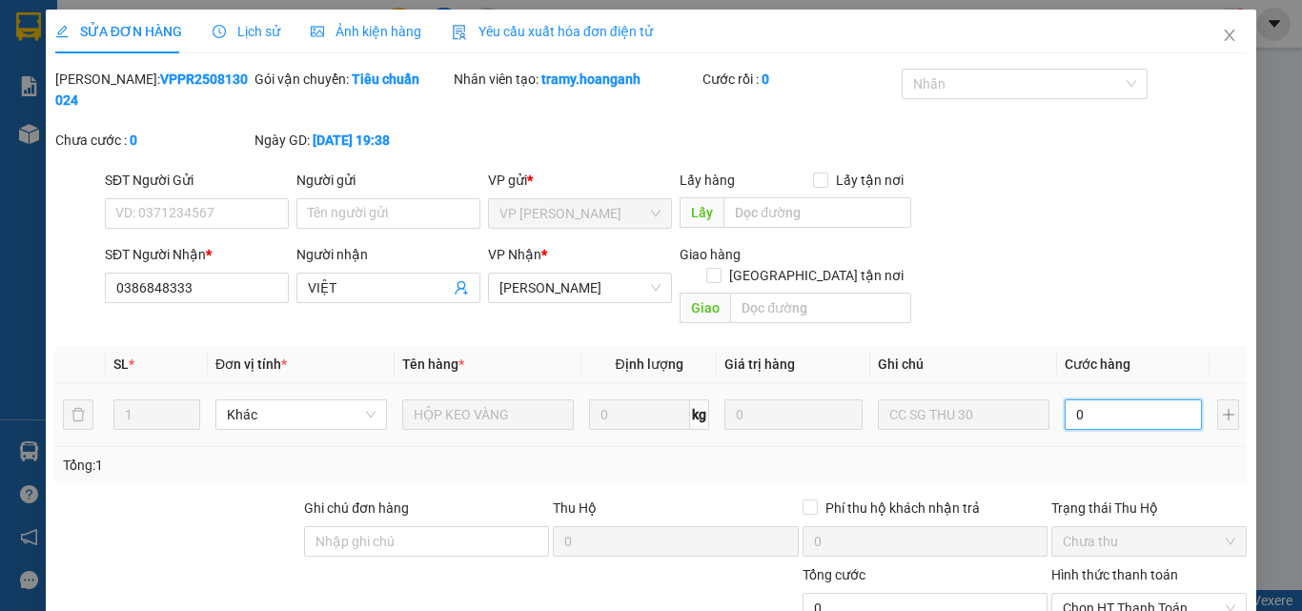
click at [1093, 399] on input "0" at bounding box center [1133, 414] width 137 height 31
type input "3"
type input "30"
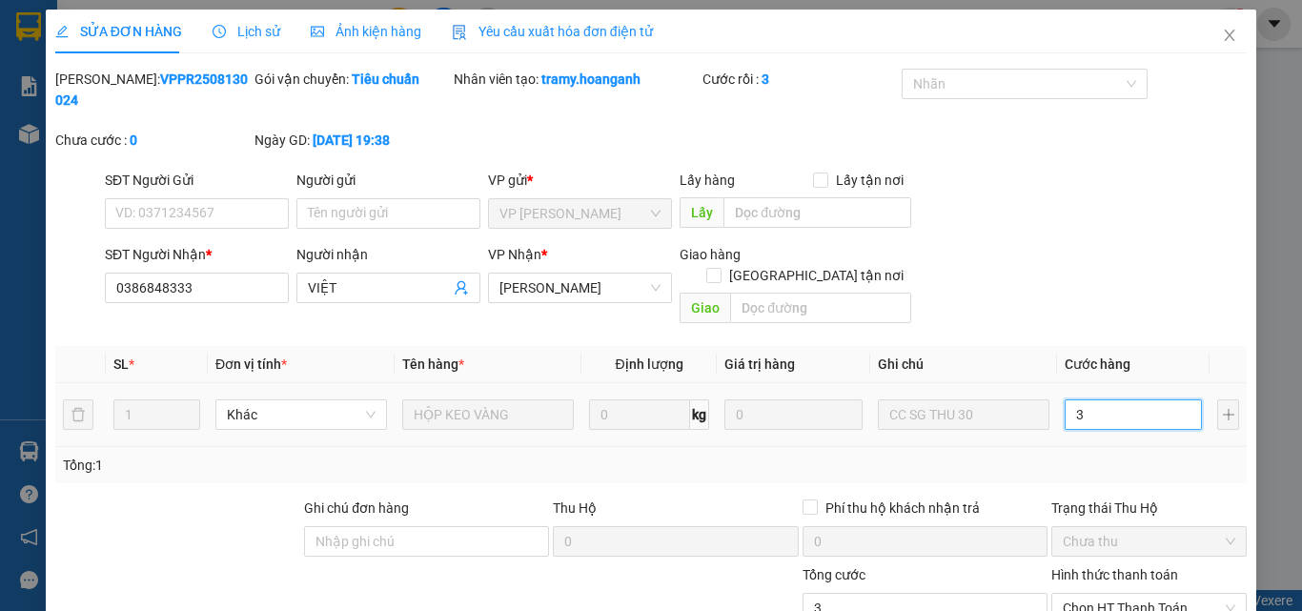
type input "30"
type input "30.000"
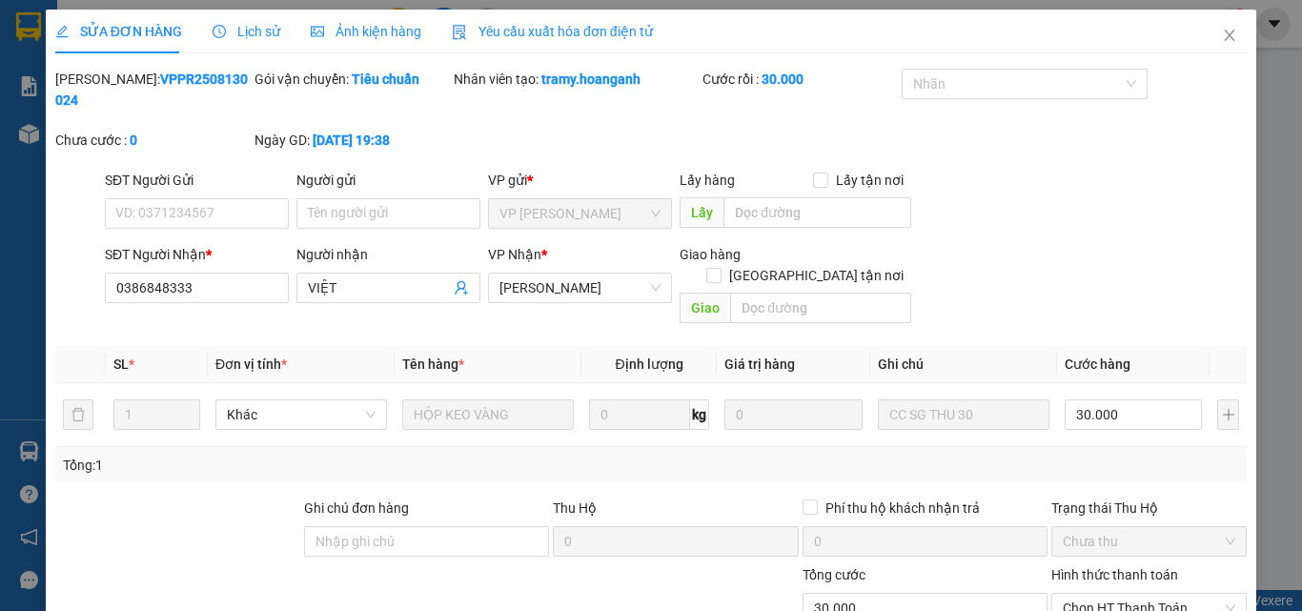
scroll to position [157, 0]
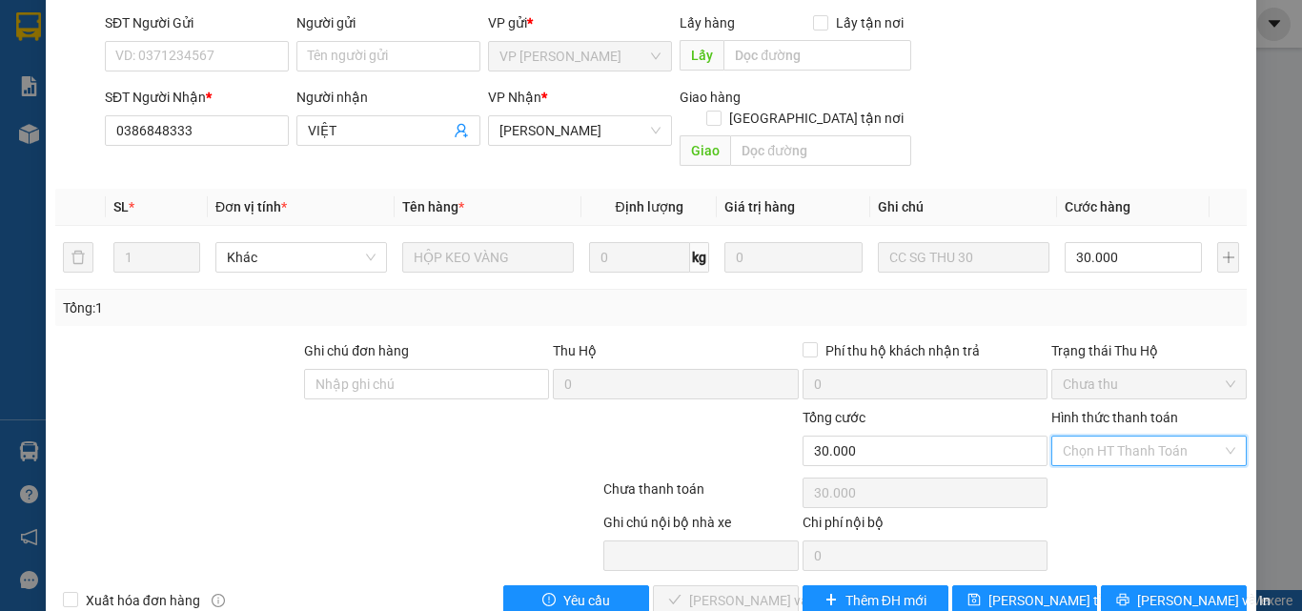
click at [1163, 437] on input "Hình thức thanh toán" at bounding box center [1142, 451] width 159 height 29
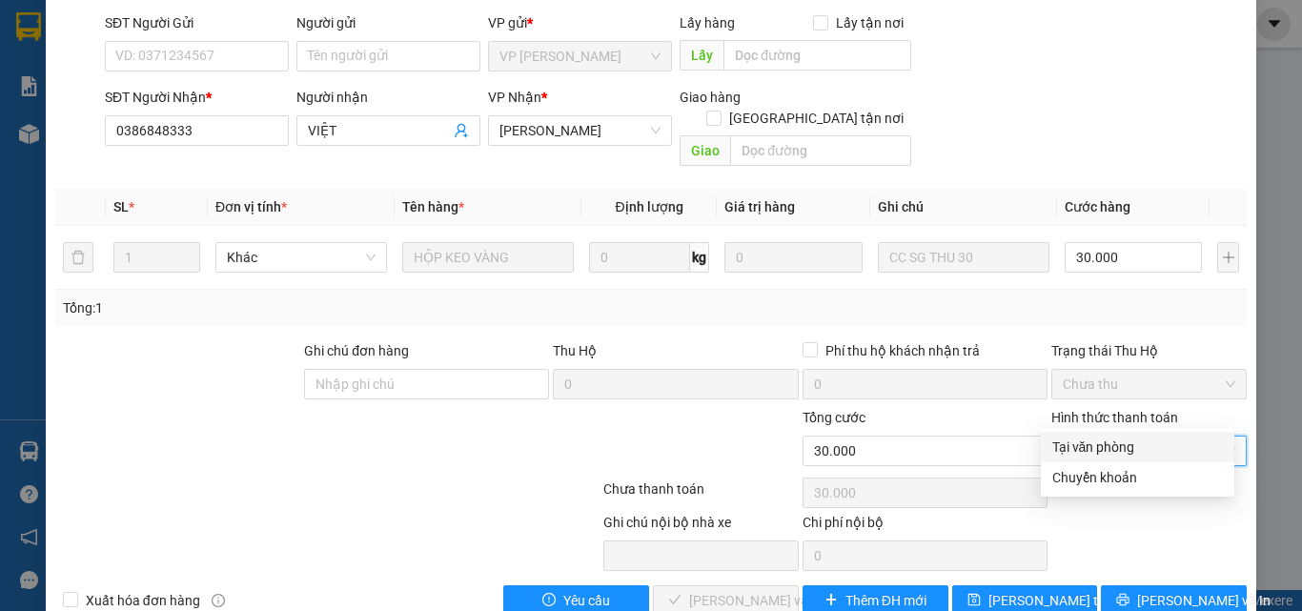
click at [1131, 444] on div "Tại văn phòng" at bounding box center [1137, 447] width 171 height 21
type input "0"
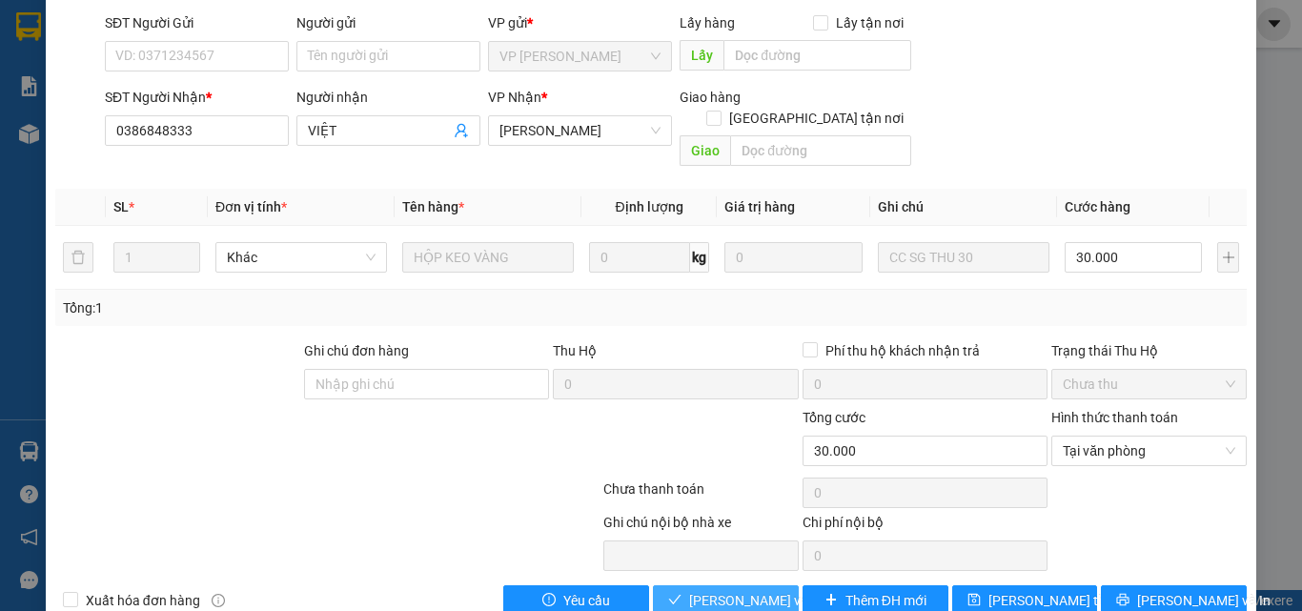
click at [758, 590] on span "[PERSON_NAME] và Giao hàng" at bounding box center [780, 600] width 183 height 21
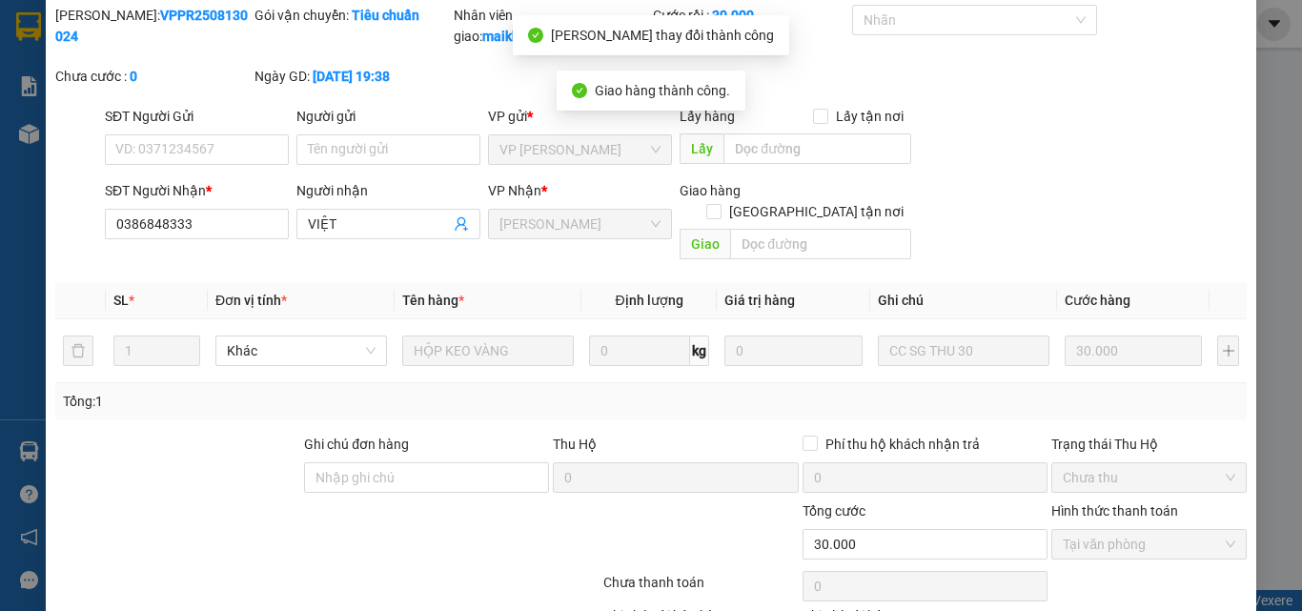
scroll to position [0, 0]
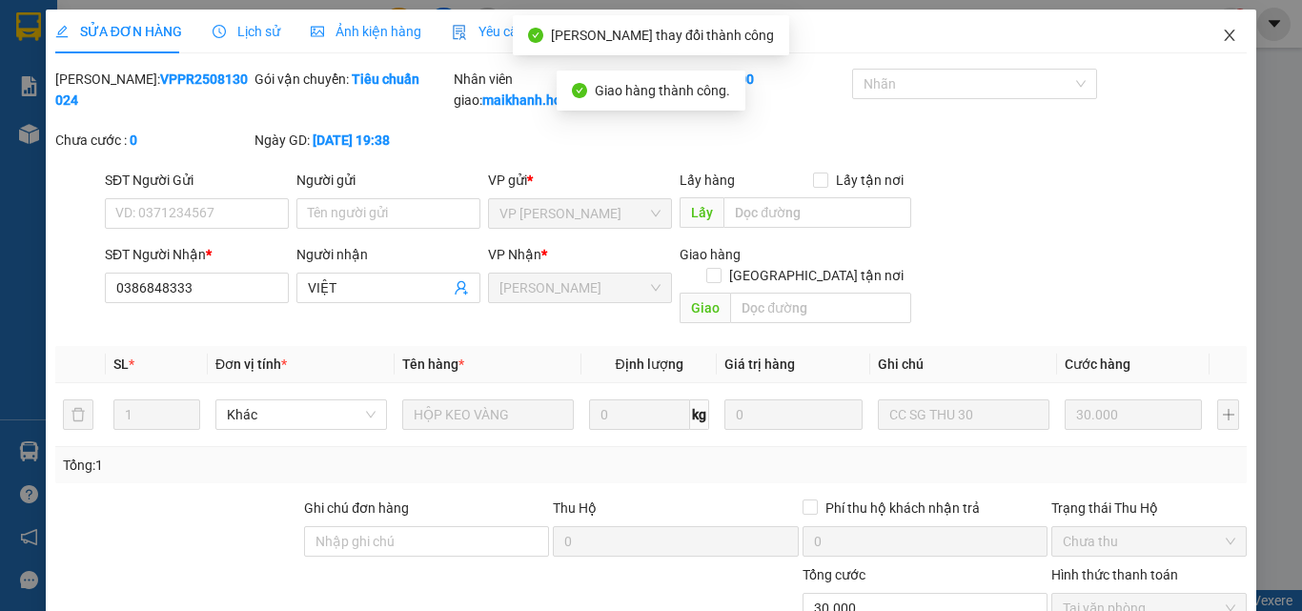
click at [1222, 37] on icon "close" at bounding box center [1229, 35] width 15 height 15
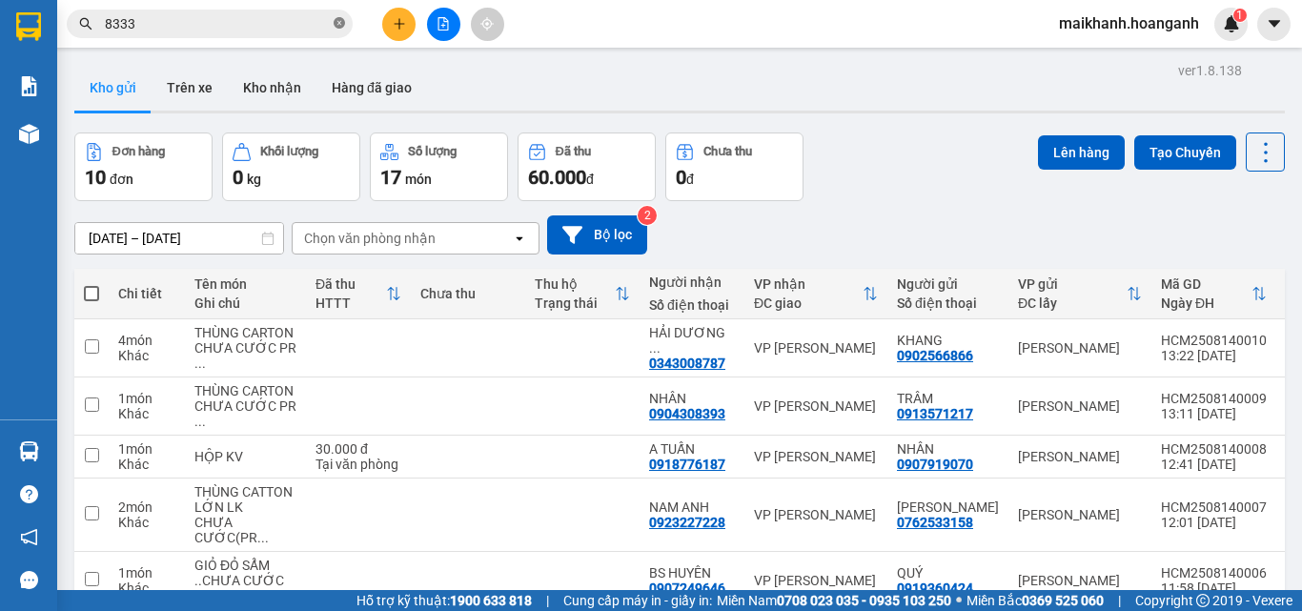
click at [340, 23] on icon "close-circle" at bounding box center [339, 22] width 11 height 11
click at [312, 24] on input "text" at bounding box center [217, 23] width 225 height 21
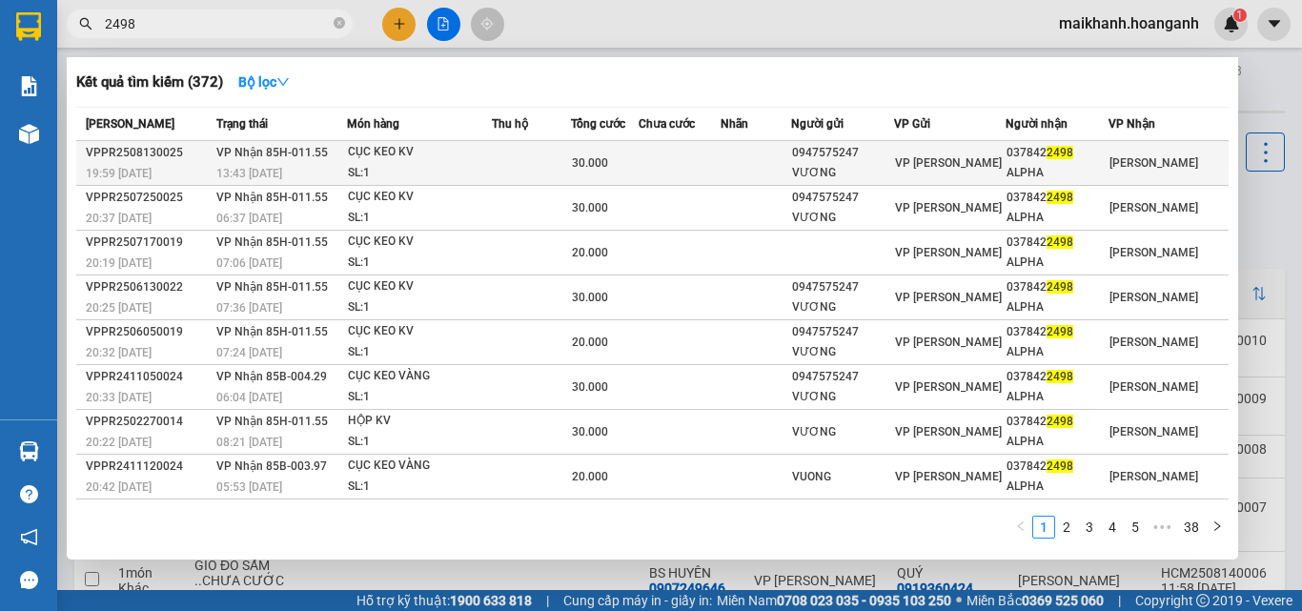
type input "2498"
click at [390, 153] on div "CỤC KEO KV" at bounding box center [419, 152] width 143 height 21
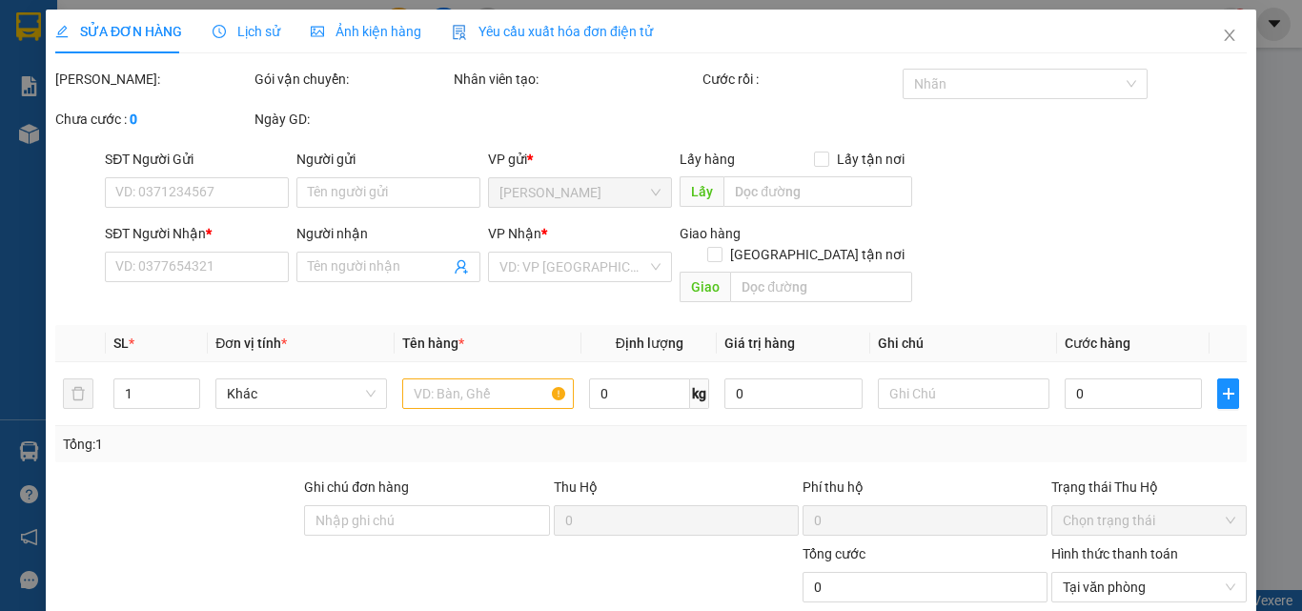
type input "0947575247"
type input "VƯƠNG"
type input "0378422498"
type input "ALPHA"
type input "30.000"
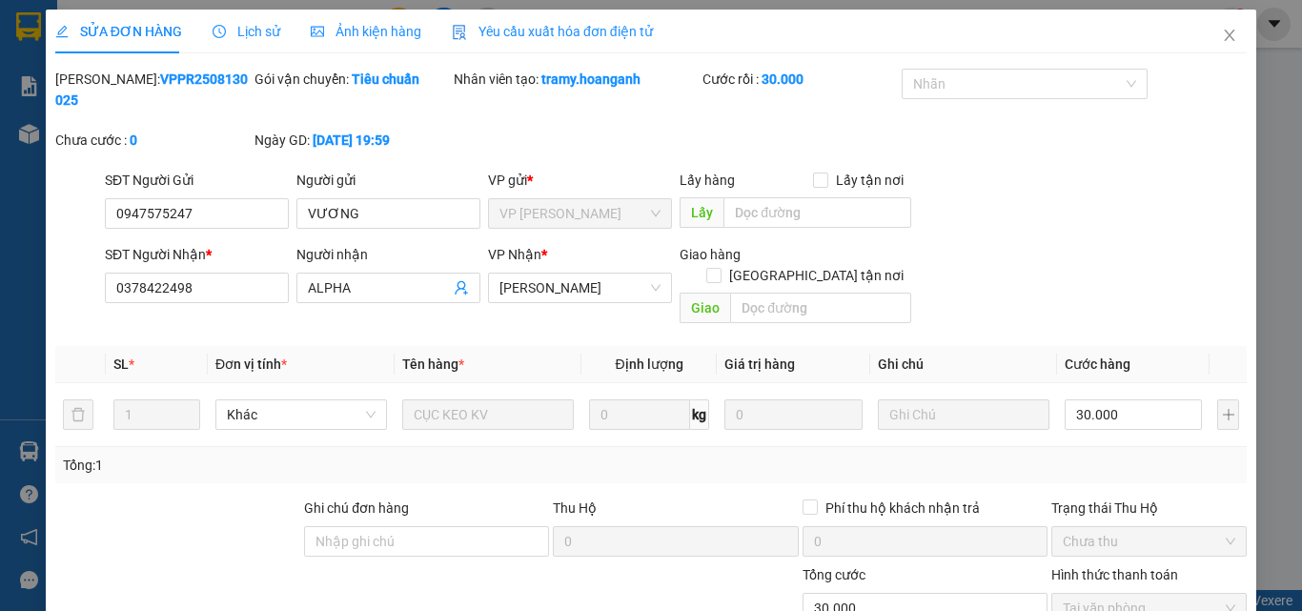
scroll to position [157, 0]
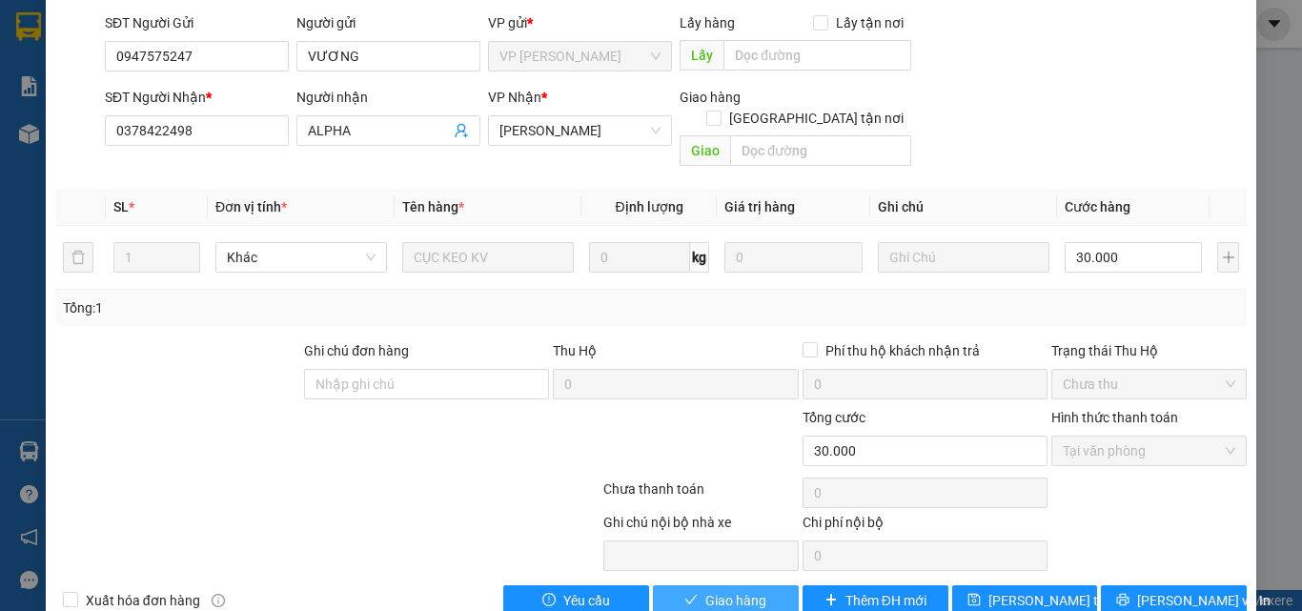
click at [750, 590] on span "Giao hàng" at bounding box center [735, 600] width 61 height 21
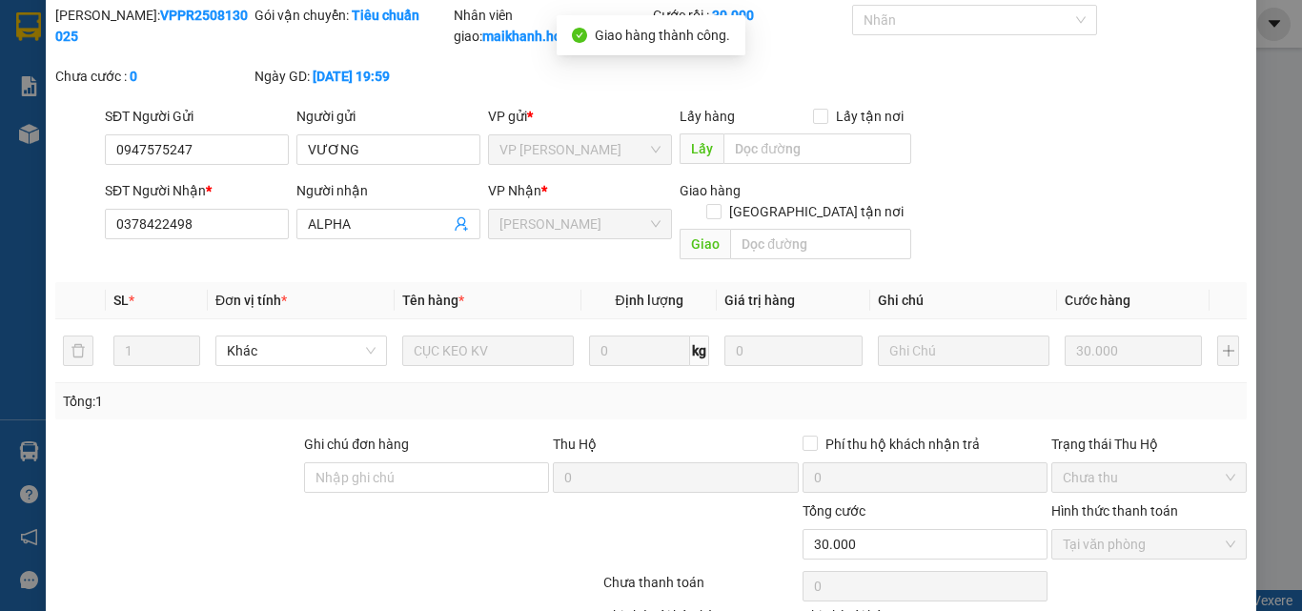
scroll to position [0, 0]
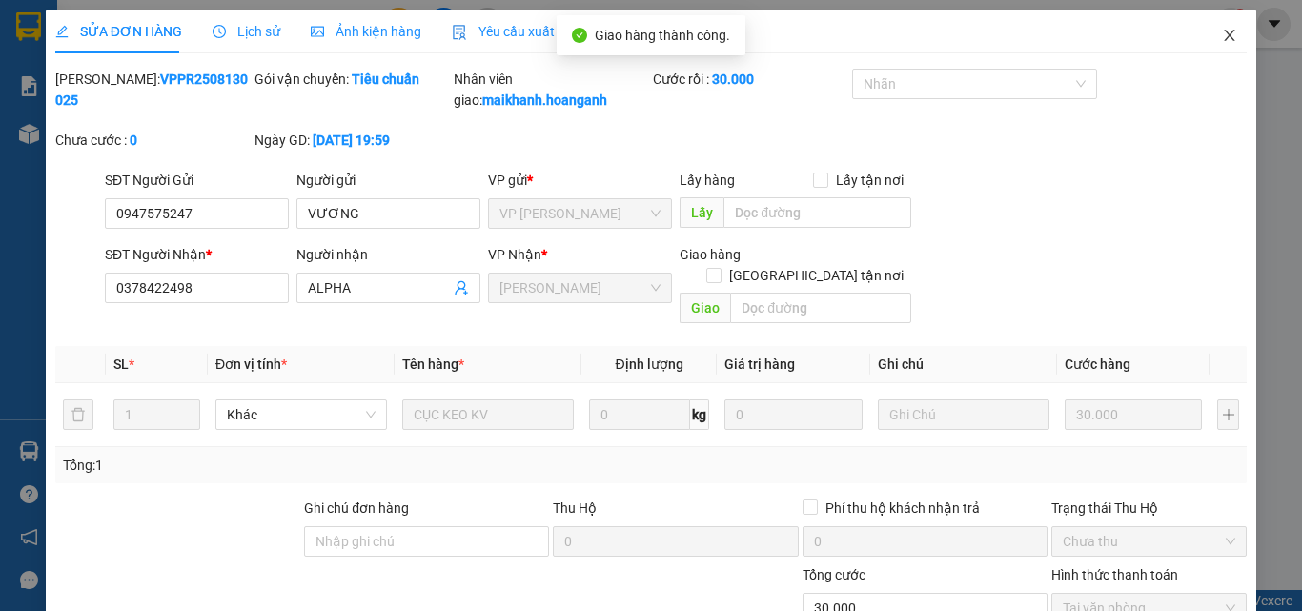
click at [1222, 31] on icon "close" at bounding box center [1229, 35] width 15 height 15
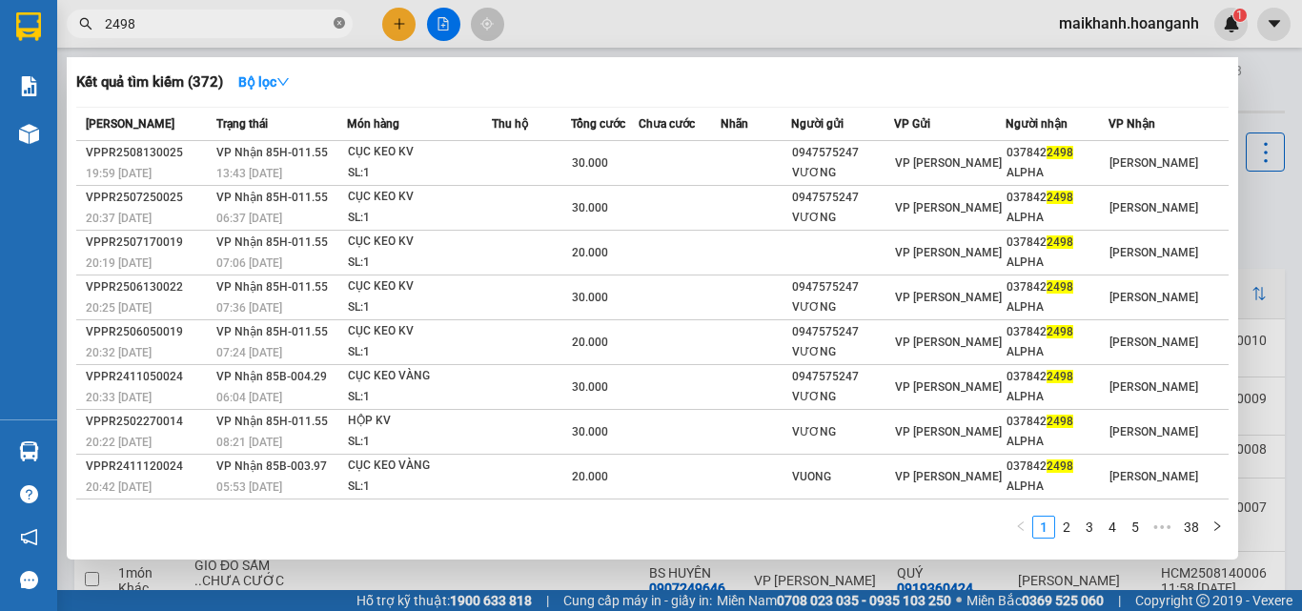
click at [340, 27] on icon "close-circle" at bounding box center [339, 22] width 11 height 11
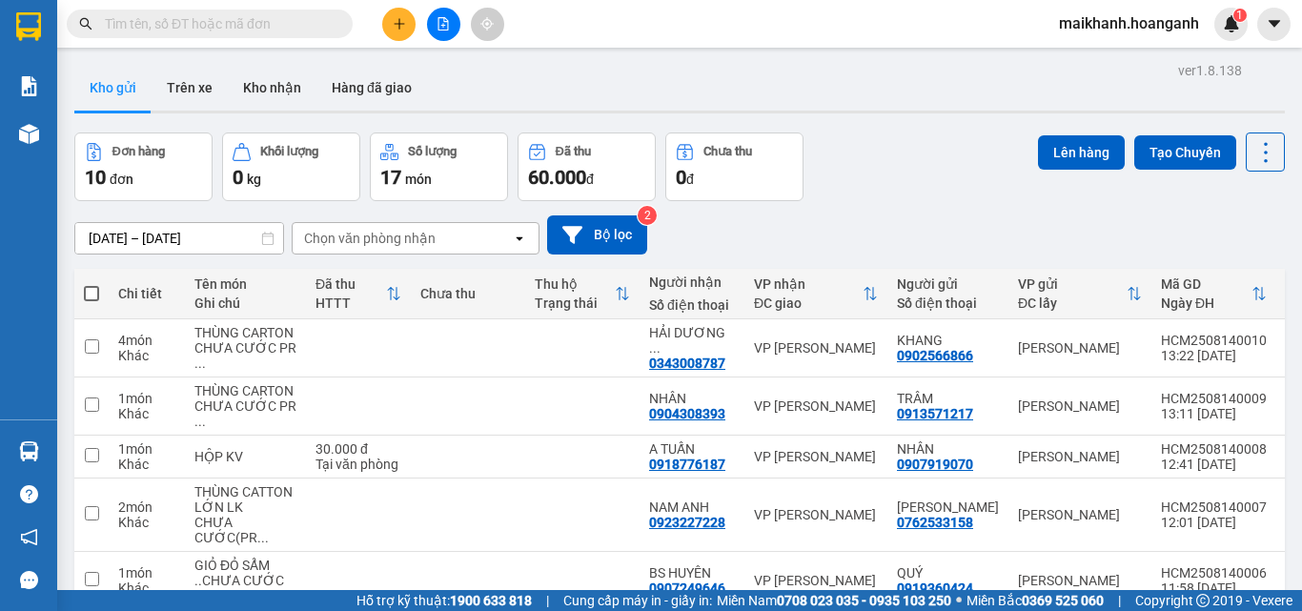
click at [313, 31] on input "text" at bounding box center [217, 23] width 225 height 21
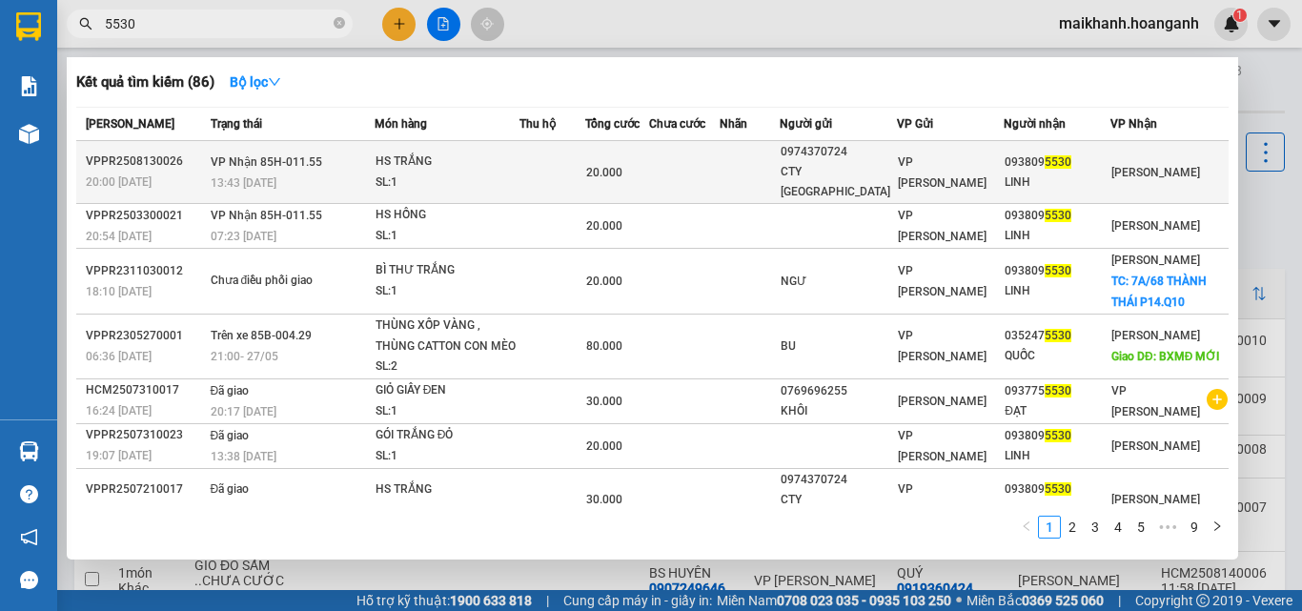
type input "5530"
click at [401, 156] on div "HS TRẮNG" at bounding box center [447, 162] width 143 height 21
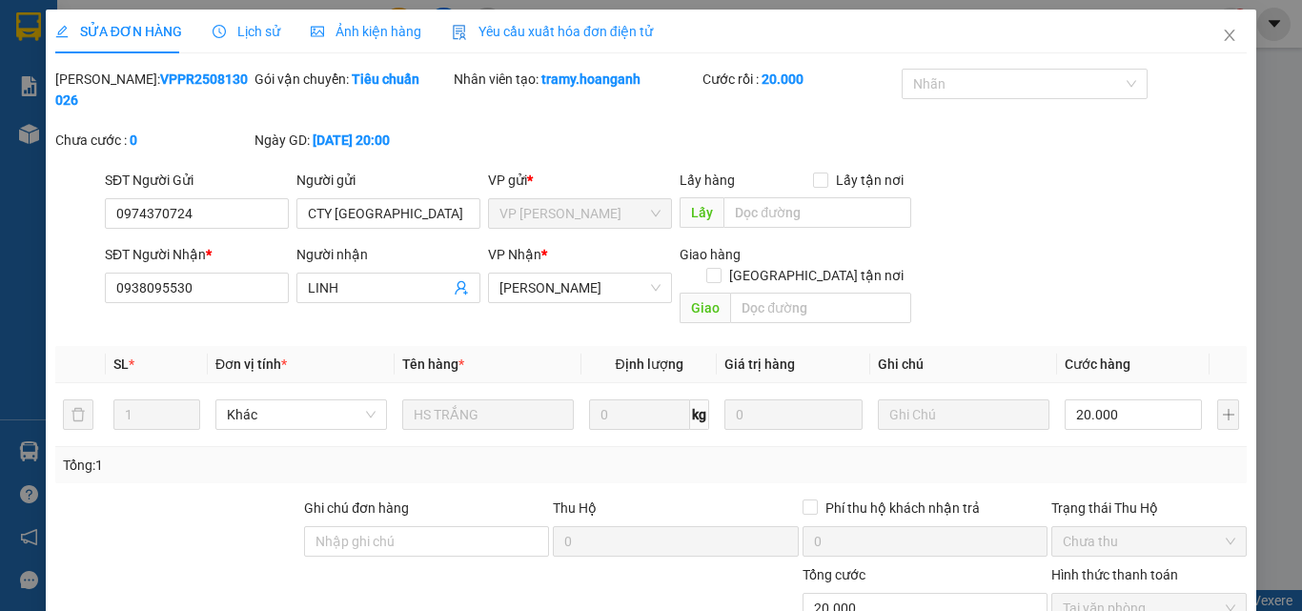
scroll to position [157, 0]
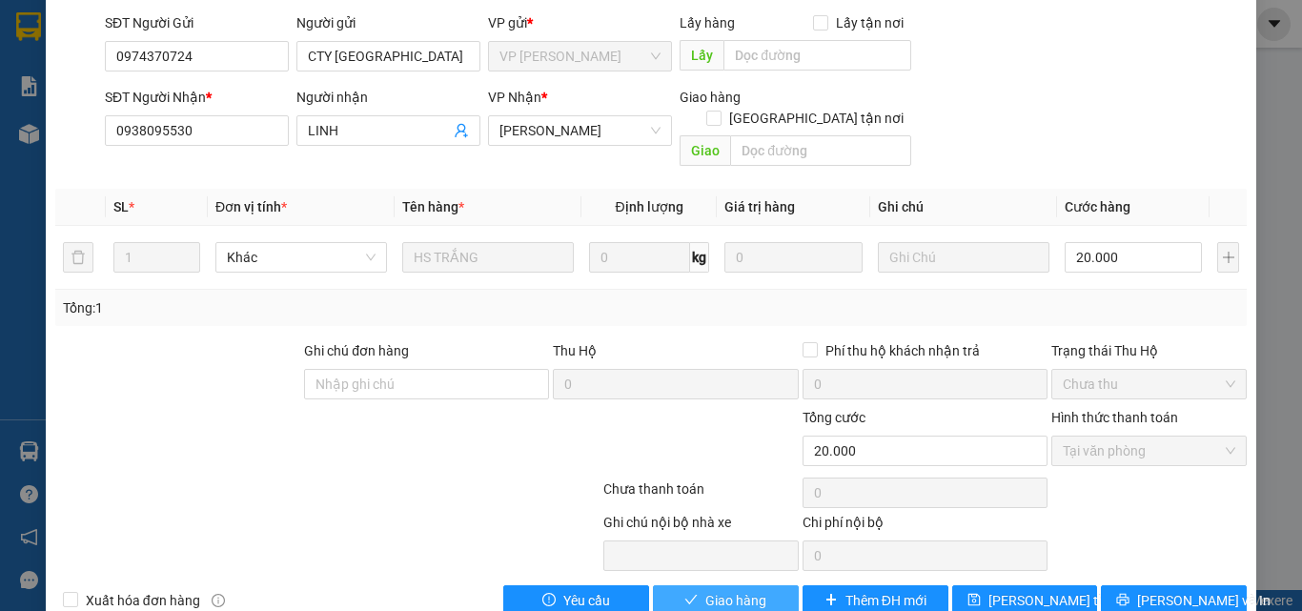
click at [743, 590] on span "Giao hàng" at bounding box center [735, 600] width 61 height 21
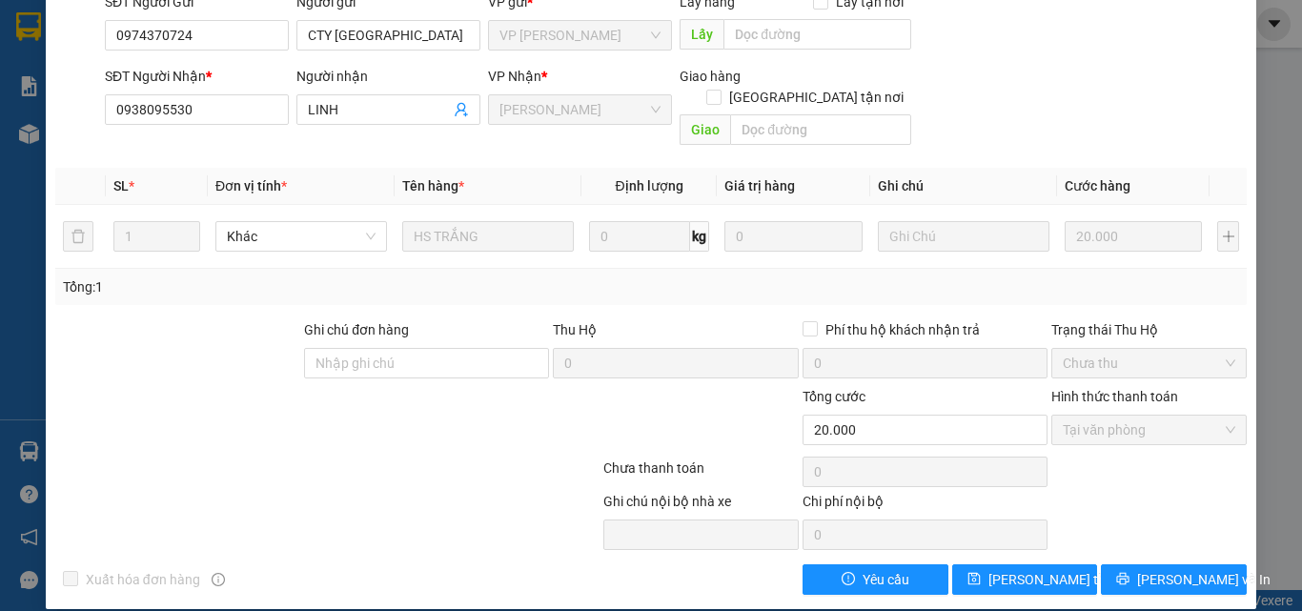
scroll to position [0, 0]
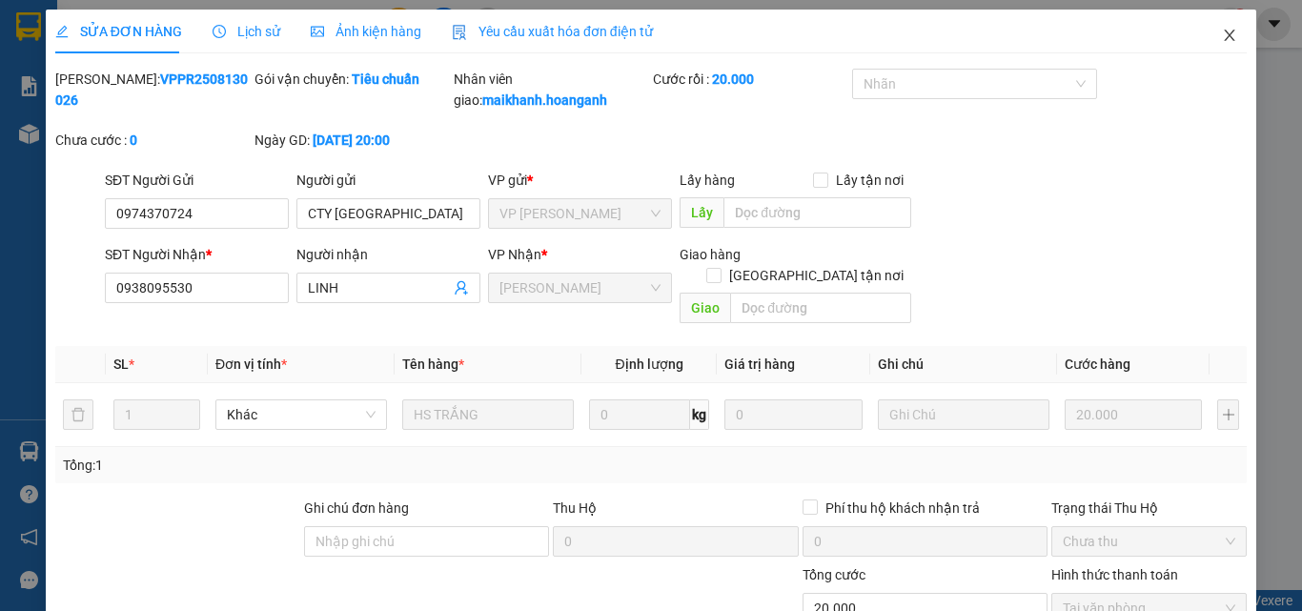
click at [1225, 35] on icon "close" at bounding box center [1230, 35] width 10 height 11
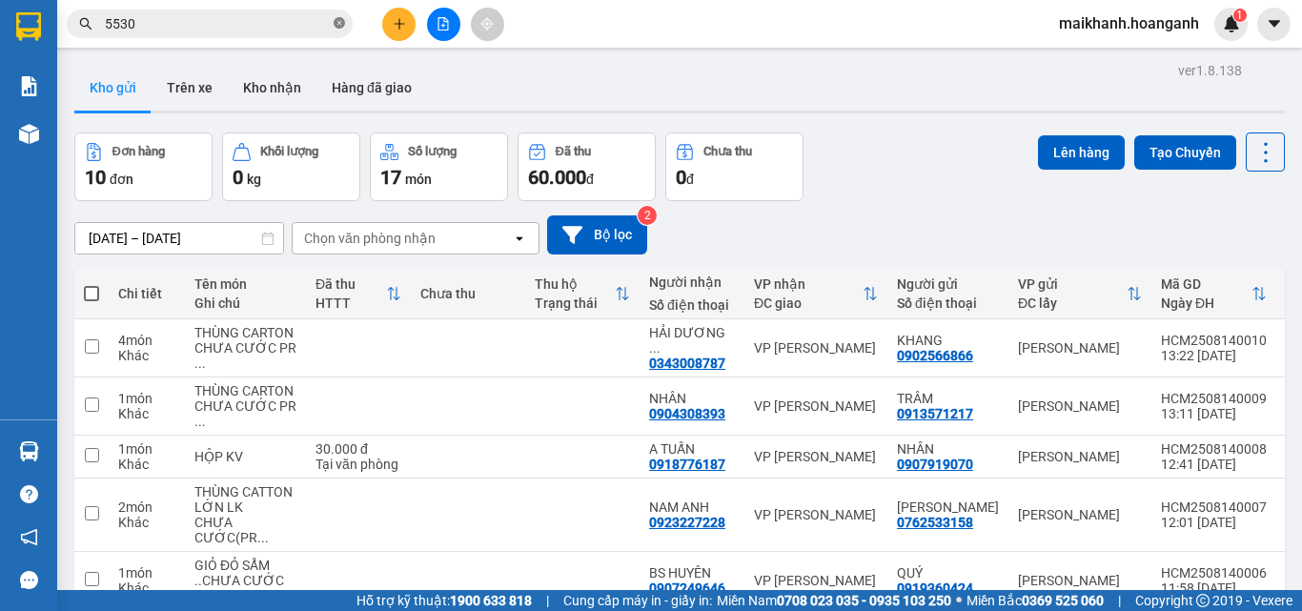
click at [338, 19] on icon "close-circle" at bounding box center [339, 22] width 11 height 11
click at [301, 33] on input "text" at bounding box center [217, 23] width 225 height 21
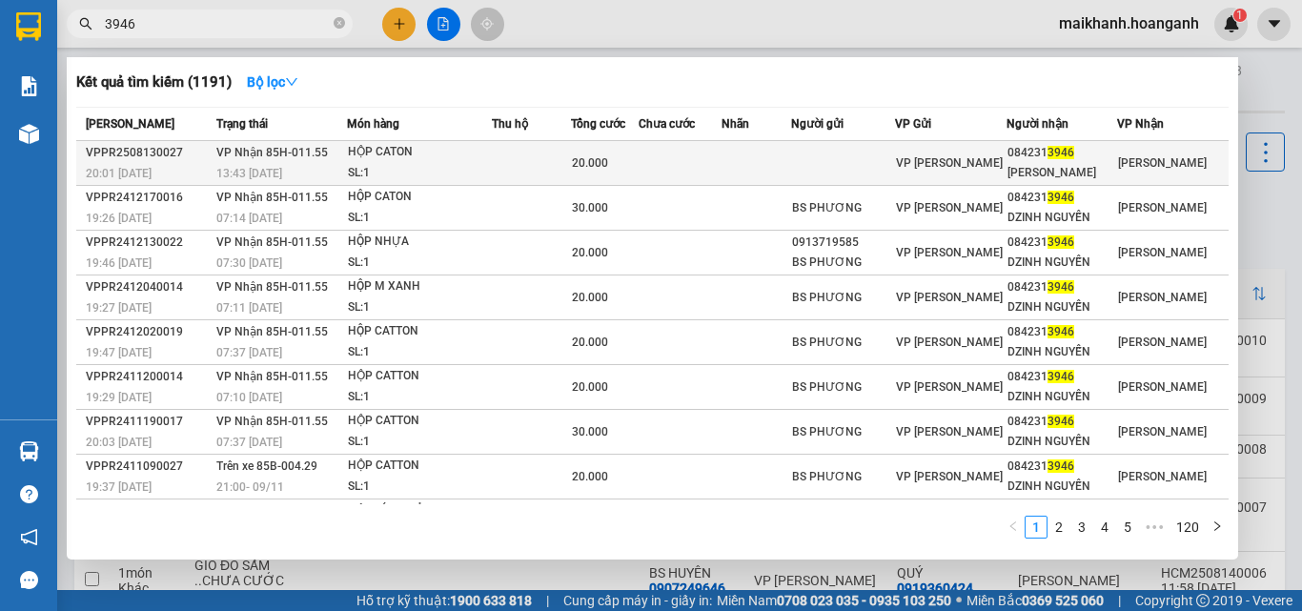
type input "3946"
click at [419, 145] on div "HỘP CATON" at bounding box center [419, 152] width 143 height 21
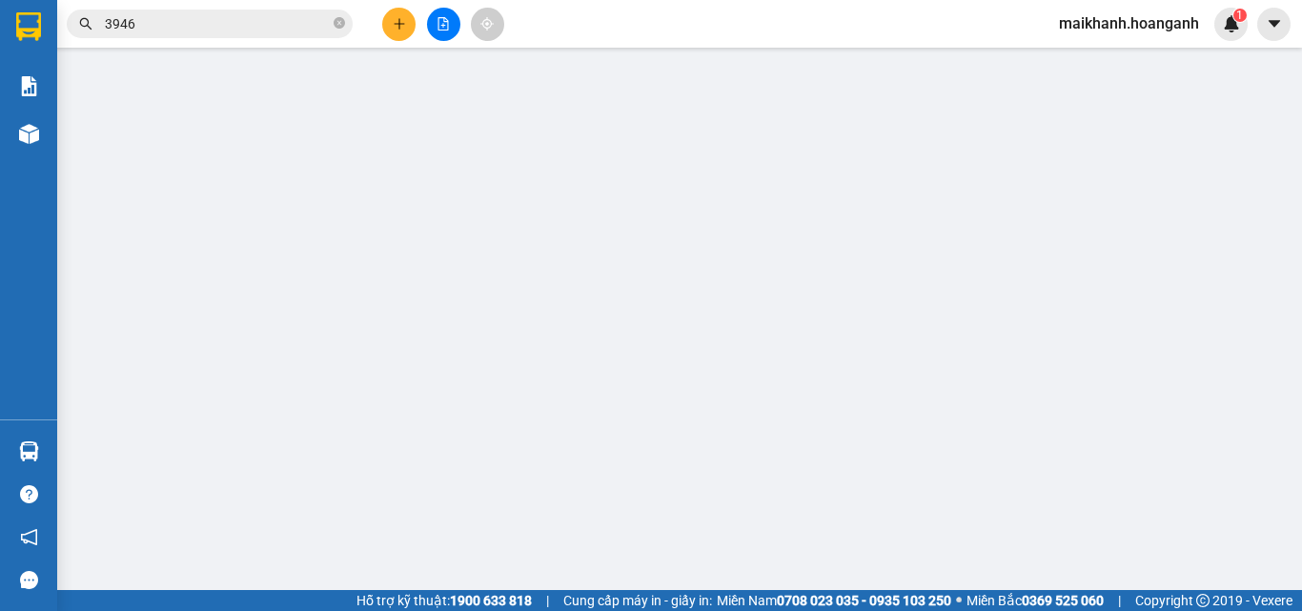
type input "0842313946"
type input "[PERSON_NAME]"
type input "20.000"
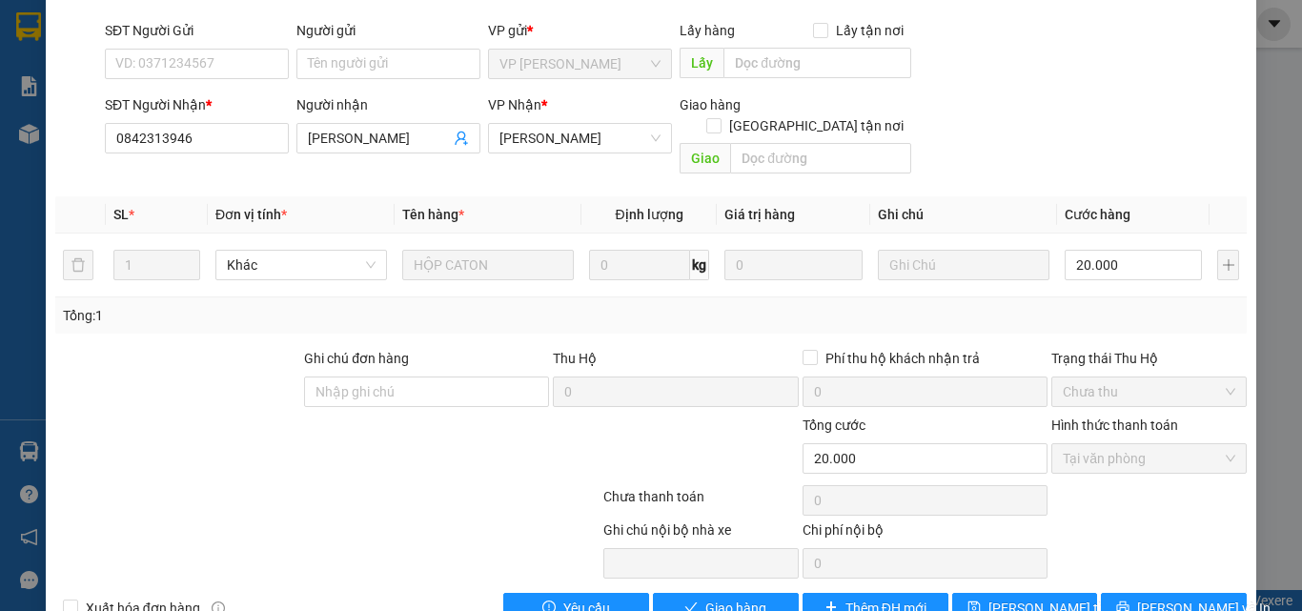
scroll to position [157, 0]
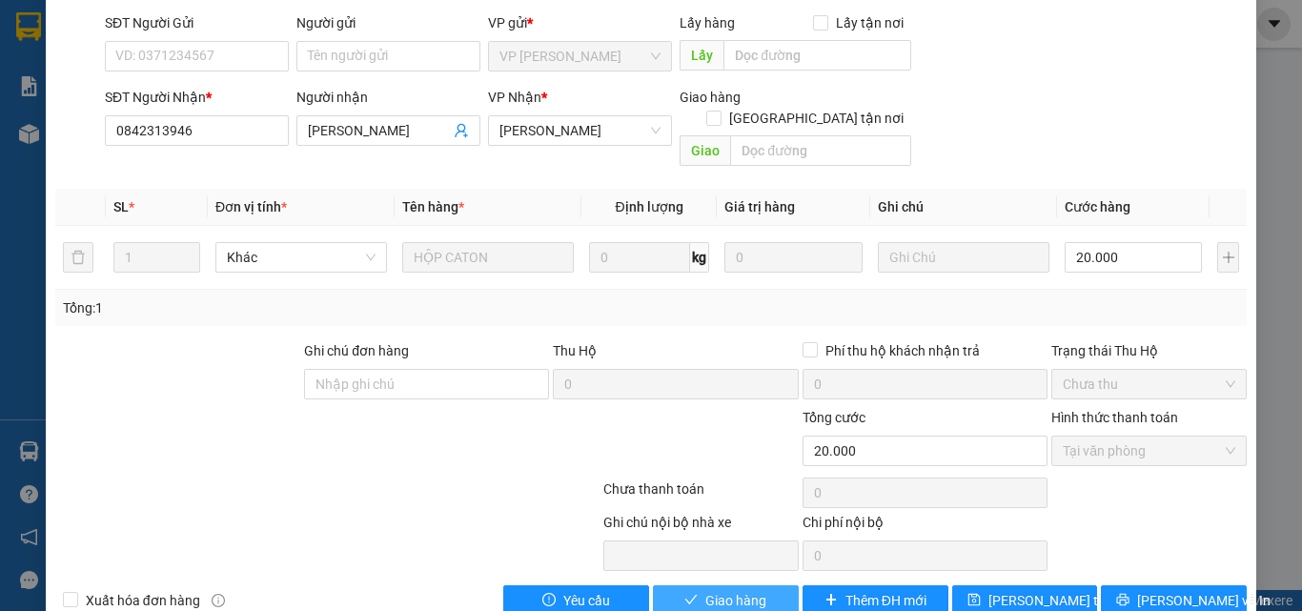
click at [748, 590] on span "Giao hàng" at bounding box center [735, 600] width 61 height 21
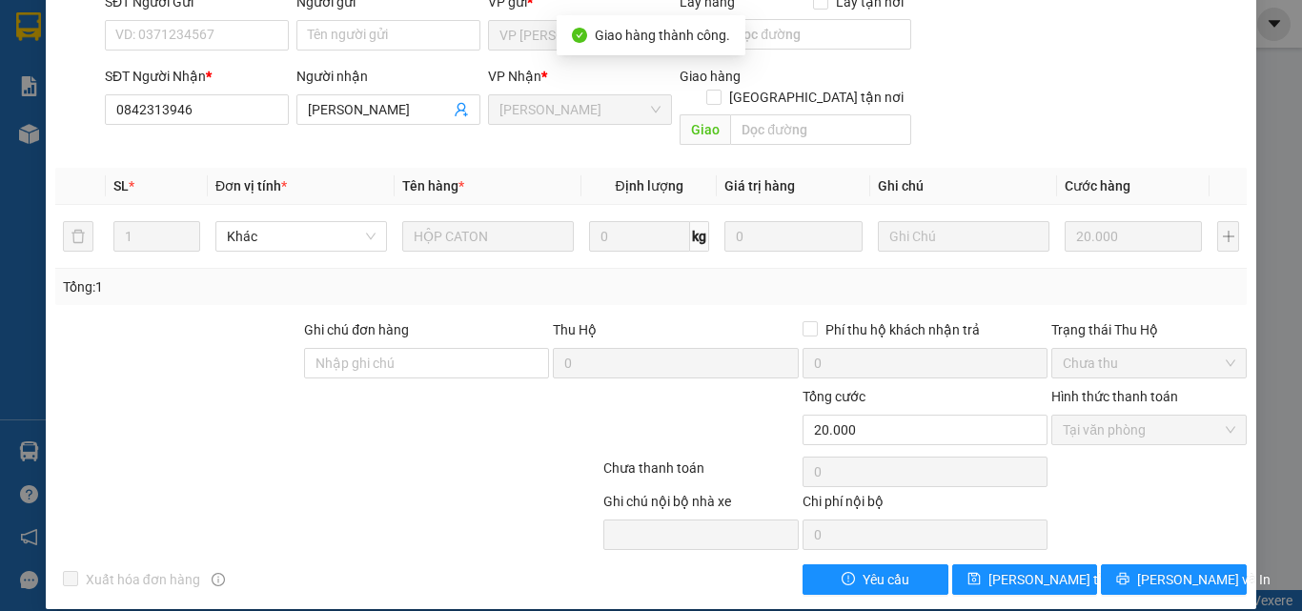
scroll to position [0, 0]
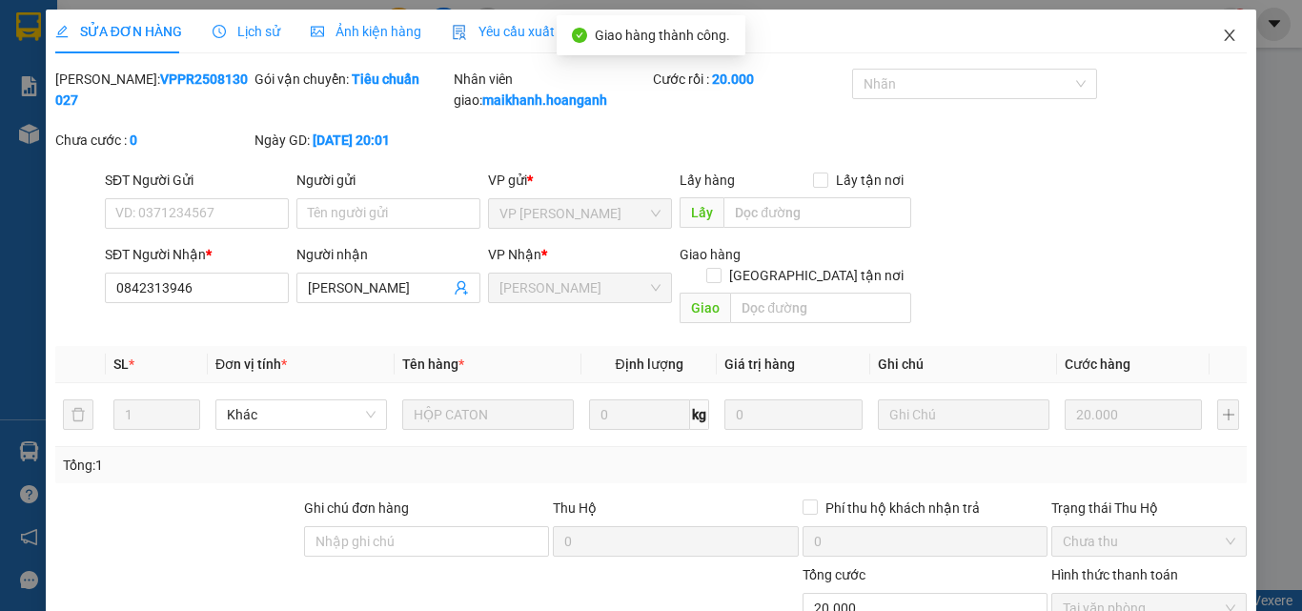
click at [1222, 32] on icon "close" at bounding box center [1229, 35] width 15 height 15
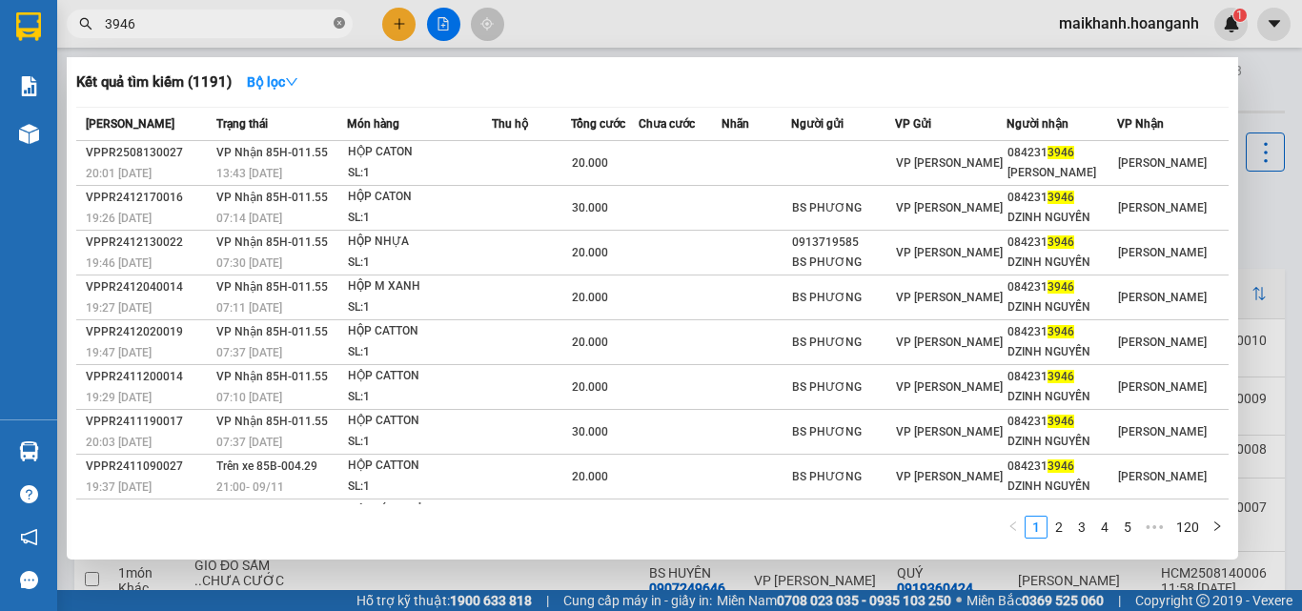
click at [336, 22] on icon "close-circle" at bounding box center [339, 22] width 11 height 11
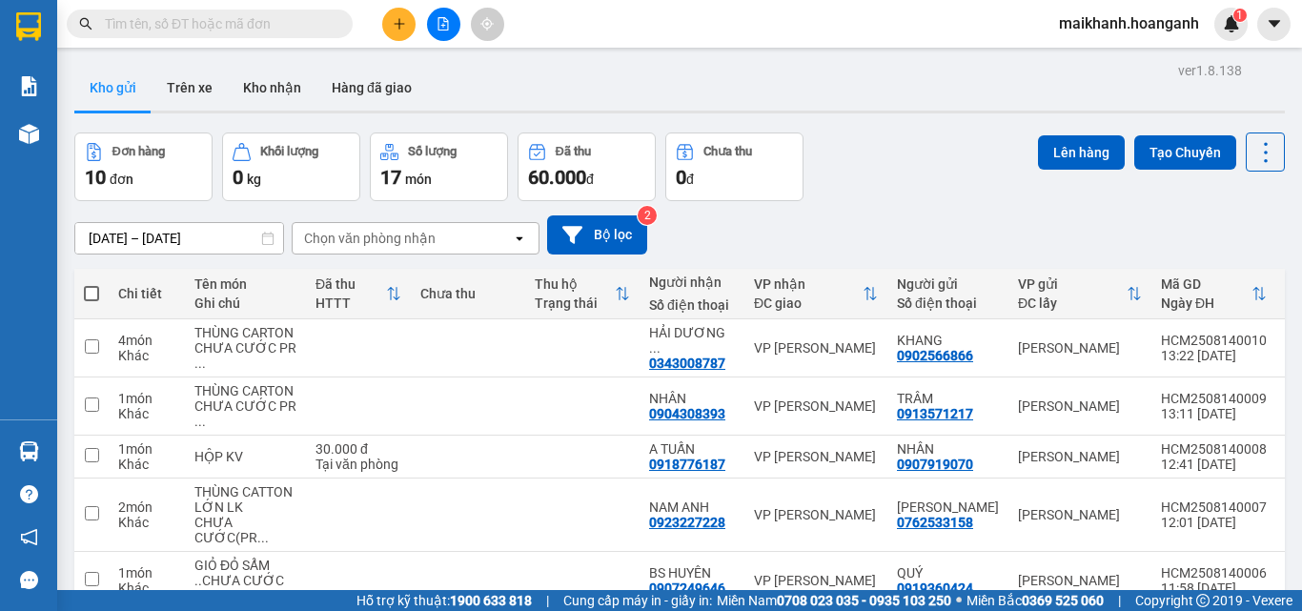
click at [297, 29] on input "text" at bounding box center [217, 23] width 225 height 21
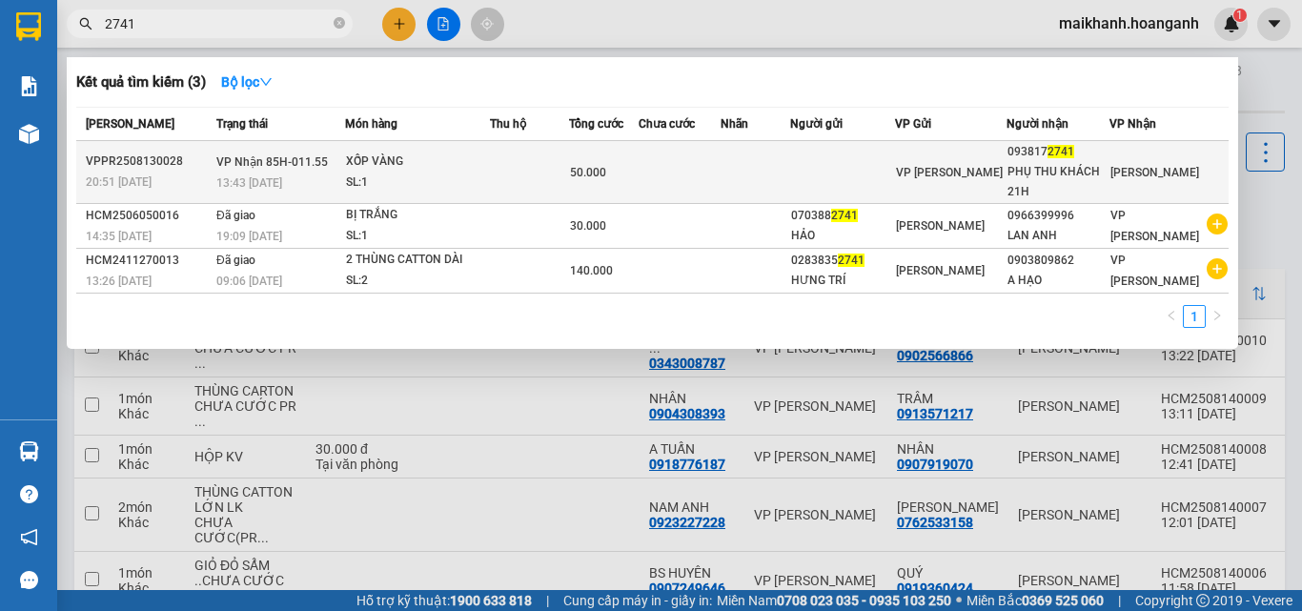
type input "2741"
click at [373, 163] on div "XỐP VÀNG" at bounding box center [417, 162] width 143 height 21
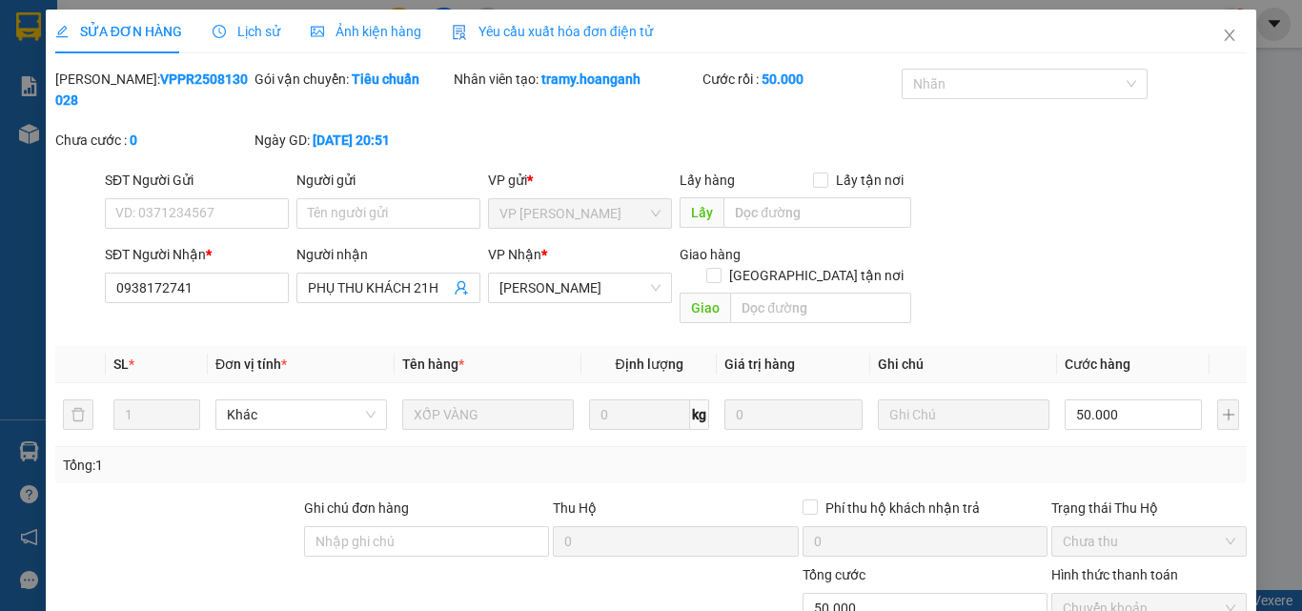
scroll to position [157, 0]
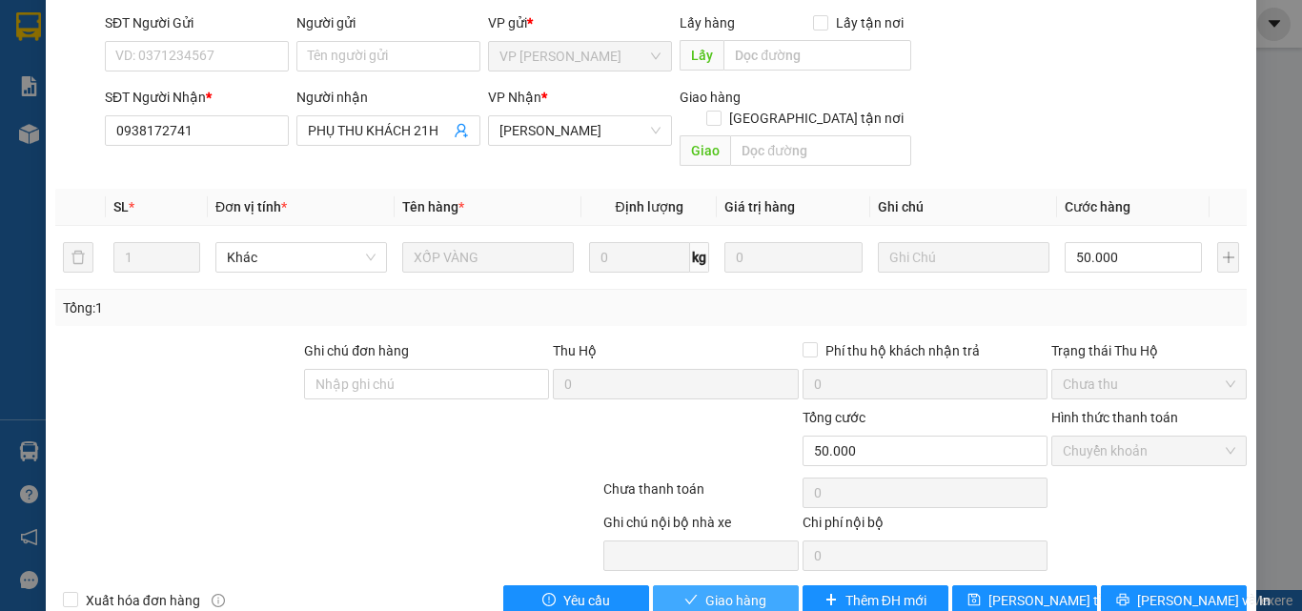
click at [705, 590] on span "Giao hàng" at bounding box center [735, 600] width 61 height 21
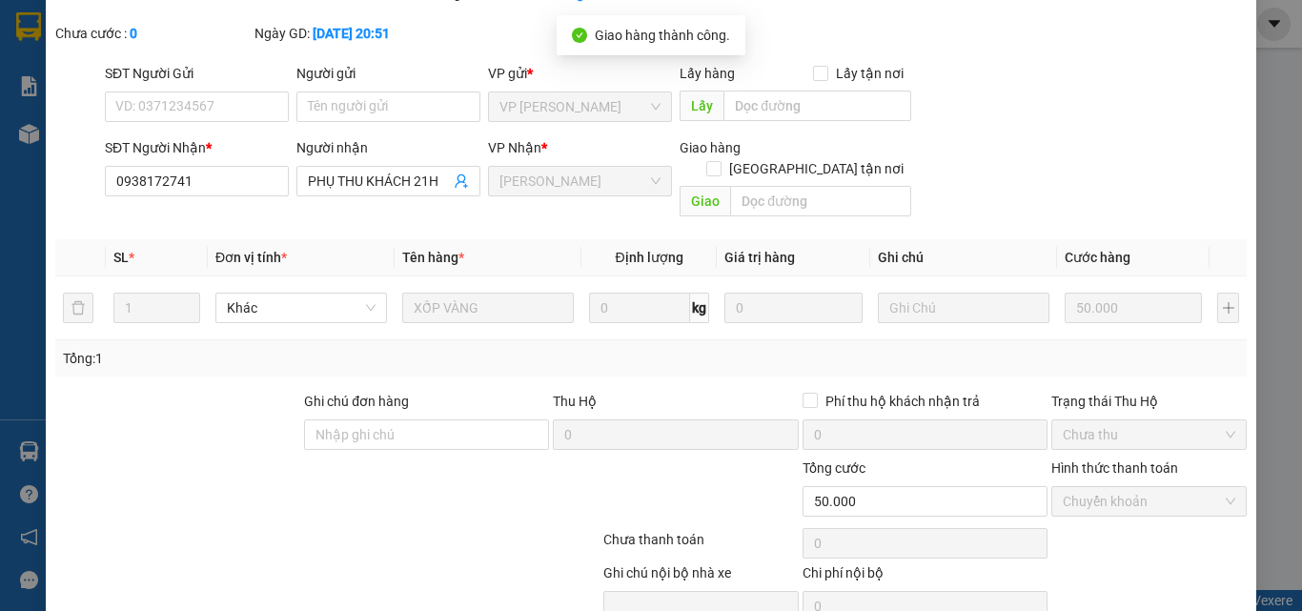
scroll to position [0, 0]
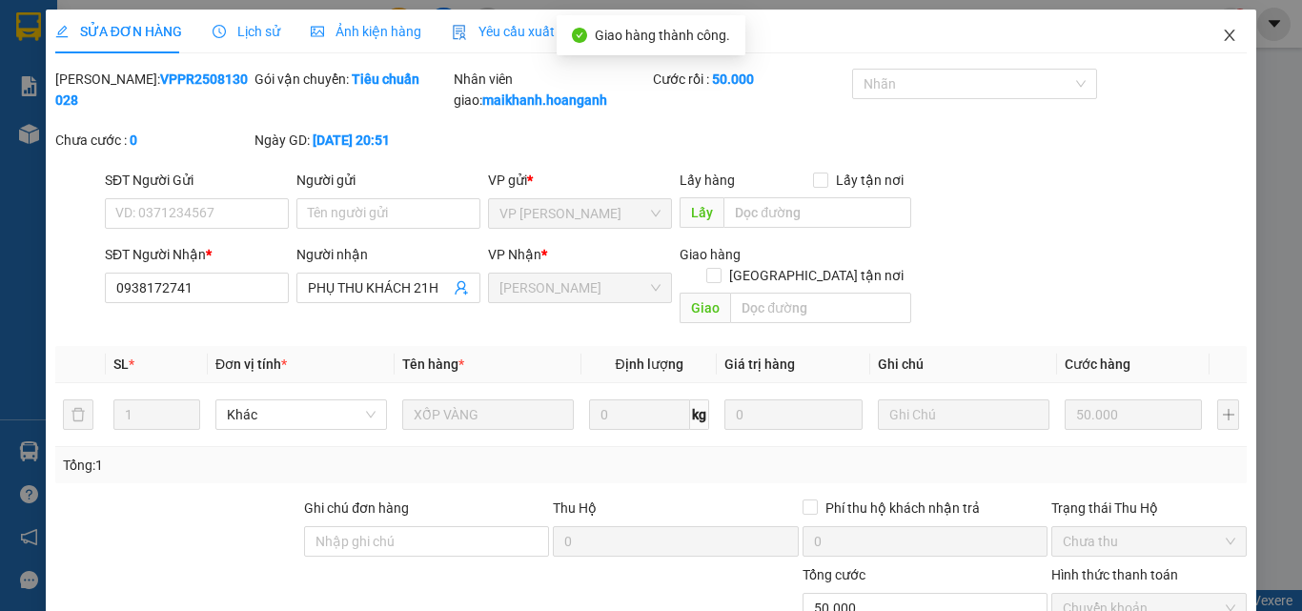
click at [1222, 34] on icon "close" at bounding box center [1229, 35] width 15 height 15
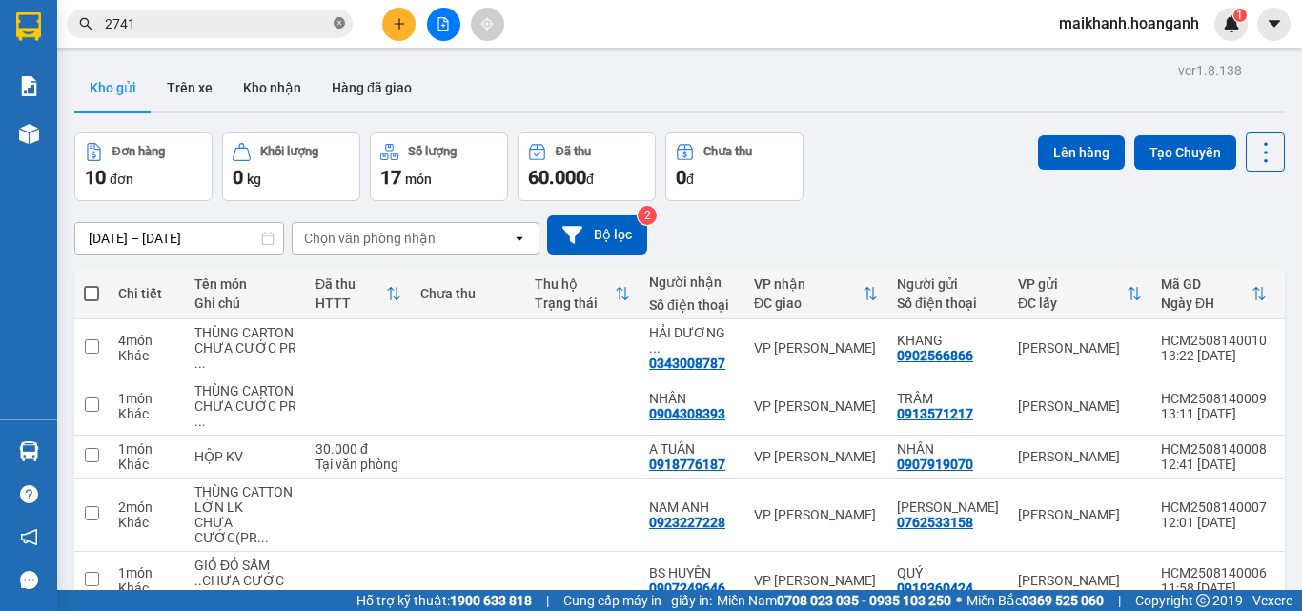
click at [337, 25] on icon "close-circle" at bounding box center [339, 22] width 11 height 11
click at [310, 23] on input "text" at bounding box center [217, 23] width 225 height 21
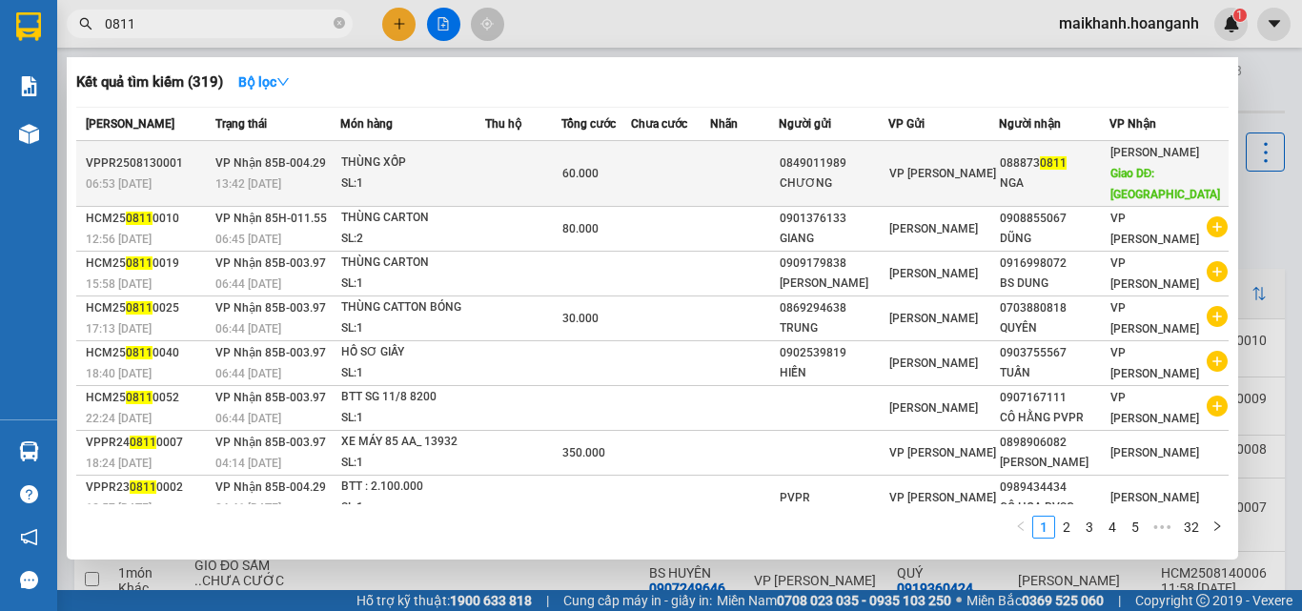
type input "0811"
click at [388, 154] on div "THÙNG XỐP" at bounding box center [412, 163] width 143 height 21
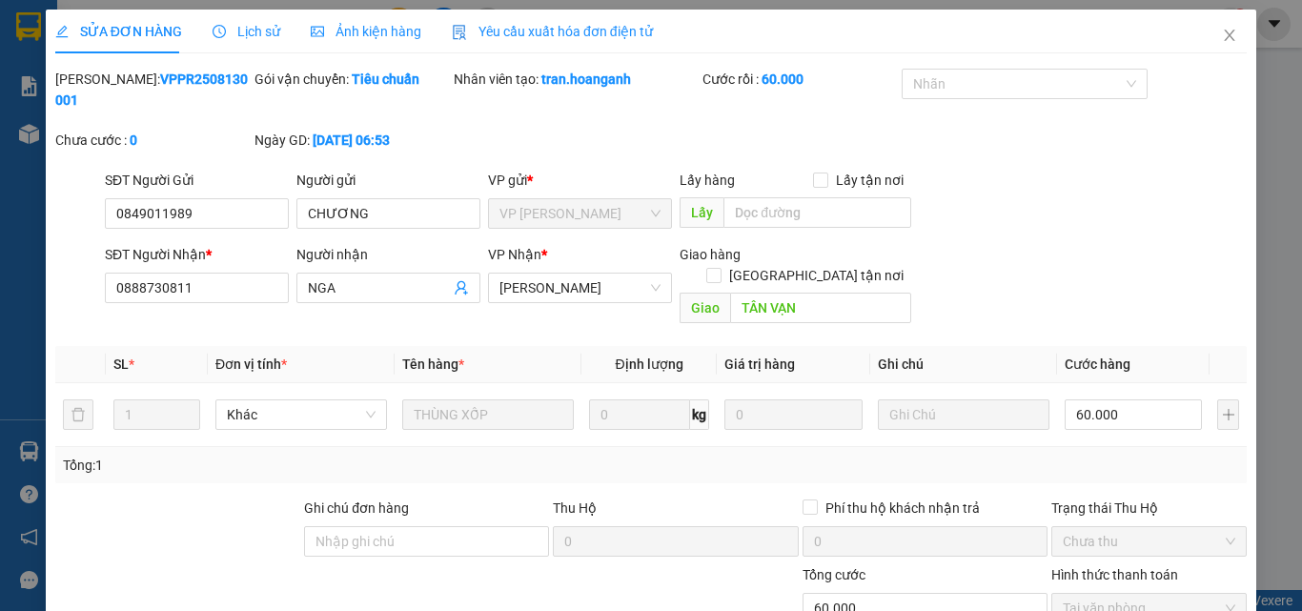
scroll to position [157, 0]
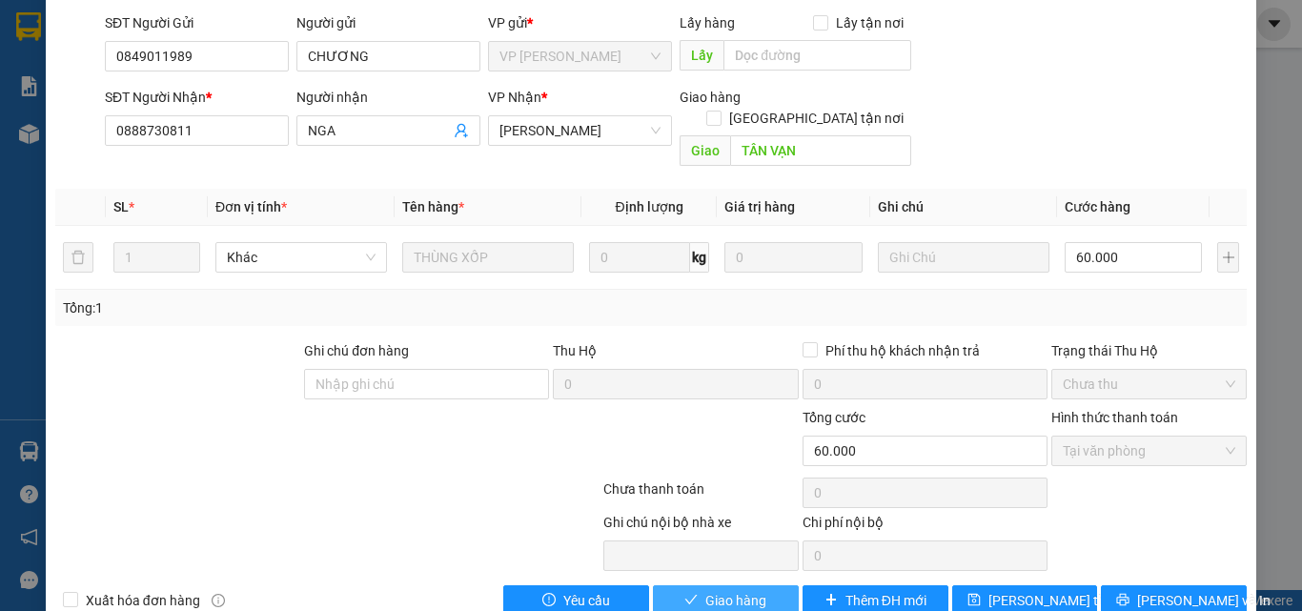
click at [723, 590] on span "Giao hàng" at bounding box center [735, 600] width 61 height 21
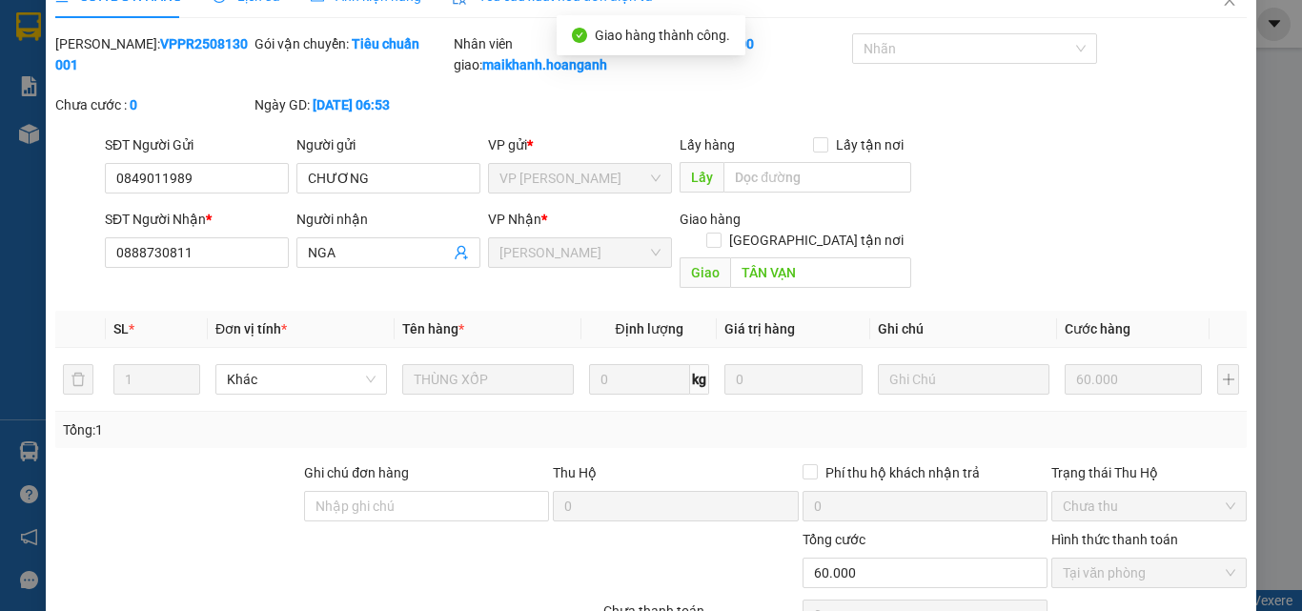
scroll to position [0, 0]
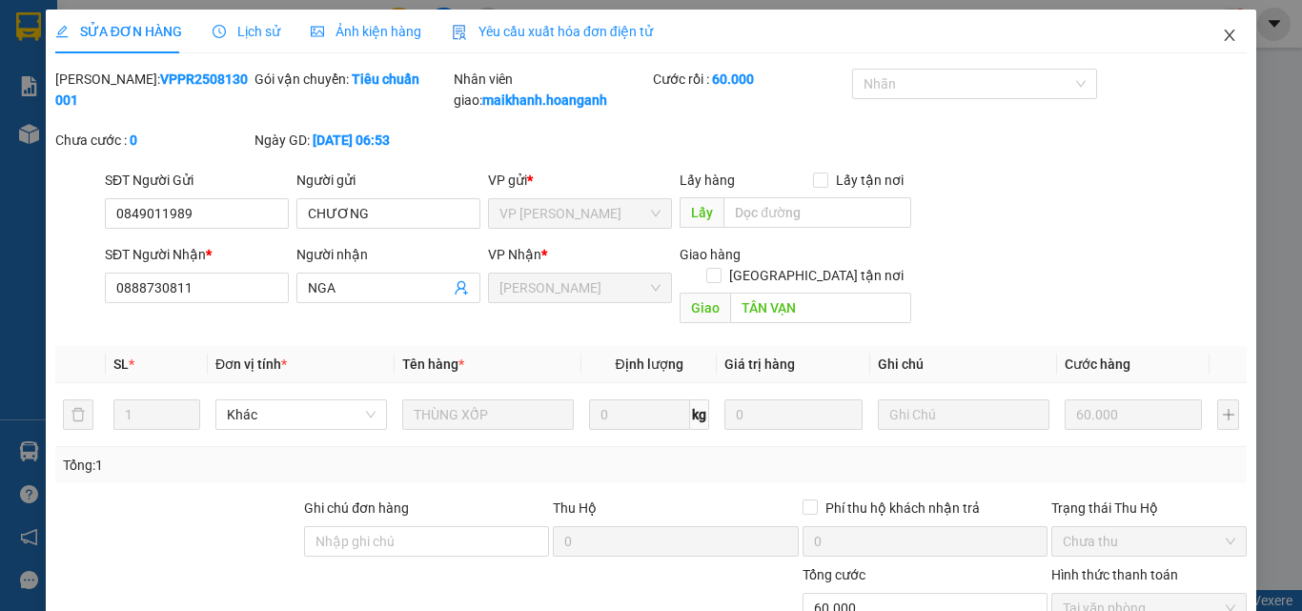
click at [1225, 35] on icon "close" at bounding box center [1230, 35] width 10 height 11
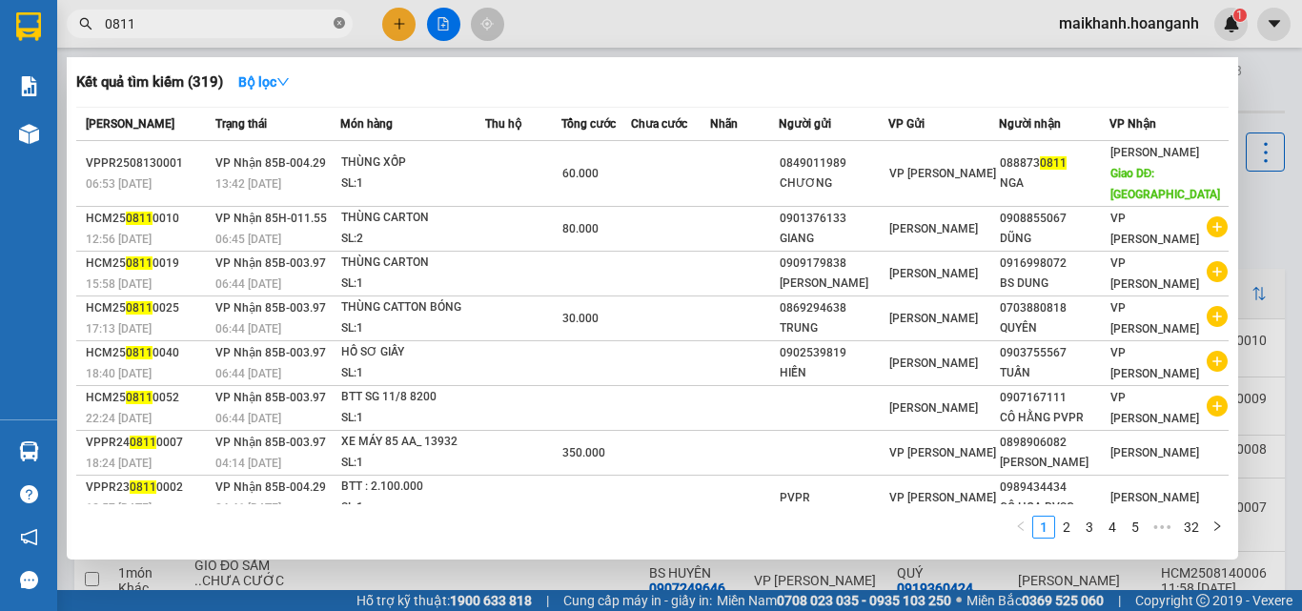
click at [339, 25] on icon "close-circle" at bounding box center [339, 22] width 11 height 11
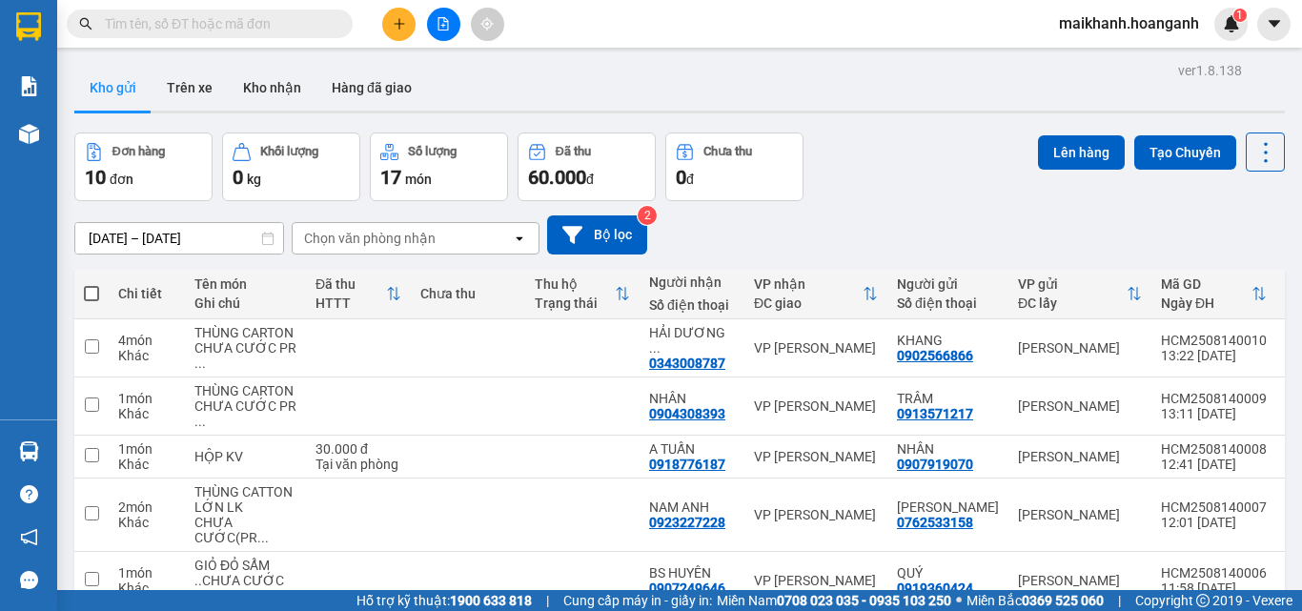
click at [257, 25] on input "text" at bounding box center [217, 23] width 225 height 21
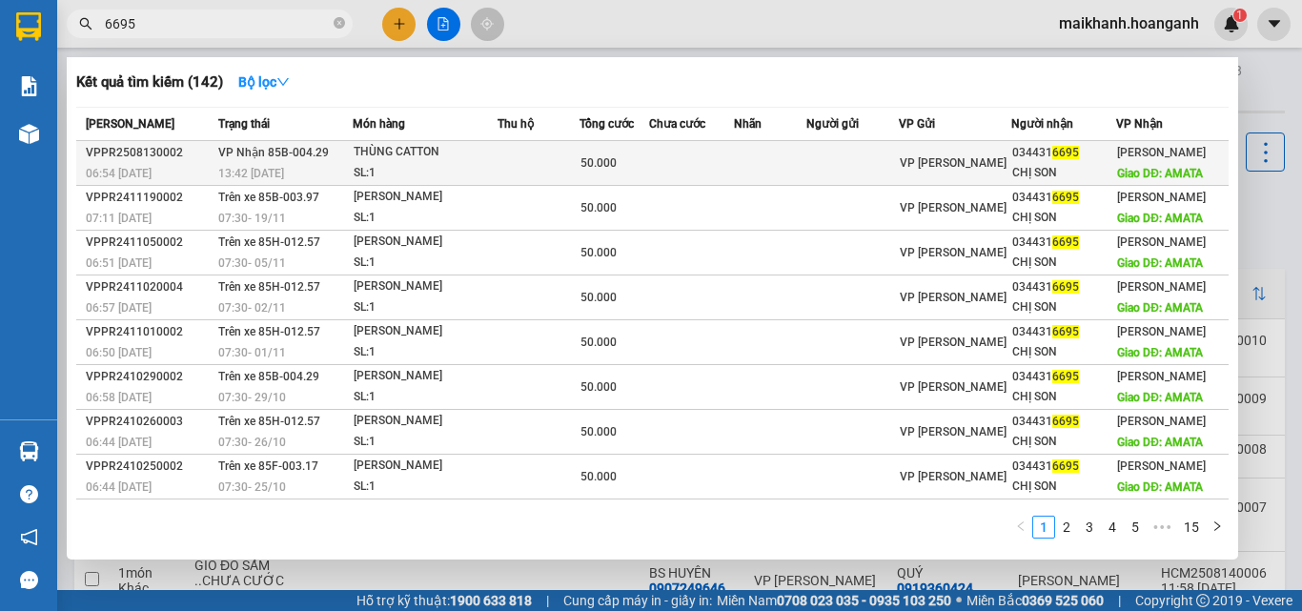
type input "6695"
click at [368, 157] on div "THÙNG CATTON" at bounding box center [425, 152] width 143 height 21
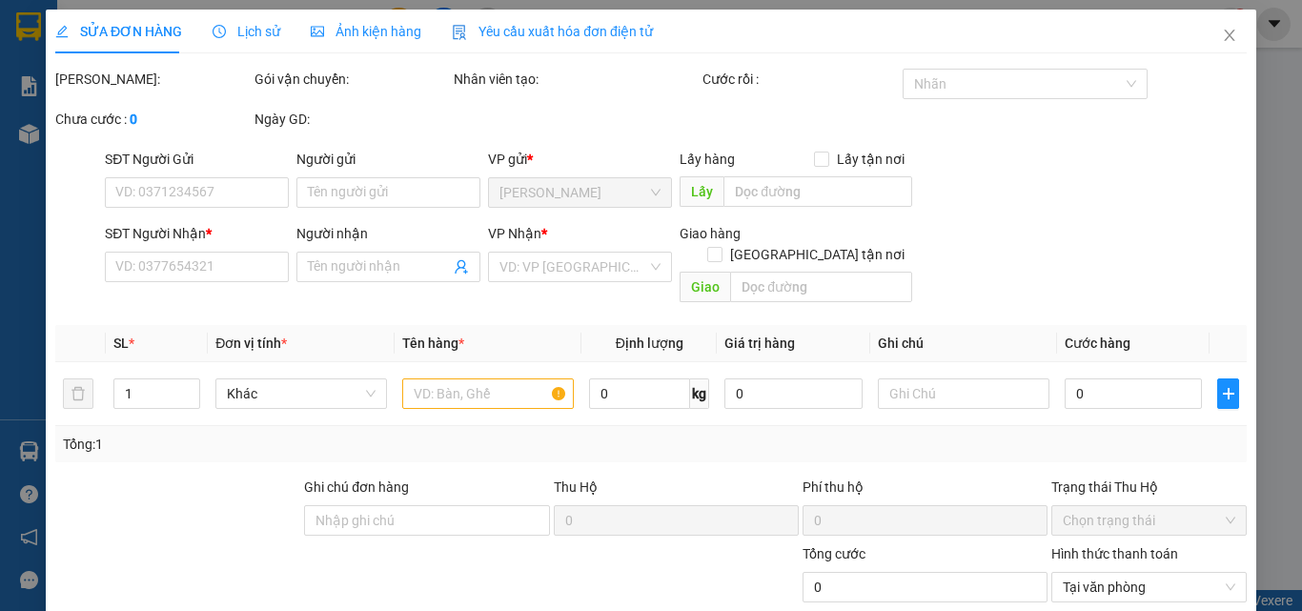
type input "0344316695"
type input "CHỊ SON"
type input "AMATA"
type input "50.000"
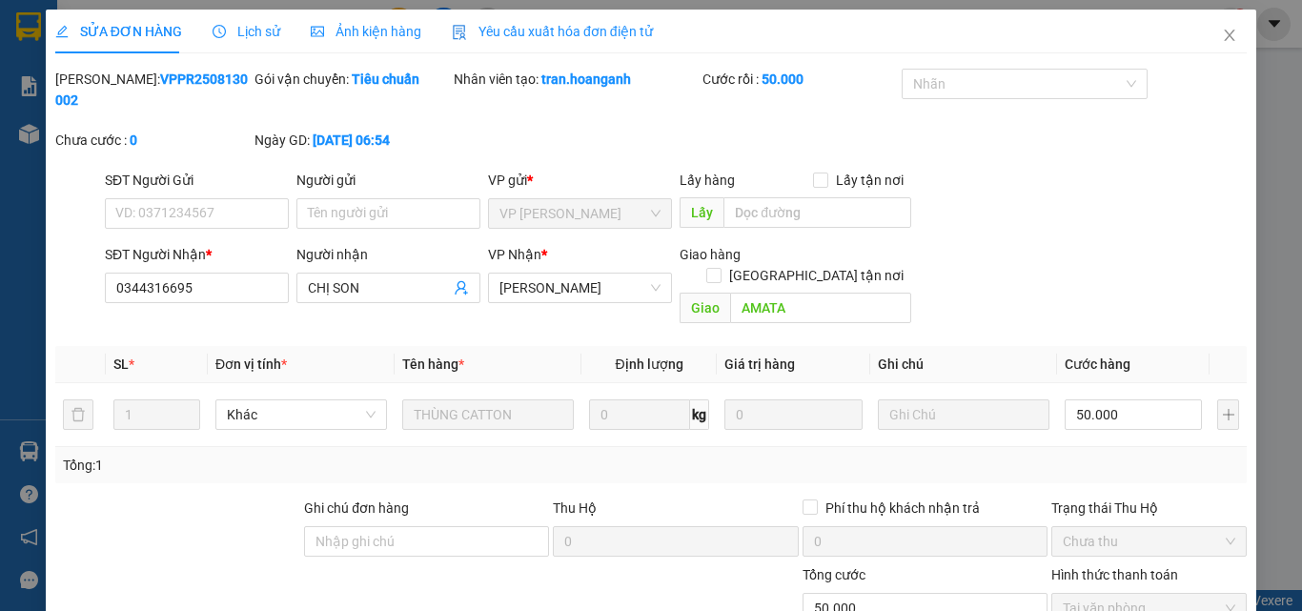
scroll to position [157, 0]
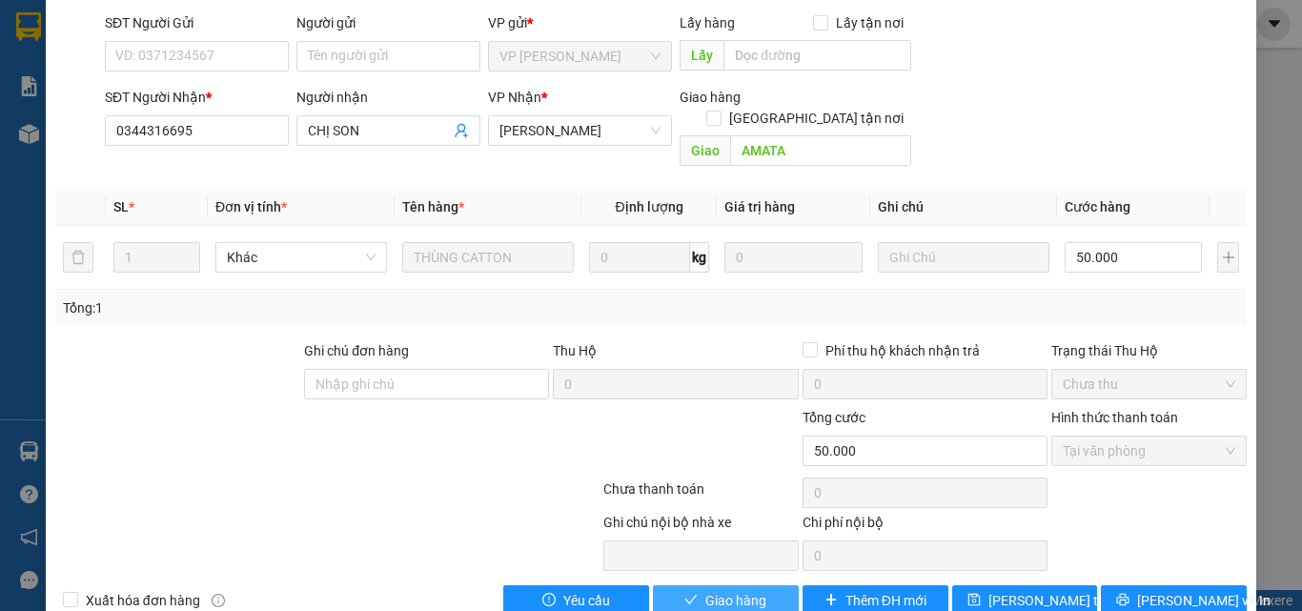
click at [705, 590] on span "Giao hàng" at bounding box center [735, 600] width 61 height 21
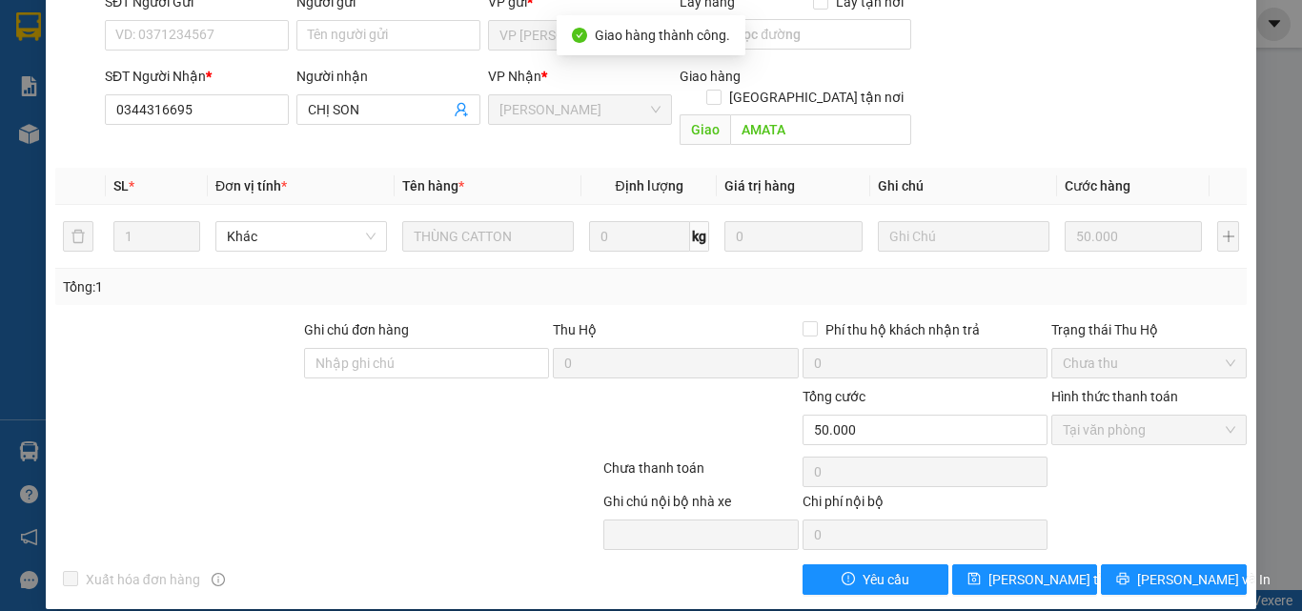
scroll to position [0, 0]
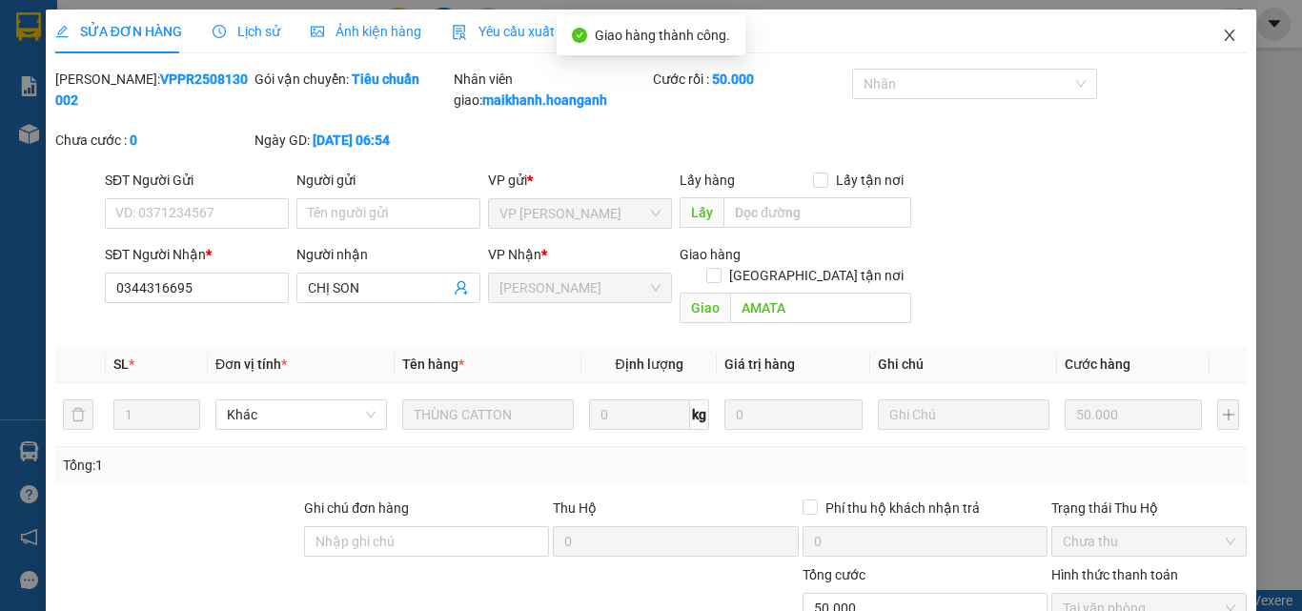
click at [1222, 32] on icon "close" at bounding box center [1229, 35] width 15 height 15
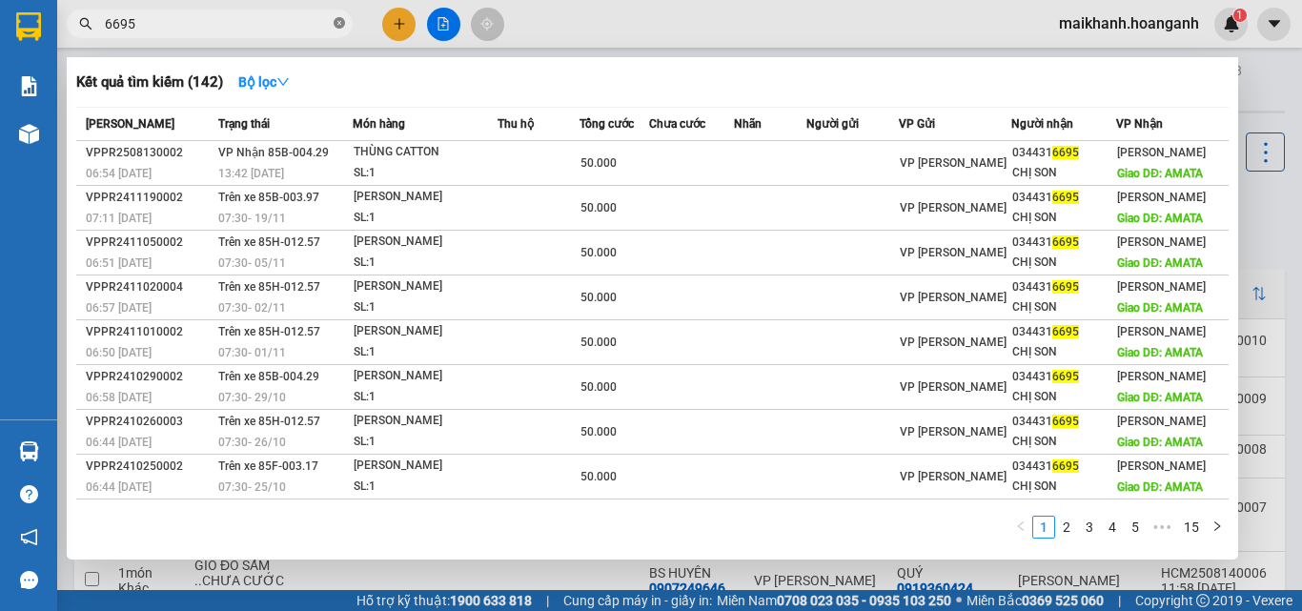
click at [337, 21] on icon "close-circle" at bounding box center [339, 22] width 11 height 11
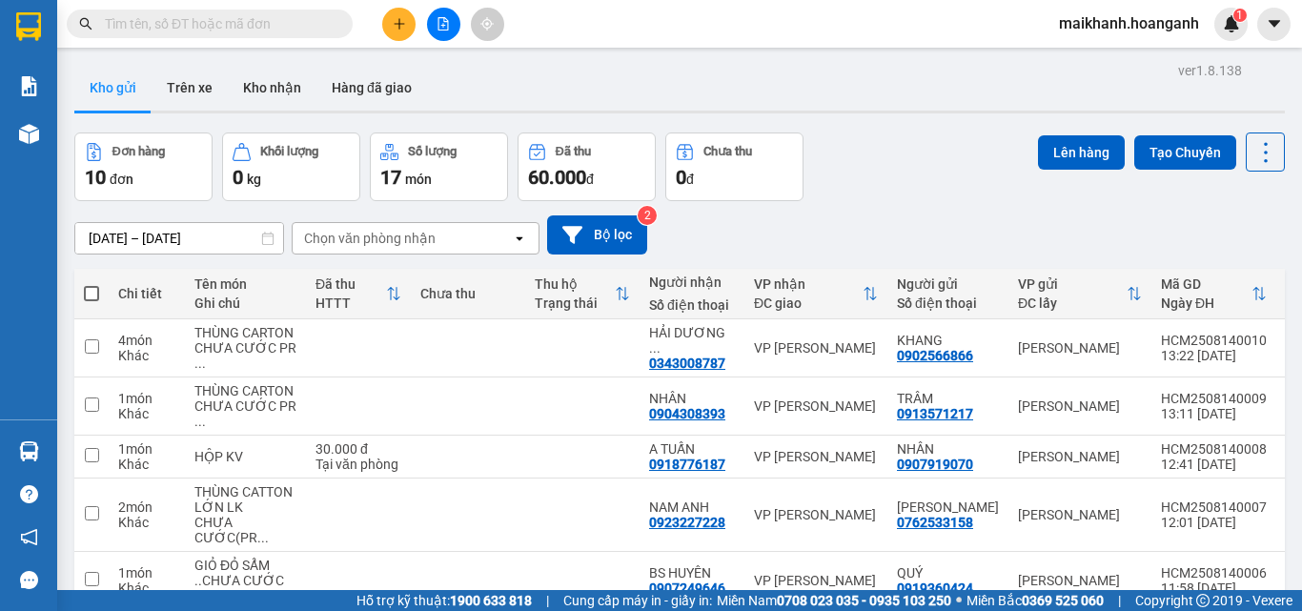
click at [308, 23] on input "text" at bounding box center [217, 23] width 225 height 21
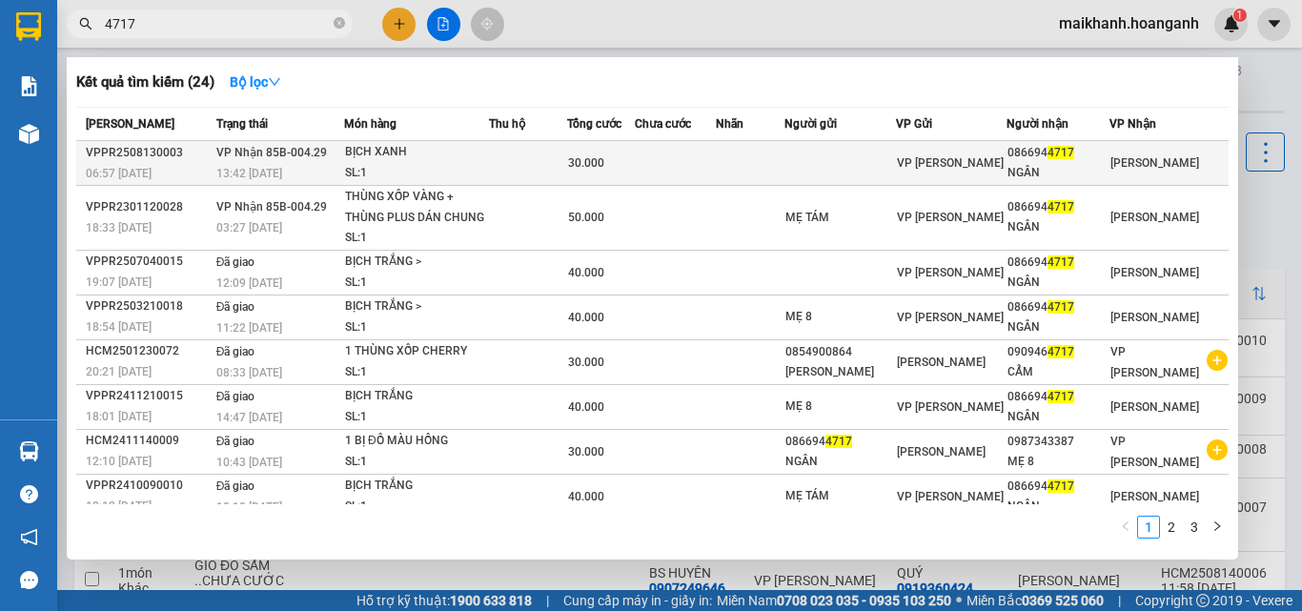
type input "4717"
click at [367, 159] on div "BỊCH XANH" at bounding box center [416, 152] width 143 height 21
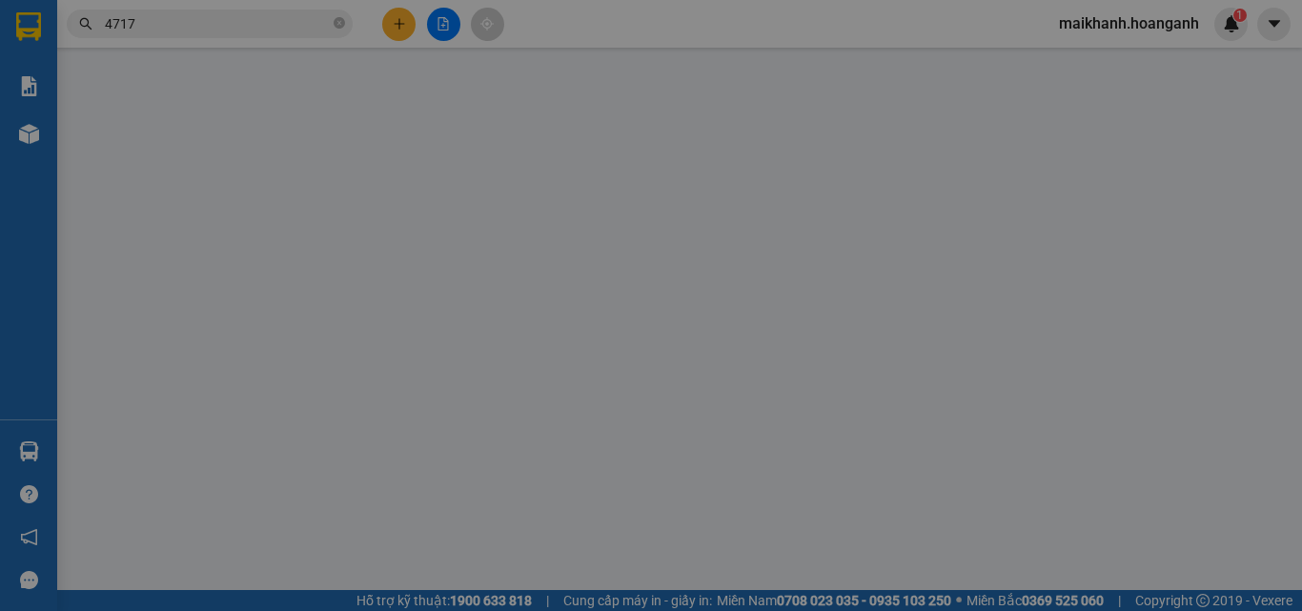
type input "0866944717"
type input "NGÂN"
type input "30.000"
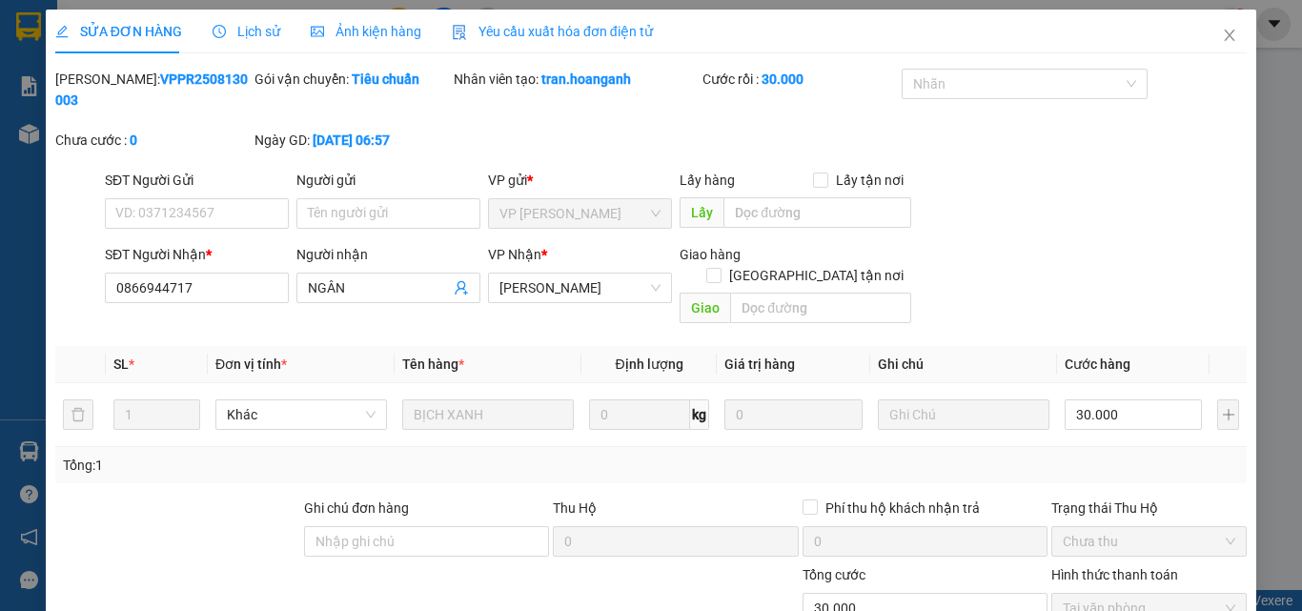
scroll to position [157, 0]
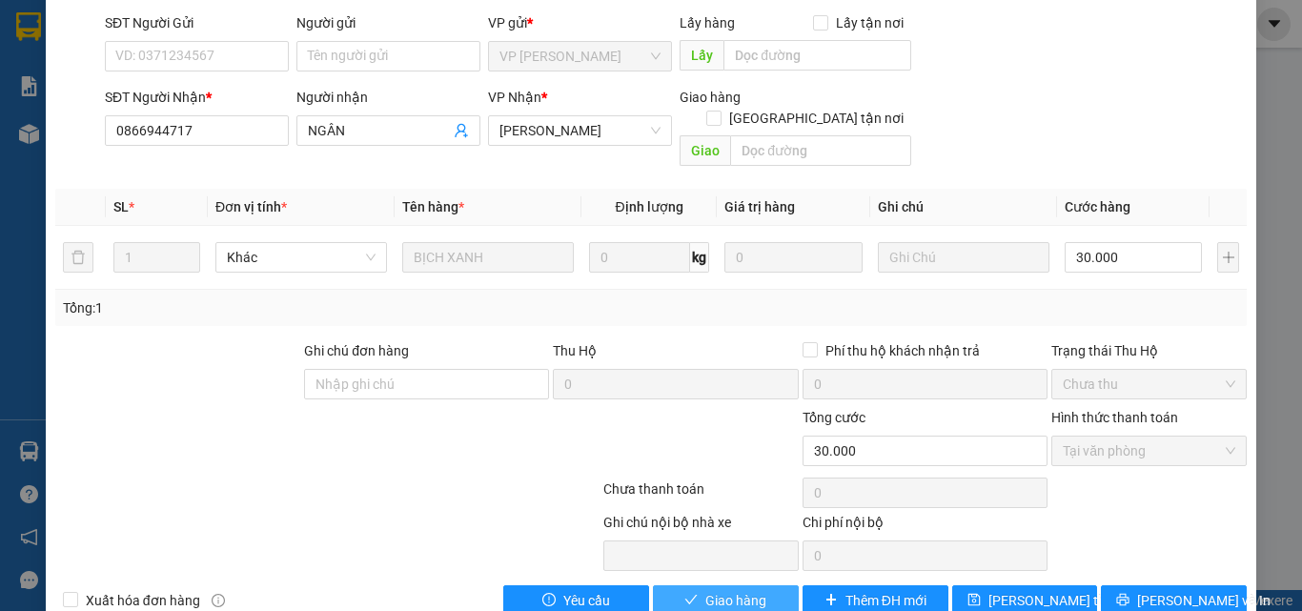
click at [764, 585] on button "Giao hàng" at bounding box center [726, 600] width 146 height 31
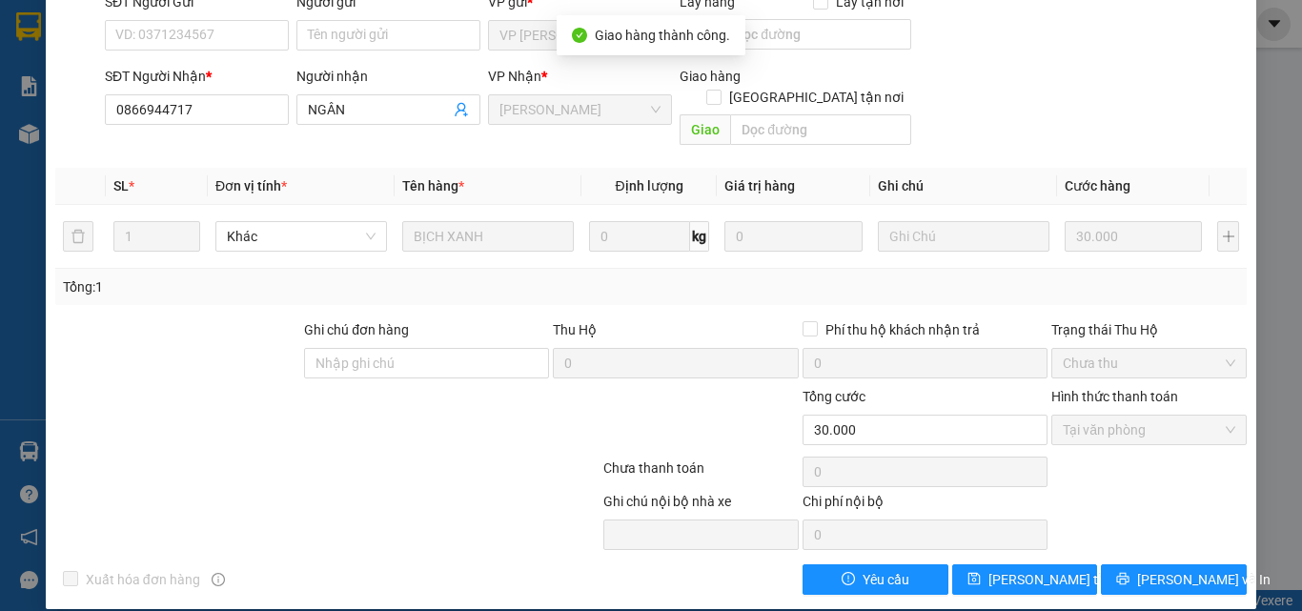
scroll to position [0, 0]
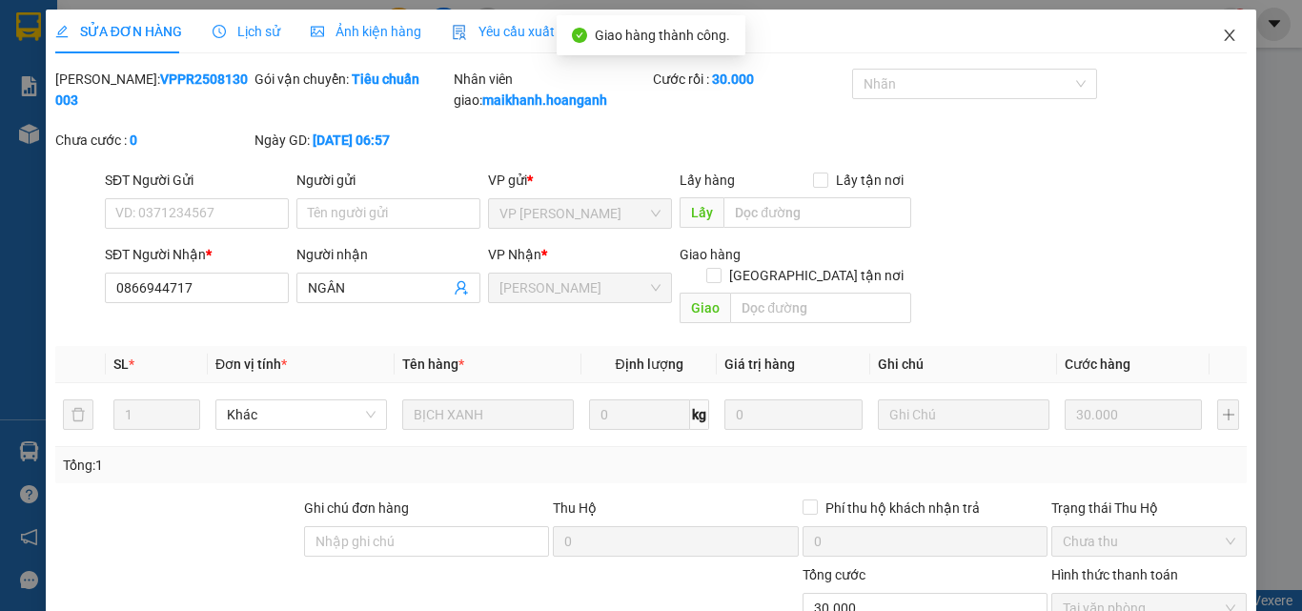
click at [1225, 35] on icon "close" at bounding box center [1230, 35] width 10 height 11
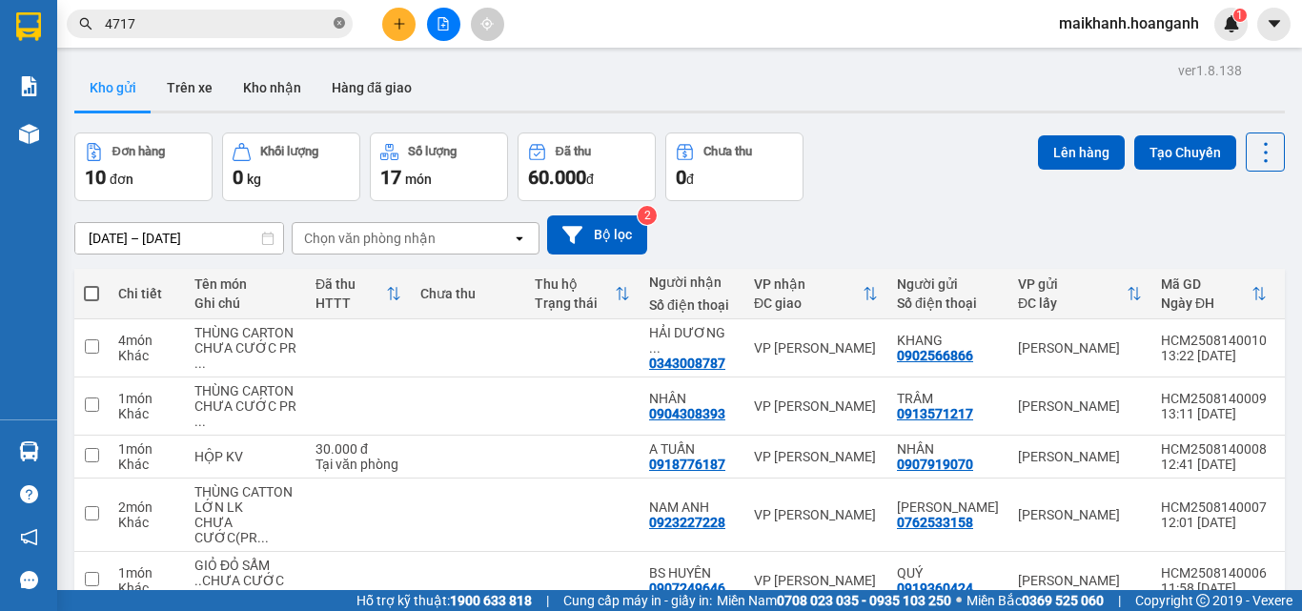
click at [341, 26] on icon "close-circle" at bounding box center [339, 22] width 11 height 11
click at [312, 22] on input "text" at bounding box center [217, 23] width 225 height 21
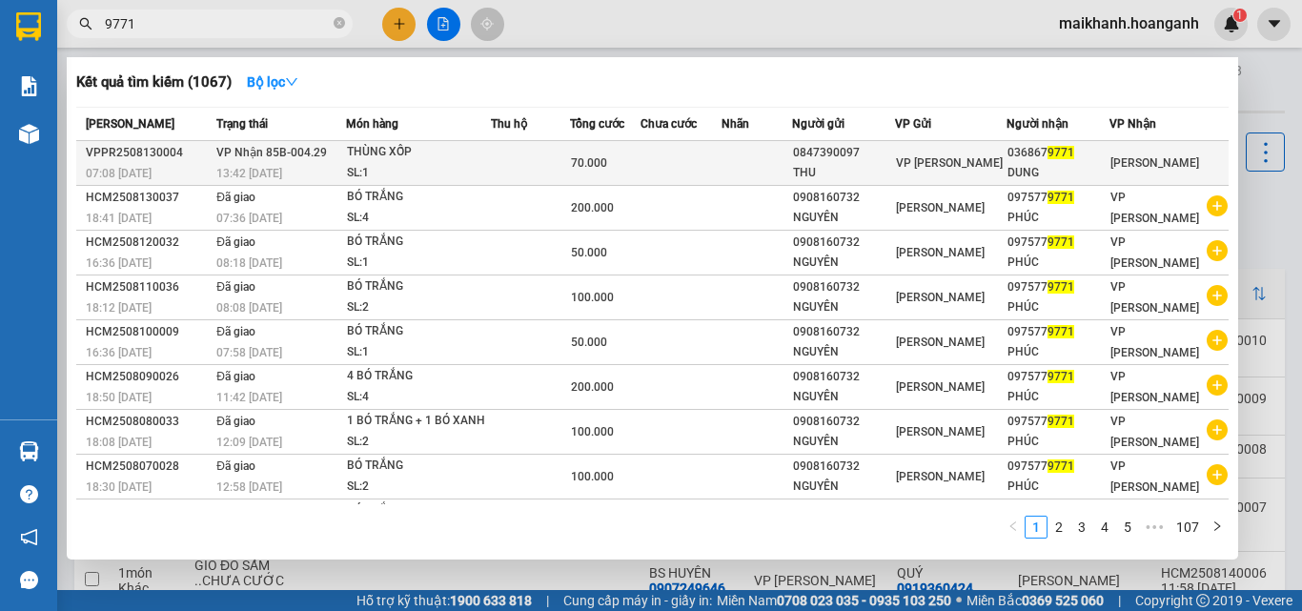
type input "9771"
click at [356, 148] on div "THÙNG XỐP" at bounding box center [418, 152] width 143 height 21
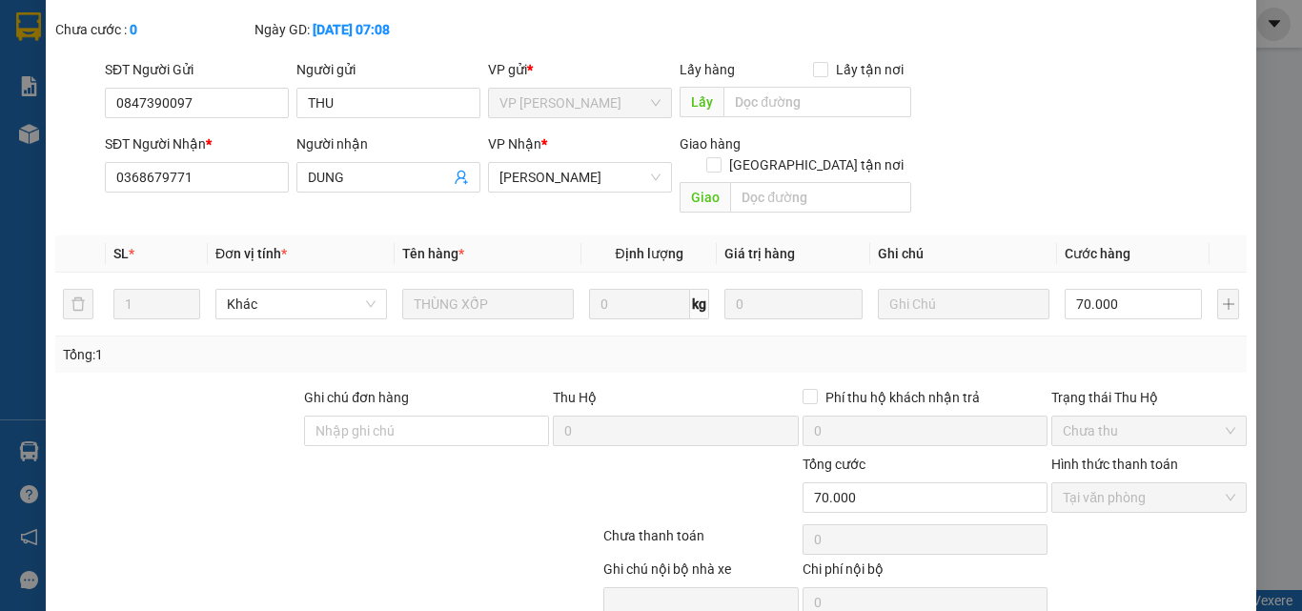
scroll to position [157, 0]
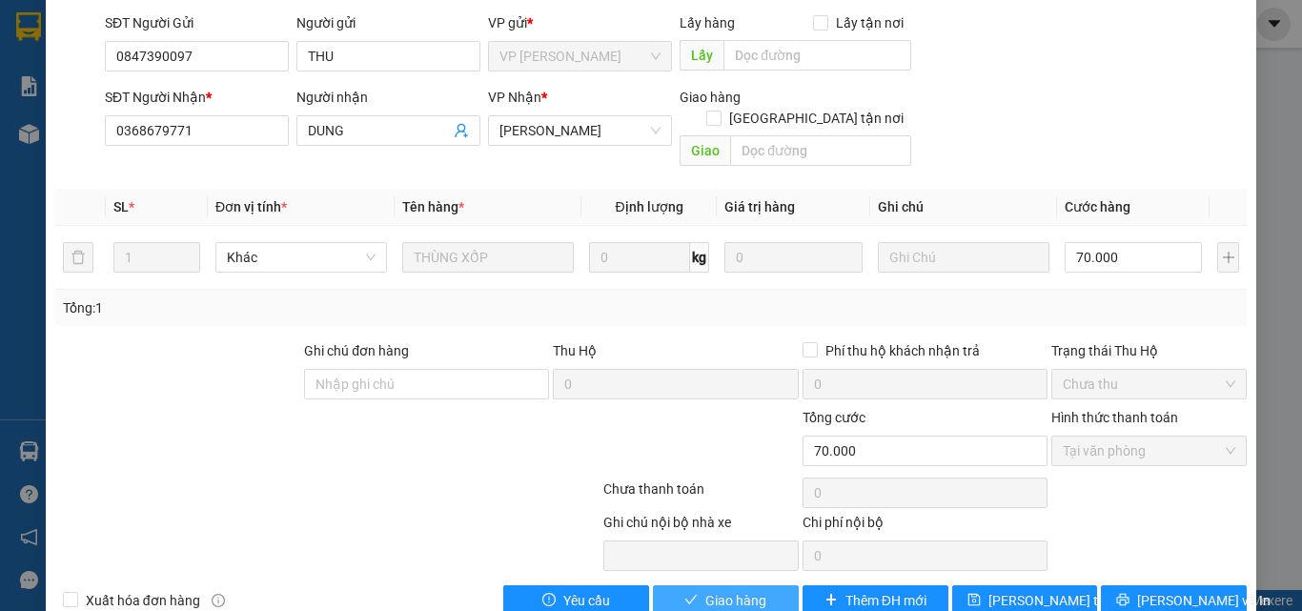
click at [727, 590] on span "Giao hàng" at bounding box center [735, 600] width 61 height 21
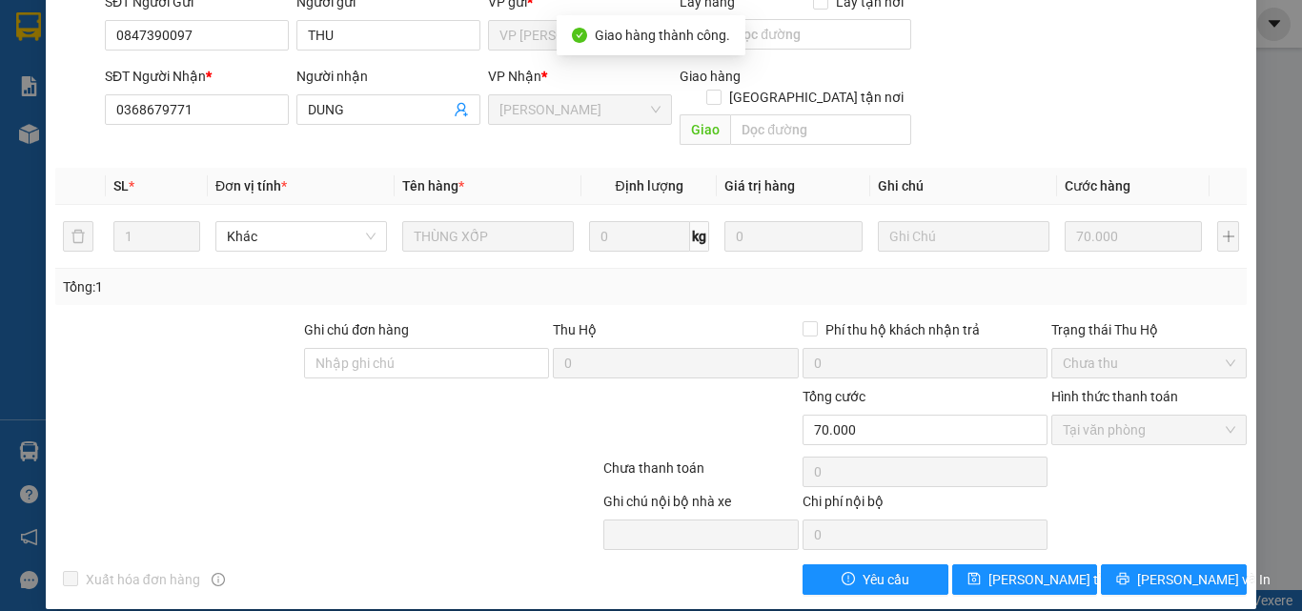
scroll to position [0, 0]
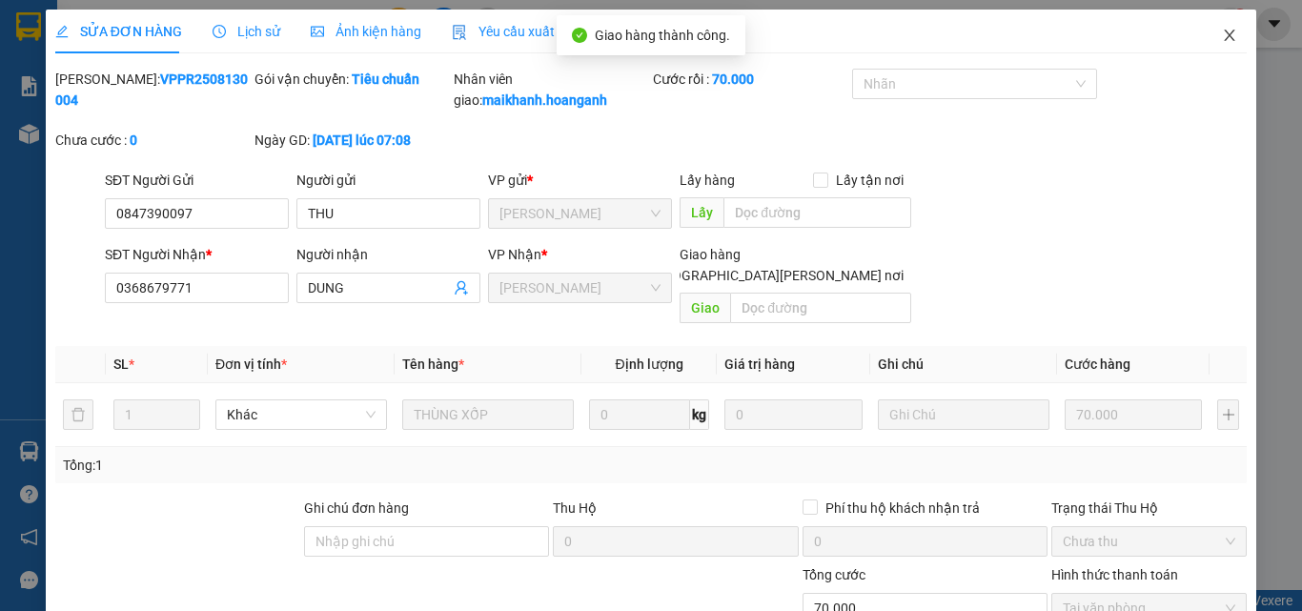
click at [1225, 32] on icon "close" at bounding box center [1230, 35] width 10 height 11
